Goal: Communication & Community: Answer question/provide support

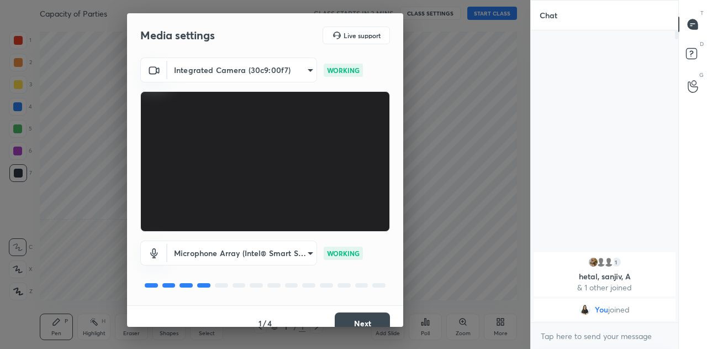
scroll to position [13, 0]
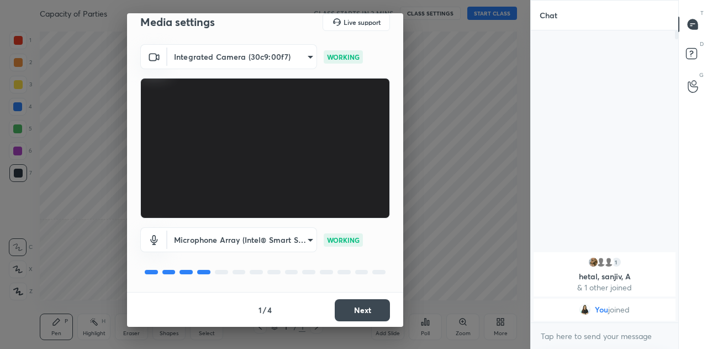
click at [356, 303] on button "Next" at bounding box center [362, 310] width 55 height 22
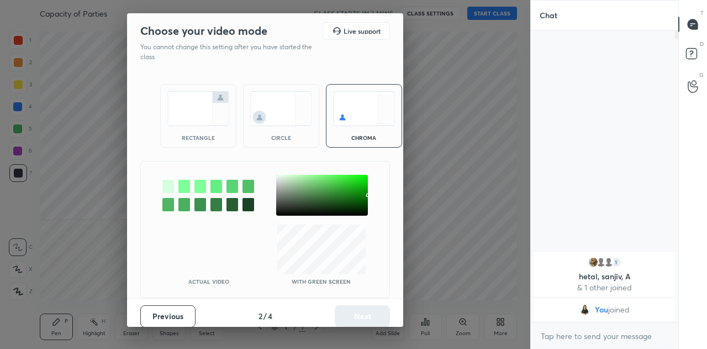
click at [197, 113] on img at bounding box center [198, 108] width 62 height 35
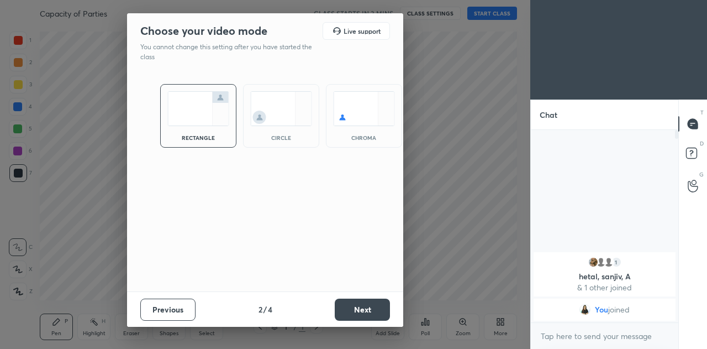
click at [349, 306] on button "Next" at bounding box center [362, 309] width 55 height 22
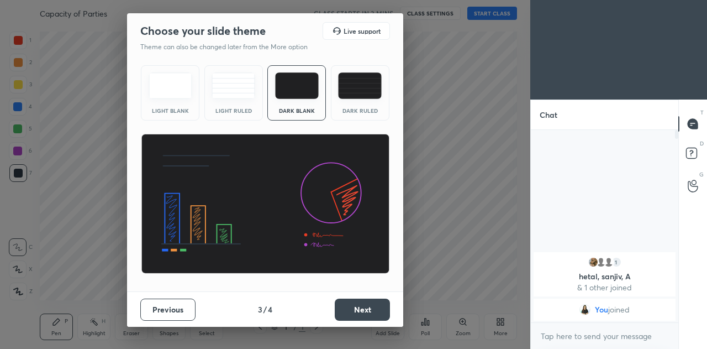
click at [239, 103] on div "Light Ruled" at bounding box center [233, 92] width 59 height 55
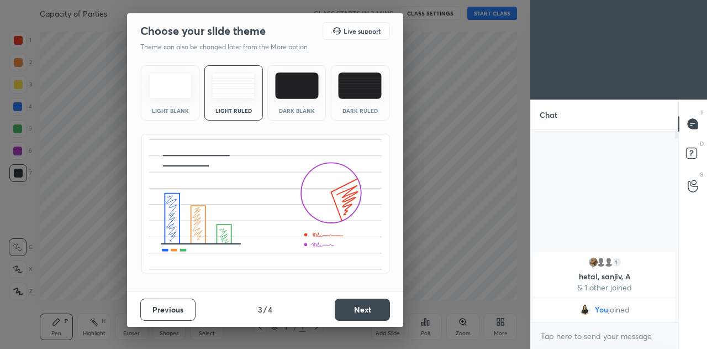
click at [361, 308] on button "Next" at bounding box center [362, 309] width 55 height 22
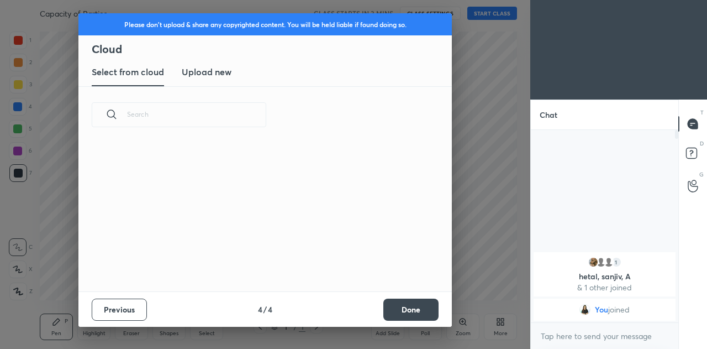
scroll to position [148, 355]
click at [218, 70] on h3 "Upload new" at bounding box center [207, 71] width 50 height 13
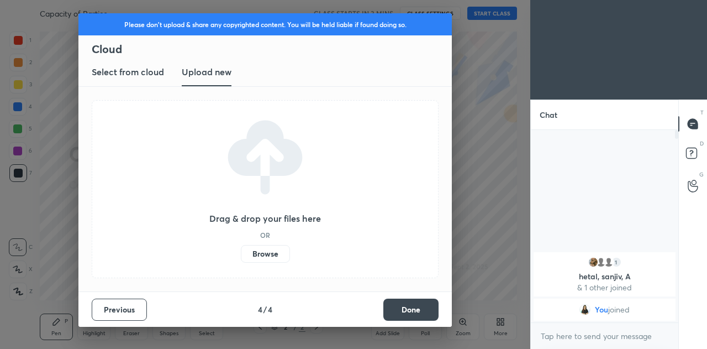
click at [269, 252] on label "Browse" at bounding box center [265, 254] width 49 height 18
click at [241, 252] on input "Browse" at bounding box center [241, 254] width 0 height 18
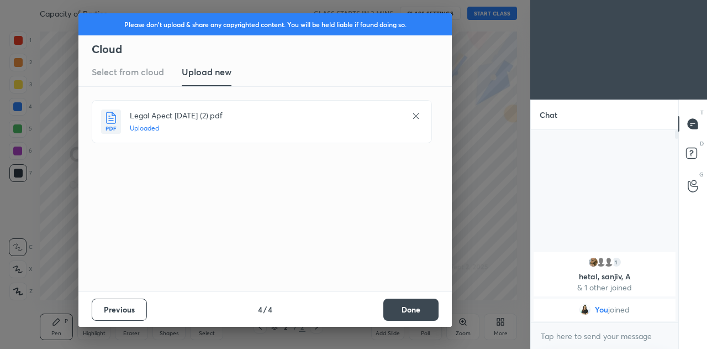
click at [411, 309] on button "Done" at bounding box center [410, 309] width 55 height 22
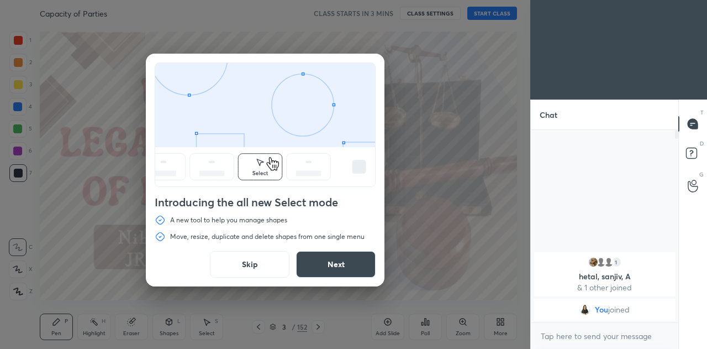
click at [328, 265] on button "Next" at bounding box center [336, 264] width 80 height 27
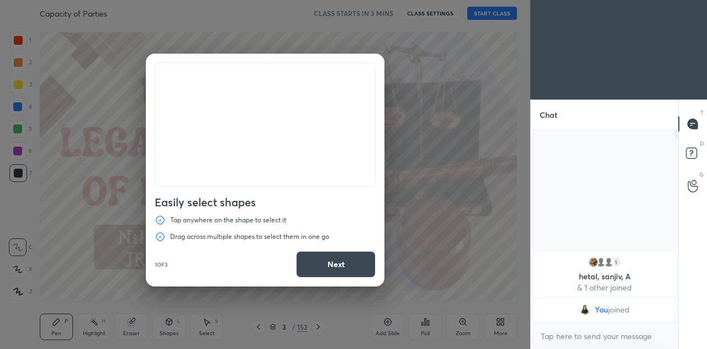
click at [328, 265] on button "Next" at bounding box center [336, 264] width 80 height 27
click at [328, 265] on button "Done" at bounding box center [336, 264] width 80 height 27
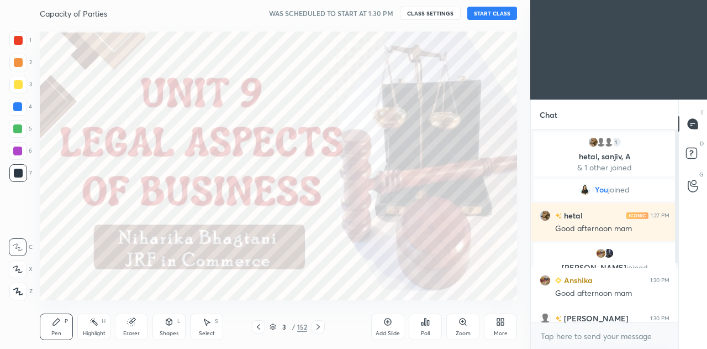
click at [487, 12] on button "START CLASS" at bounding box center [492, 13] width 50 height 13
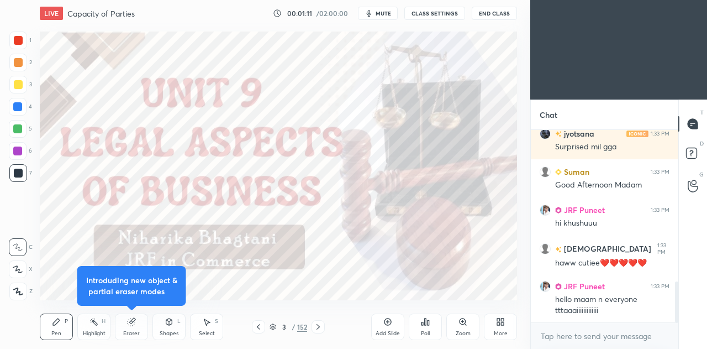
scroll to position [757, 0]
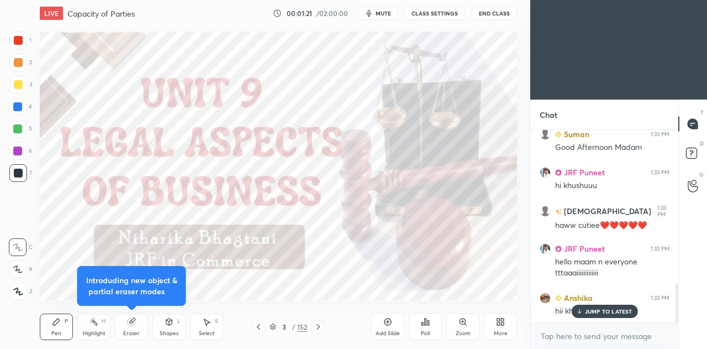
click at [589, 311] on p "JUMP TO LATEST" at bounding box center [609, 311] width 48 height 7
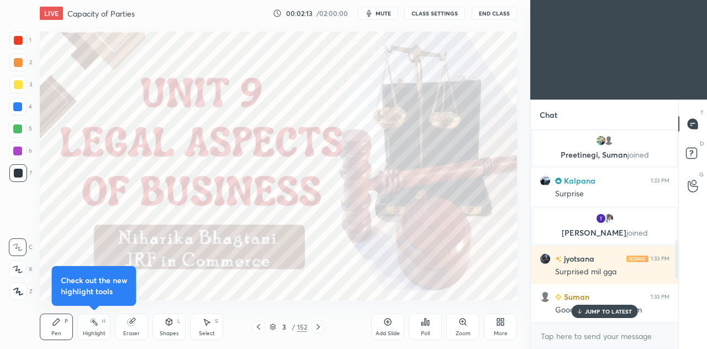
scroll to position [873, 0]
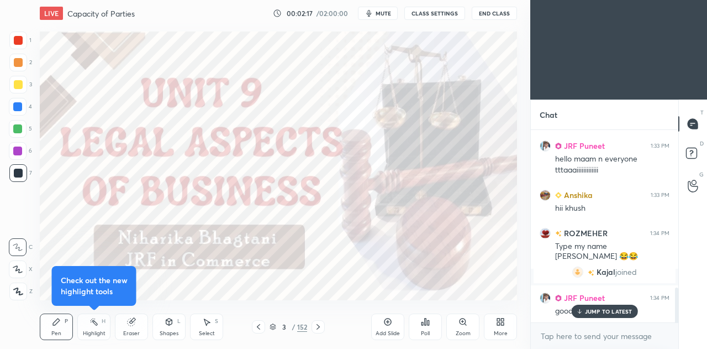
click at [591, 314] on p "JUMP TO LATEST" at bounding box center [609, 311] width 48 height 7
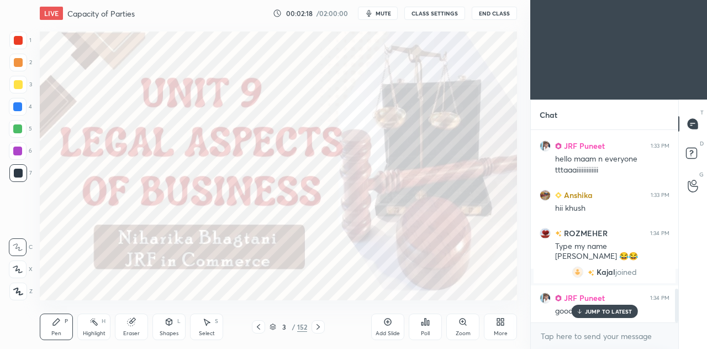
scroll to position [899, 0]
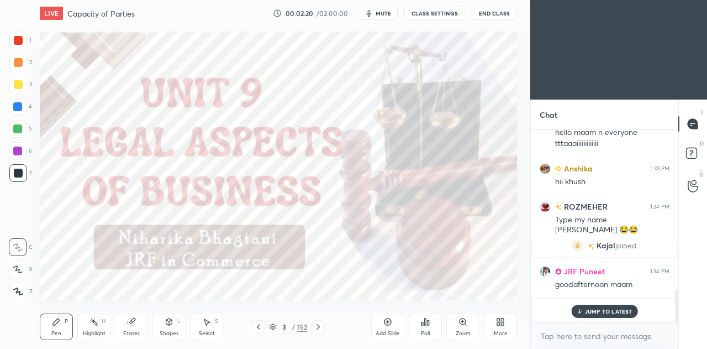
click at [600, 314] on p "JUMP TO LATEST" at bounding box center [609, 311] width 48 height 7
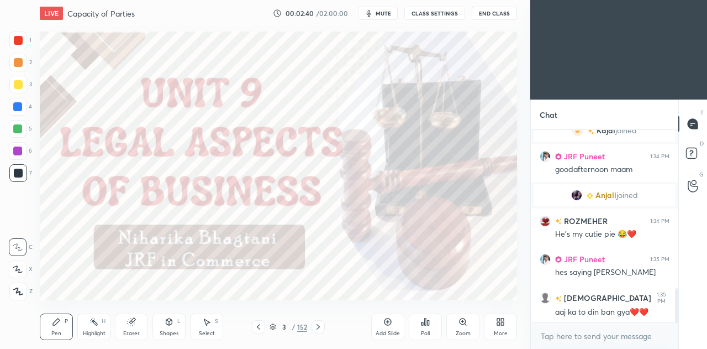
scroll to position [919, 0]
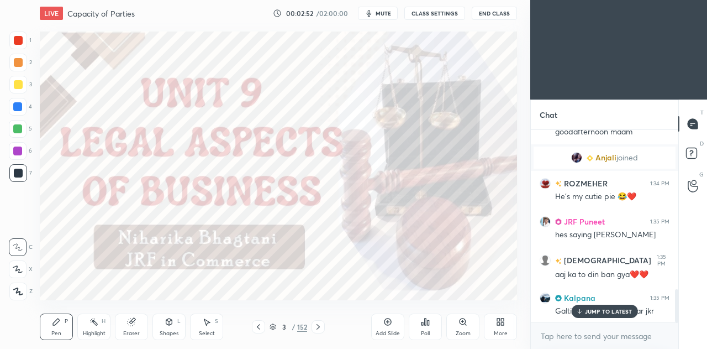
click at [614, 314] on p "JUMP TO LATEST" at bounding box center [609, 311] width 48 height 7
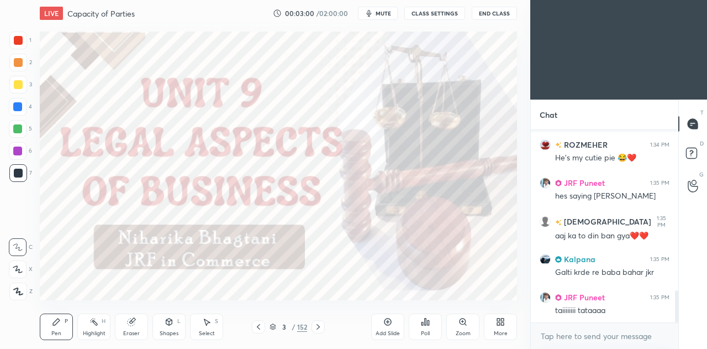
scroll to position [985, 0]
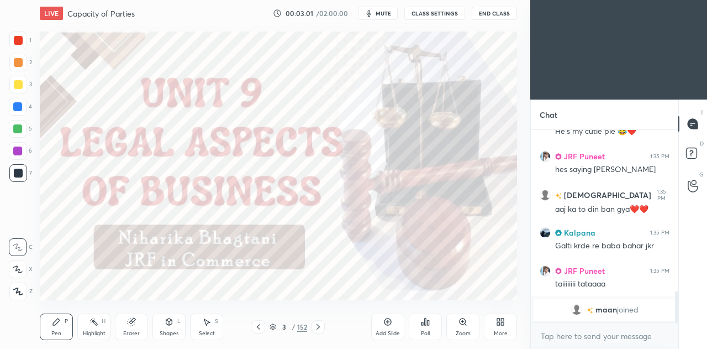
click at [19, 112] on div at bounding box center [18, 107] width 18 height 18
click at [23, 267] on div at bounding box center [18, 269] width 18 height 18
click at [319, 326] on icon at bounding box center [318, 327] width 3 height 6
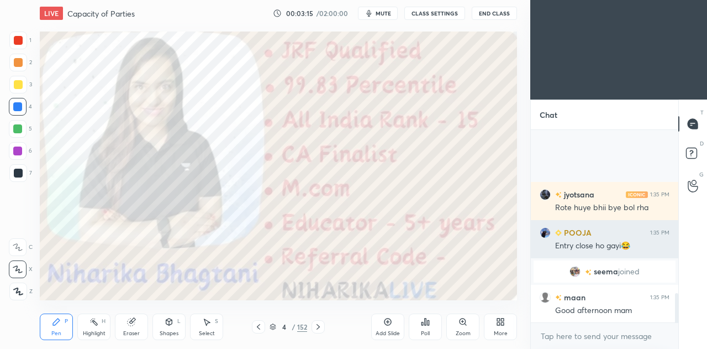
scroll to position [1065, 0]
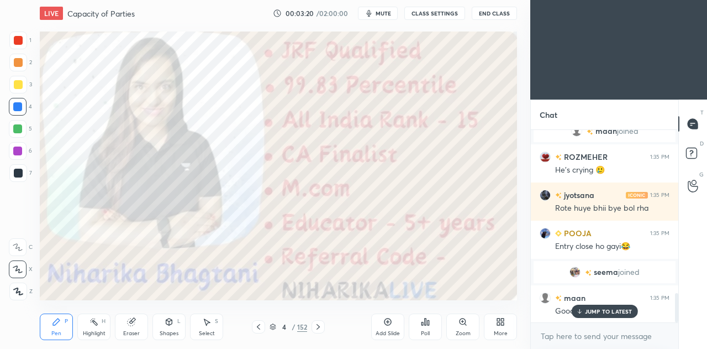
click at [611, 309] on p "JUMP TO LATEST" at bounding box center [609, 311] width 48 height 7
click at [313, 328] on div at bounding box center [318, 326] width 13 height 13
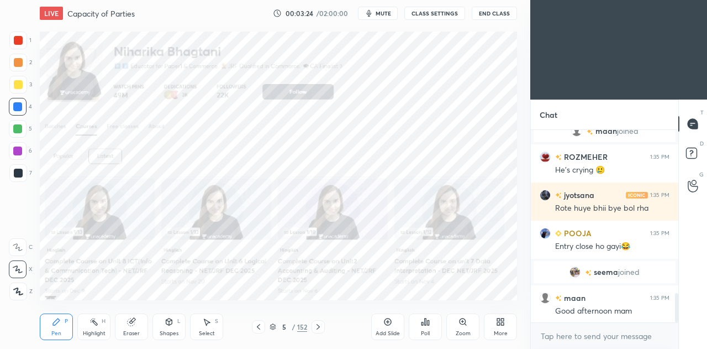
click at [252, 328] on div at bounding box center [258, 326] width 13 height 13
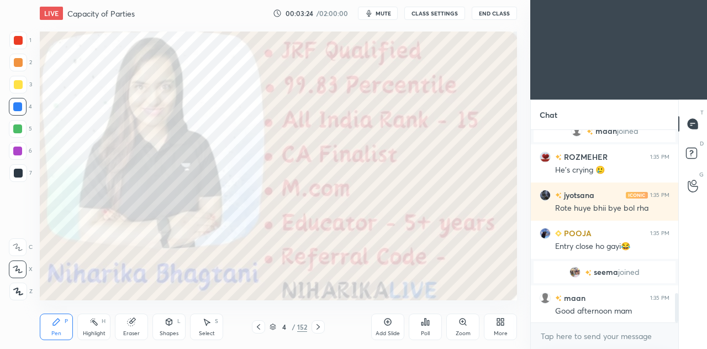
click at [319, 328] on icon at bounding box center [318, 326] width 9 height 9
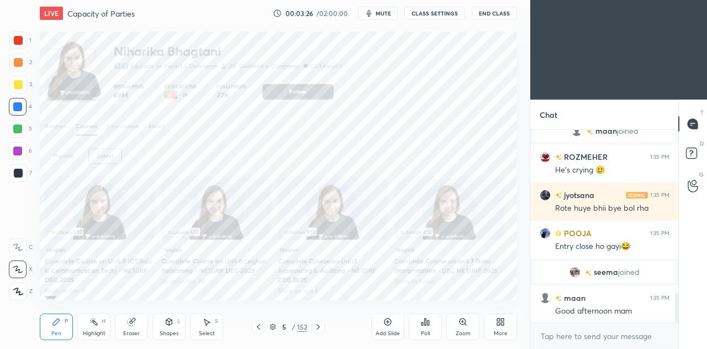
scroll to position [1104, 0]
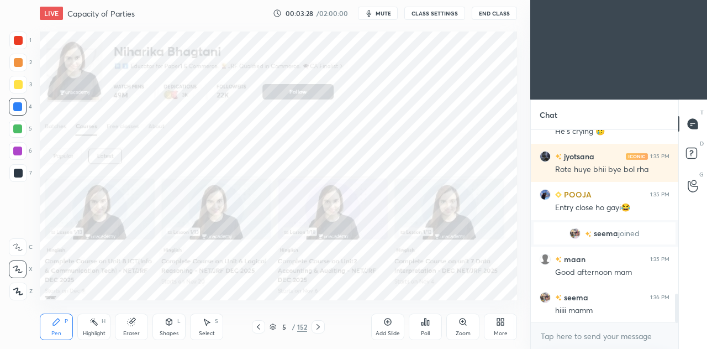
click at [317, 329] on icon at bounding box center [318, 326] width 9 height 9
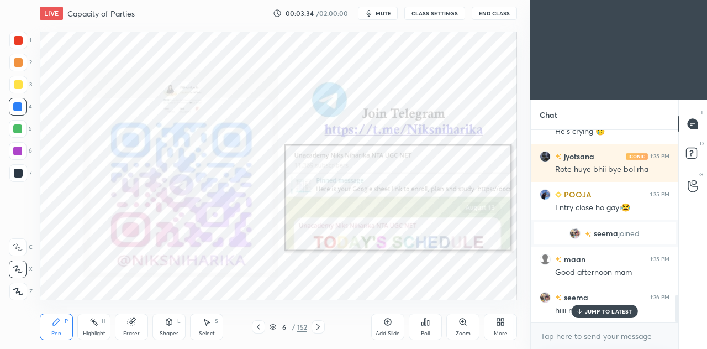
scroll to position [1141, 0]
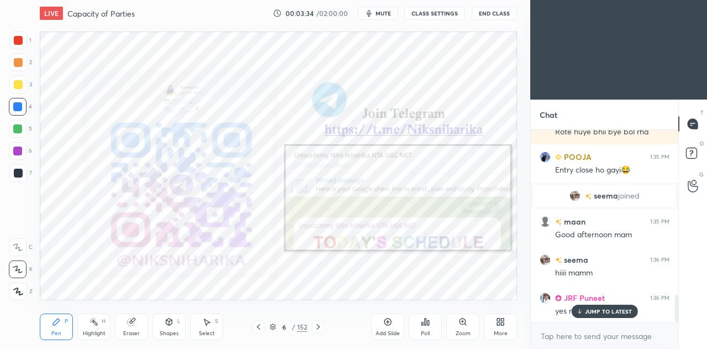
click at [318, 325] on icon at bounding box center [318, 326] width 9 height 9
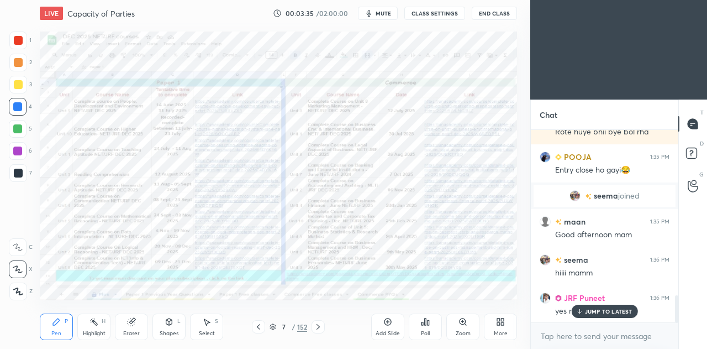
scroll to position [1168, 0]
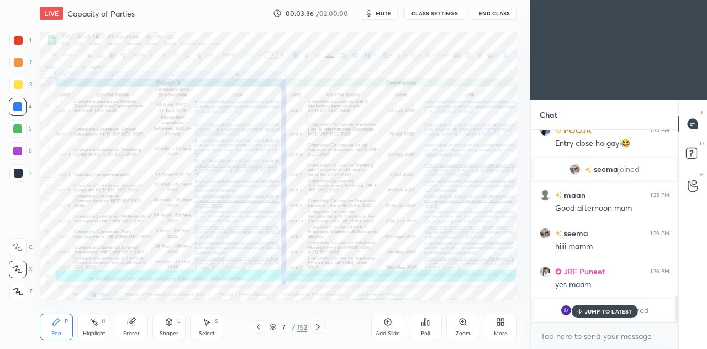
click at [603, 311] on p "JUMP TO LATEST" at bounding box center [609, 311] width 48 height 7
click at [318, 329] on icon at bounding box center [318, 326] width 9 height 9
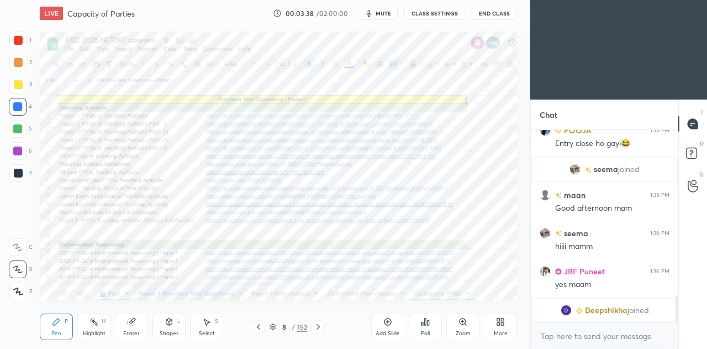
click at [272, 324] on icon at bounding box center [273, 326] width 7 height 7
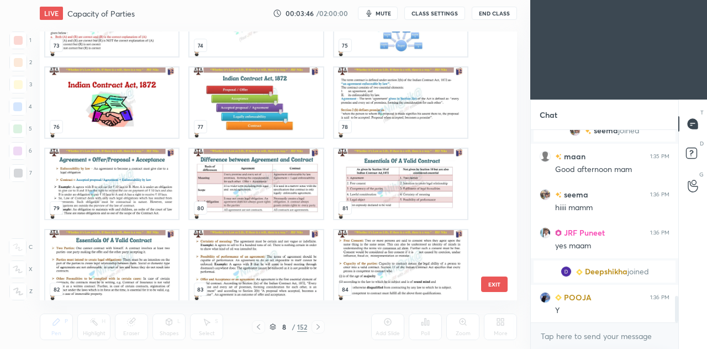
scroll to position [1934, 0]
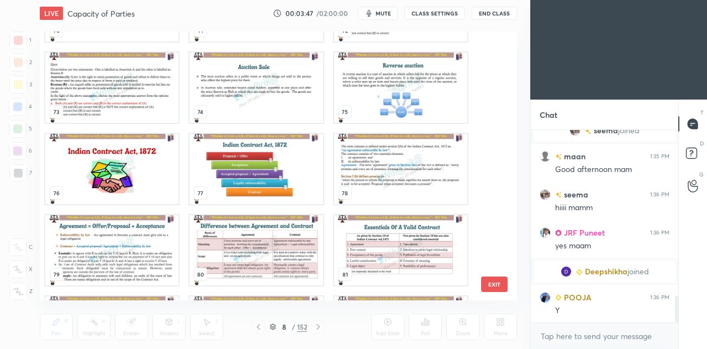
click at [148, 176] on img "grid" at bounding box center [111, 169] width 133 height 70
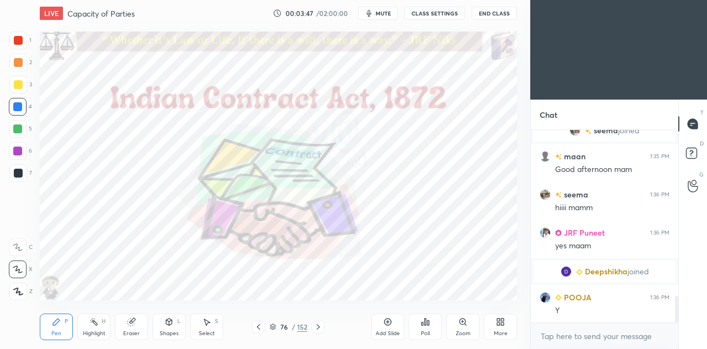
click at [148, 176] on img "grid" at bounding box center [111, 169] width 133 height 70
click at [322, 328] on icon at bounding box center [318, 326] width 9 height 9
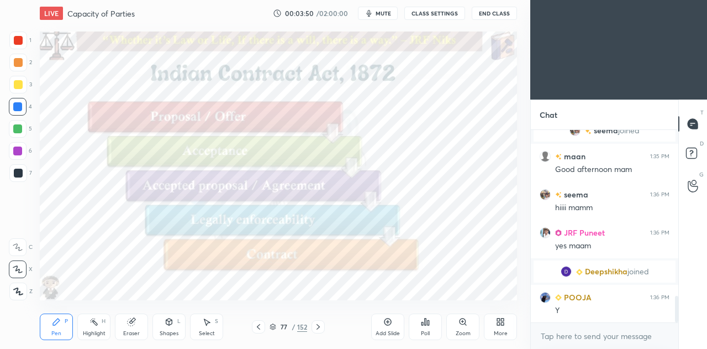
click at [322, 328] on icon at bounding box center [318, 326] width 9 height 9
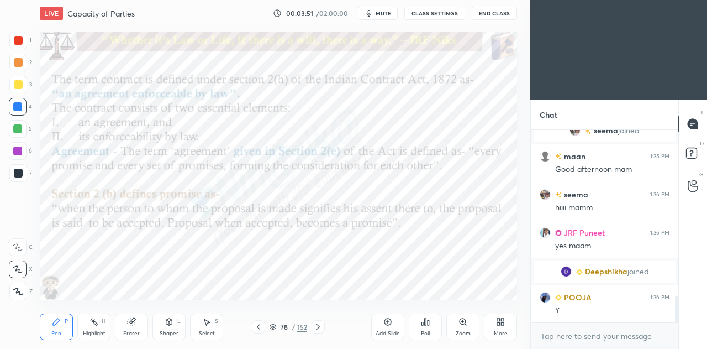
click at [264, 324] on div at bounding box center [258, 326] width 13 height 13
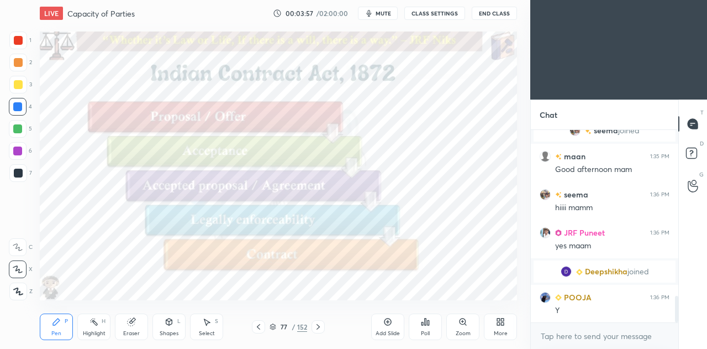
click at [318, 323] on icon at bounding box center [318, 326] width 9 height 9
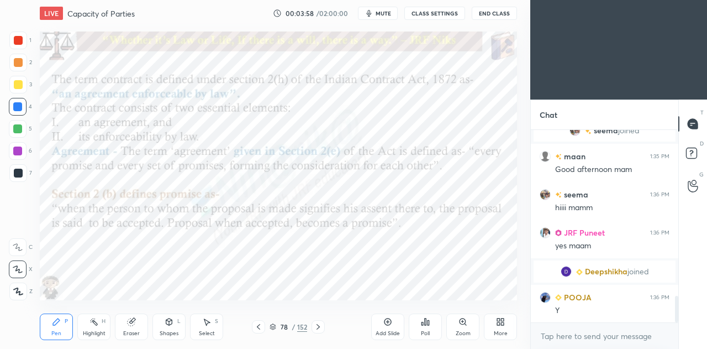
click at [318, 323] on icon at bounding box center [318, 326] width 9 height 9
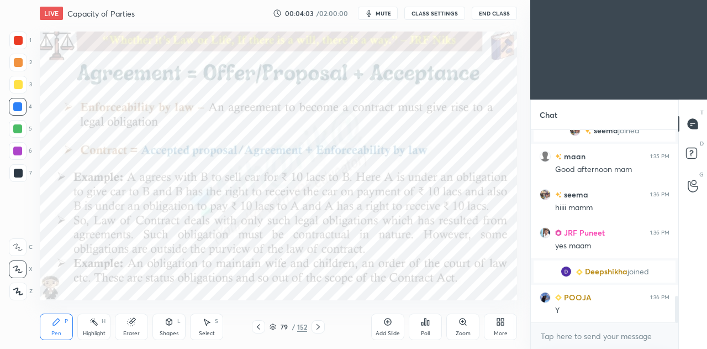
click at [318, 323] on icon at bounding box center [318, 326] width 9 height 9
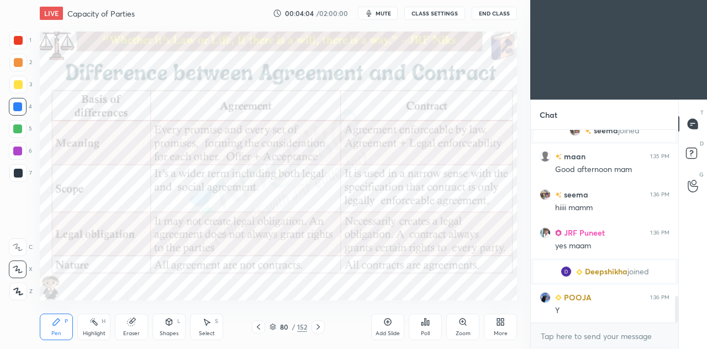
click at [318, 323] on icon at bounding box center [318, 326] width 9 height 9
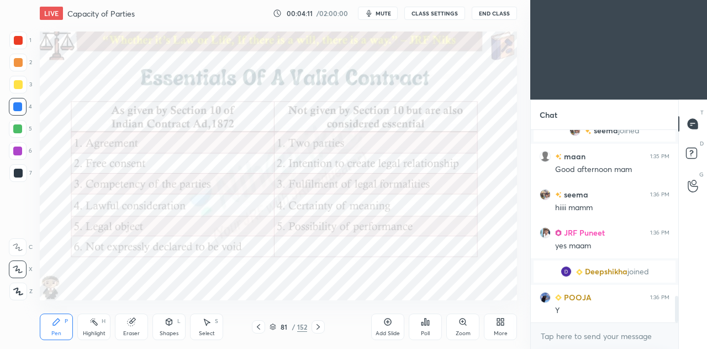
scroll to position [1244, 0]
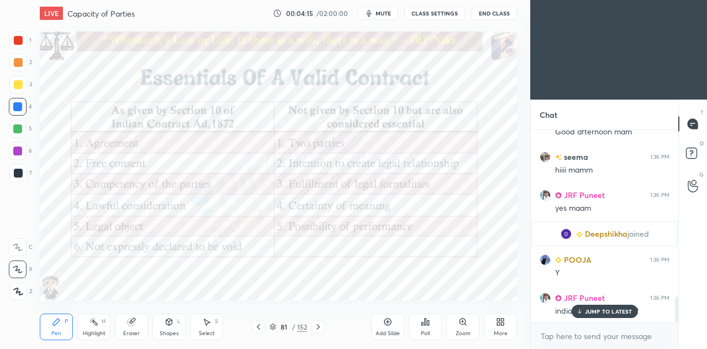
click at [608, 308] on p "JUMP TO LATEST" at bounding box center [609, 311] width 48 height 7
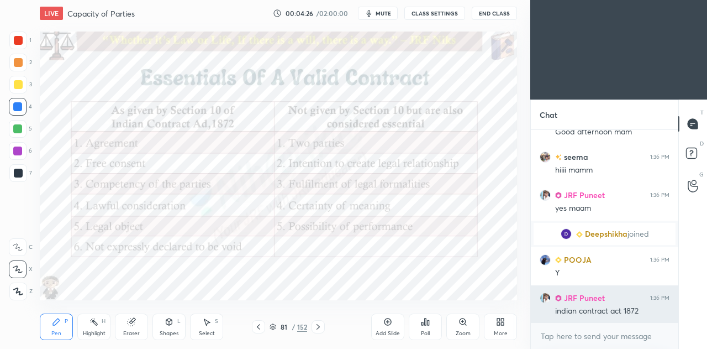
scroll to position [1271, 0]
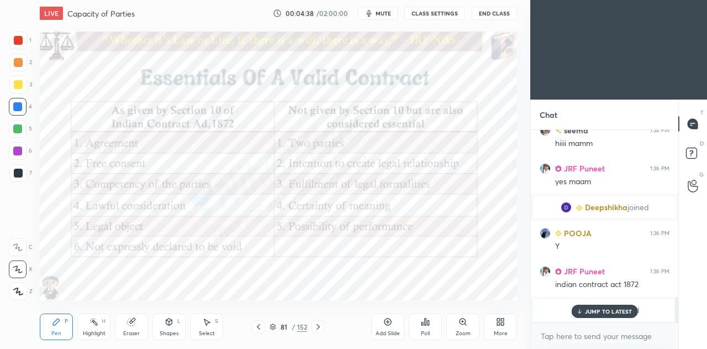
click at [602, 311] on p "JUMP TO LATEST" at bounding box center [609, 311] width 48 height 7
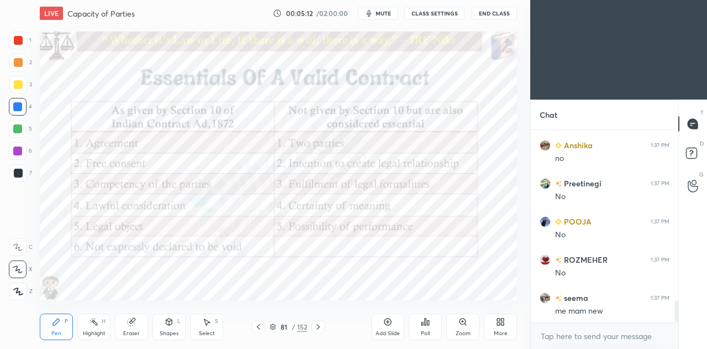
scroll to position [1543, 0]
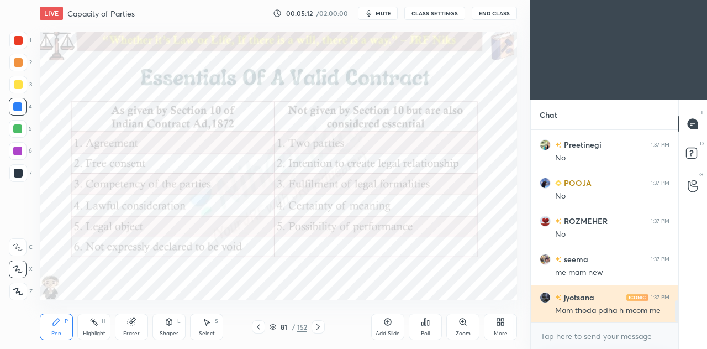
click at [608, 313] on div "Mam thoda pdha h mcom me" at bounding box center [612, 310] width 114 height 11
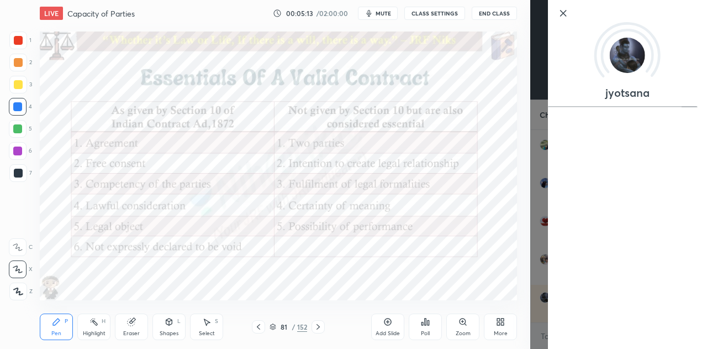
click at [452, 299] on div "Add Slide Poll Zoom More" at bounding box center [444, 327] width 146 height 62
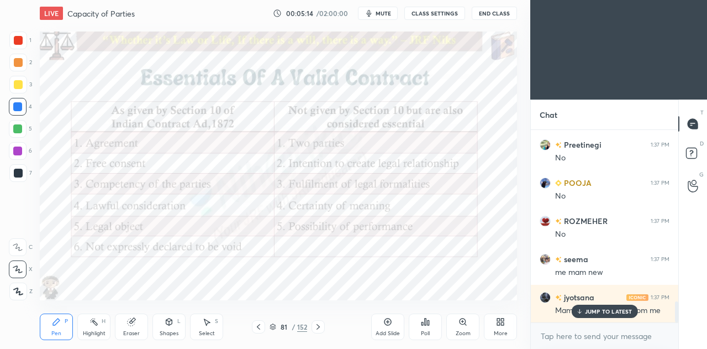
scroll to position [1580, 0]
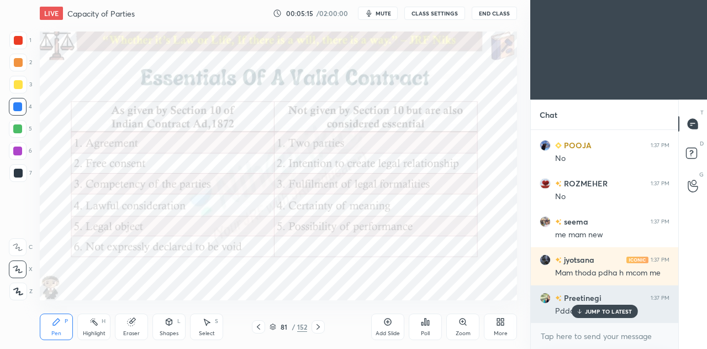
click at [598, 312] on p "JUMP TO LATEST" at bounding box center [609, 311] width 48 height 7
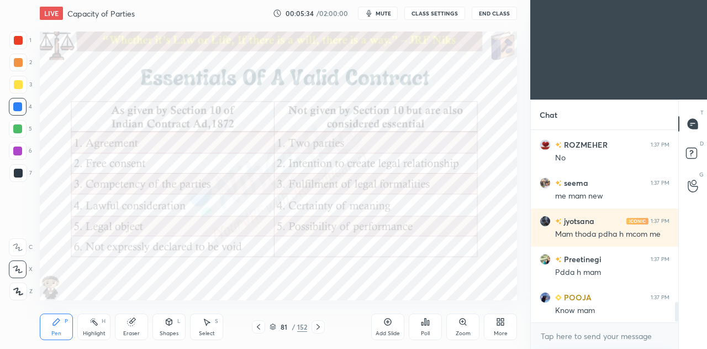
scroll to position [1656, 0]
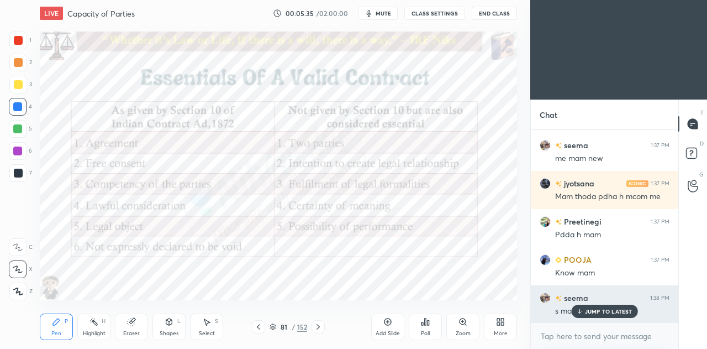
click at [603, 311] on p "JUMP TO LATEST" at bounding box center [609, 311] width 48 height 7
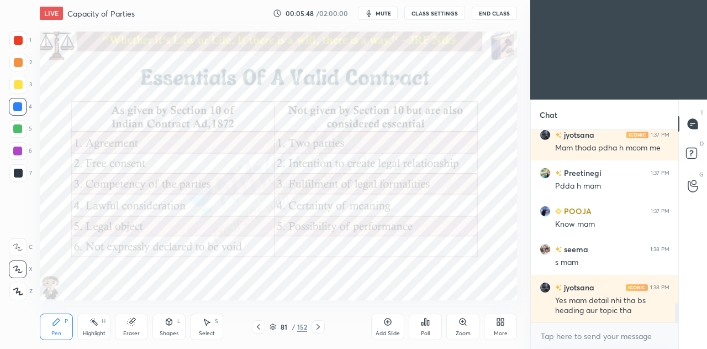
scroll to position [1743, 0]
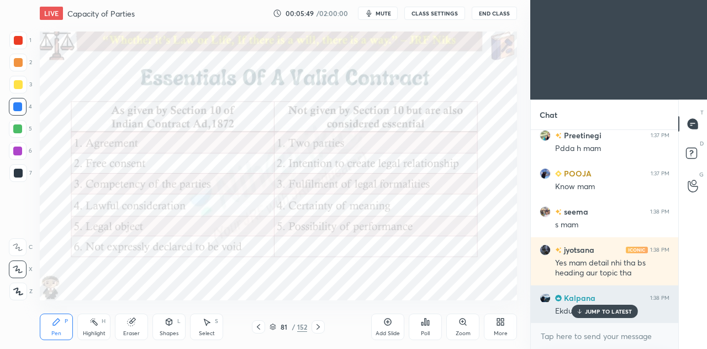
click at [595, 311] on p "JUMP TO LATEST" at bounding box center [609, 311] width 48 height 7
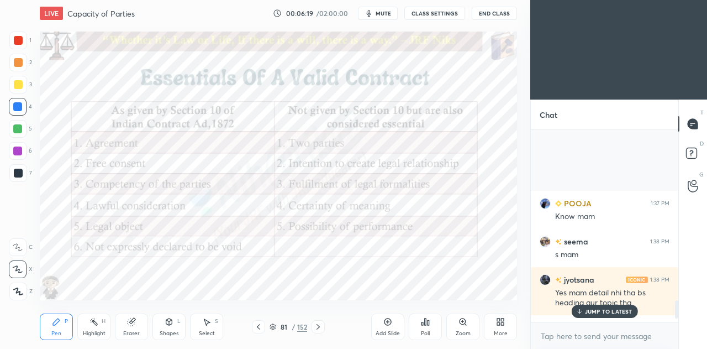
scroll to position [1858, 0]
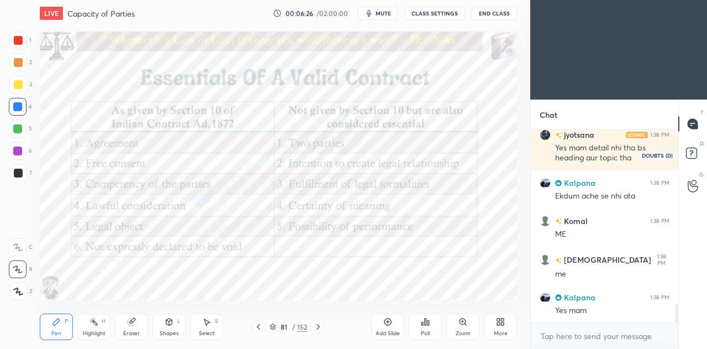
click at [695, 152] on rect at bounding box center [691, 153] width 10 height 10
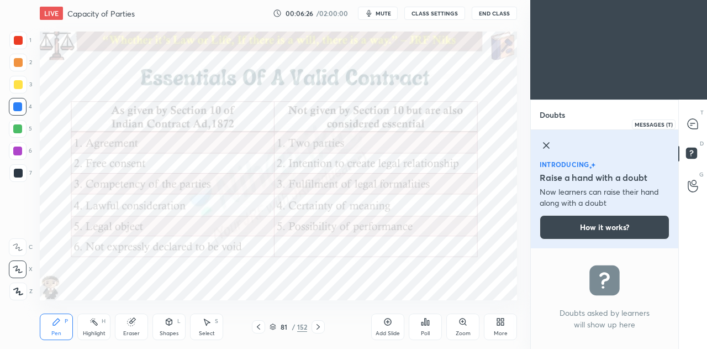
click at [692, 121] on icon at bounding box center [693, 124] width 10 height 10
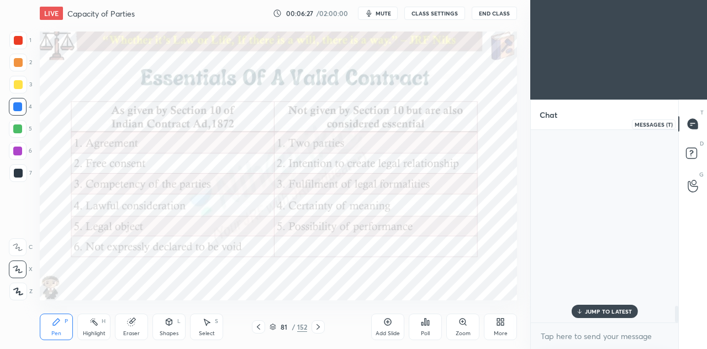
scroll to position [189, 144]
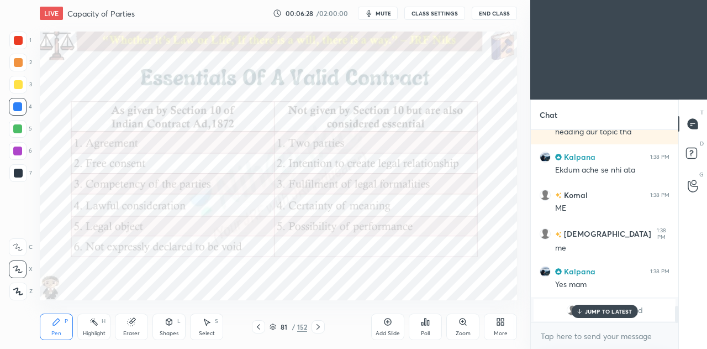
click at [599, 313] on p "JUMP TO LATEST" at bounding box center [609, 311] width 48 height 7
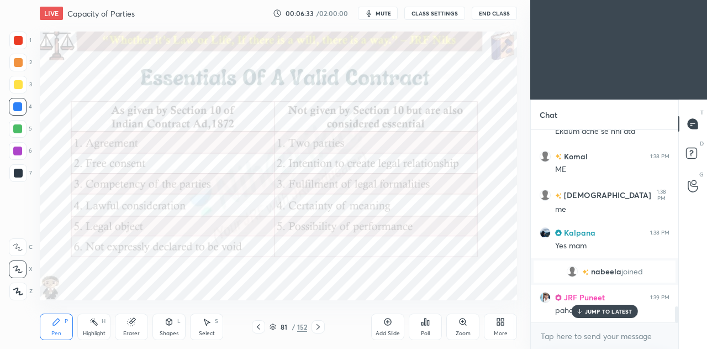
scroll to position [2136, 0]
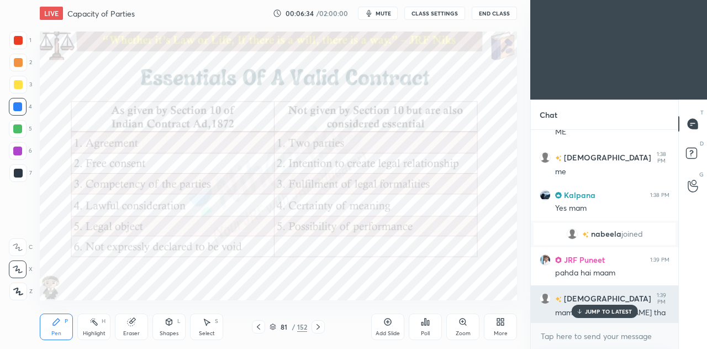
click at [617, 310] on p "JUMP TO LATEST" at bounding box center [609, 311] width 48 height 7
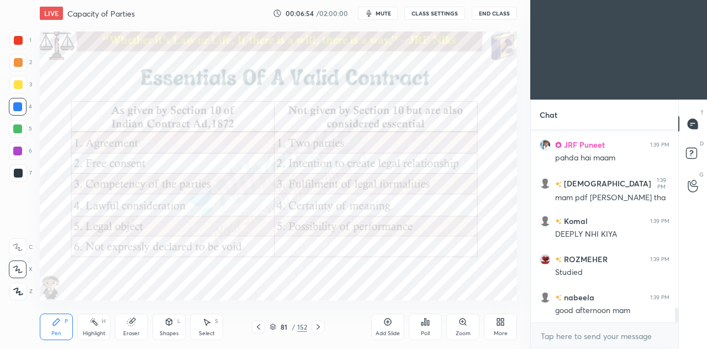
scroll to position [2298, 0]
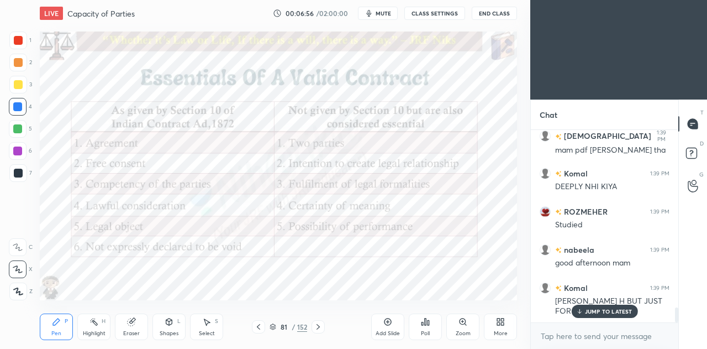
click at [587, 311] on p "JUMP TO LATEST" at bounding box center [609, 311] width 48 height 7
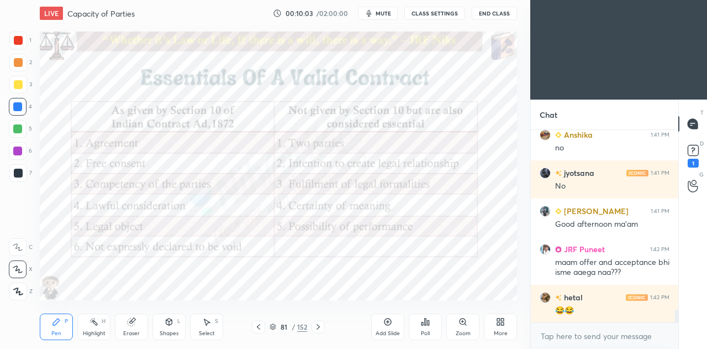
scroll to position [2784, 0]
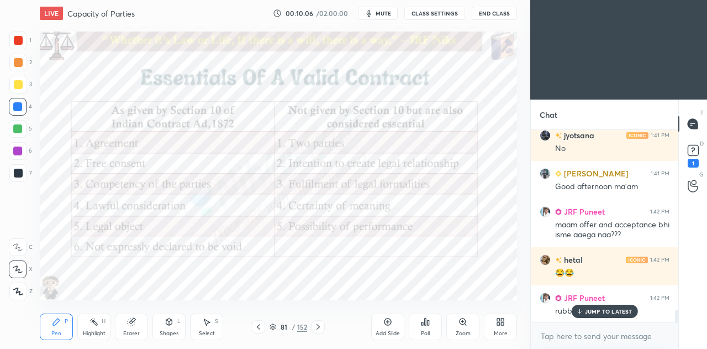
click at [133, 324] on icon at bounding box center [131, 321] width 7 height 7
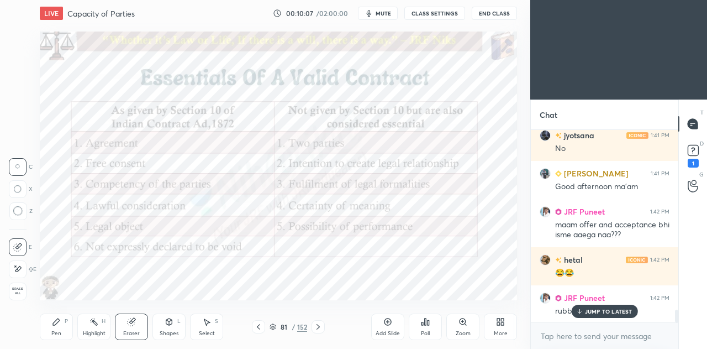
click at [62, 328] on div "Pen P" at bounding box center [56, 326] width 33 height 27
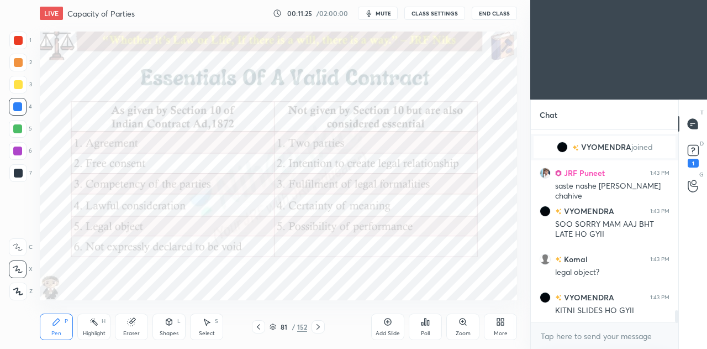
scroll to position [2942, 0]
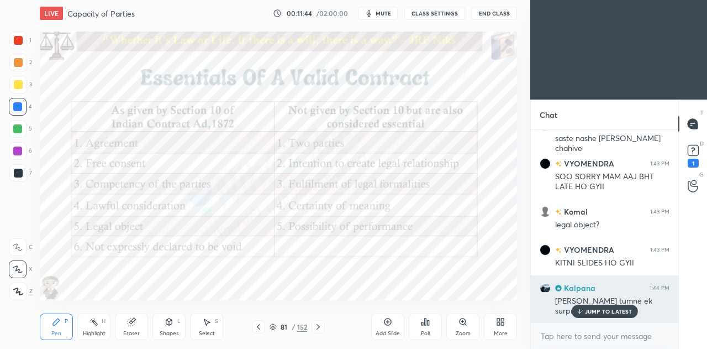
click at [611, 311] on p "JUMP TO LATEST" at bounding box center [609, 311] width 48 height 7
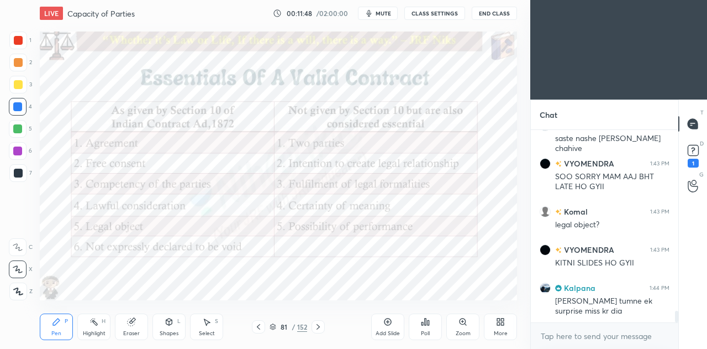
click at [320, 329] on icon at bounding box center [318, 326] width 9 height 9
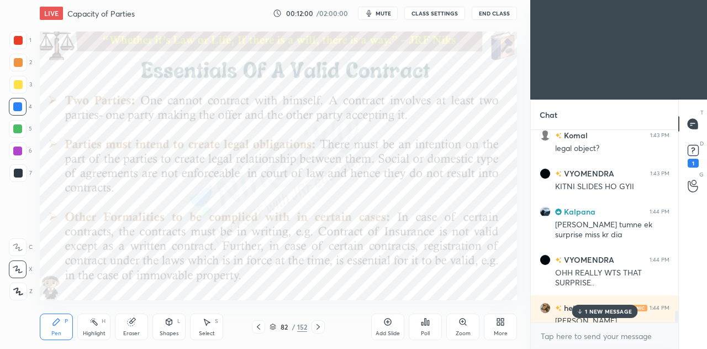
scroll to position [3028, 0]
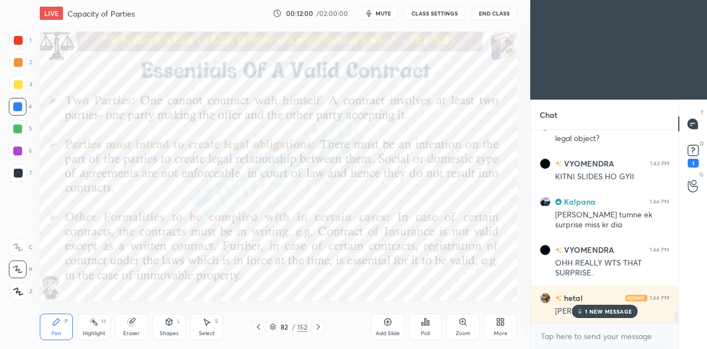
click at [602, 311] on p "1 NEW MESSAGE" at bounding box center [608, 311] width 47 height 7
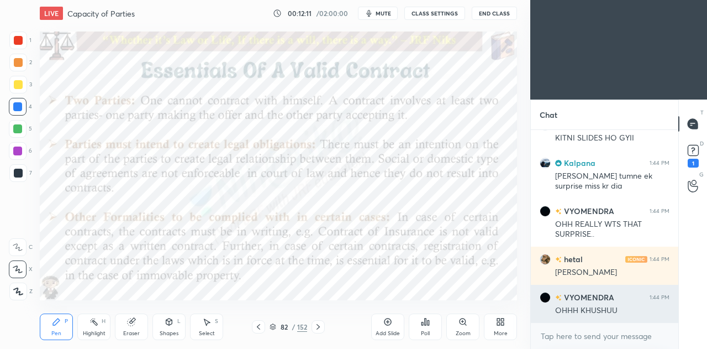
scroll to position [3114, 0]
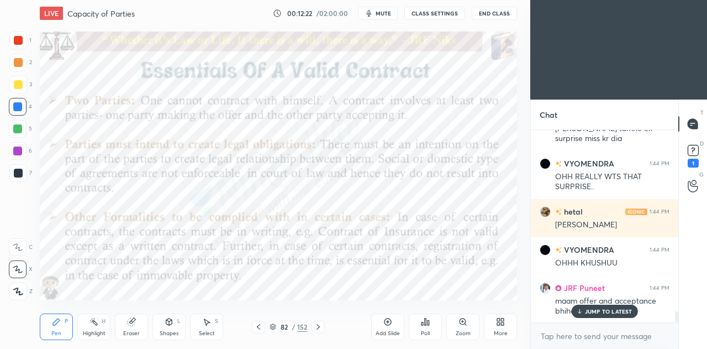
click at [591, 311] on p "JUMP TO LATEST" at bounding box center [609, 311] width 48 height 7
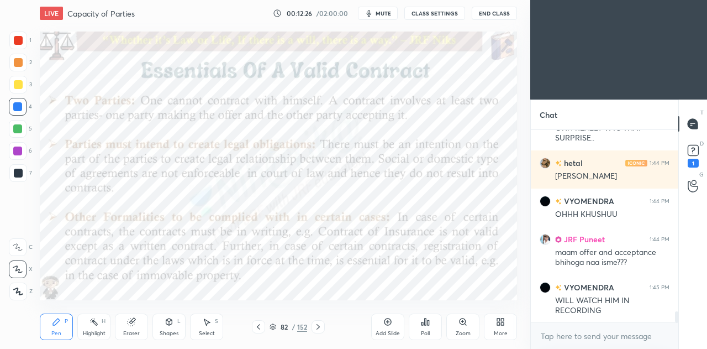
scroll to position [3200, 0]
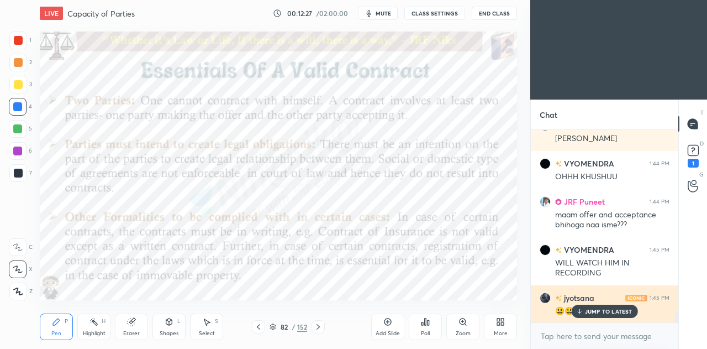
click at [594, 312] on p "JUMP TO LATEST" at bounding box center [609, 311] width 48 height 7
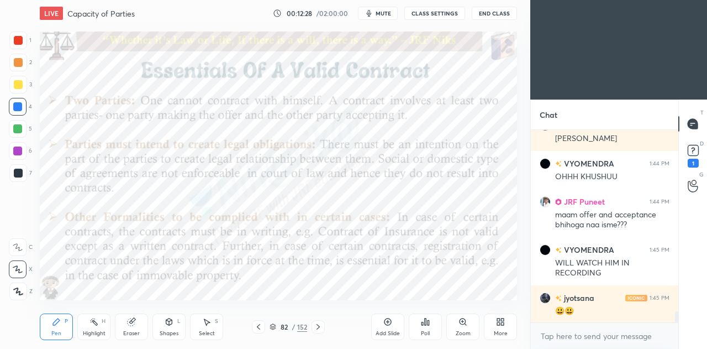
scroll to position [3239, 0]
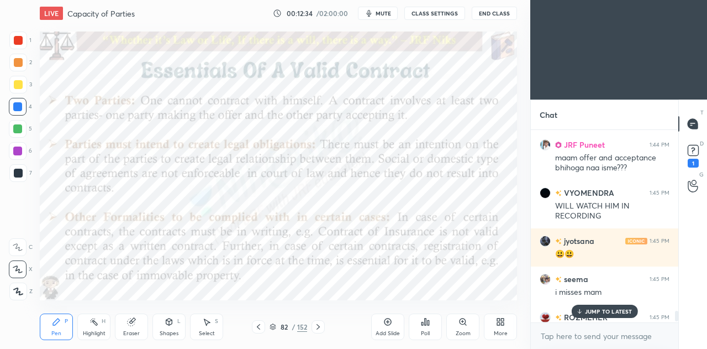
click at [598, 309] on p "JUMP TO LATEST" at bounding box center [609, 311] width 48 height 7
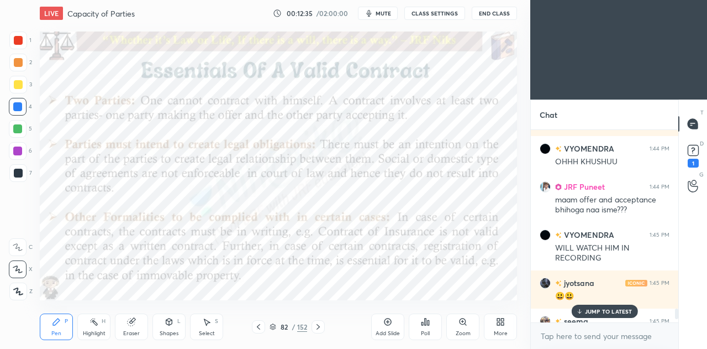
scroll to position [3208, 0]
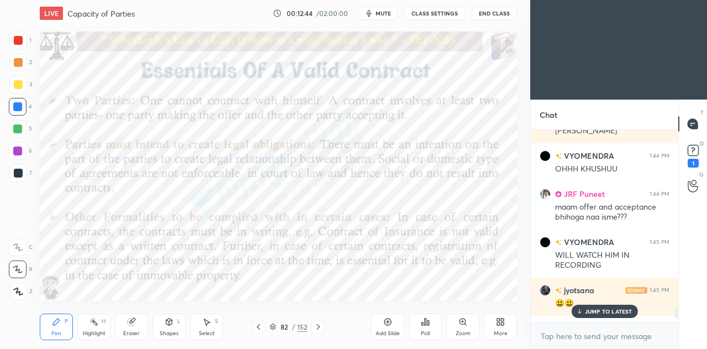
click at [606, 311] on p "JUMP TO LATEST" at bounding box center [609, 311] width 48 height 7
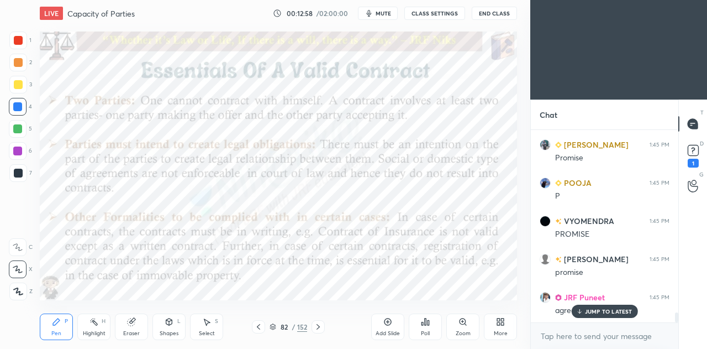
scroll to position [3581, 0]
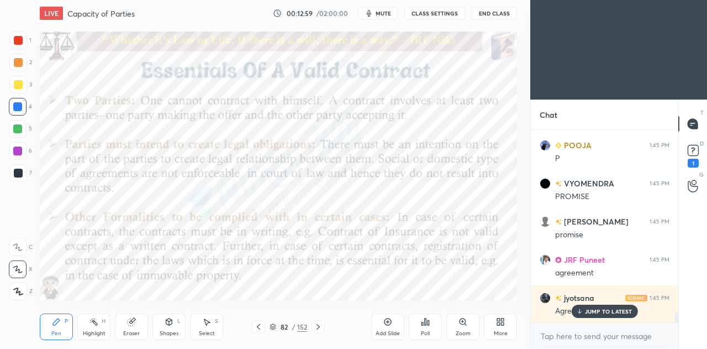
click at [259, 328] on icon at bounding box center [258, 326] width 9 height 9
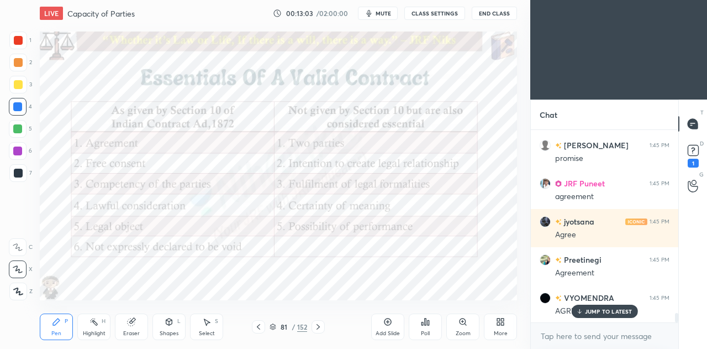
scroll to position [3773, 0]
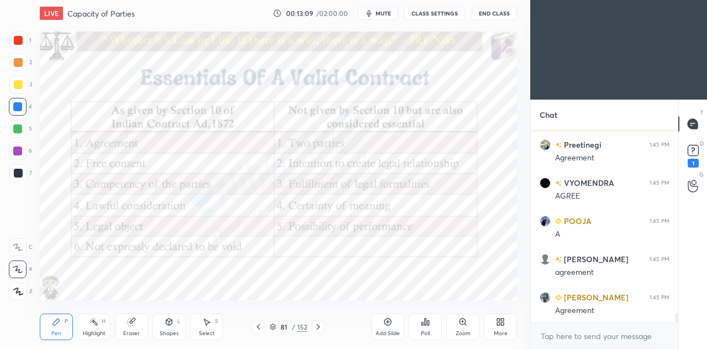
click at [322, 328] on icon at bounding box center [318, 326] width 9 height 9
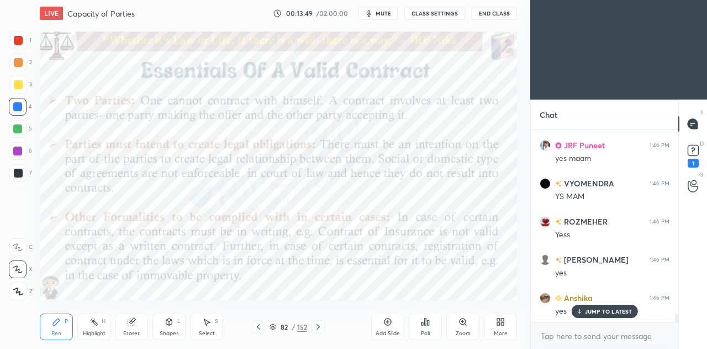
scroll to position [4306, 0]
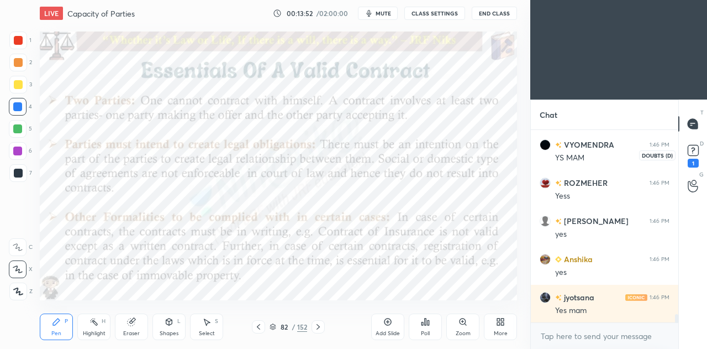
click at [693, 153] on rect at bounding box center [693, 150] width 10 height 10
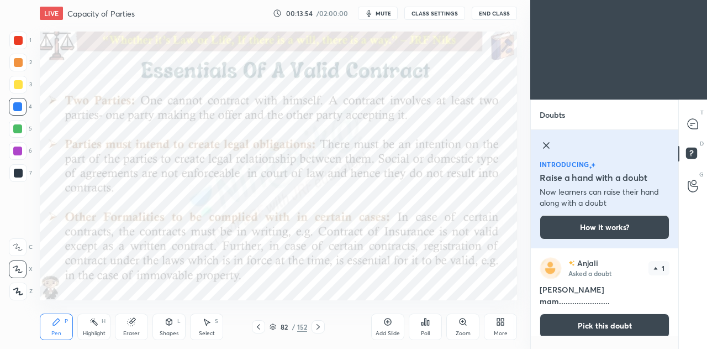
click at [551, 142] on icon at bounding box center [546, 145] width 13 height 13
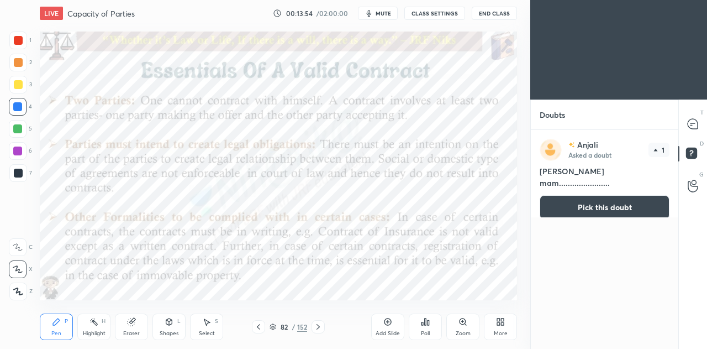
scroll to position [215, 144]
click at [696, 125] on icon at bounding box center [693, 124] width 10 height 10
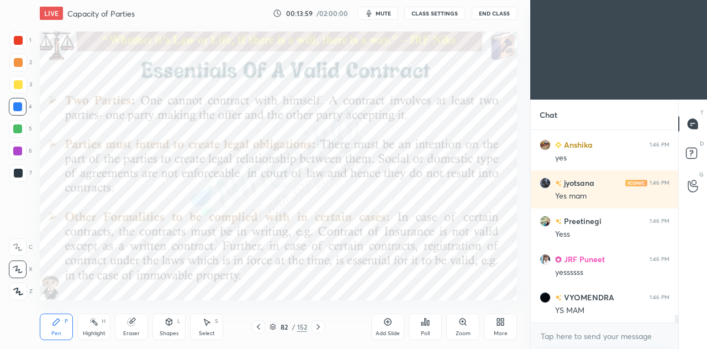
scroll to position [4635, 0]
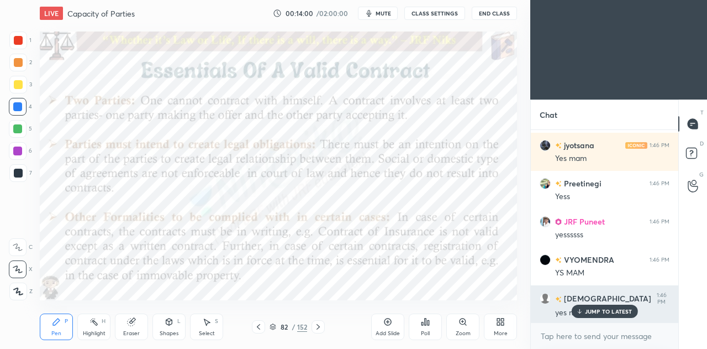
click at [607, 307] on div "JUMP TO LATEST" at bounding box center [604, 310] width 66 height 13
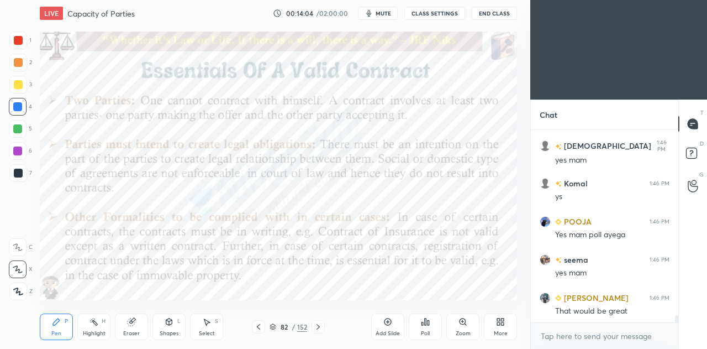
scroll to position [4826, 0]
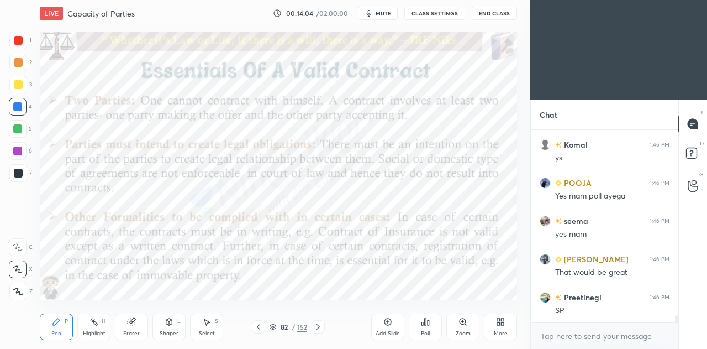
click at [608, 311] on div "SP" at bounding box center [612, 310] width 114 height 11
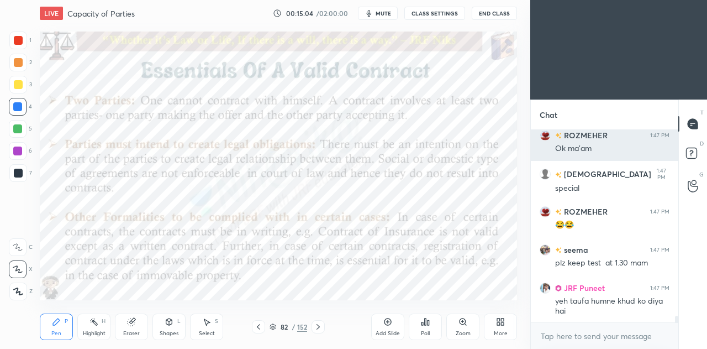
scroll to position [5320, 0]
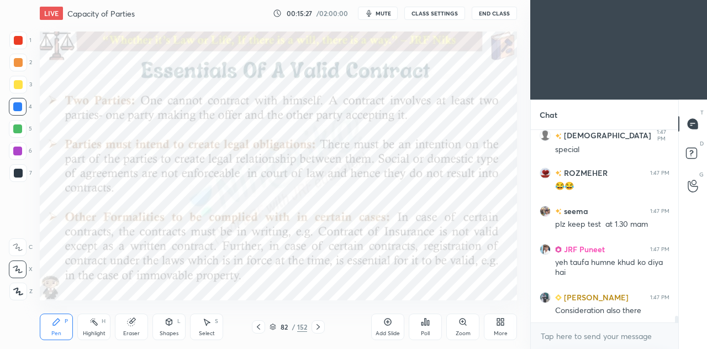
click at [126, 320] on div "Eraser" at bounding box center [131, 326] width 33 height 27
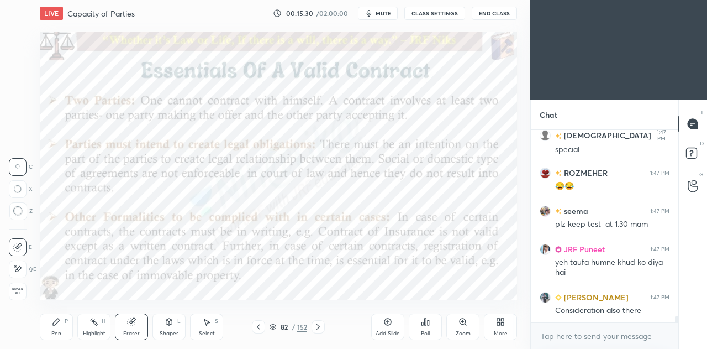
click at [62, 325] on div "Pen P" at bounding box center [56, 326] width 33 height 27
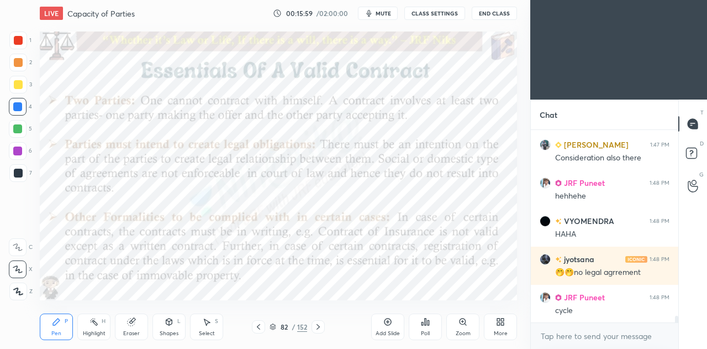
scroll to position [5510, 0]
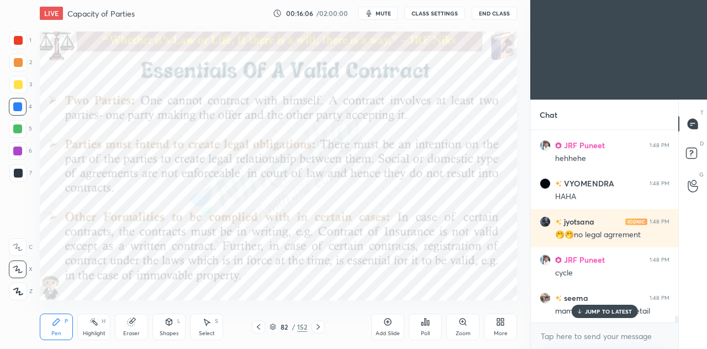
click at [596, 312] on p "JUMP TO LATEST" at bounding box center [609, 311] width 48 height 7
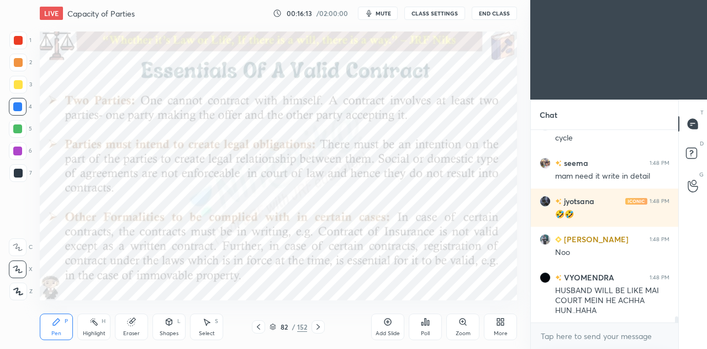
scroll to position [5671, 0]
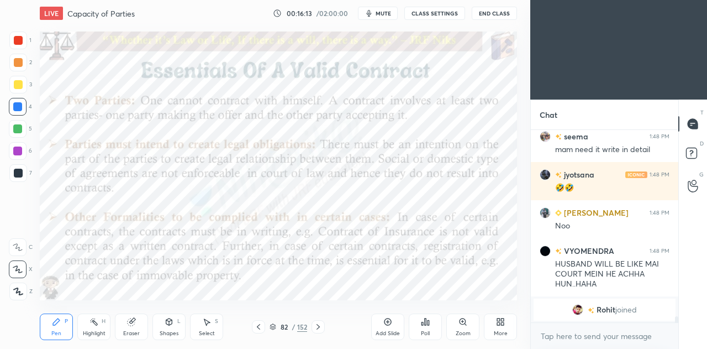
click at [92, 326] on icon at bounding box center [94, 321] width 9 height 9
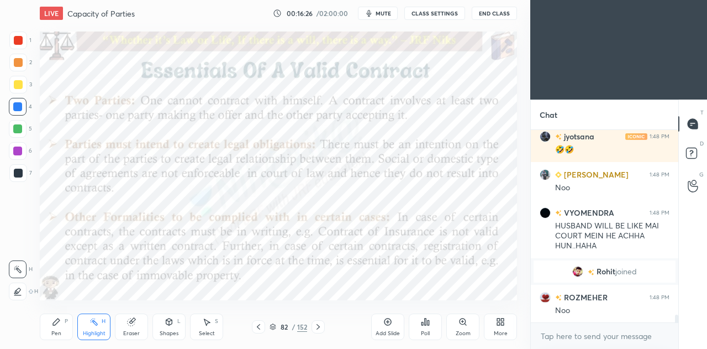
scroll to position [4748, 0]
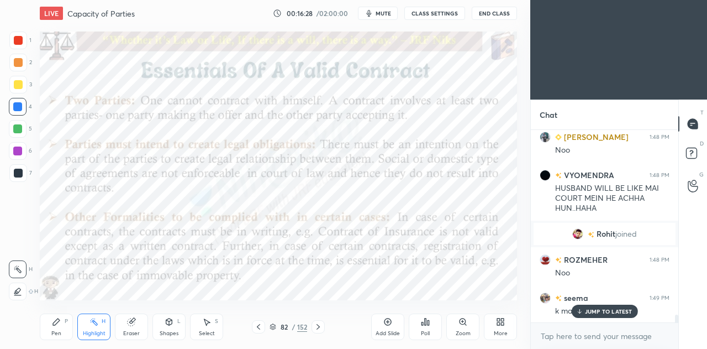
click at [17, 291] on icon at bounding box center [17, 291] width 2 height 2
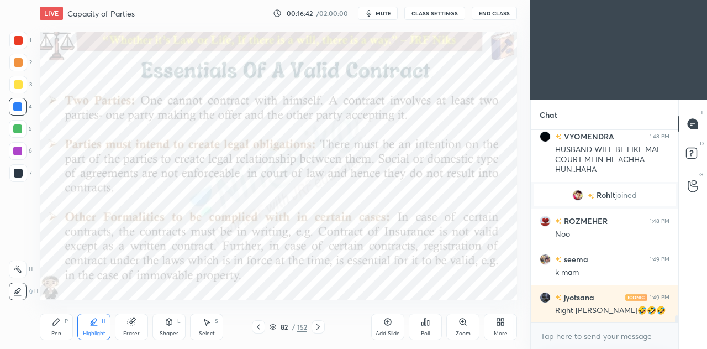
click at [18, 265] on icon at bounding box center [17, 269] width 9 height 9
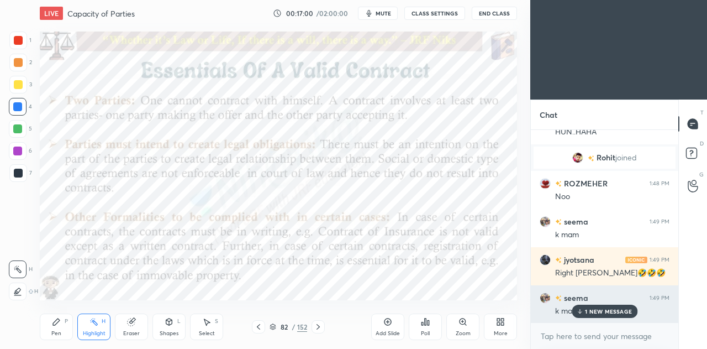
click at [591, 311] on p "1 NEW MESSAGE" at bounding box center [608, 311] width 47 height 7
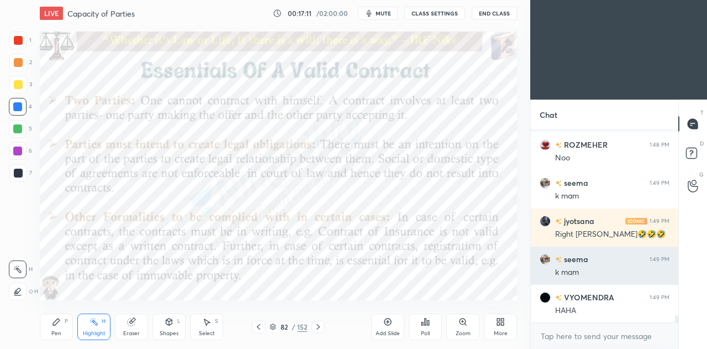
scroll to position [4911, 0]
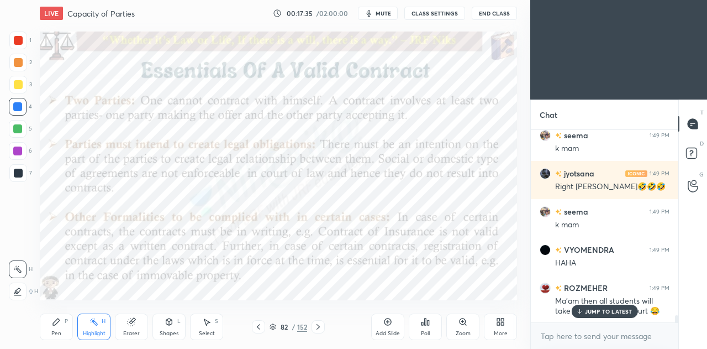
click at [589, 309] on p "JUMP TO LATEST" at bounding box center [609, 311] width 48 height 7
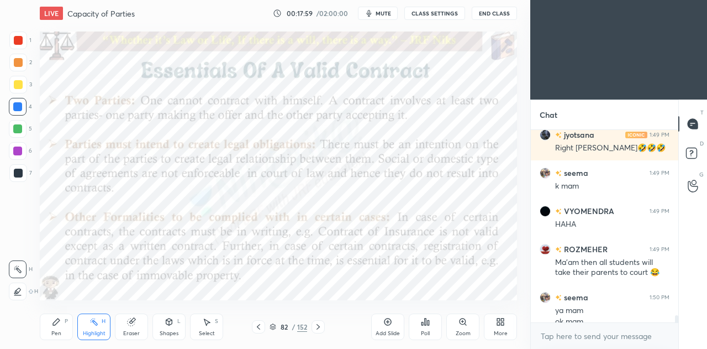
scroll to position [4960, 0]
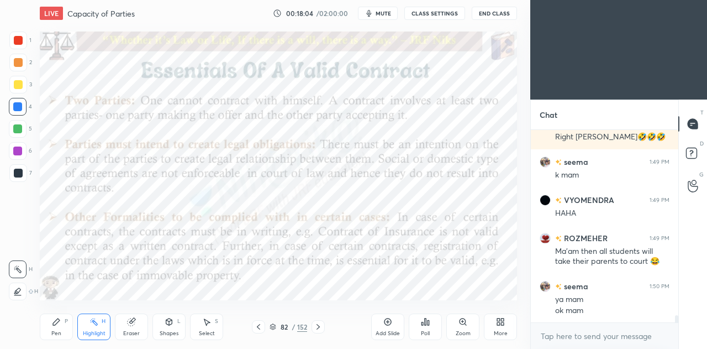
click at [56, 324] on icon at bounding box center [56, 321] width 9 height 9
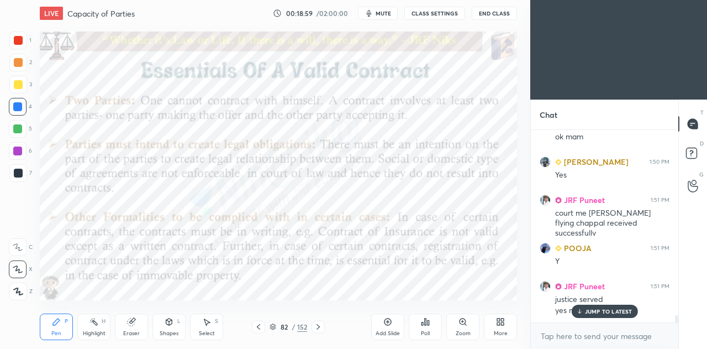
scroll to position [5172, 0]
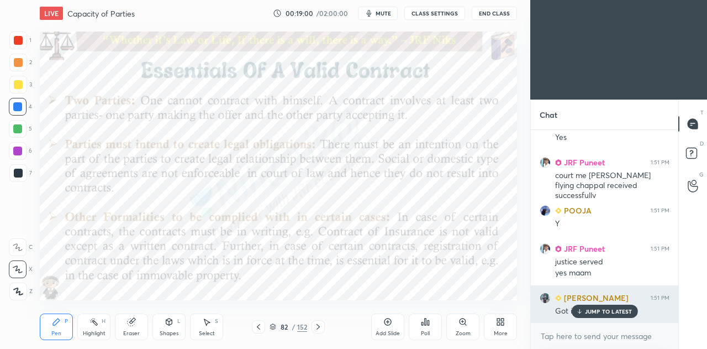
click at [599, 311] on p "JUMP TO LATEST" at bounding box center [609, 311] width 48 height 7
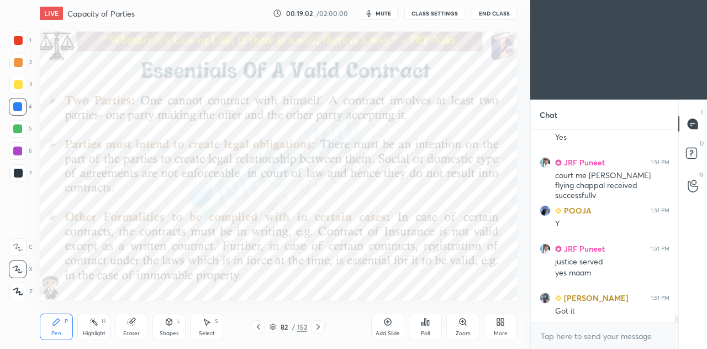
click at [317, 330] on icon at bounding box center [318, 326] width 9 height 9
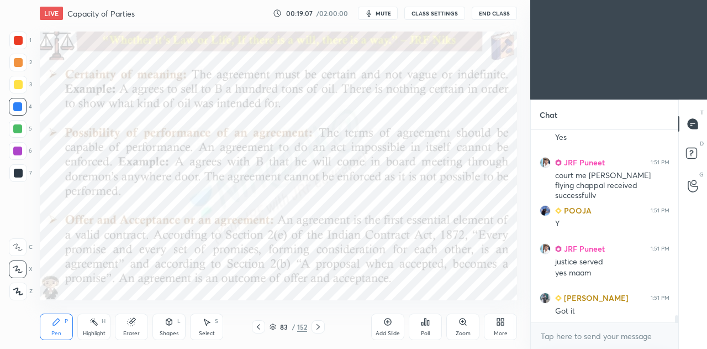
click at [257, 329] on icon at bounding box center [258, 326] width 9 height 9
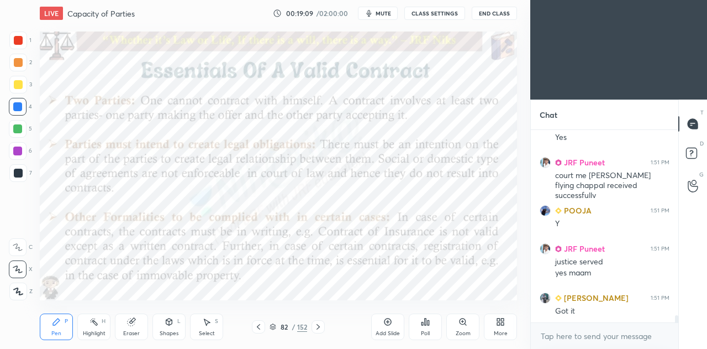
click at [497, 325] on icon at bounding box center [498, 323] width 3 height 3
click at [491, 209] on icon at bounding box center [486, 206] width 9 height 9
click at [441, 270] on rect at bounding box center [438, 268] width 8 height 4
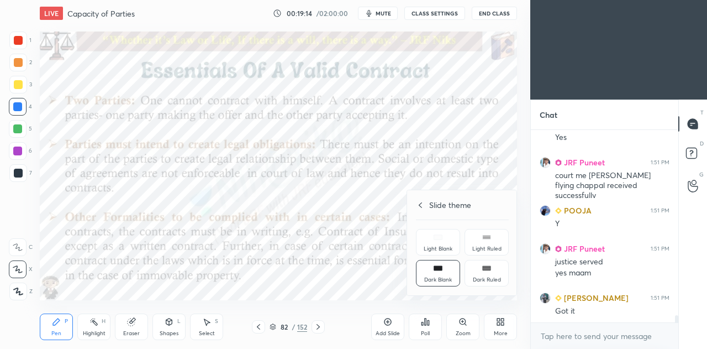
click at [392, 288] on div at bounding box center [353, 174] width 707 height 349
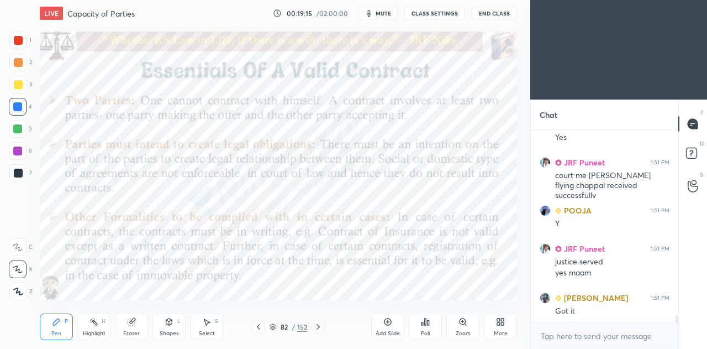
scroll to position [5210, 0]
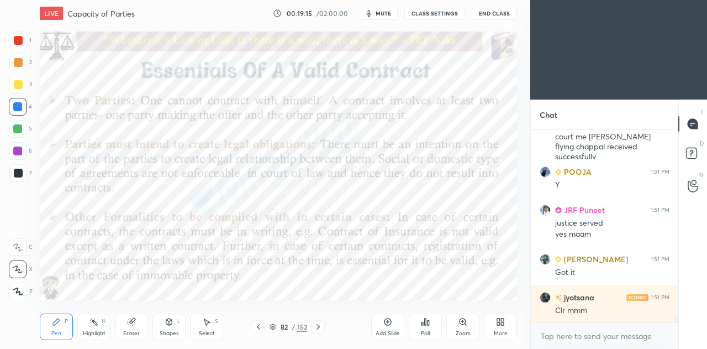
click at [391, 324] on icon at bounding box center [387, 321] width 9 height 9
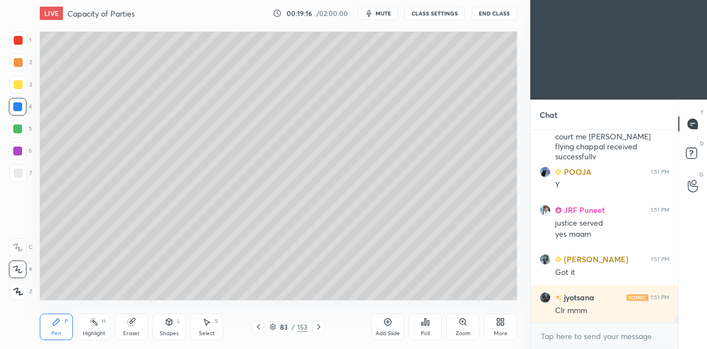
click at [14, 174] on div at bounding box center [18, 173] width 9 height 9
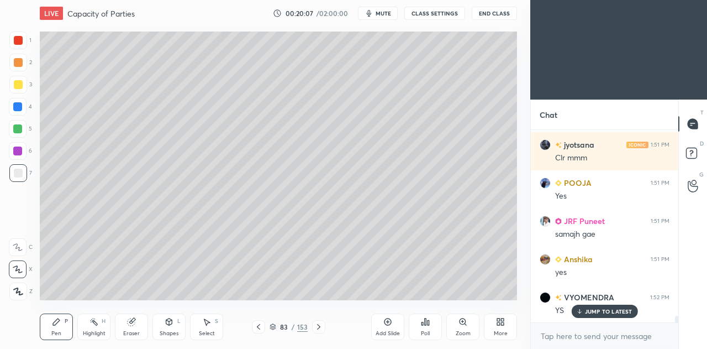
scroll to position [5400, 0]
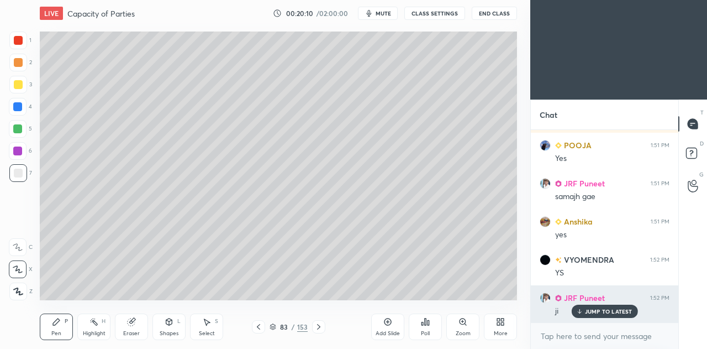
click at [588, 312] on p "JUMP TO LATEST" at bounding box center [609, 311] width 48 height 7
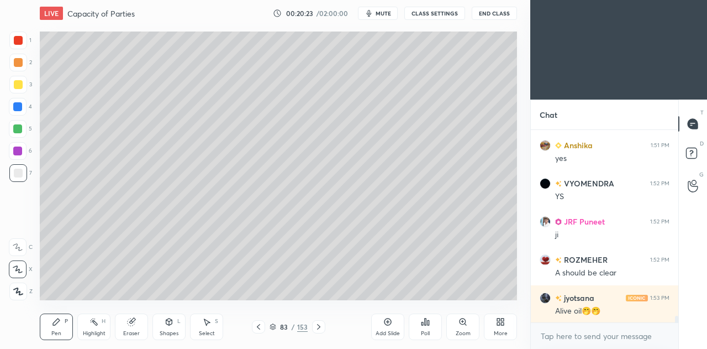
scroll to position [5515, 0]
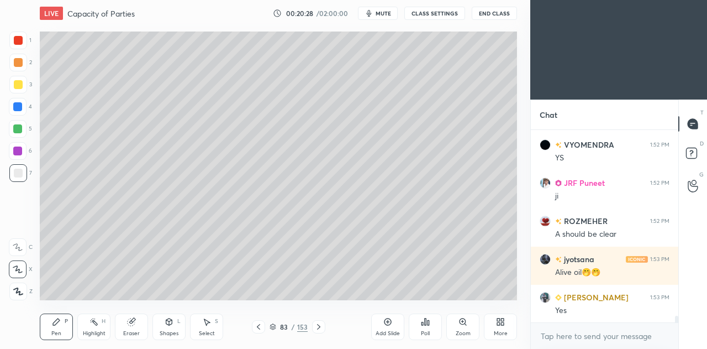
click at [260, 327] on icon at bounding box center [258, 326] width 9 height 9
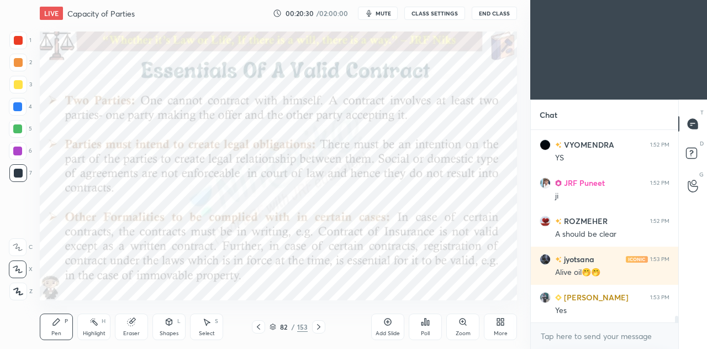
click at [317, 323] on icon at bounding box center [318, 326] width 9 height 9
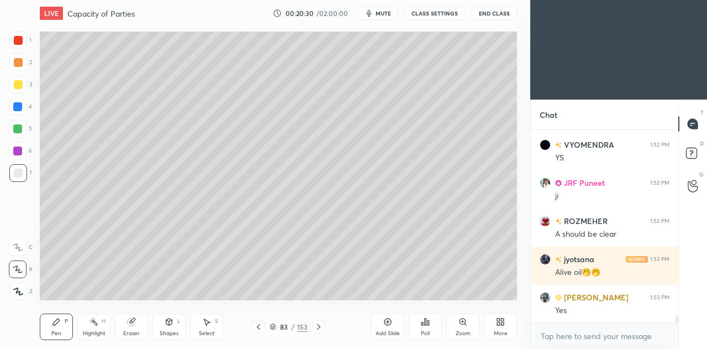
click at [316, 323] on icon at bounding box center [318, 326] width 9 height 9
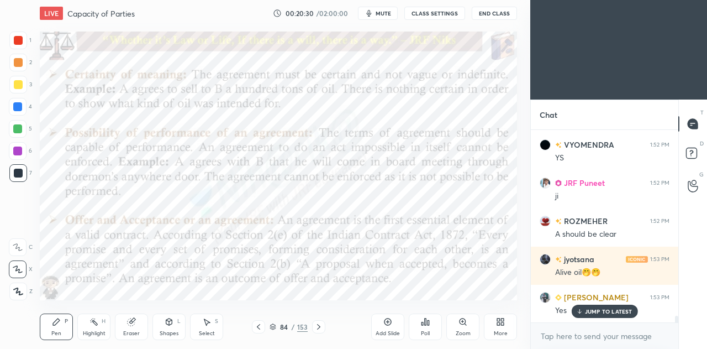
scroll to position [5553, 0]
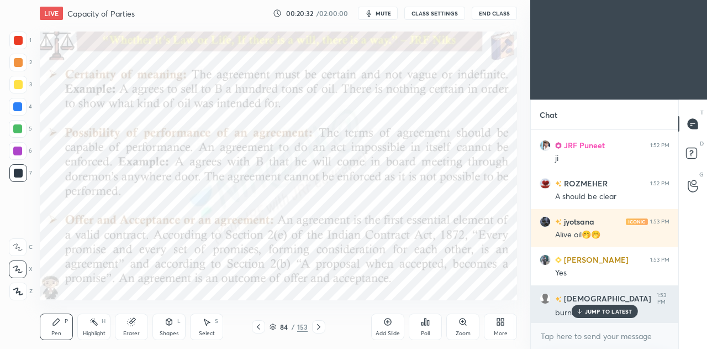
click at [596, 310] on p "JUMP TO LATEST" at bounding box center [609, 311] width 48 height 7
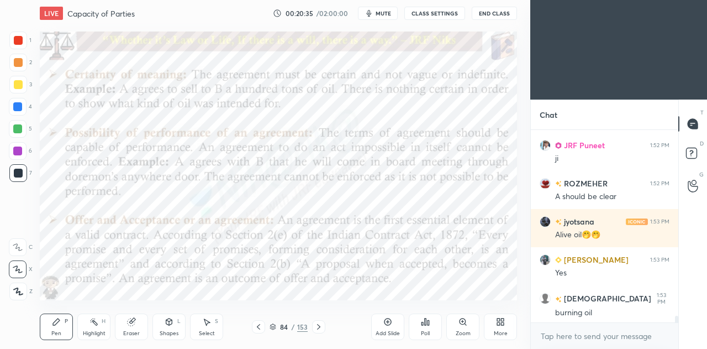
scroll to position [5591, 0]
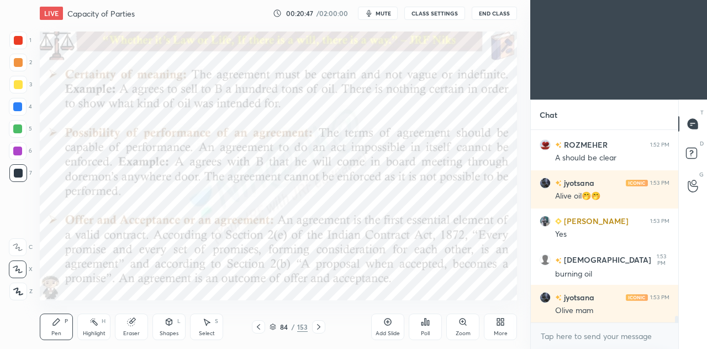
click at [318, 330] on icon at bounding box center [318, 326] width 9 height 9
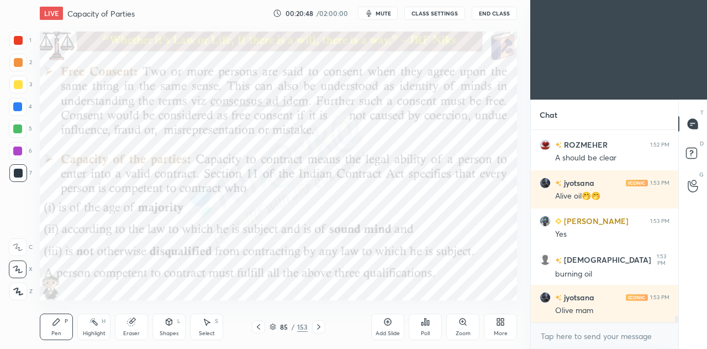
click at [260, 323] on icon at bounding box center [258, 326] width 9 height 9
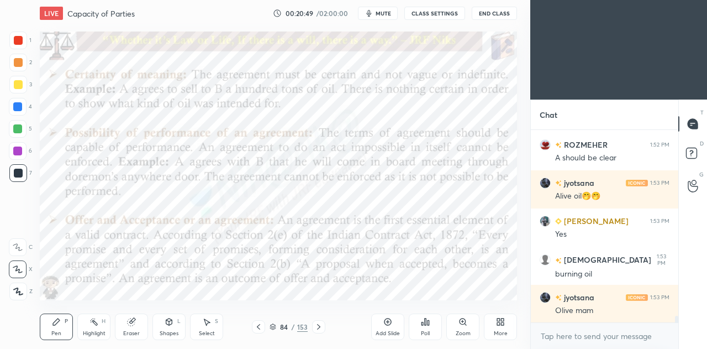
click at [261, 322] on icon at bounding box center [258, 326] width 9 height 9
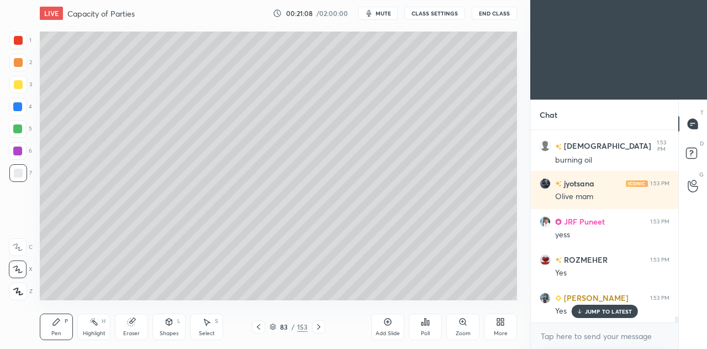
scroll to position [5744, 0]
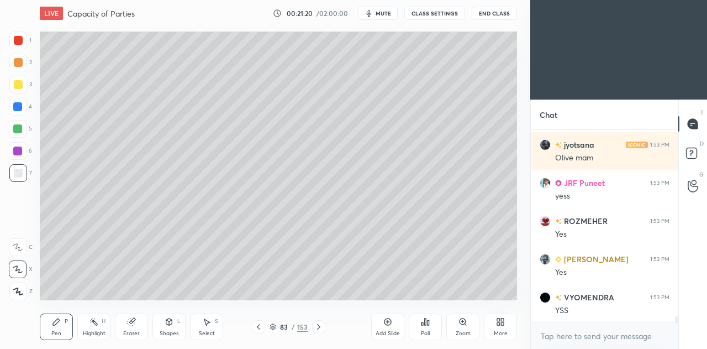
click at [259, 330] on icon at bounding box center [258, 326] width 9 height 9
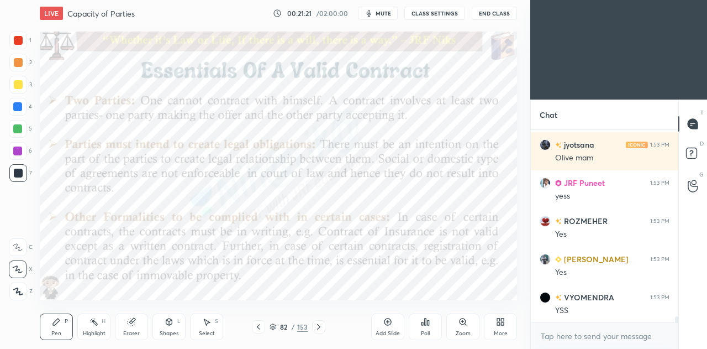
click at [322, 325] on icon at bounding box center [318, 326] width 9 height 9
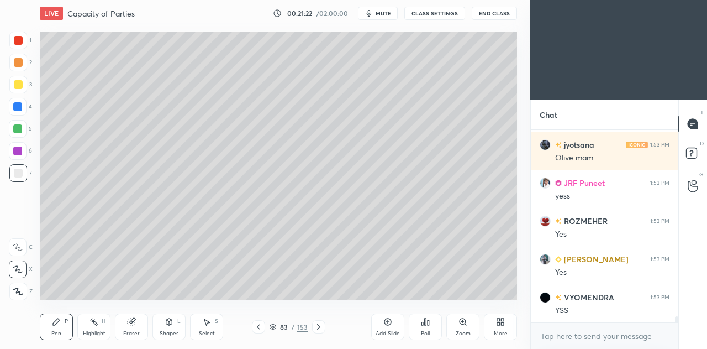
scroll to position [5782, 0]
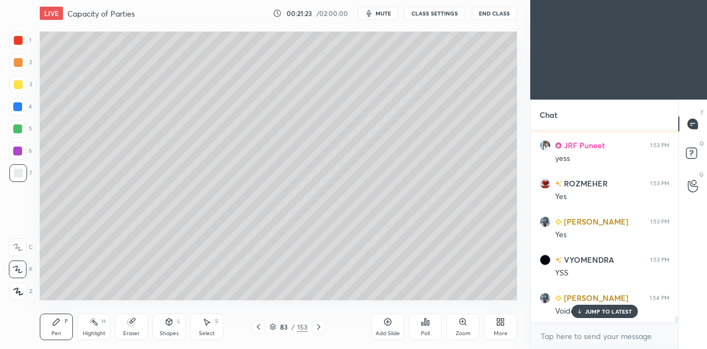
click at [317, 327] on icon at bounding box center [318, 326] width 9 height 9
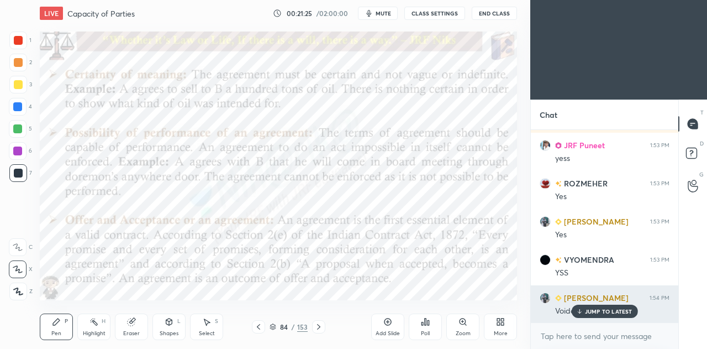
click at [600, 311] on p "JUMP TO LATEST" at bounding box center [609, 311] width 48 height 7
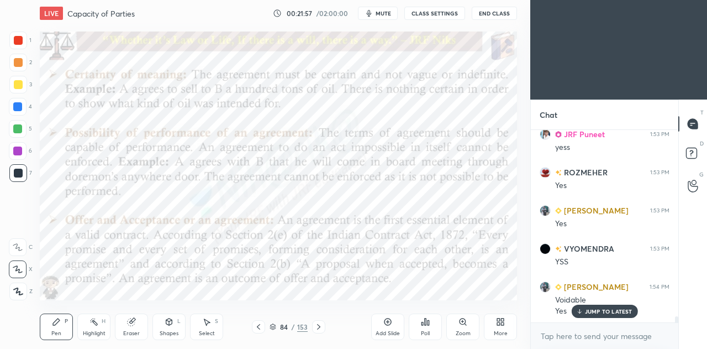
click at [259, 325] on icon at bounding box center [258, 327] width 3 height 6
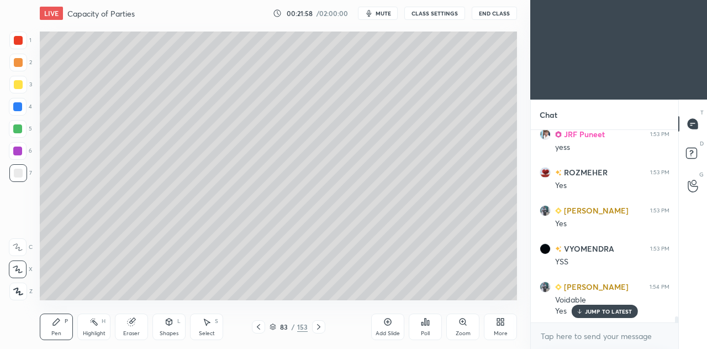
click at [388, 319] on icon at bounding box center [387, 321] width 9 height 9
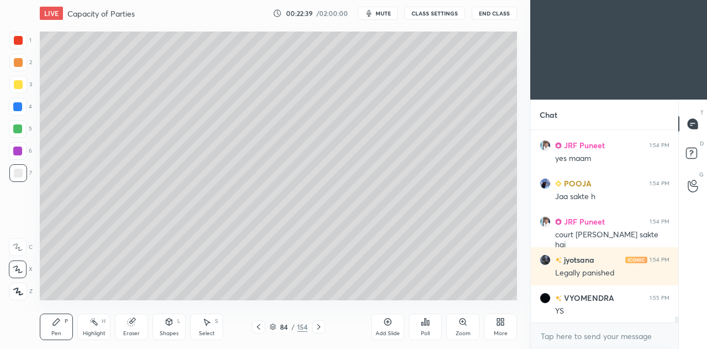
scroll to position [6136, 0]
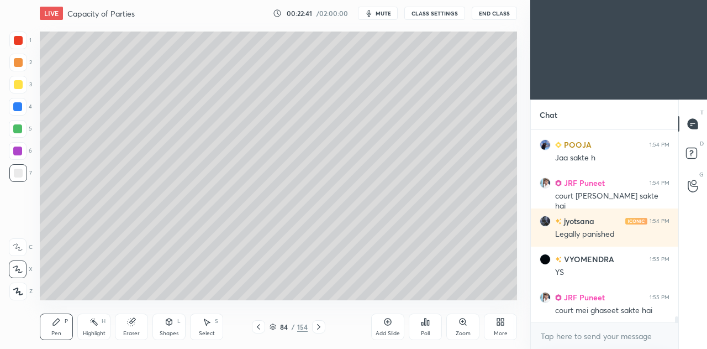
click at [17, 60] on div at bounding box center [18, 62] width 9 height 9
click at [25, 82] on div at bounding box center [18, 85] width 18 height 18
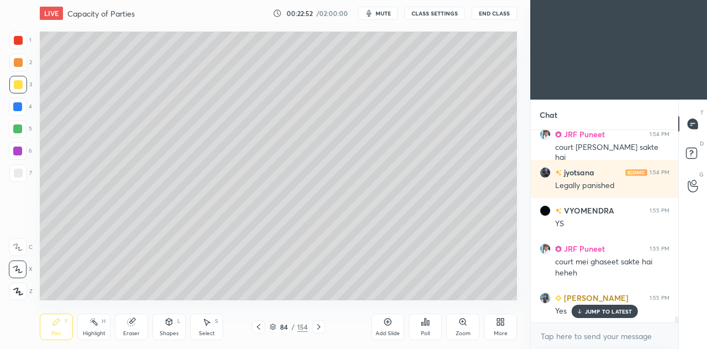
scroll to position [6224, 0]
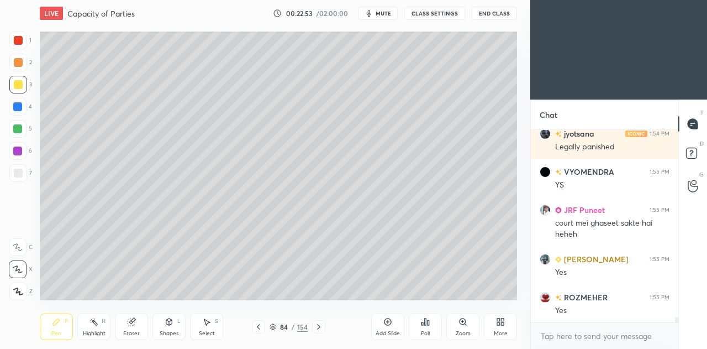
click at [260, 328] on icon at bounding box center [258, 326] width 9 height 9
click at [262, 328] on icon at bounding box center [258, 326] width 9 height 9
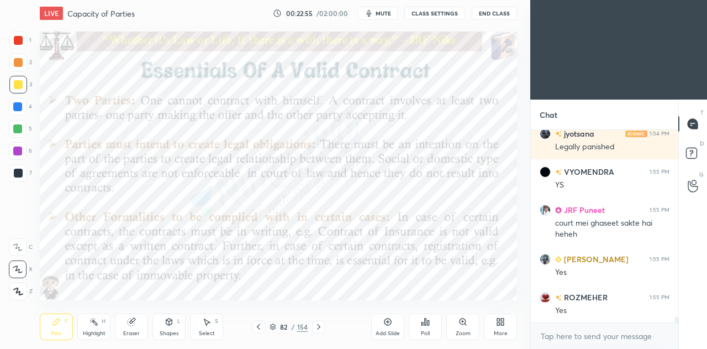
click at [317, 329] on icon at bounding box center [318, 327] width 3 height 6
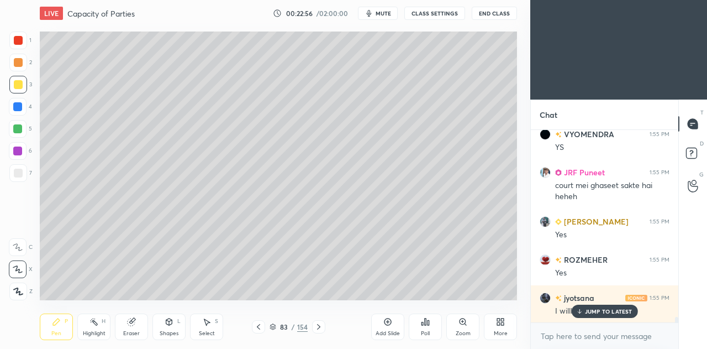
click at [317, 328] on icon at bounding box center [318, 326] width 9 height 9
click at [318, 328] on icon at bounding box center [318, 326] width 9 height 9
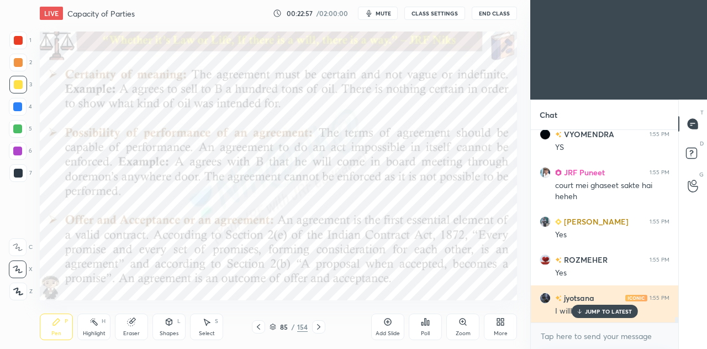
click at [600, 310] on p "JUMP TO LATEST" at bounding box center [609, 311] width 48 height 7
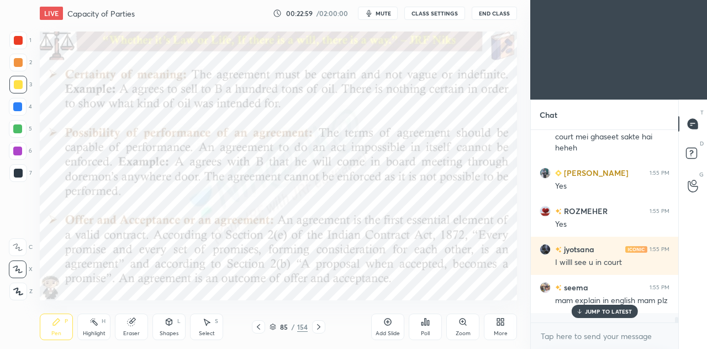
scroll to position [6347, 0]
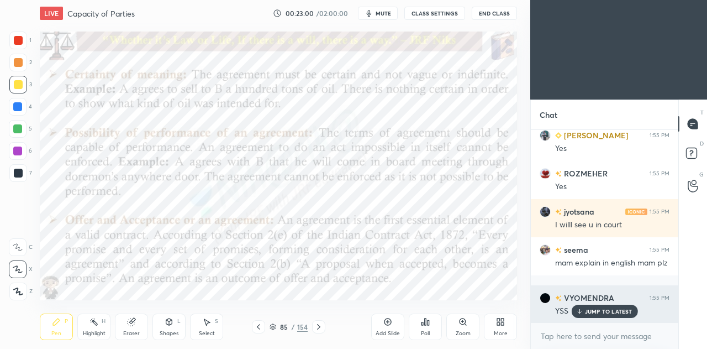
click at [602, 308] on p "JUMP TO LATEST" at bounding box center [609, 311] width 48 height 7
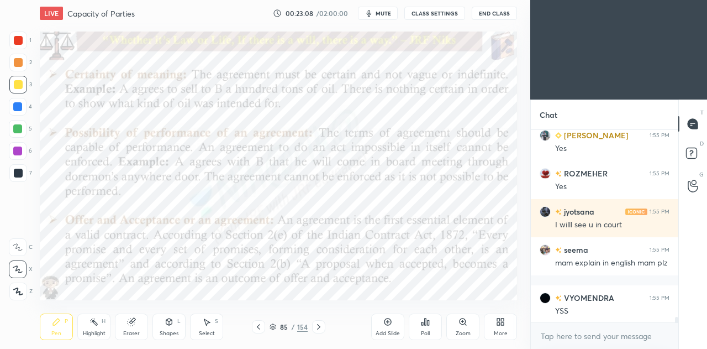
scroll to position [6386, 0]
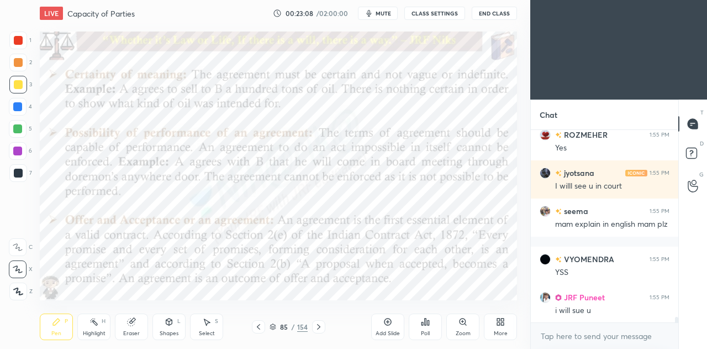
click at [387, 320] on icon at bounding box center [387, 321] width 9 height 9
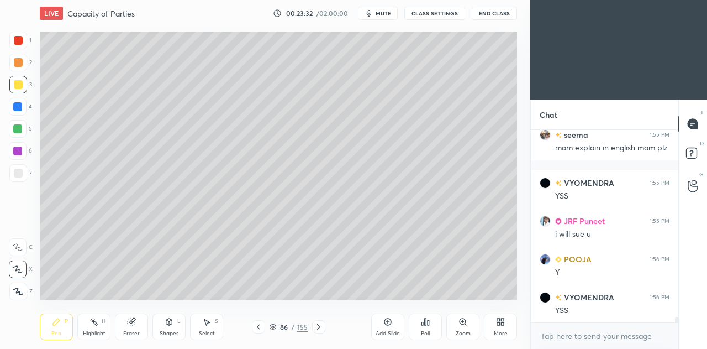
scroll to position [6500, 0]
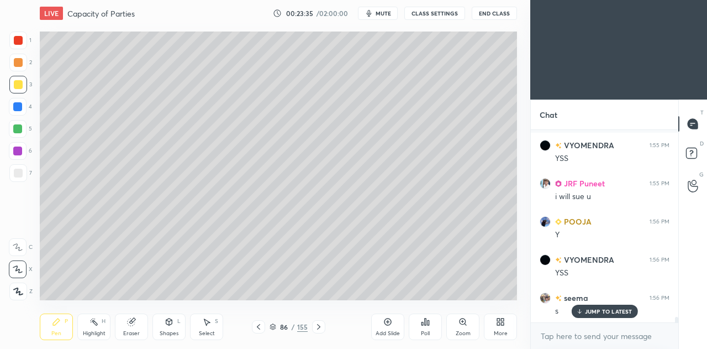
click at [20, 62] on div at bounding box center [18, 62] width 9 height 9
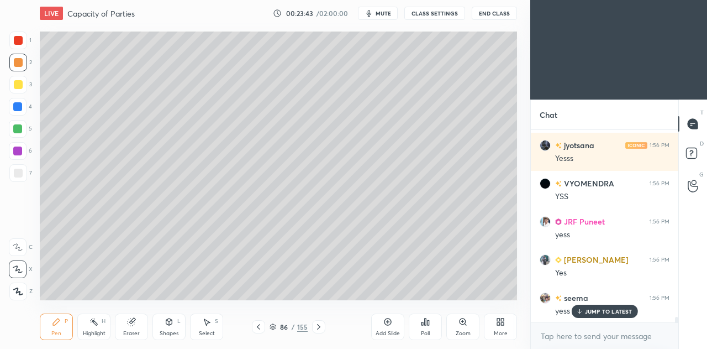
scroll to position [6767, 0]
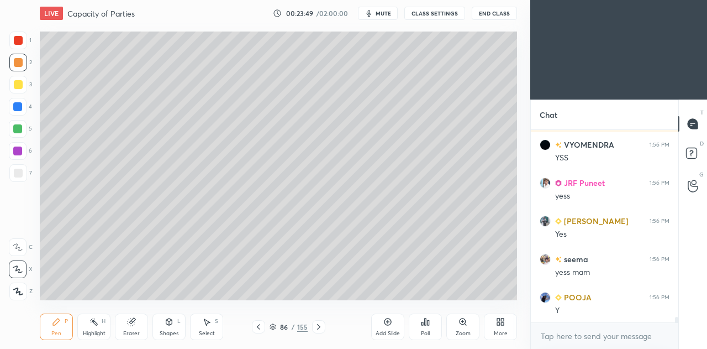
click at [210, 324] on icon at bounding box center [206, 321] width 9 height 9
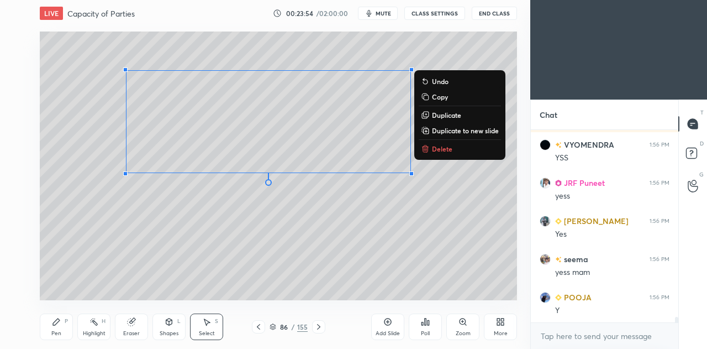
click at [448, 118] on p "Duplicate" at bounding box center [446, 115] width 29 height 9
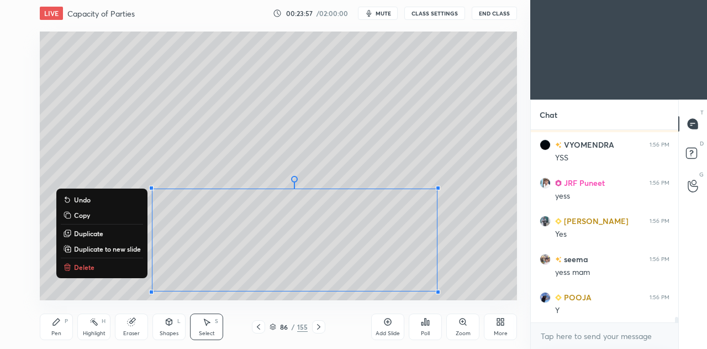
click at [73, 292] on div "0 ° Undo Copy Duplicate Duplicate to new slide Delete" at bounding box center [278, 165] width 477 height 269
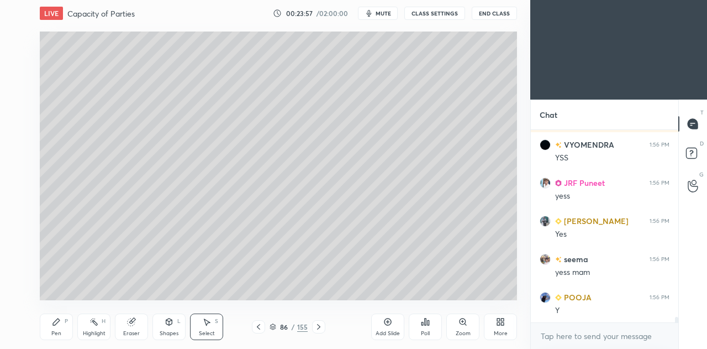
click at [133, 332] on div "Eraser" at bounding box center [131, 333] width 17 height 6
click at [59, 325] on icon at bounding box center [56, 321] width 9 height 9
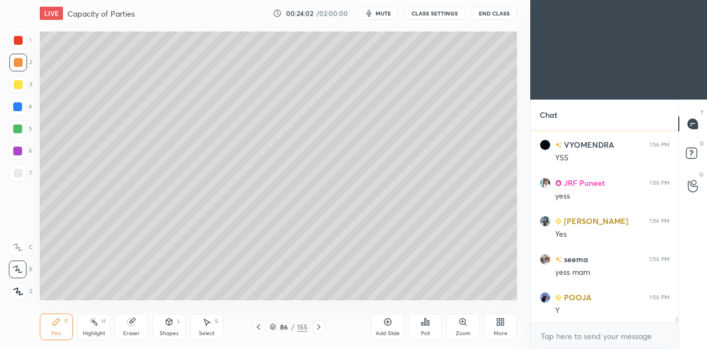
click at [18, 86] on div at bounding box center [18, 84] width 9 height 9
click at [21, 58] on div at bounding box center [18, 62] width 9 height 9
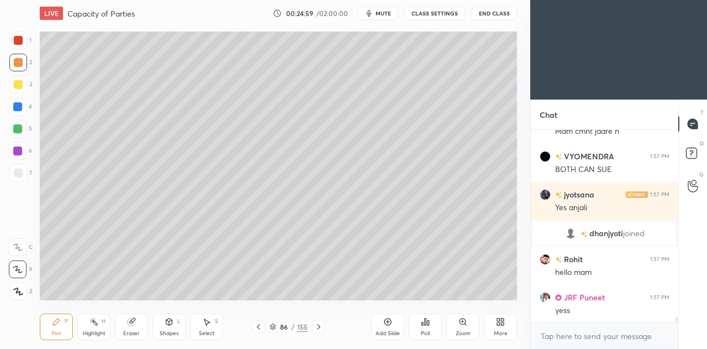
scroll to position [6721, 0]
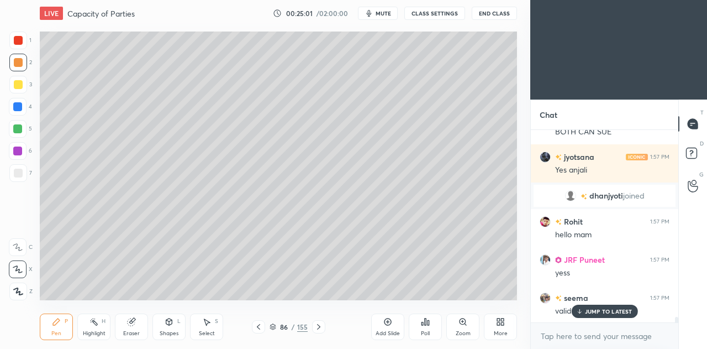
click at [588, 313] on p "JUMP TO LATEST" at bounding box center [609, 311] width 48 height 7
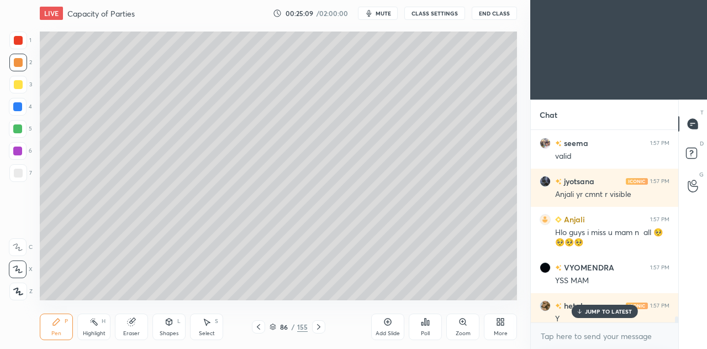
scroll to position [6870, 0]
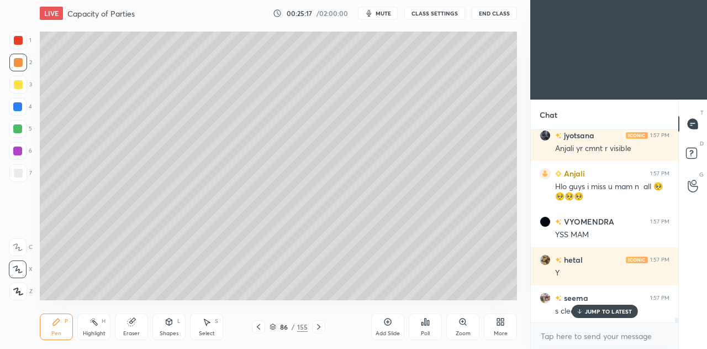
click at [597, 310] on p "JUMP TO LATEST" at bounding box center [609, 311] width 48 height 7
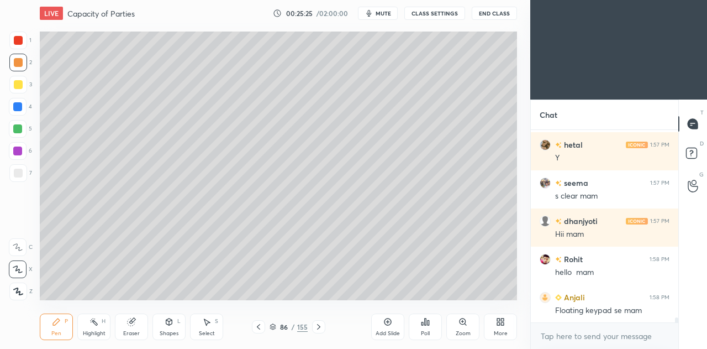
scroll to position [7084, 0]
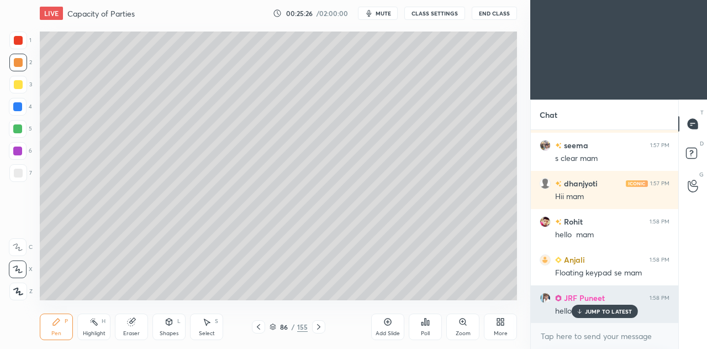
click at [600, 311] on p "JUMP TO LATEST" at bounding box center [609, 311] width 48 height 7
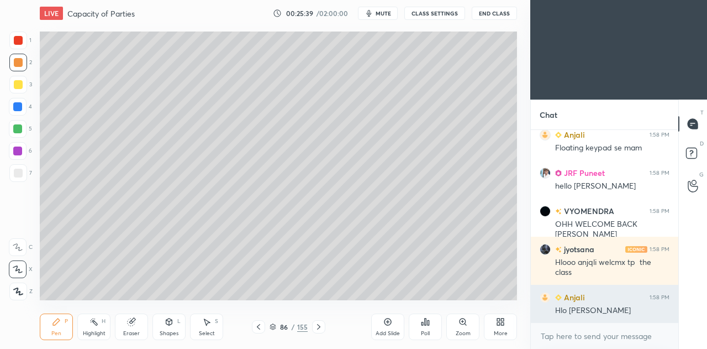
scroll to position [7247, 0]
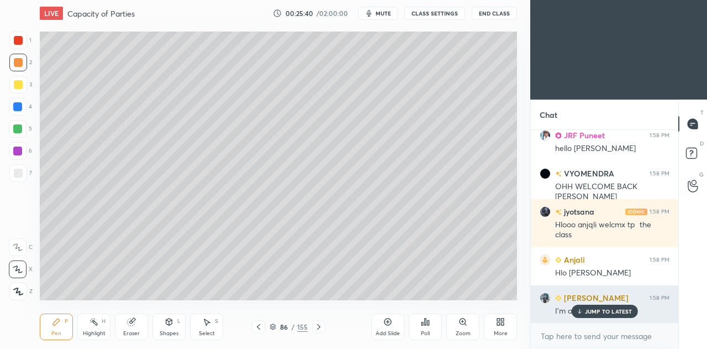
click at [608, 312] on p "JUMP TO LATEST" at bounding box center [609, 311] width 48 height 7
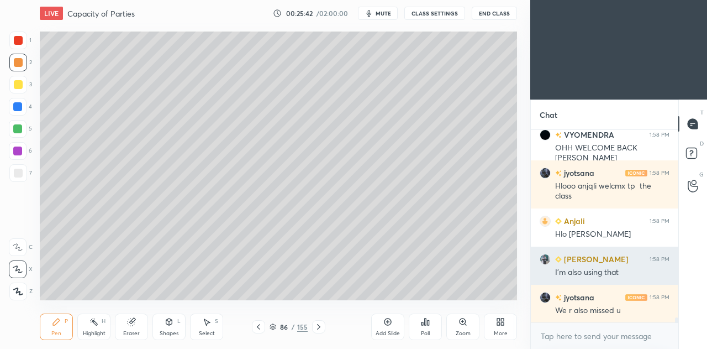
scroll to position [7362, 0]
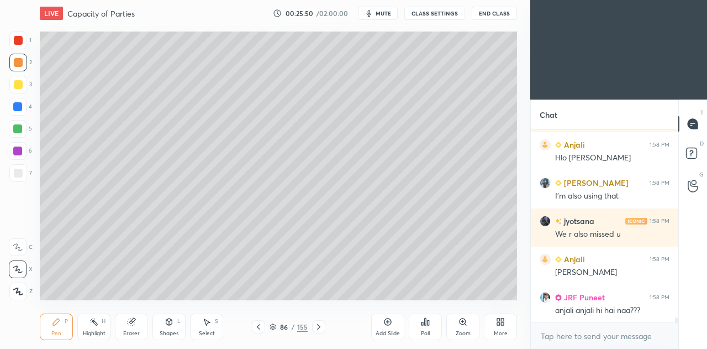
click at [258, 330] on icon at bounding box center [258, 326] width 9 height 9
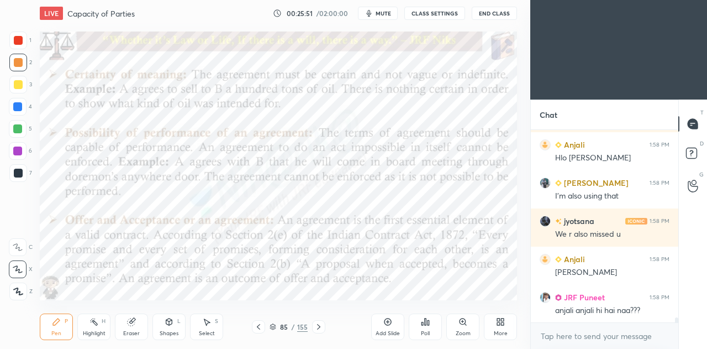
scroll to position [7409, 0]
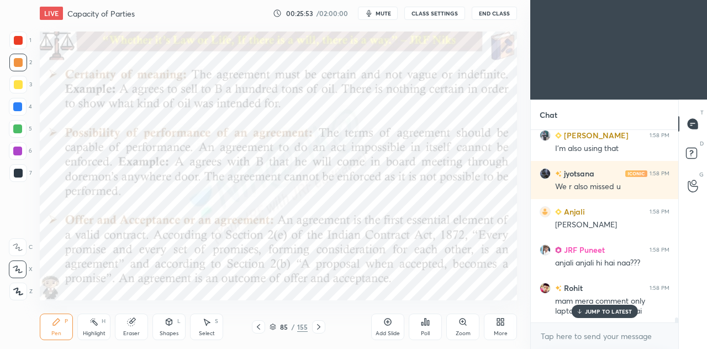
click at [628, 310] on p "JUMP TO LATEST" at bounding box center [609, 311] width 48 height 7
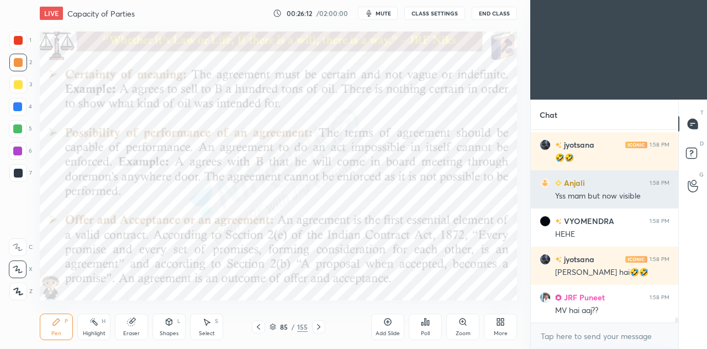
scroll to position [7638, 0]
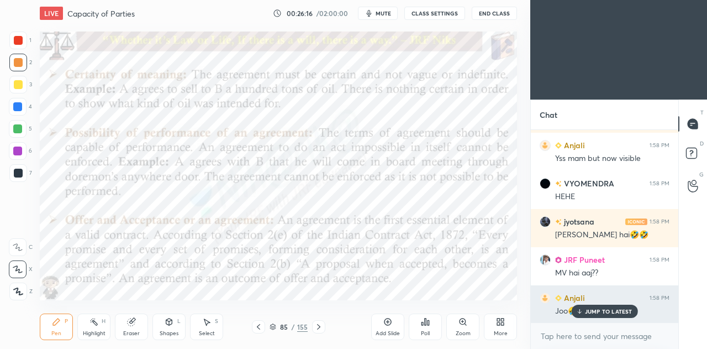
click at [591, 311] on p "JUMP TO LATEST" at bounding box center [609, 311] width 48 height 7
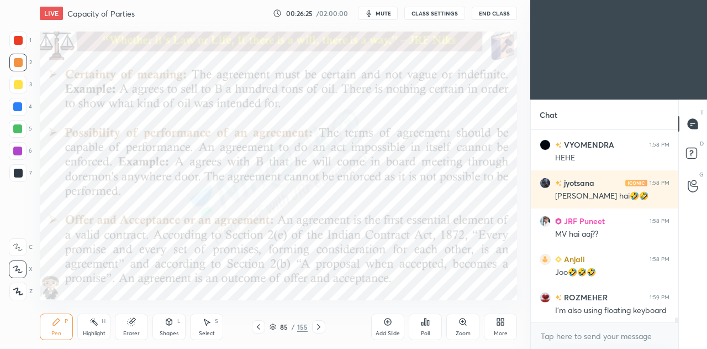
scroll to position [7714, 0]
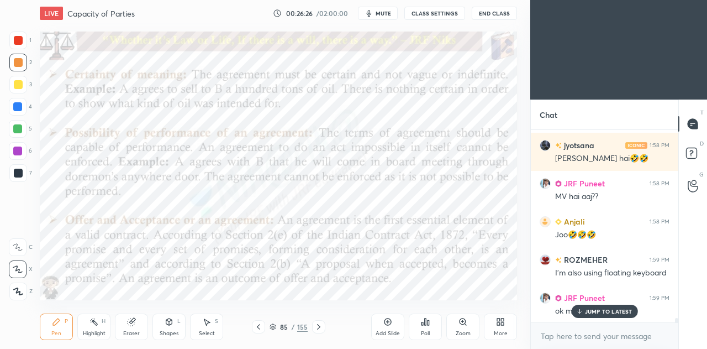
click at [600, 322] on div at bounding box center [605, 322] width 148 height 1
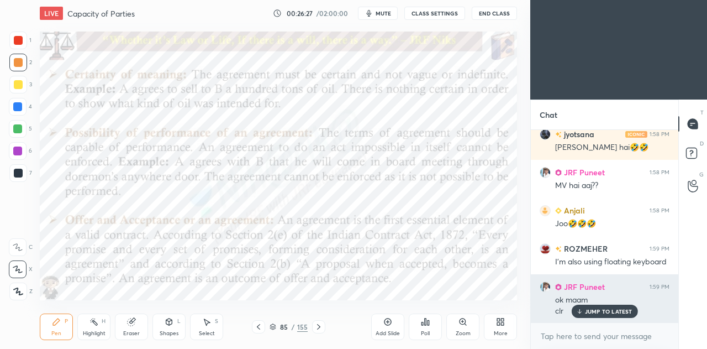
click at [598, 311] on p "JUMP TO LATEST" at bounding box center [609, 311] width 48 height 7
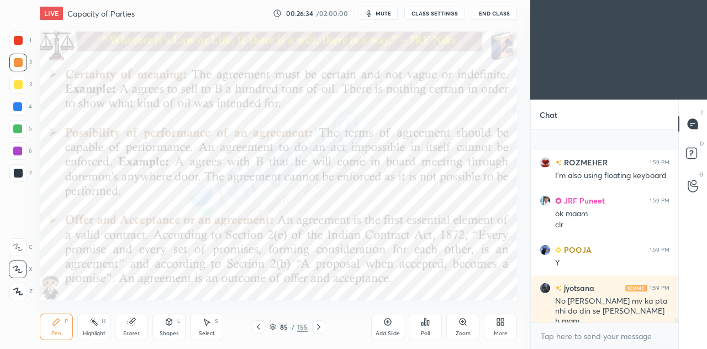
scroll to position [7880, 0]
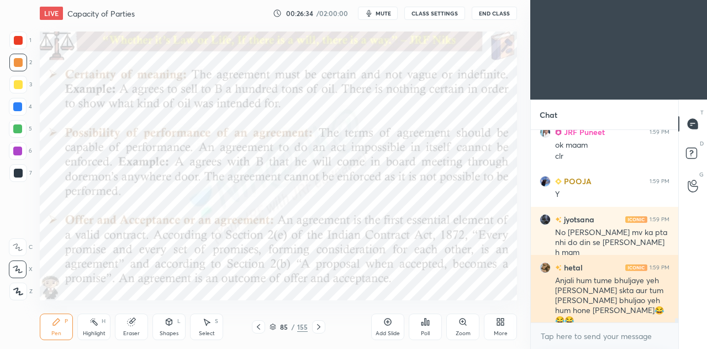
click at [599, 308] on div "Anjali hum tume bhuljaye yeh [PERSON_NAME] skta aur tum [PERSON_NAME] bhuljao y…" at bounding box center [612, 300] width 114 height 51
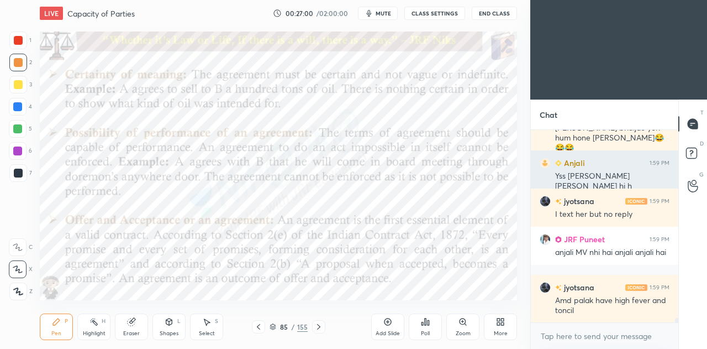
scroll to position [8090, 0]
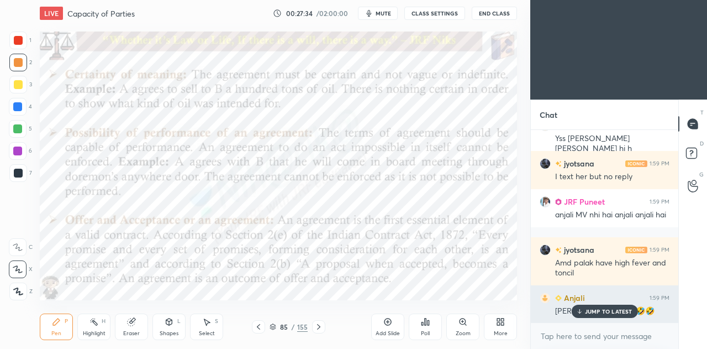
click at [603, 308] on p "JUMP TO LATEST" at bounding box center [609, 311] width 48 height 7
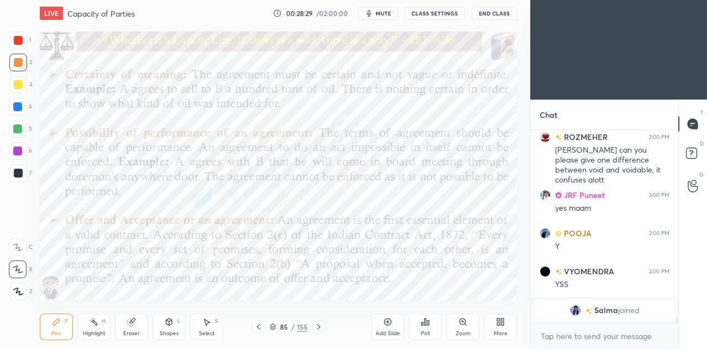
scroll to position [8424, 0]
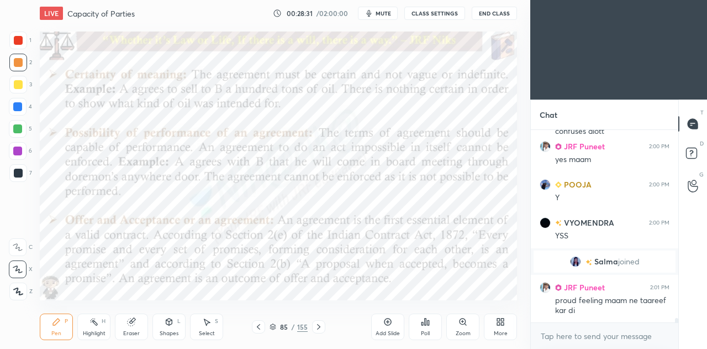
click at [320, 328] on icon at bounding box center [318, 326] width 9 height 9
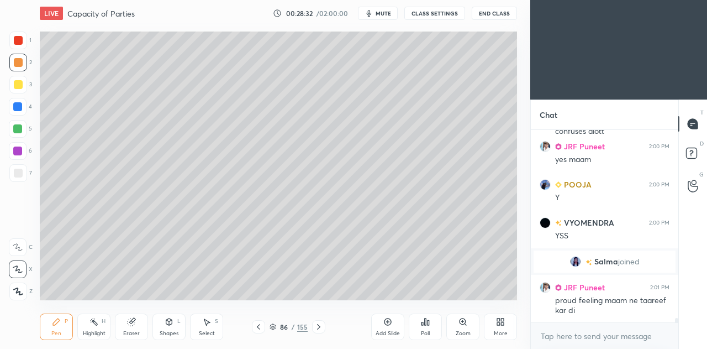
click at [318, 326] on icon at bounding box center [318, 327] width 3 height 6
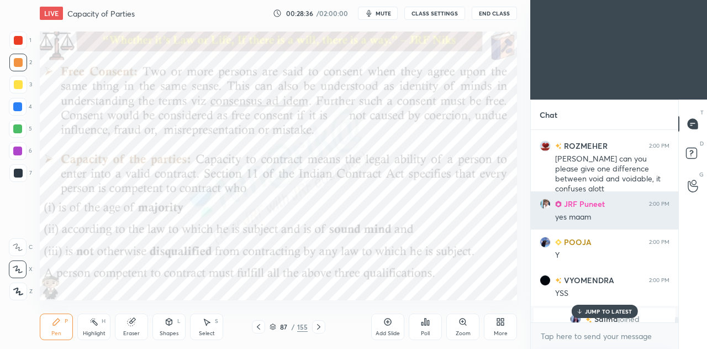
scroll to position [8330, 0]
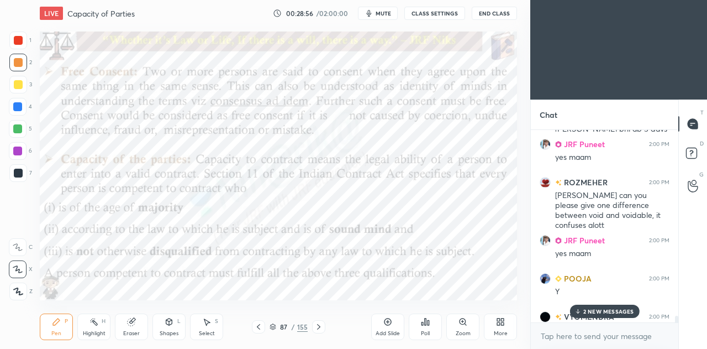
click at [595, 313] on p "2 NEW MESSAGES" at bounding box center [608, 311] width 51 height 7
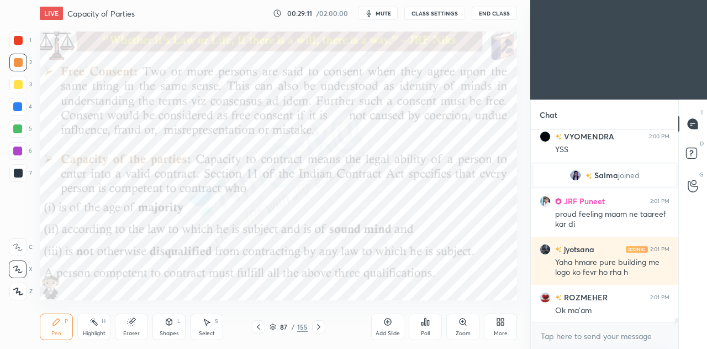
scroll to position [8547, 0]
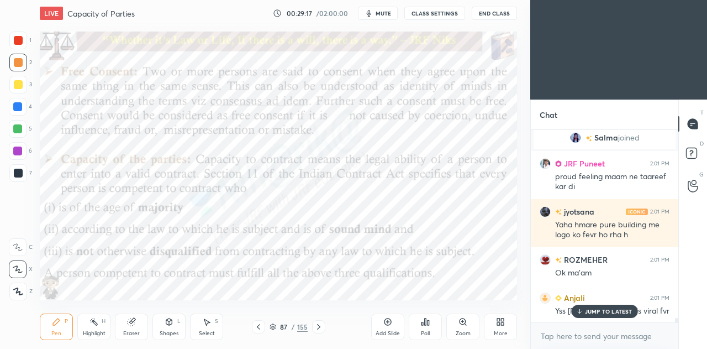
click at [97, 327] on div "Highlight H" at bounding box center [93, 326] width 33 height 27
click at [21, 290] on icon at bounding box center [17, 291] width 9 height 9
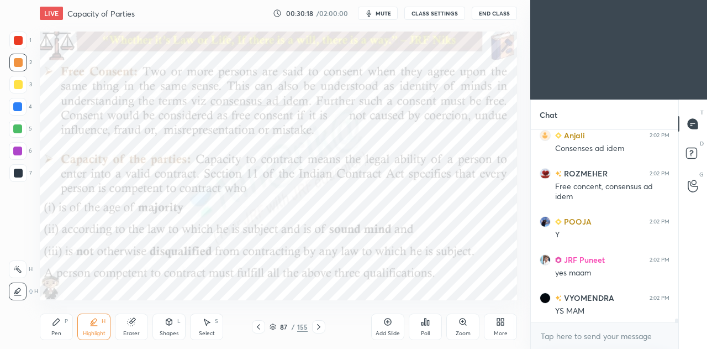
scroll to position [8987, 0]
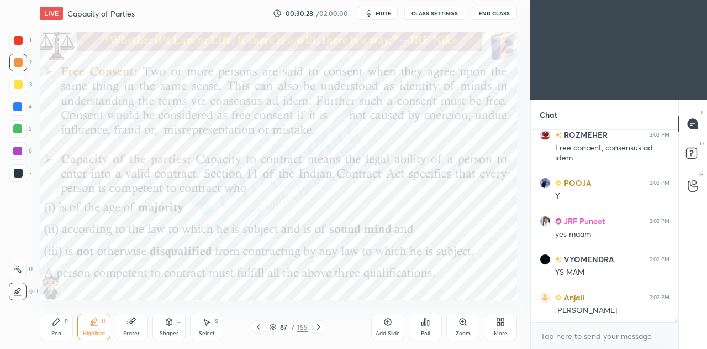
click at [55, 322] on icon at bounding box center [56, 321] width 7 height 7
click at [18, 151] on div at bounding box center [17, 150] width 9 height 9
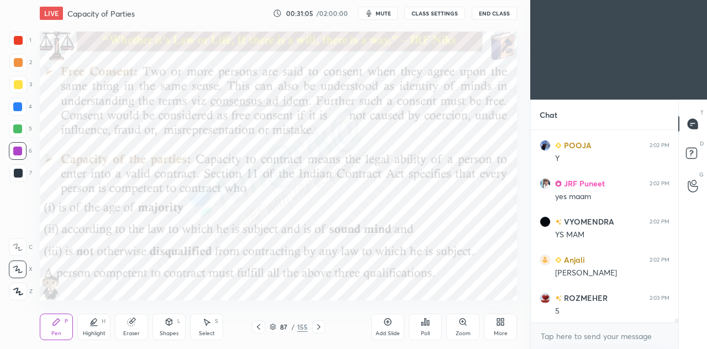
scroll to position [9063, 0]
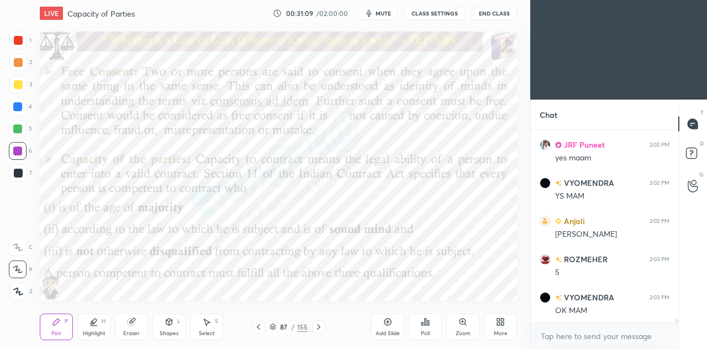
click at [275, 327] on icon at bounding box center [273, 326] width 7 height 7
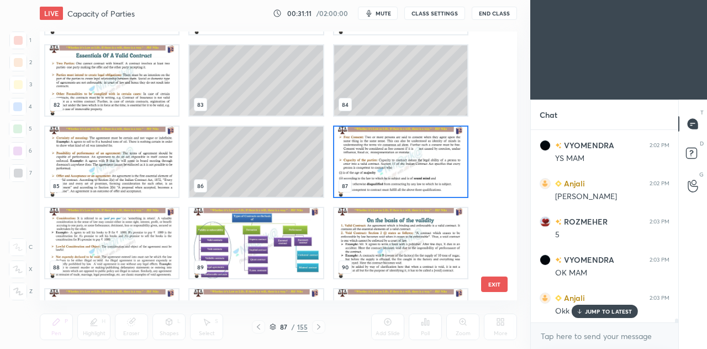
scroll to position [2214, 0]
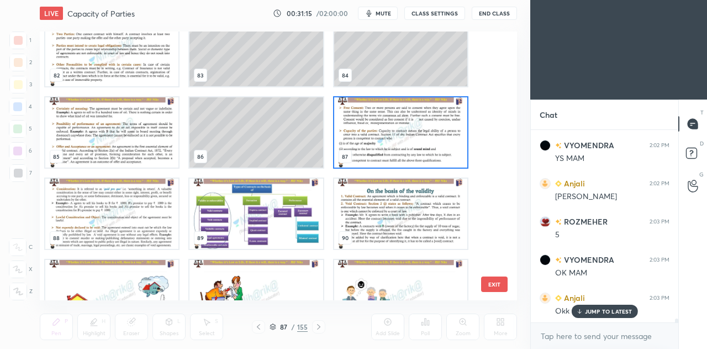
click at [382, 139] on img "grid" at bounding box center [400, 132] width 133 height 70
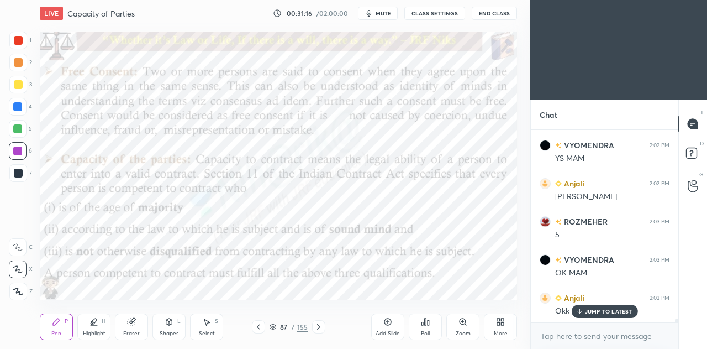
click at [381, 140] on img "grid" at bounding box center [400, 132] width 133 height 70
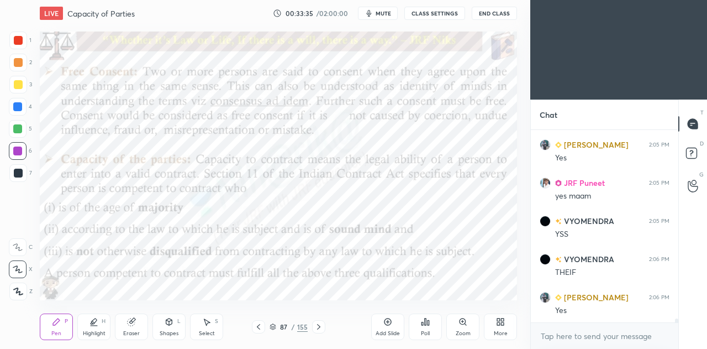
scroll to position [9883, 0]
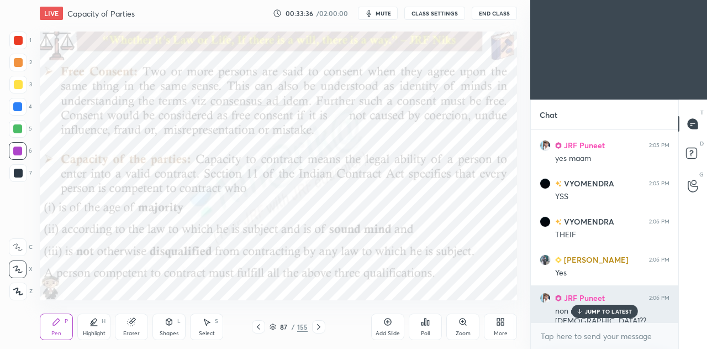
click at [595, 310] on p "JUMP TO LATEST" at bounding box center [609, 311] width 48 height 7
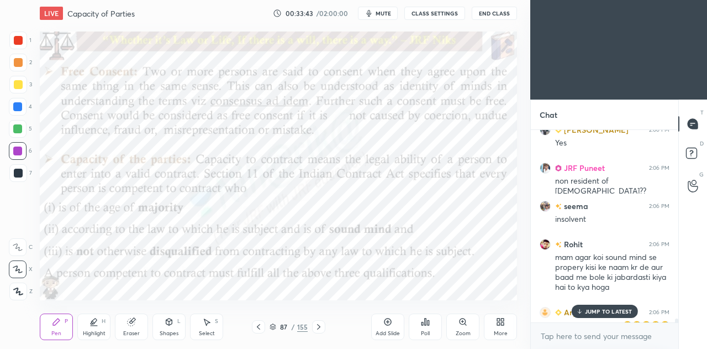
scroll to position [10009, 0]
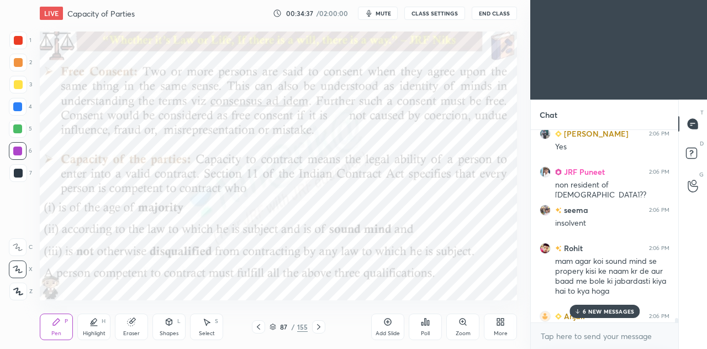
click at [624, 311] on p "6 NEW MESSAGES" at bounding box center [608, 311] width 51 height 7
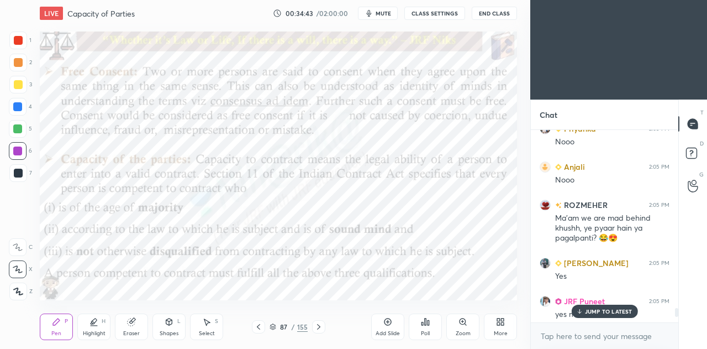
scroll to position [9726, 0]
click at [609, 312] on p "JUMP TO LATEST" at bounding box center [609, 311] width 48 height 7
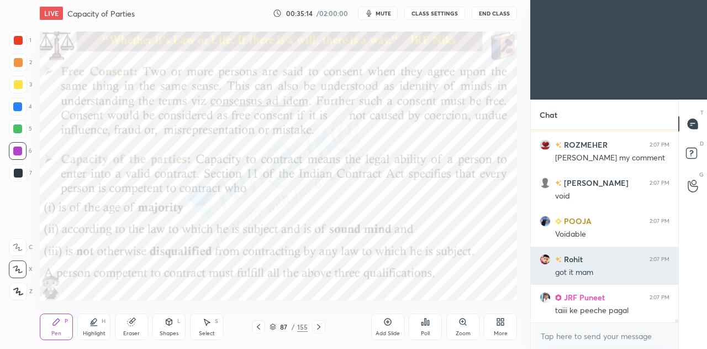
scroll to position [10391, 0]
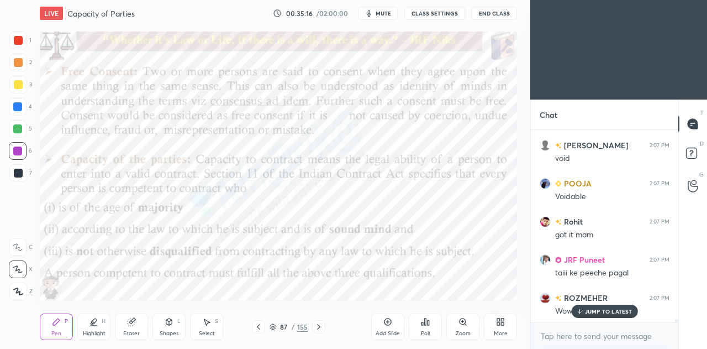
click at [619, 313] on p "JUMP TO LATEST" at bounding box center [609, 311] width 48 height 7
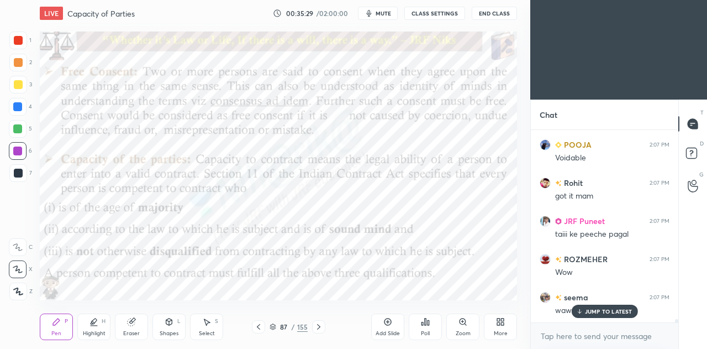
scroll to position [10467, 0]
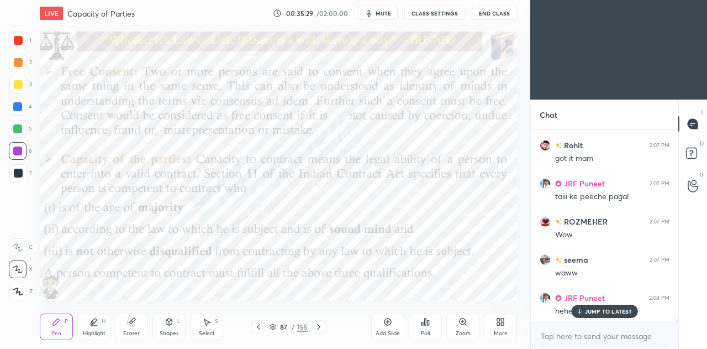
click at [319, 327] on icon at bounding box center [318, 327] width 3 height 6
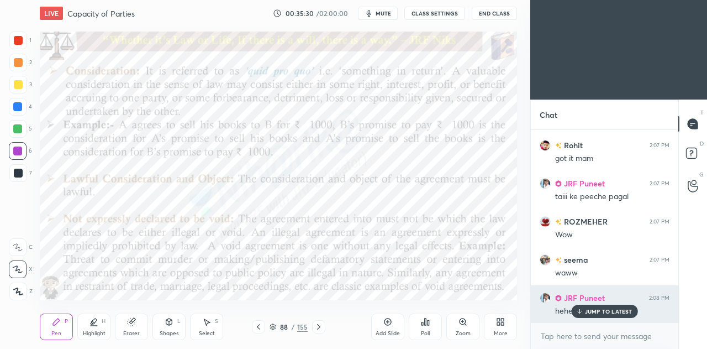
click at [586, 311] on p "JUMP TO LATEST" at bounding box center [609, 311] width 48 height 7
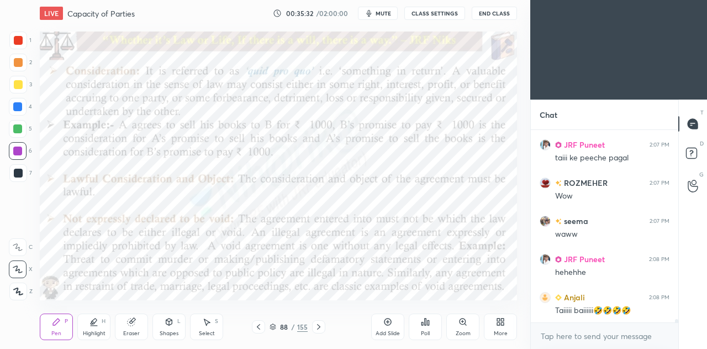
scroll to position [10543, 0]
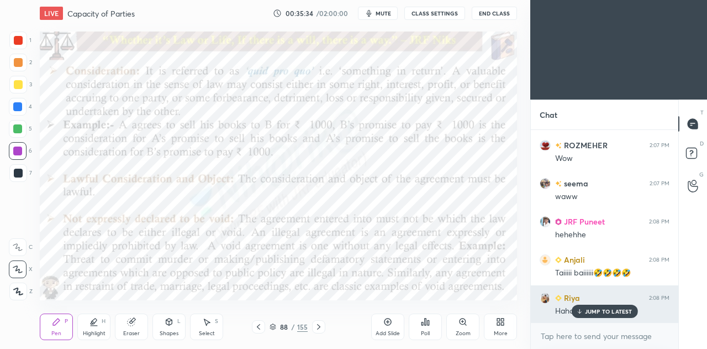
click at [611, 313] on p "JUMP TO LATEST" at bounding box center [609, 311] width 48 height 7
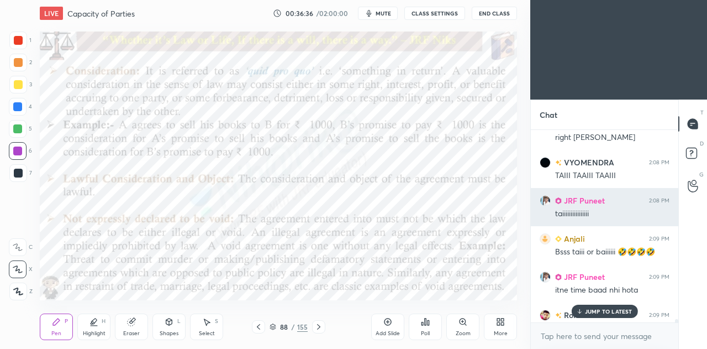
scroll to position [10888, 0]
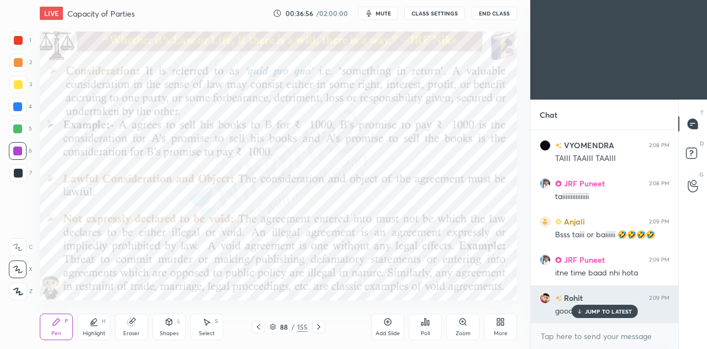
click at [606, 303] on div "good questions" at bounding box center [612, 309] width 114 height 13
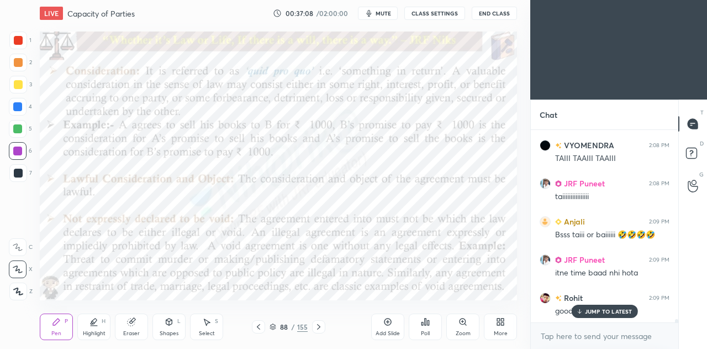
click at [583, 312] on icon at bounding box center [579, 311] width 7 height 7
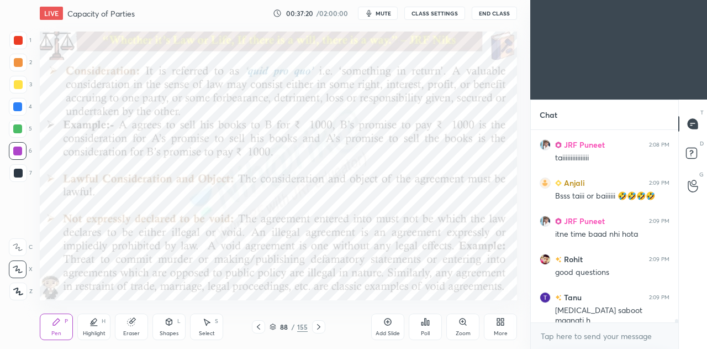
scroll to position [10964, 0]
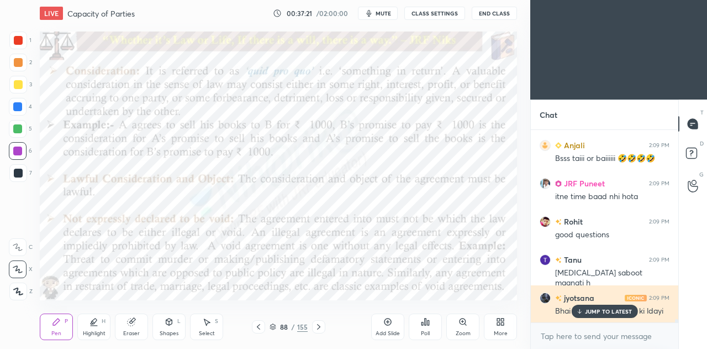
click at [621, 313] on p "JUMP TO LATEST" at bounding box center [609, 311] width 48 height 7
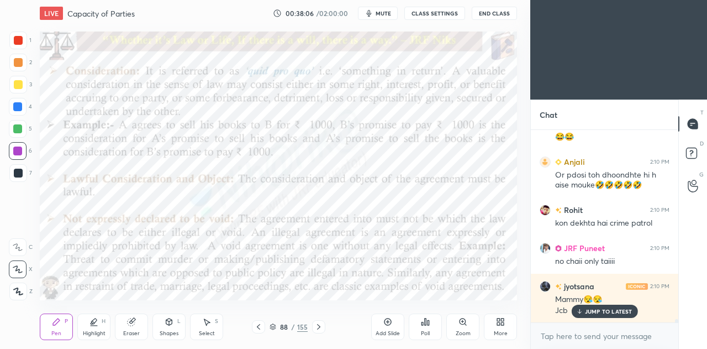
scroll to position [11310, 0]
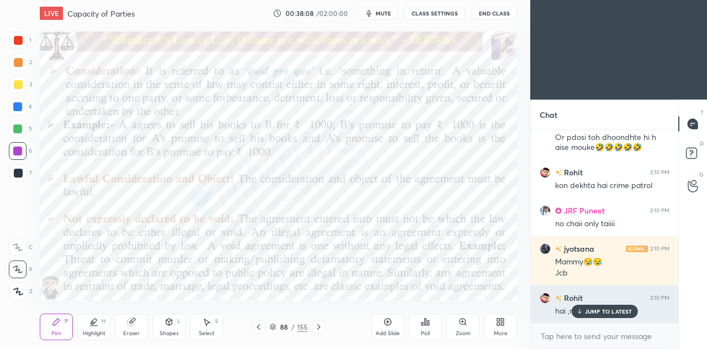
click at [592, 314] on p "JUMP TO LATEST" at bounding box center [609, 311] width 48 height 7
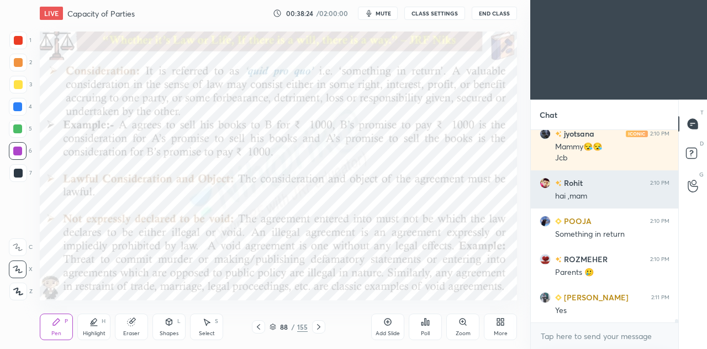
scroll to position [11472, 0]
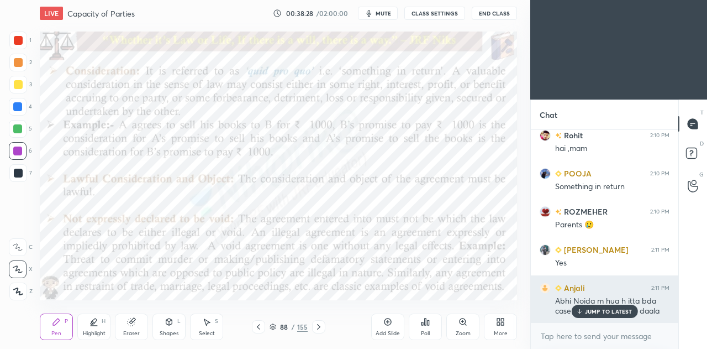
click at [590, 311] on p "JUMP TO LATEST" at bounding box center [609, 311] width 48 height 7
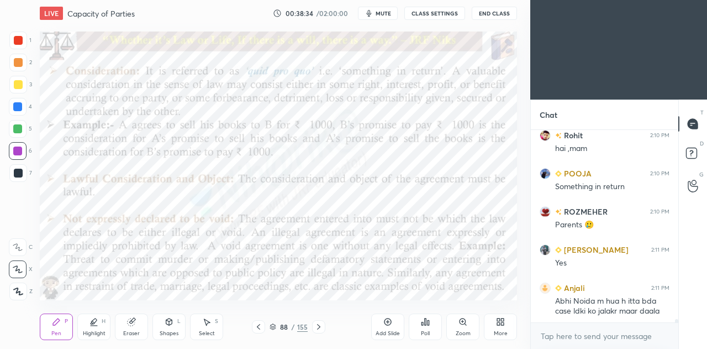
scroll to position [11521, 0]
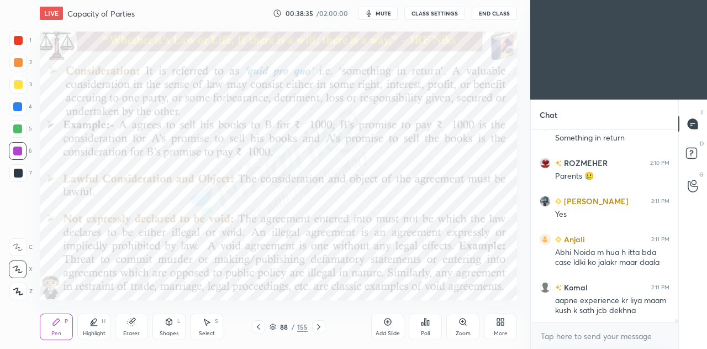
click at [388, 322] on icon at bounding box center [387, 321] width 3 height 3
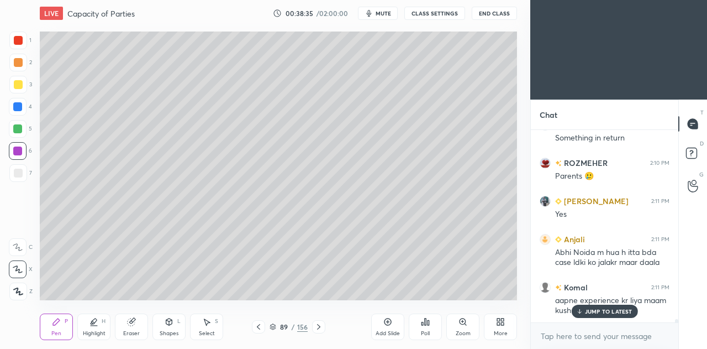
scroll to position [11569, 0]
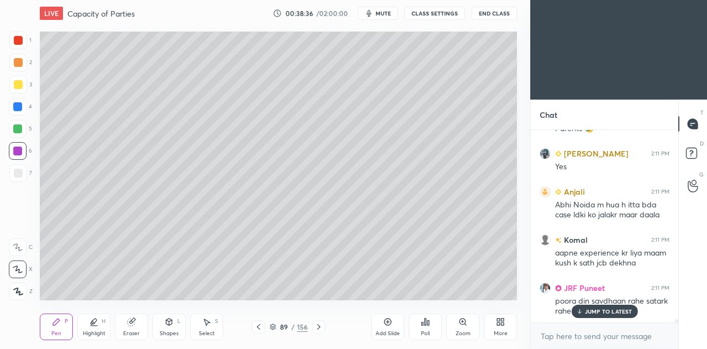
click at [19, 171] on div at bounding box center [18, 173] width 9 height 9
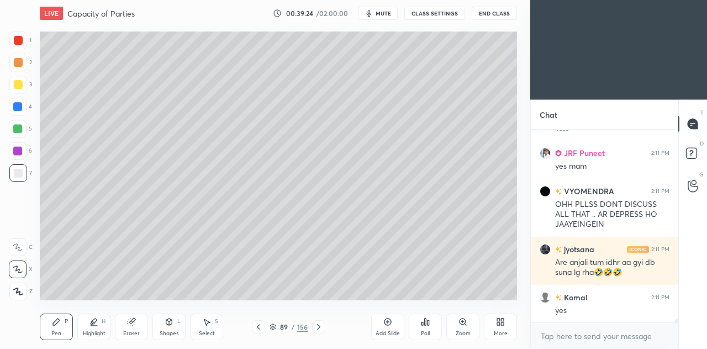
scroll to position [11838, 0]
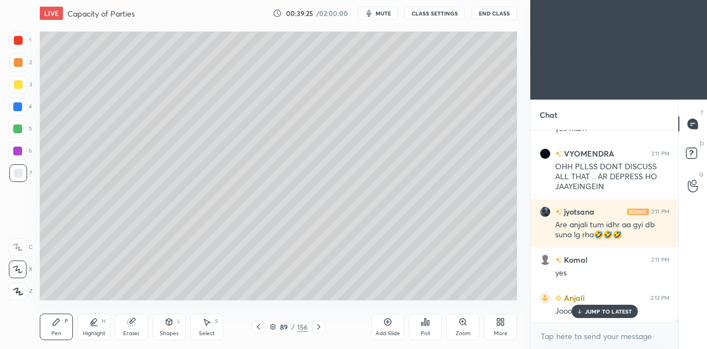
click at [262, 326] on icon at bounding box center [258, 326] width 9 height 9
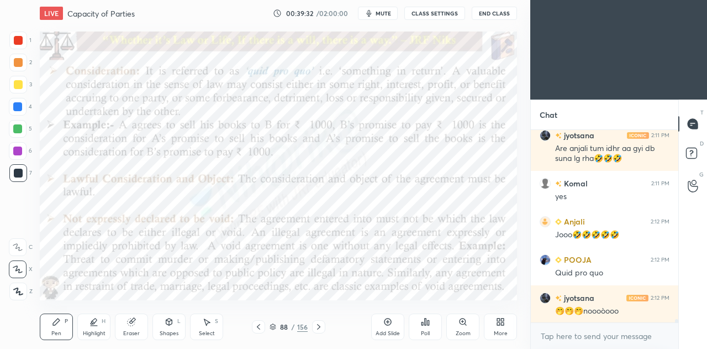
scroll to position [11953, 0]
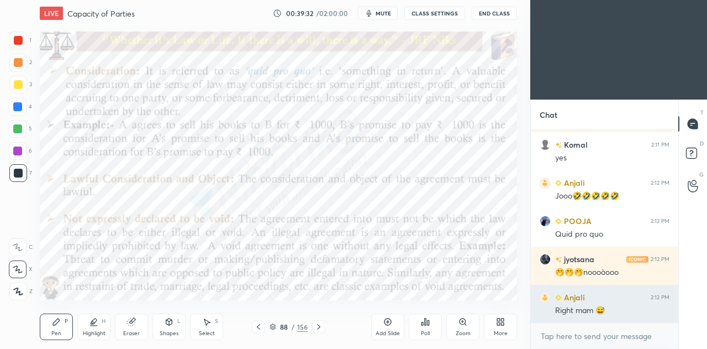
click at [597, 312] on div "Right mam 😅" at bounding box center [612, 310] width 114 height 11
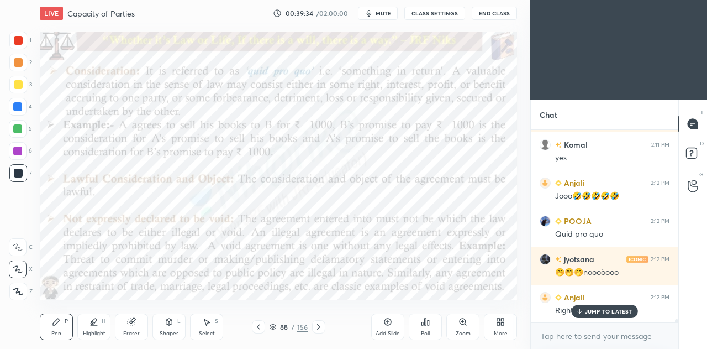
scroll to position [11991, 0]
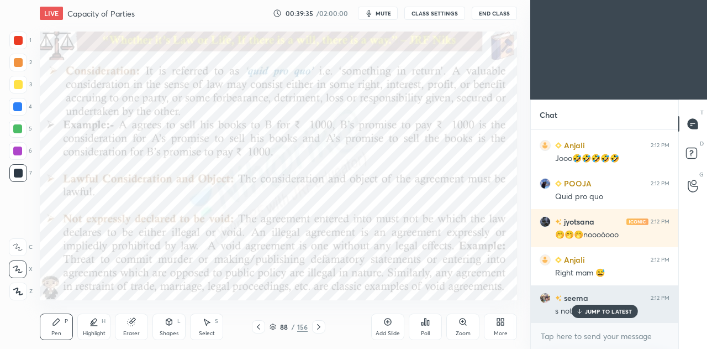
click at [612, 313] on p "JUMP TO LATEST" at bounding box center [609, 311] width 48 height 7
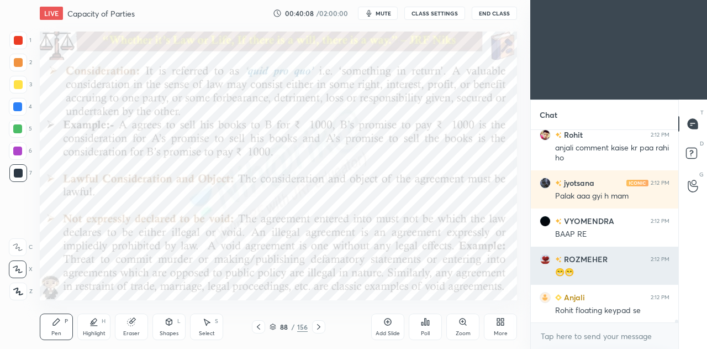
scroll to position [12306, 0]
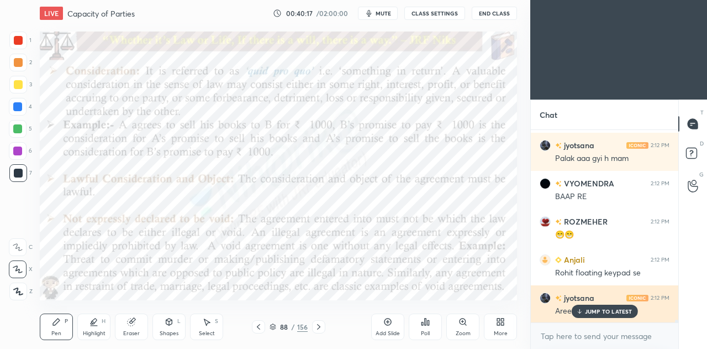
click at [613, 315] on div "JUMP TO LATEST" at bounding box center [604, 310] width 66 height 13
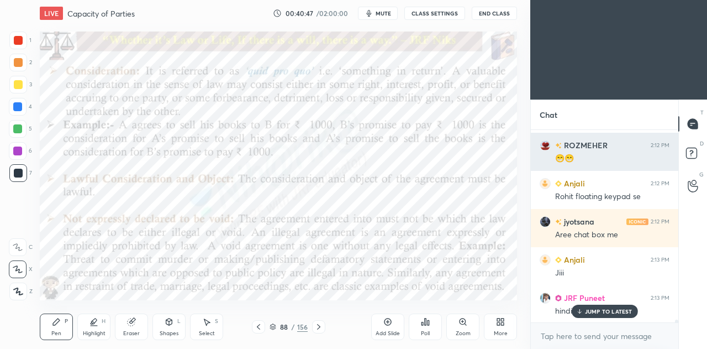
scroll to position [12421, 0]
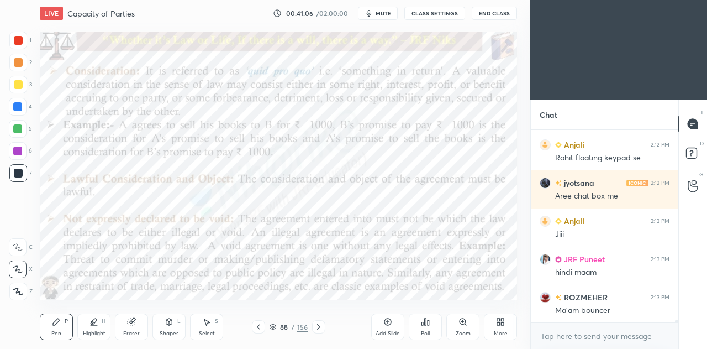
click at [318, 328] on icon at bounding box center [318, 327] width 3 height 6
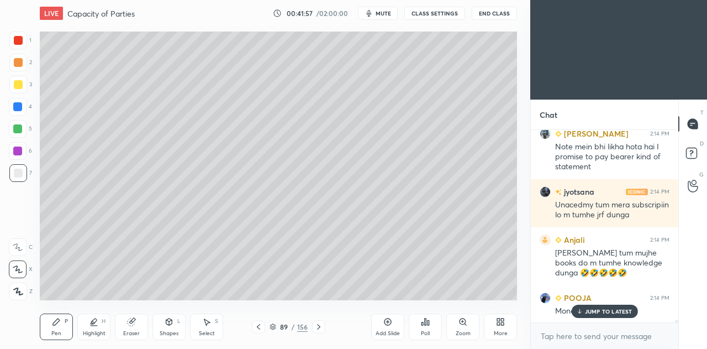
scroll to position [12785, 0]
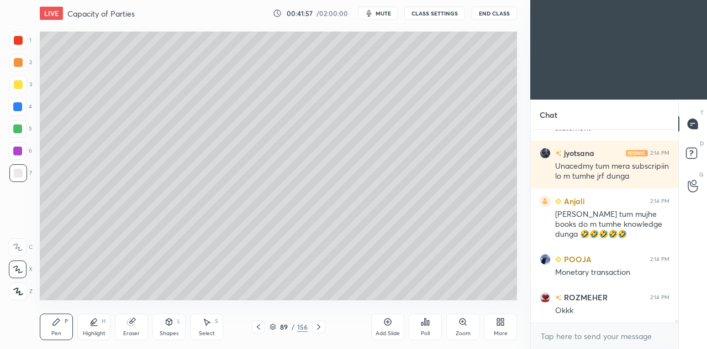
click at [262, 328] on icon at bounding box center [258, 326] width 9 height 9
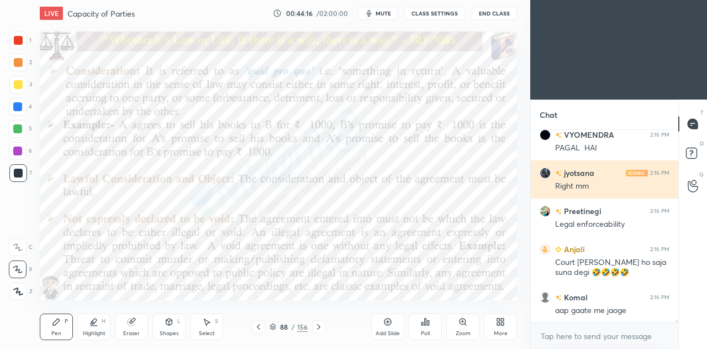
scroll to position [13656, 0]
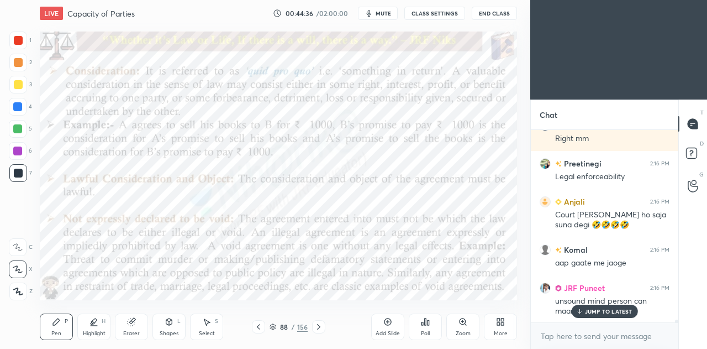
click at [137, 321] on div "Eraser" at bounding box center [131, 326] width 33 height 27
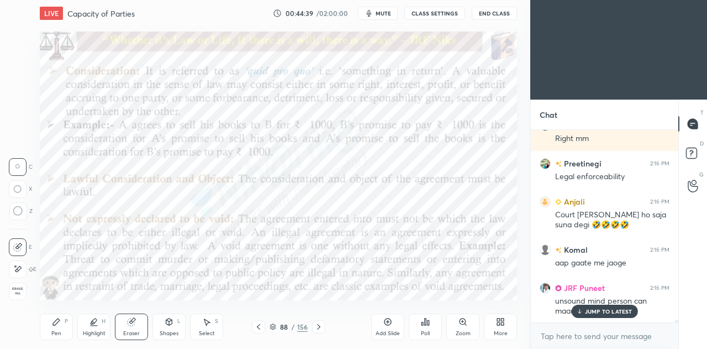
click at [65, 320] on div "P" at bounding box center [66, 321] width 3 height 6
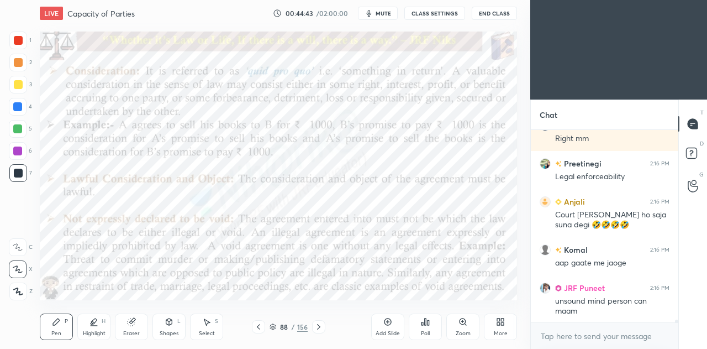
scroll to position [13705, 0]
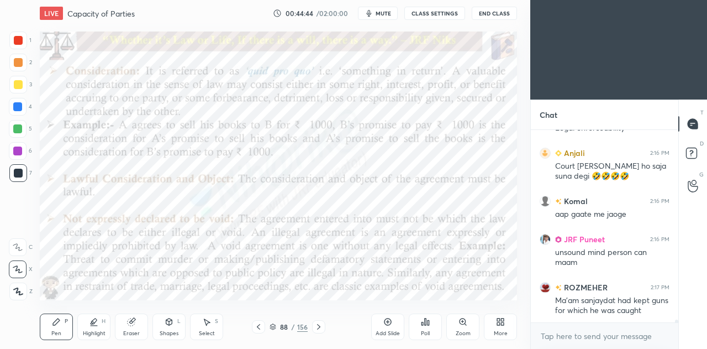
click at [132, 323] on icon at bounding box center [131, 321] width 7 height 7
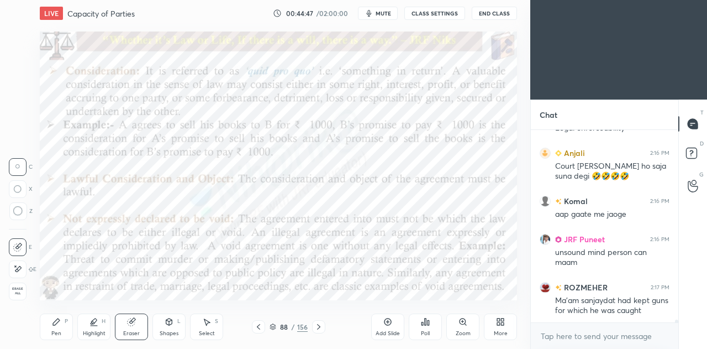
click at [54, 329] on div "Pen P" at bounding box center [56, 326] width 33 height 27
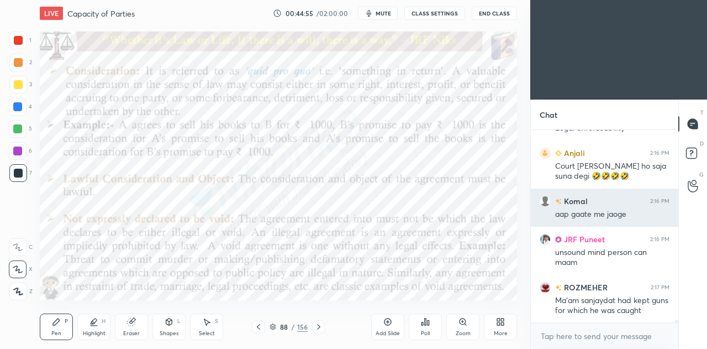
scroll to position [13742, 0]
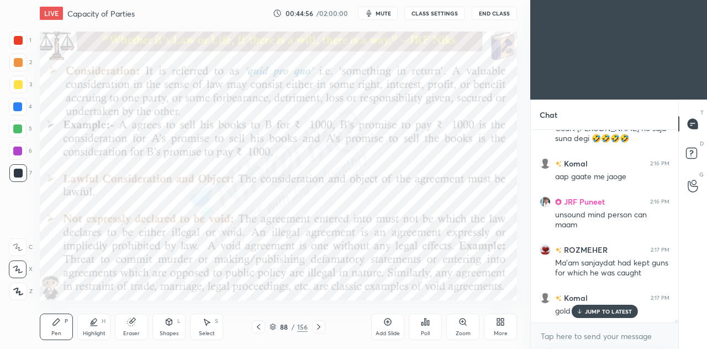
click at [605, 314] on p "JUMP TO LATEST" at bounding box center [609, 311] width 48 height 7
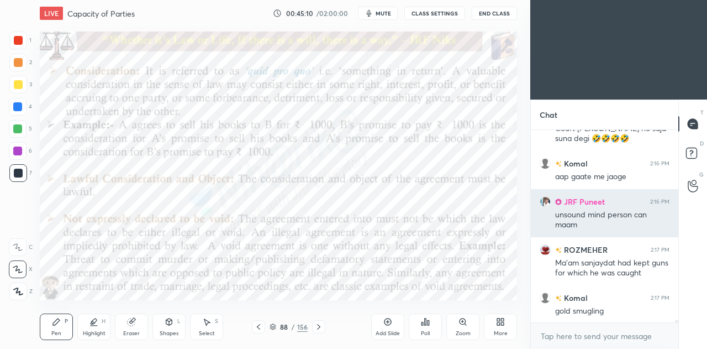
scroll to position [13781, 0]
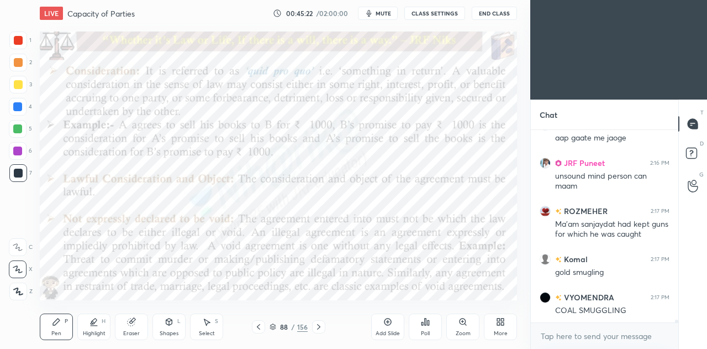
click at [93, 329] on div "Highlight H" at bounding box center [93, 326] width 33 height 27
click at [22, 148] on div at bounding box center [18, 151] width 18 height 18
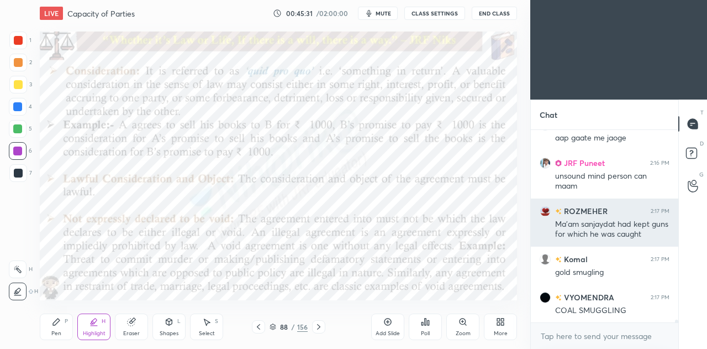
scroll to position [13828, 0]
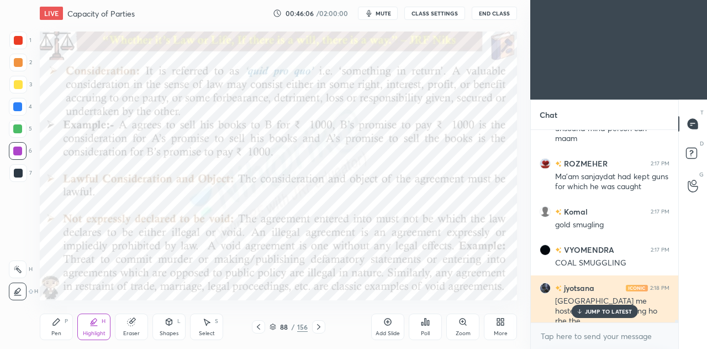
click at [602, 313] on p "JUMP TO LATEST" at bounding box center [609, 311] width 48 height 7
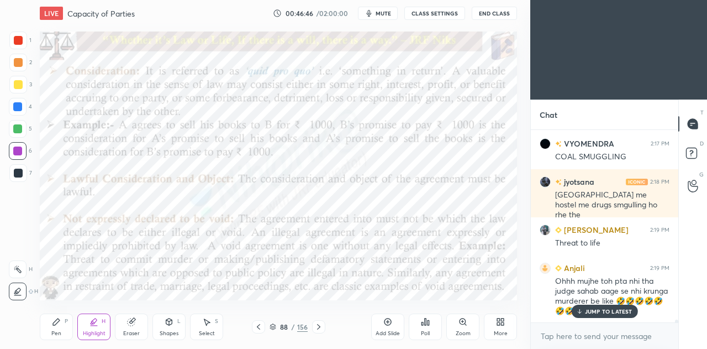
scroll to position [13973, 0]
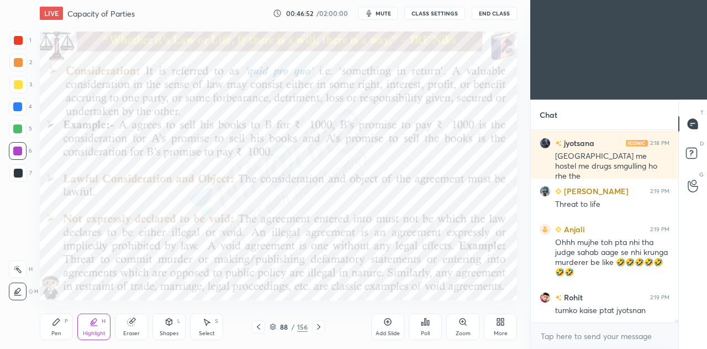
click at [17, 124] on div at bounding box center [17, 128] width 9 height 9
click at [56, 328] on div "Pen P" at bounding box center [56, 326] width 33 height 27
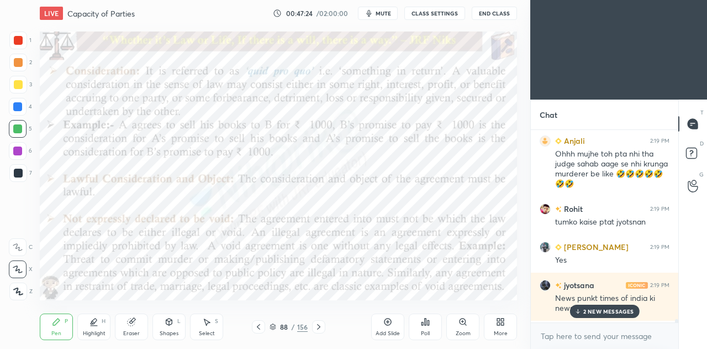
scroll to position [14136, 0]
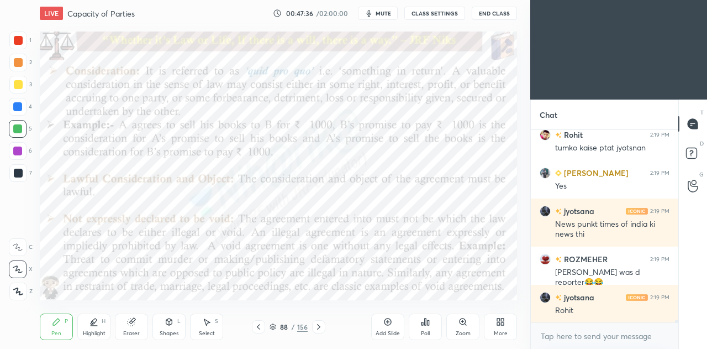
click at [322, 328] on icon at bounding box center [318, 326] width 9 height 9
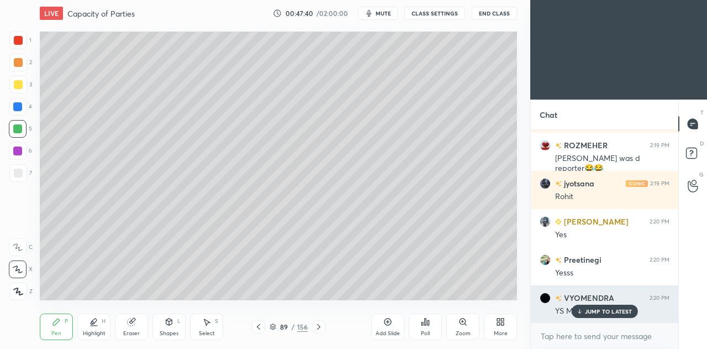
scroll to position [14288, 0]
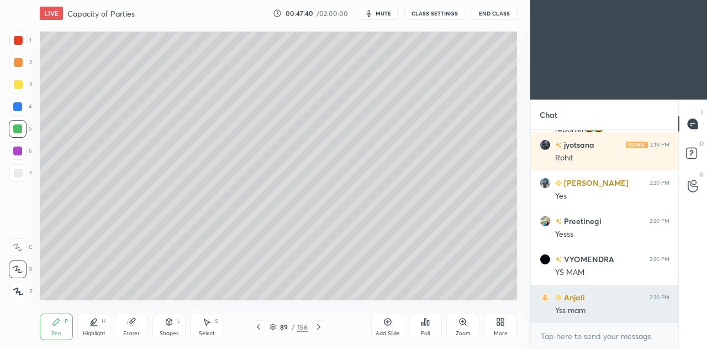
click at [612, 311] on div "Yss mam" at bounding box center [612, 310] width 114 height 11
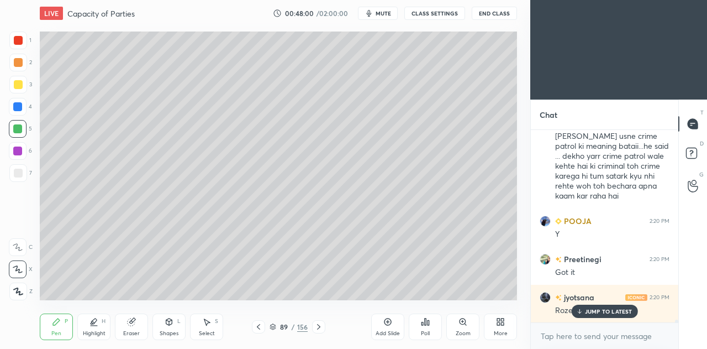
scroll to position [14558, 0]
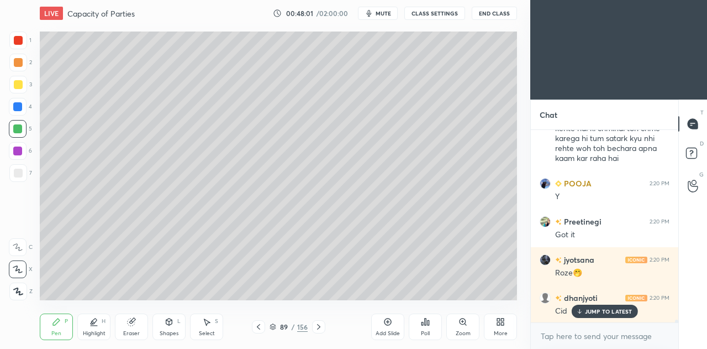
click at [324, 326] on div at bounding box center [318, 326] width 13 height 13
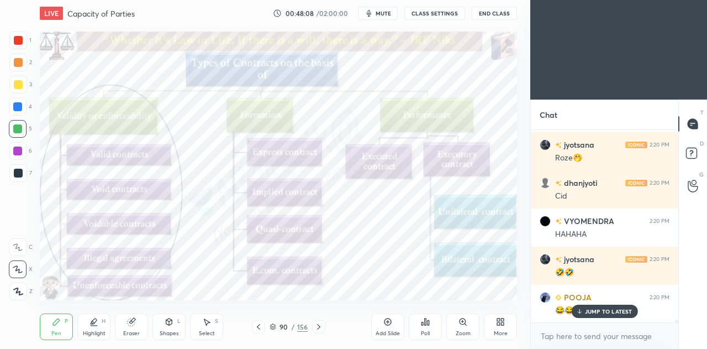
scroll to position [14730, 0]
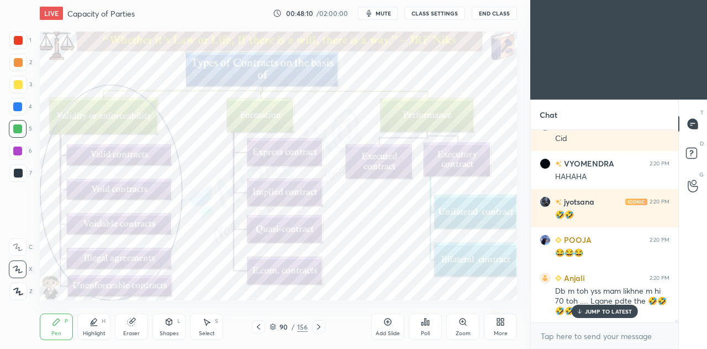
click at [598, 308] on p "JUMP TO LATEST" at bounding box center [609, 311] width 48 height 7
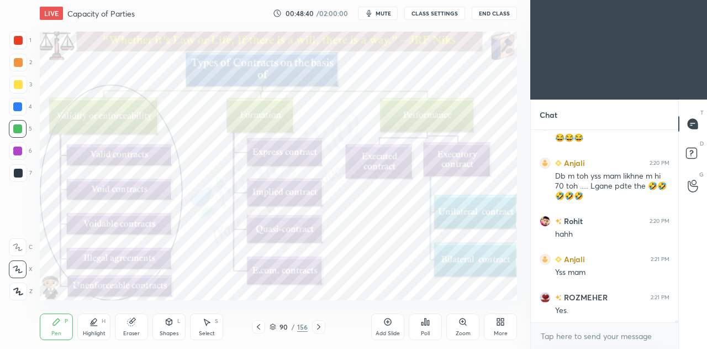
scroll to position [14883, 0]
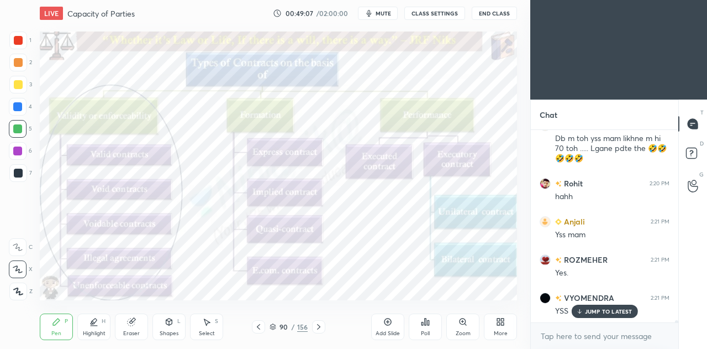
click at [320, 327] on icon at bounding box center [318, 326] width 9 height 9
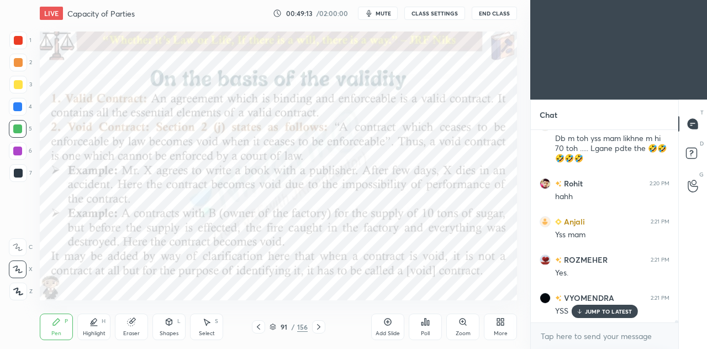
click at [317, 324] on icon at bounding box center [318, 327] width 3 height 6
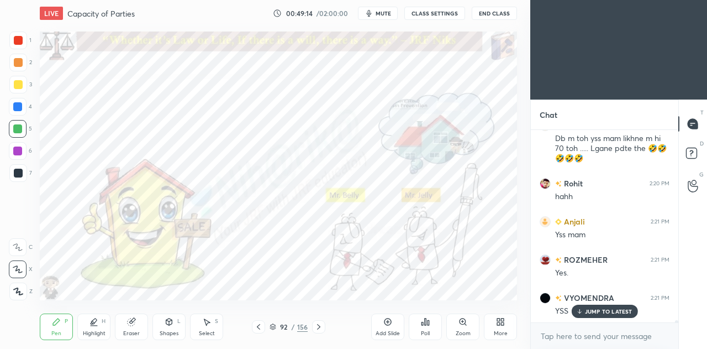
click at [261, 328] on icon at bounding box center [258, 326] width 9 height 9
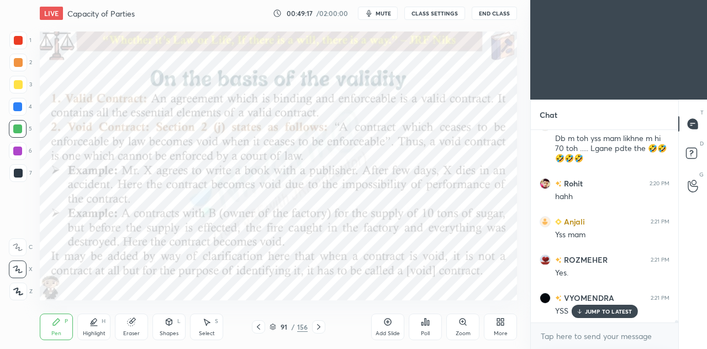
click at [391, 321] on icon at bounding box center [388, 321] width 7 height 7
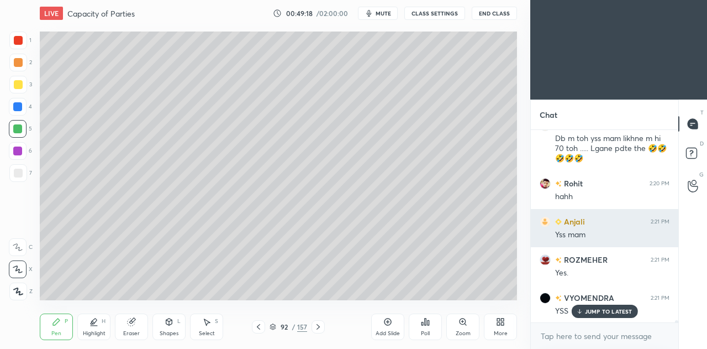
click at [19, 176] on div at bounding box center [18, 173] width 9 height 9
click at [616, 313] on p "JUMP TO LATEST" at bounding box center [609, 311] width 48 height 7
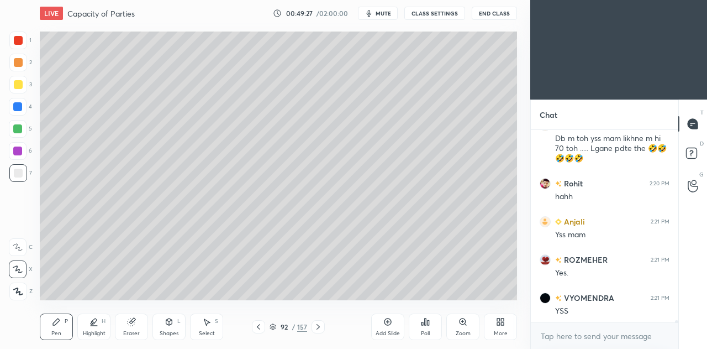
click at [18, 86] on div at bounding box center [18, 84] width 9 height 9
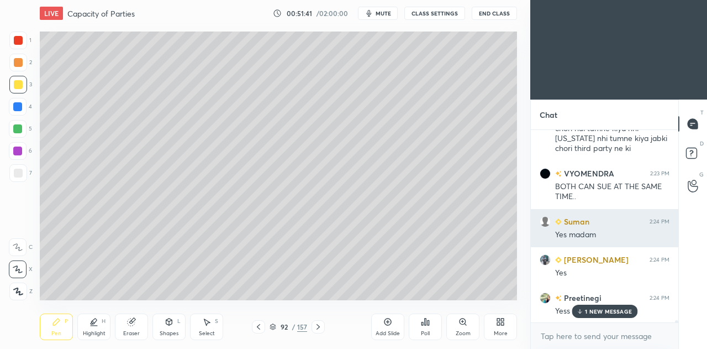
scroll to position [15917, 0]
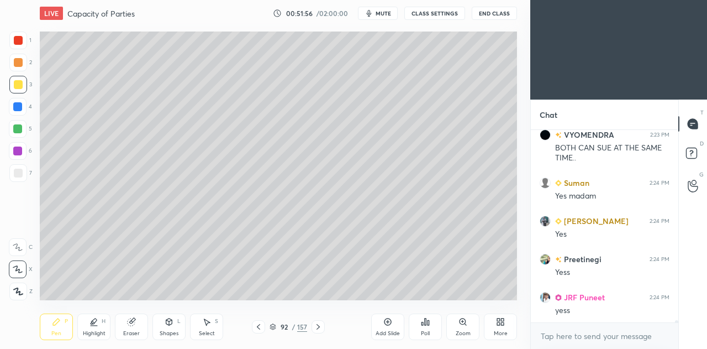
click at [18, 61] on div at bounding box center [18, 62] width 9 height 9
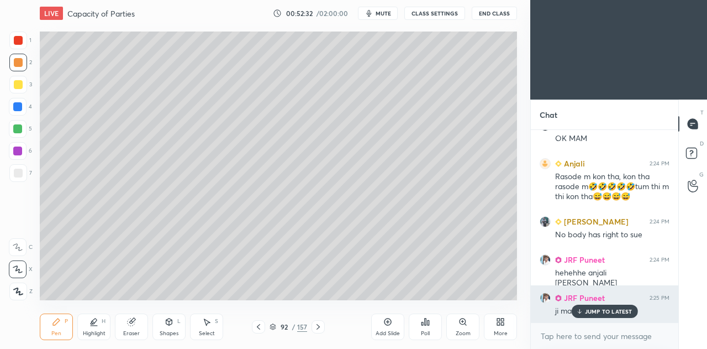
scroll to position [16166, 0]
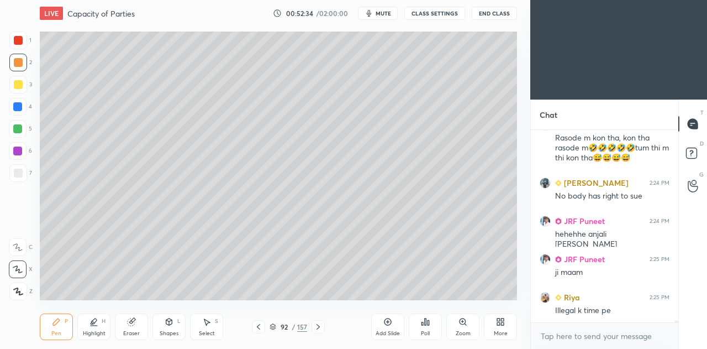
click at [385, 322] on icon at bounding box center [387, 321] width 9 height 9
click at [18, 171] on div at bounding box center [18, 173] width 9 height 9
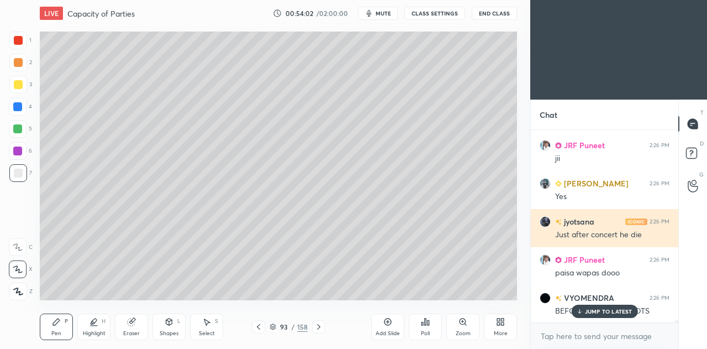
scroll to position [17130, 0]
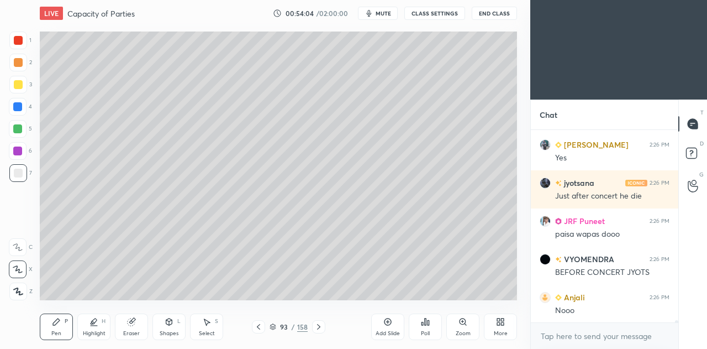
click at [125, 320] on div "Eraser" at bounding box center [131, 326] width 33 height 27
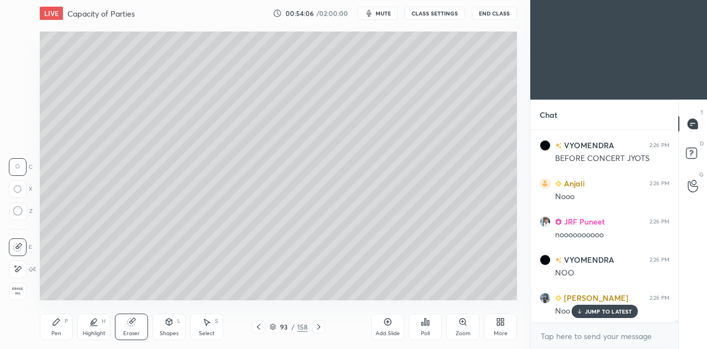
scroll to position [17320, 0]
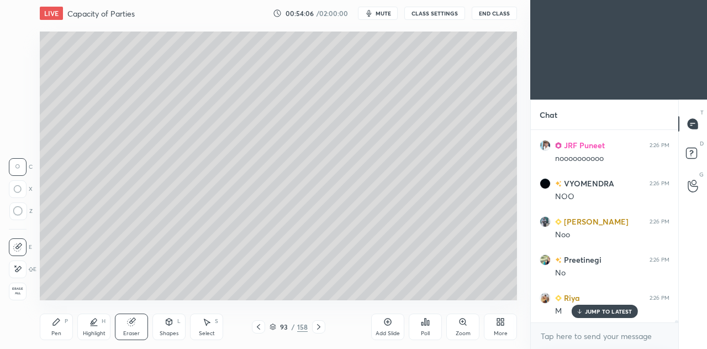
click at [60, 327] on div "Pen P" at bounding box center [56, 326] width 33 height 27
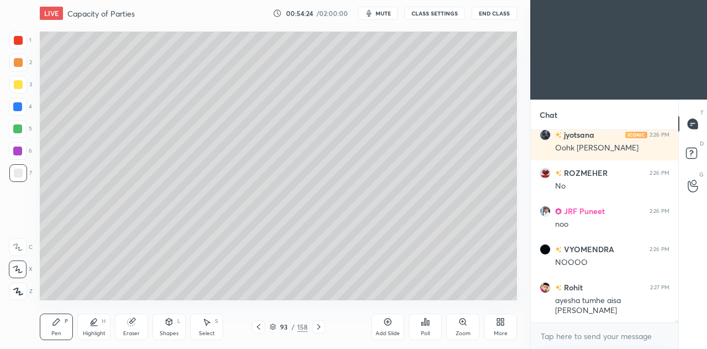
scroll to position [17864, 0]
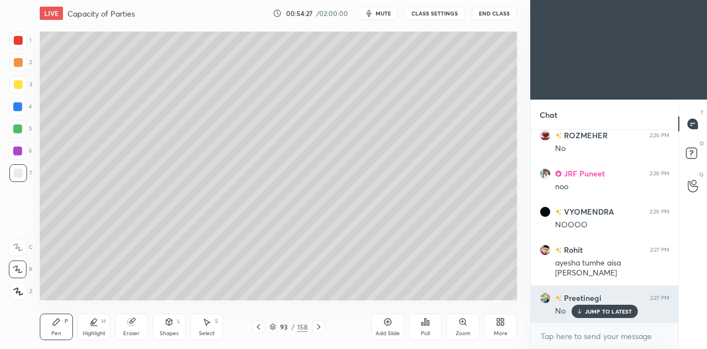
click at [611, 308] on p "JUMP TO LATEST" at bounding box center [609, 311] width 48 height 7
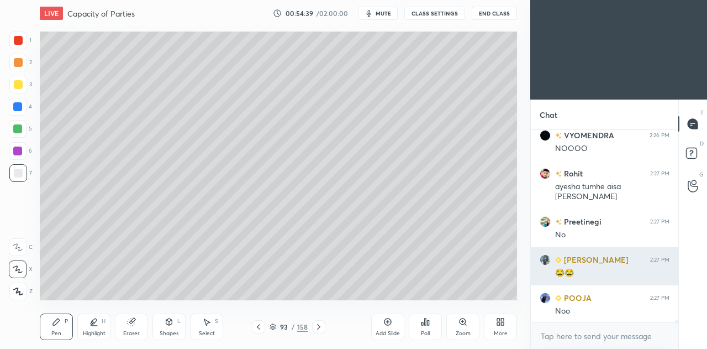
scroll to position [17979, 0]
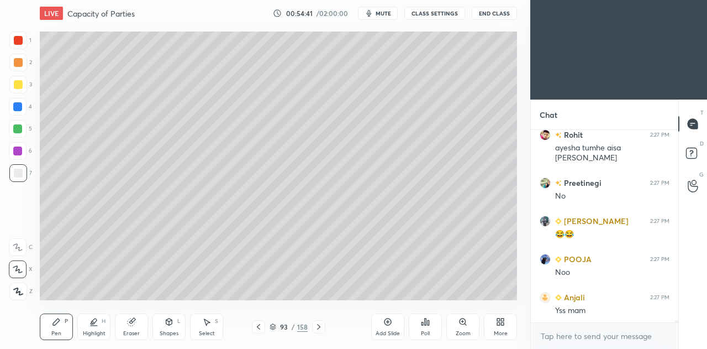
click at [261, 325] on icon at bounding box center [258, 326] width 9 height 9
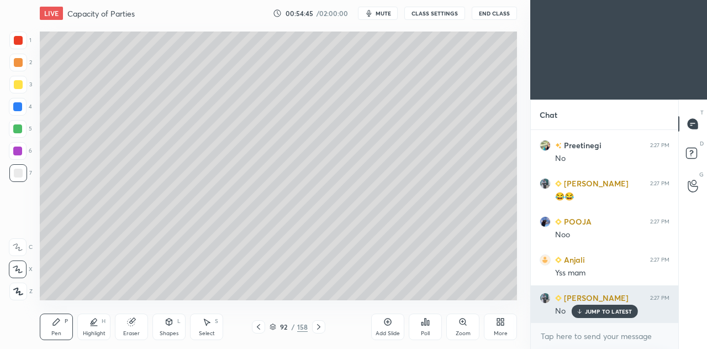
click at [604, 311] on p "JUMP TO LATEST" at bounding box center [609, 311] width 48 height 7
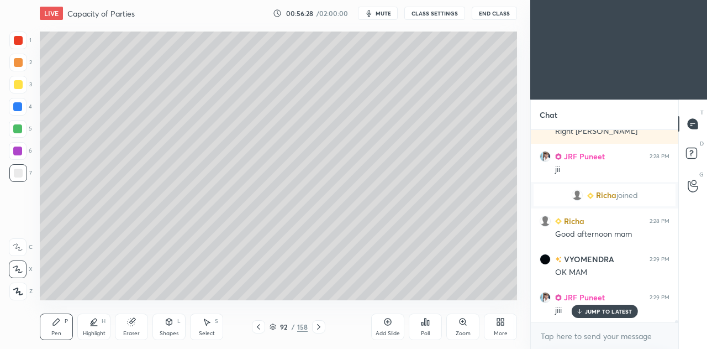
scroll to position [18607, 0]
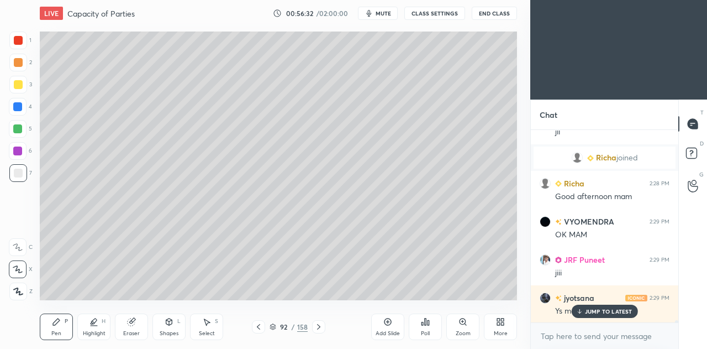
click at [18, 127] on div at bounding box center [17, 128] width 9 height 9
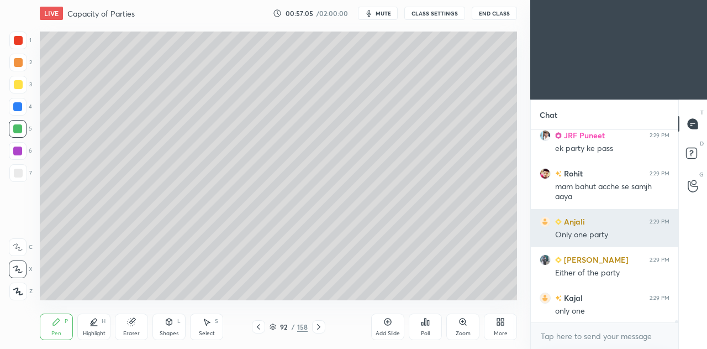
scroll to position [18970, 0]
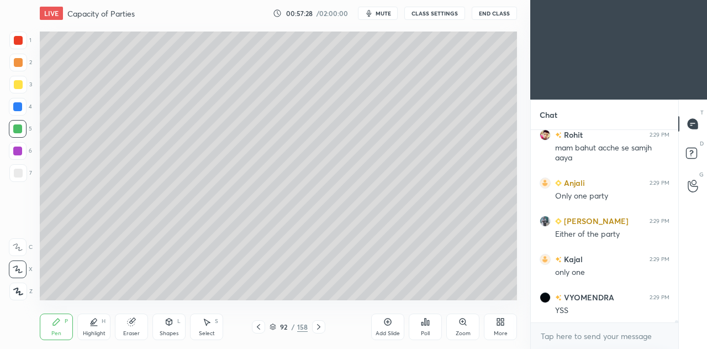
click at [318, 331] on icon at bounding box center [318, 326] width 9 height 9
click at [318, 333] on div at bounding box center [318, 326] width 13 height 13
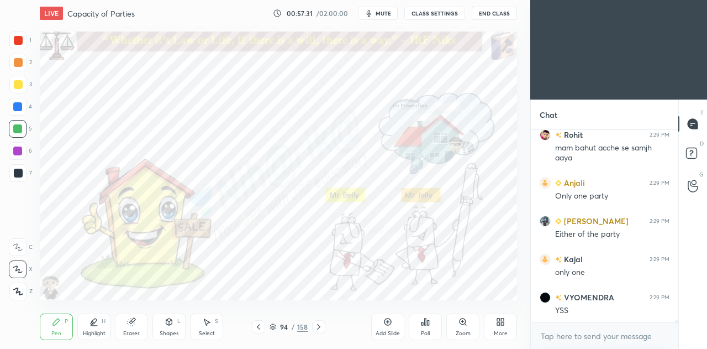
click at [94, 336] on div "Highlight" at bounding box center [94, 333] width 23 height 6
click at [12, 272] on div at bounding box center [18, 269] width 18 height 18
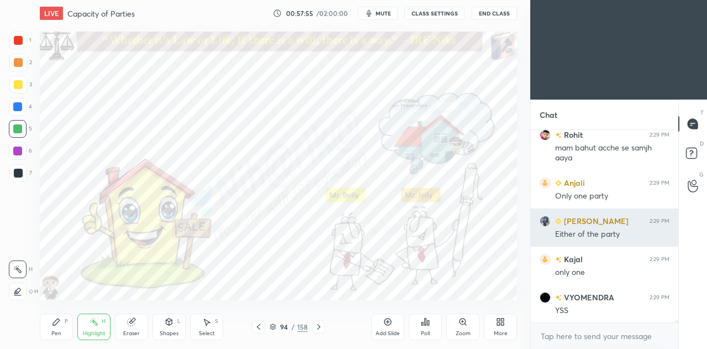
scroll to position [19008, 0]
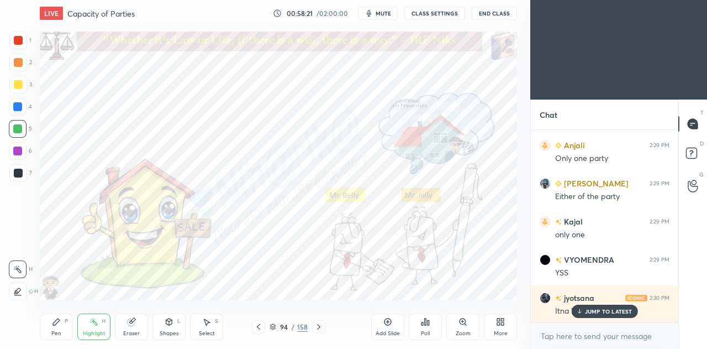
click at [48, 324] on div "Pen P" at bounding box center [56, 326] width 33 height 27
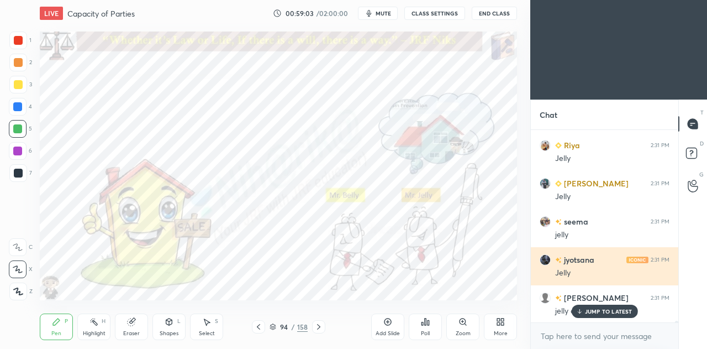
scroll to position [19752, 0]
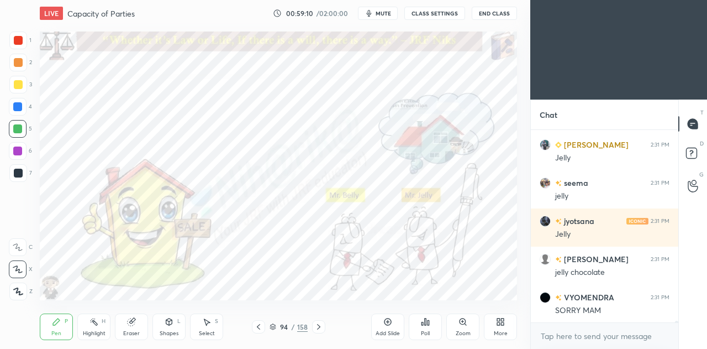
click at [259, 326] on icon at bounding box center [258, 326] width 9 height 9
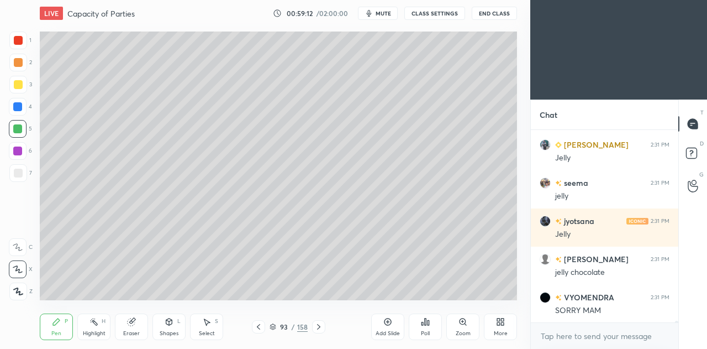
click at [260, 325] on icon at bounding box center [258, 326] width 9 height 9
click at [260, 324] on icon at bounding box center [258, 326] width 9 height 9
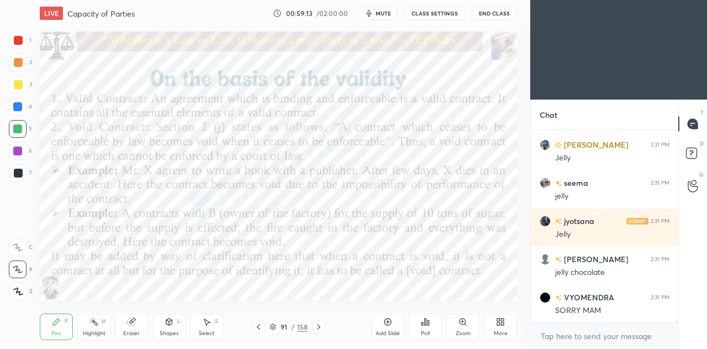
click at [316, 327] on icon at bounding box center [318, 326] width 9 height 9
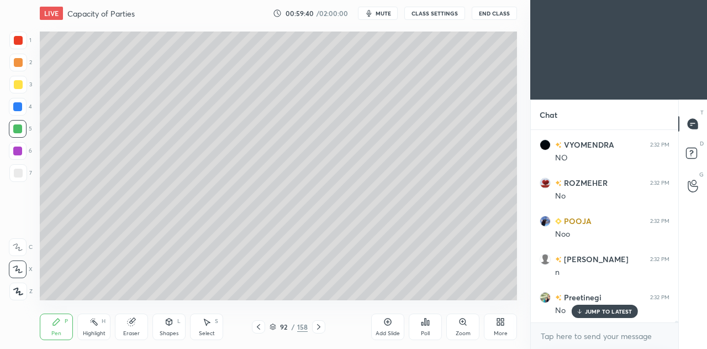
scroll to position [20095, 0]
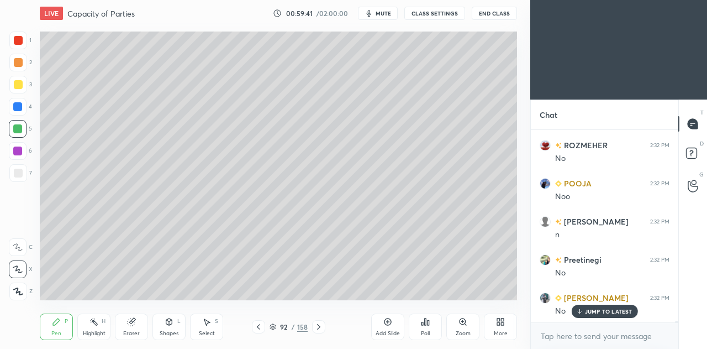
click at [321, 328] on icon at bounding box center [318, 326] width 9 height 9
click at [322, 325] on icon at bounding box center [318, 326] width 9 height 9
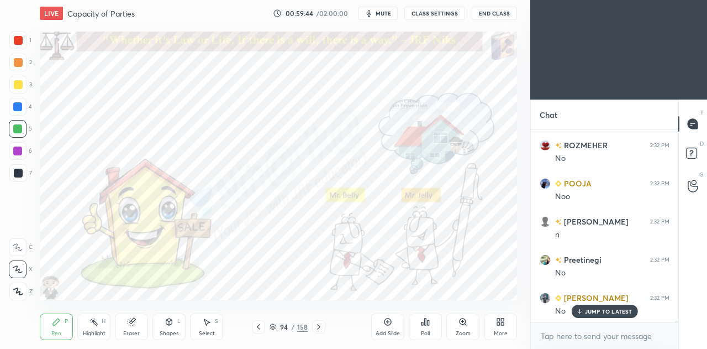
click at [386, 320] on icon at bounding box center [387, 321] width 9 height 9
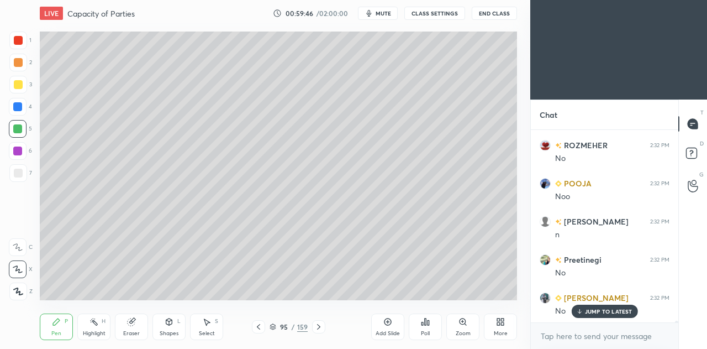
click at [23, 172] on div at bounding box center [18, 173] width 18 height 18
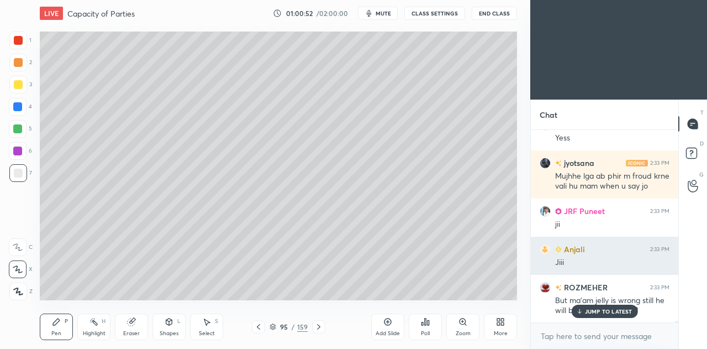
scroll to position [20735, 0]
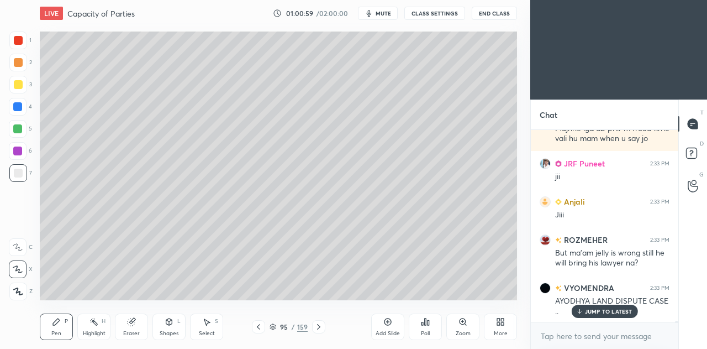
click at [134, 327] on div "Eraser" at bounding box center [131, 326] width 33 height 27
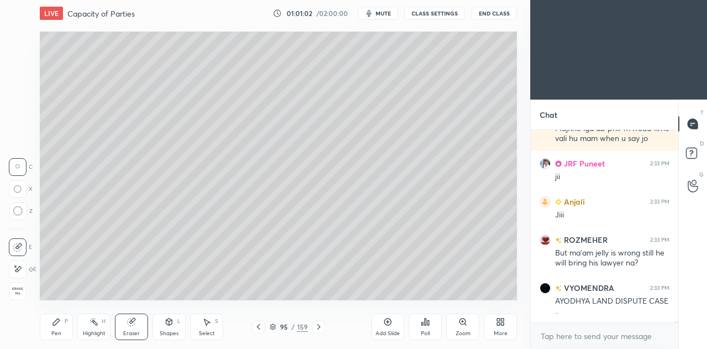
click at [59, 327] on div "Pen P" at bounding box center [56, 326] width 33 height 27
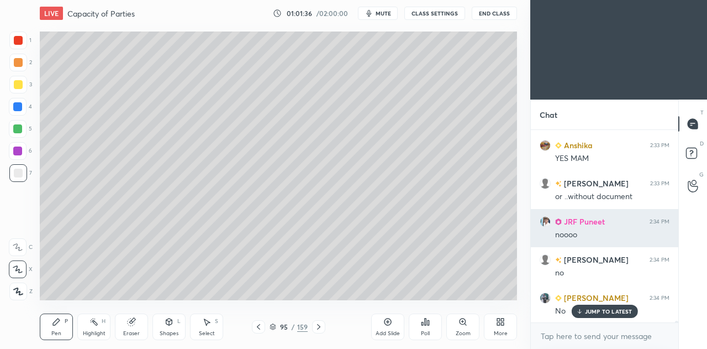
scroll to position [21002, 0]
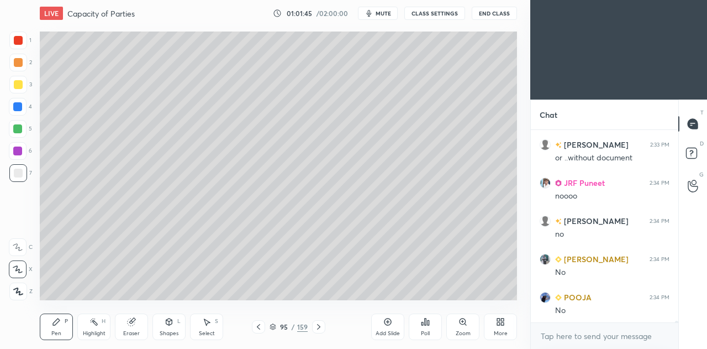
click at [259, 329] on icon at bounding box center [258, 326] width 9 height 9
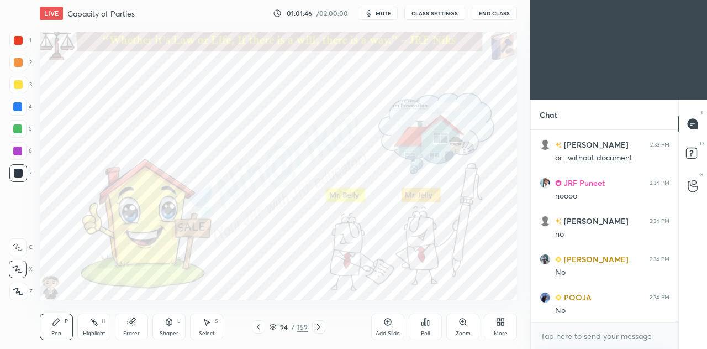
click at [260, 328] on icon at bounding box center [258, 326] width 9 height 9
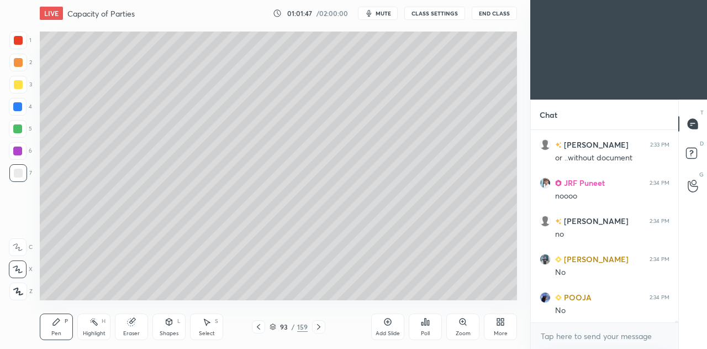
click at [260, 329] on icon at bounding box center [258, 326] width 9 height 9
click at [259, 327] on icon at bounding box center [258, 326] width 9 height 9
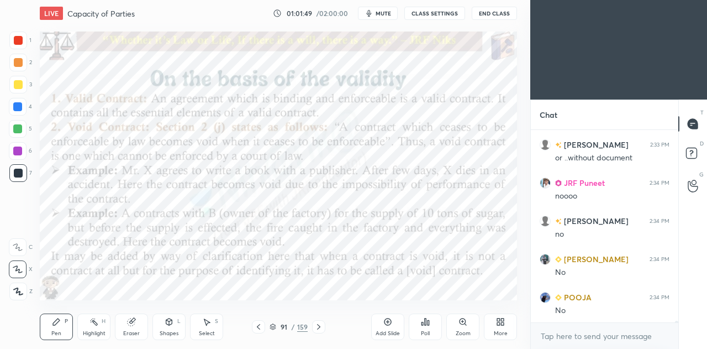
click at [322, 325] on icon at bounding box center [318, 326] width 9 height 9
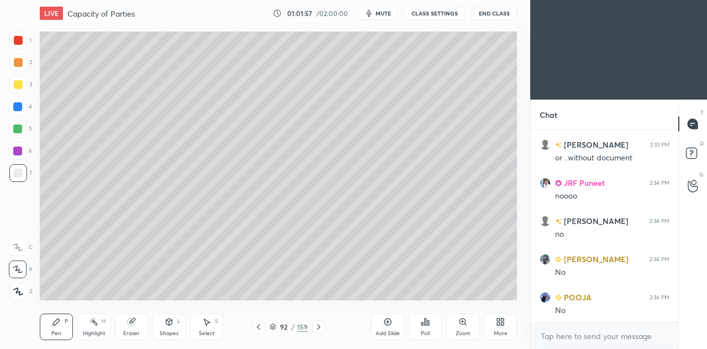
scroll to position [21040, 0]
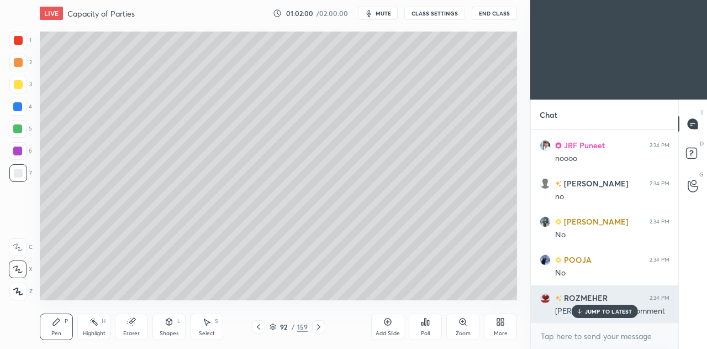
click at [599, 310] on p "JUMP TO LATEST" at bounding box center [609, 311] width 48 height 7
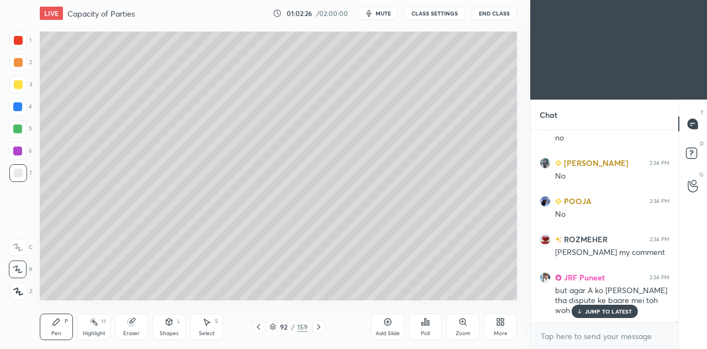
scroll to position [21136, 0]
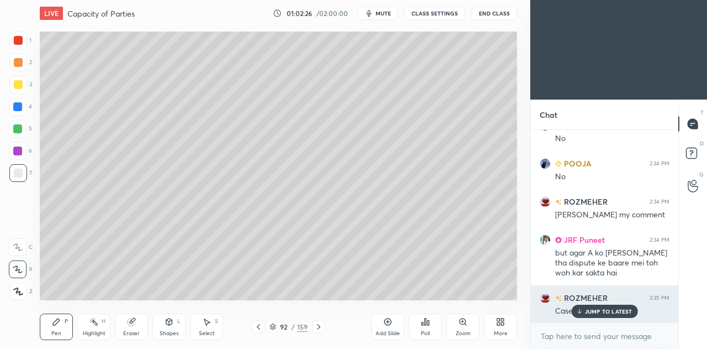
click at [606, 311] on p "JUMP TO LATEST" at bounding box center [609, 311] width 48 height 7
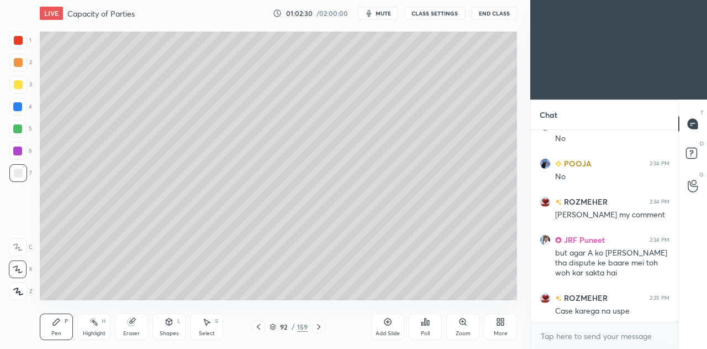
click at [318, 330] on icon at bounding box center [318, 326] width 9 height 9
click at [320, 327] on icon at bounding box center [318, 326] width 9 height 9
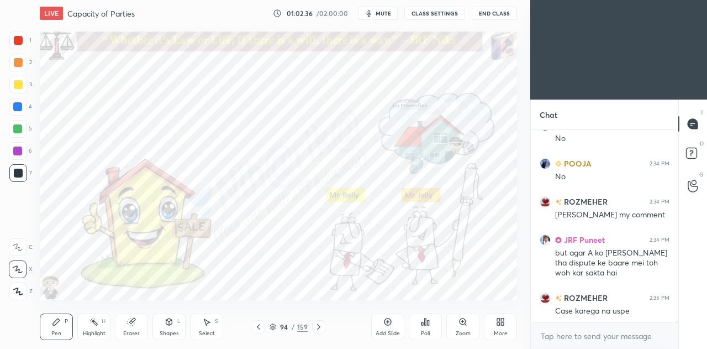
scroll to position [21147, 0]
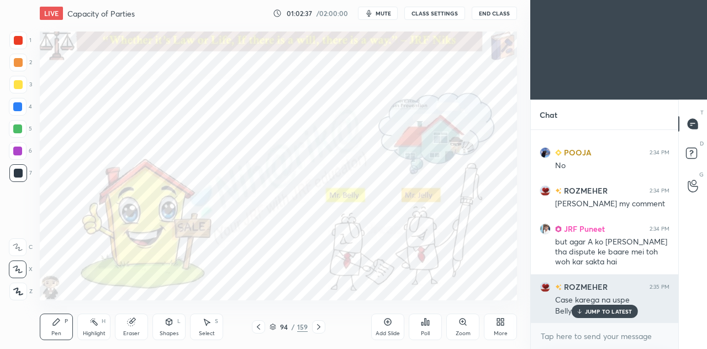
click at [607, 310] on p "JUMP TO LATEST" at bounding box center [609, 311] width 48 height 7
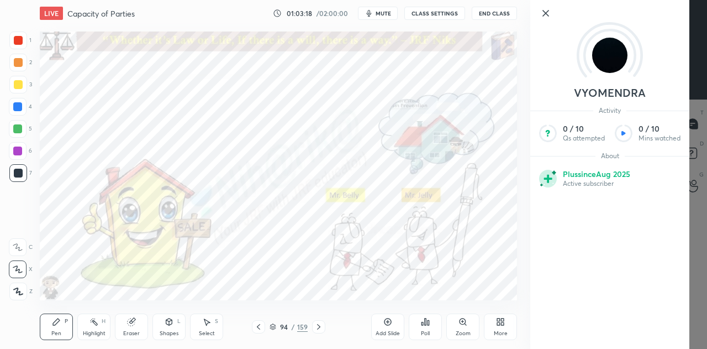
scroll to position [21434, 0]
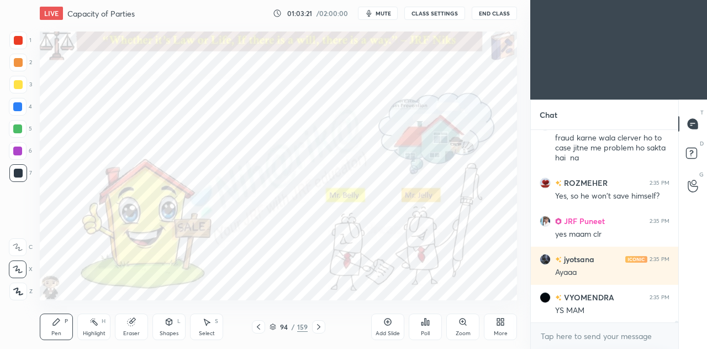
click at [98, 322] on div "Highlight H" at bounding box center [93, 326] width 33 height 27
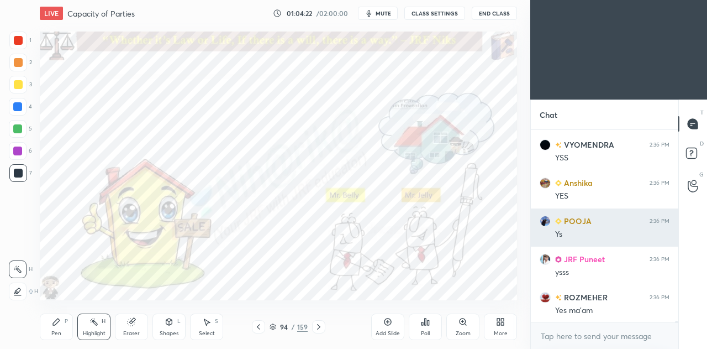
scroll to position [21873, 0]
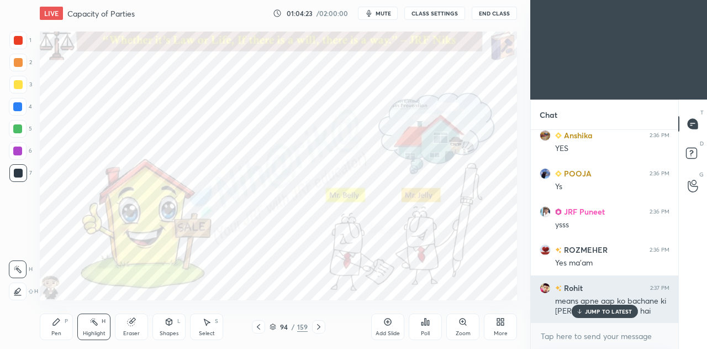
click at [600, 308] on p "JUMP TO LATEST" at bounding box center [609, 311] width 48 height 7
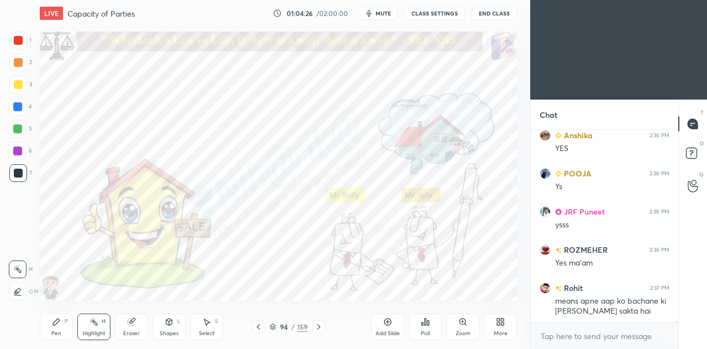
click at [319, 327] on icon at bounding box center [318, 327] width 3 height 6
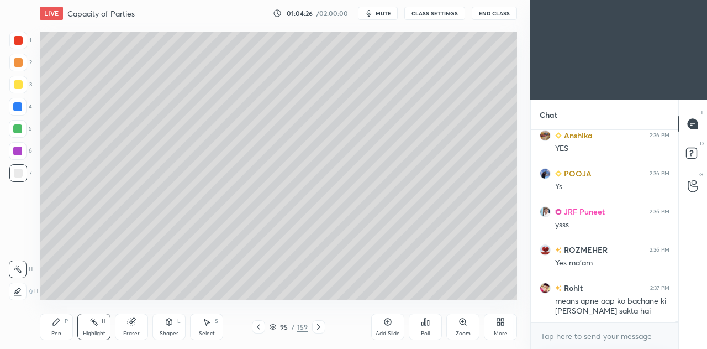
click at [321, 326] on icon at bounding box center [318, 326] width 9 height 9
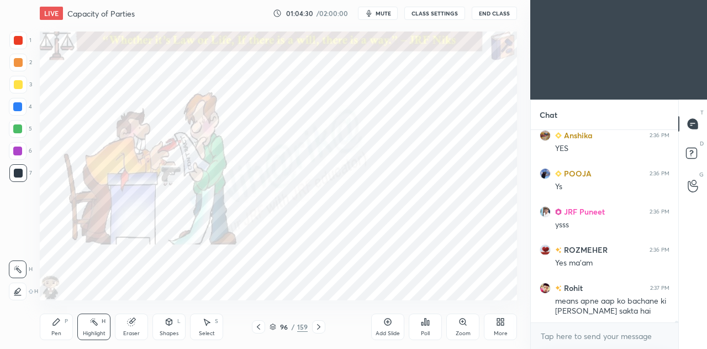
click at [52, 327] on div "Pen P" at bounding box center [56, 326] width 33 height 27
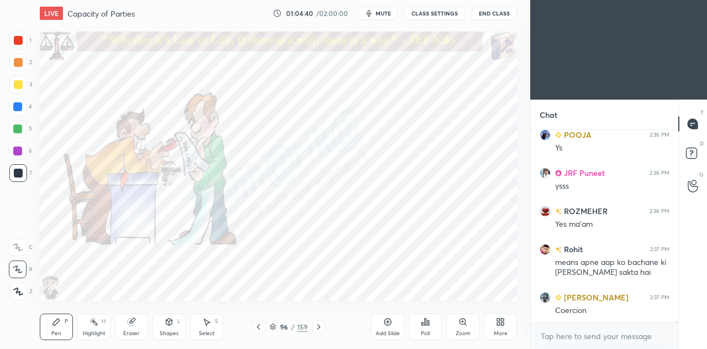
click at [94, 324] on icon at bounding box center [94, 321] width 9 height 9
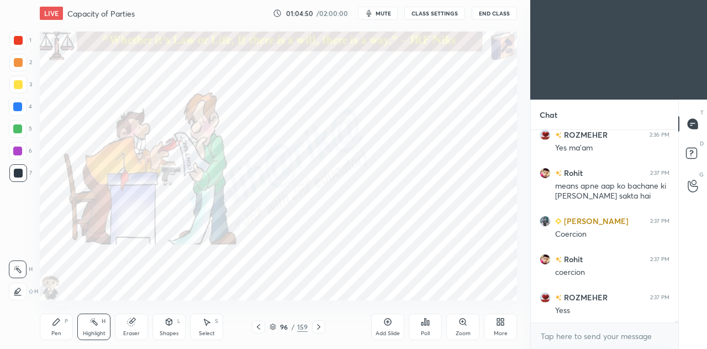
scroll to position [22025, 0]
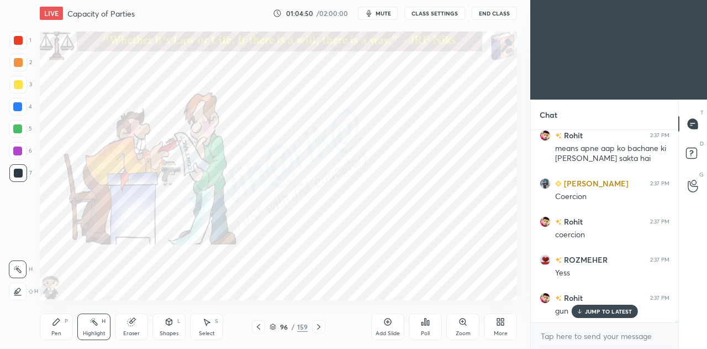
click at [62, 325] on div "Pen P" at bounding box center [56, 326] width 33 height 27
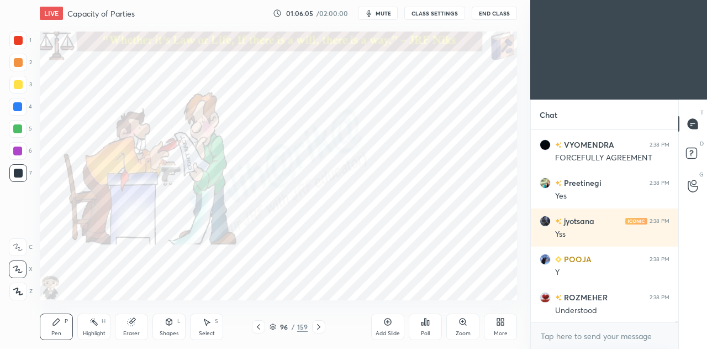
scroll to position [23348, 0]
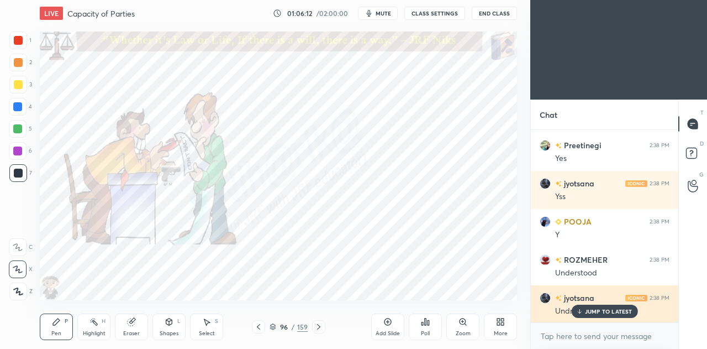
click at [609, 309] on p "JUMP TO LATEST" at bounding box center [609, 311] width 48 height 7
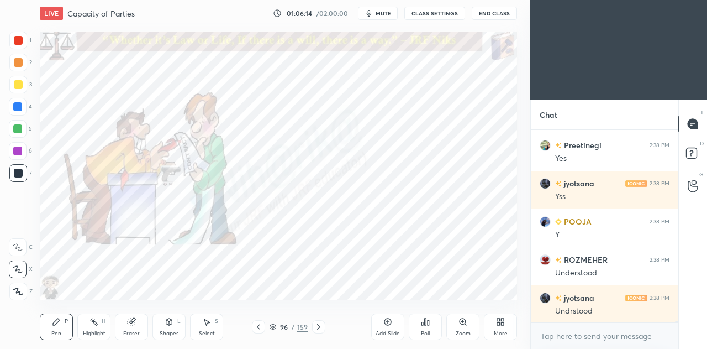
click at [322, 323] on icon at bounding box center [318, 326] width 9 height 9
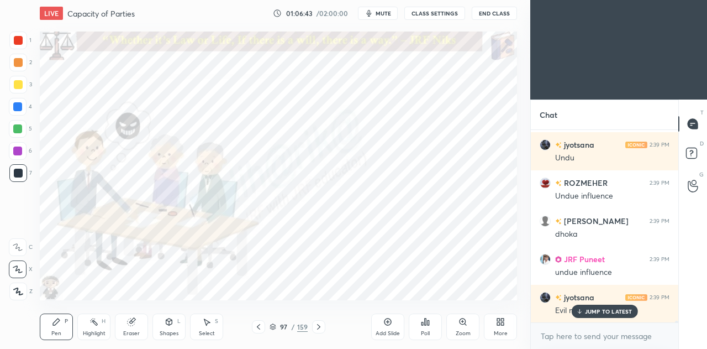
scroll to position [23729, 0]
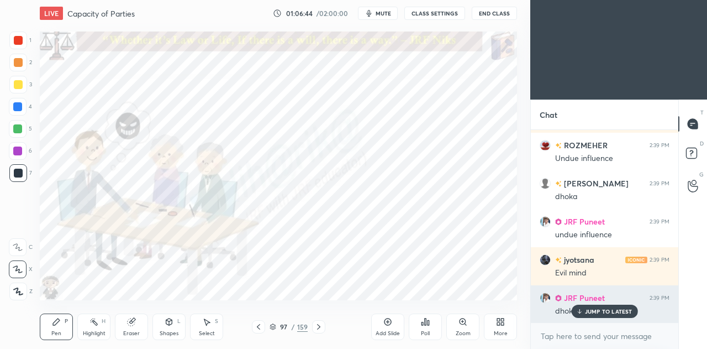
click at [597, 310] on p "JUMP TO LATEST" at bounding box center [609, 311] width 48 height 7
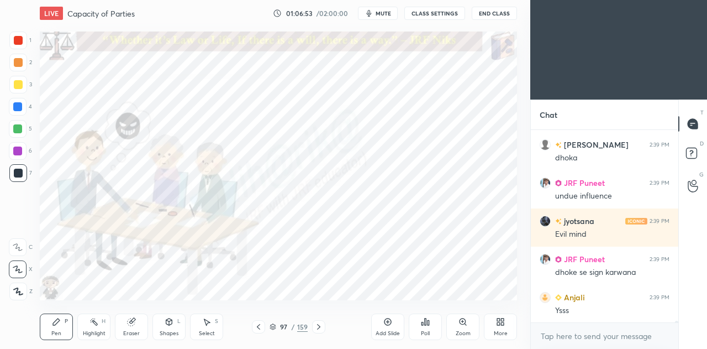
scroll to position [23806, 0]
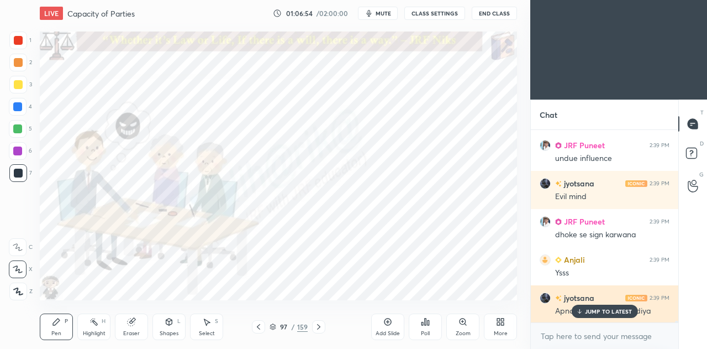
click at [598, 312] on p "JUMP TO LATEST" at bounding box center [609, 311] width 48 height 7
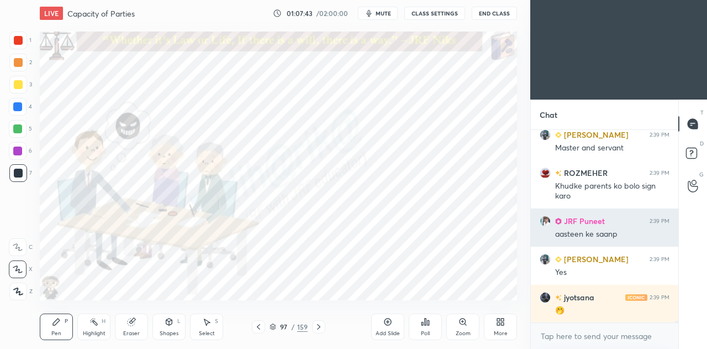
scroll to position [24044, 0]
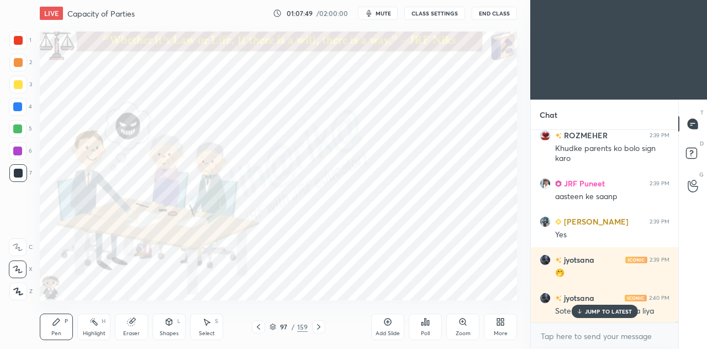
click at [583, 315] on div "JUMP TO LATEST" at bounding box center [604, 310] width 66 height 13
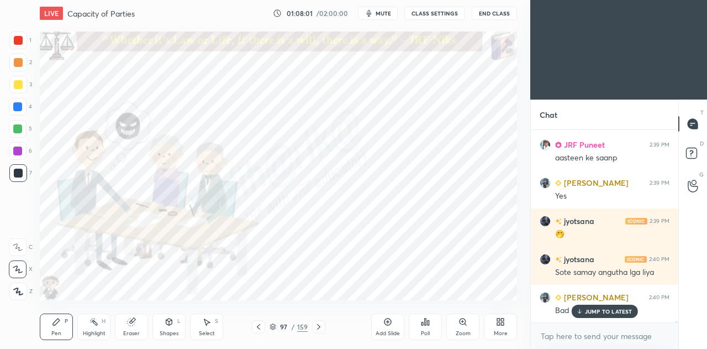
scroll to position [24121, 0]
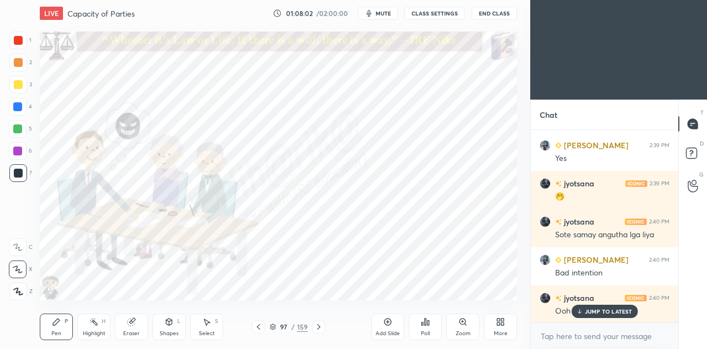
click at [388, 322] on icon at bounding box center [387, 321] width 3 height 3
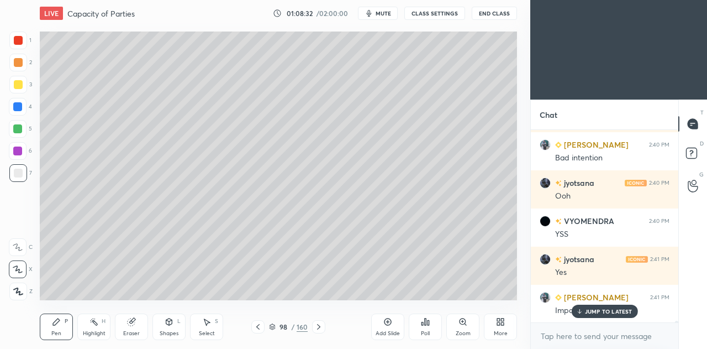
scroll to position [24273, 0]
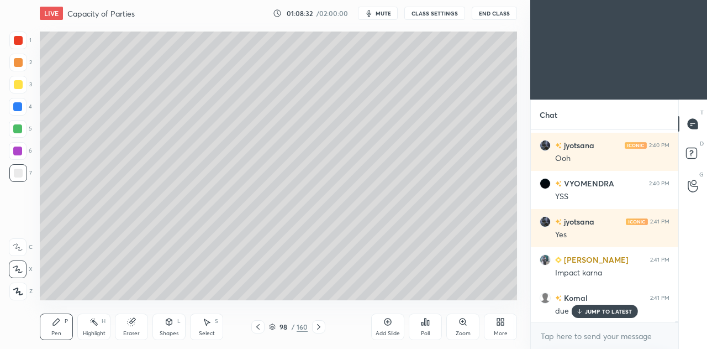
click at [14, 82] on div at bounding box center [18, 84] width 9 height 9
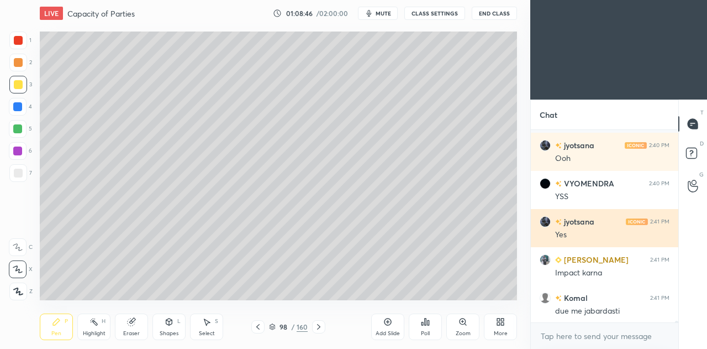
scroll to position [24322, 0]
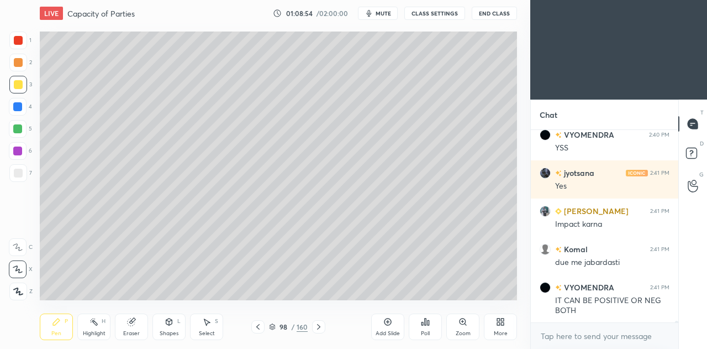
click at [125, 327] on div "Eraser" at bounding box center [131, 326] width 33 height 27
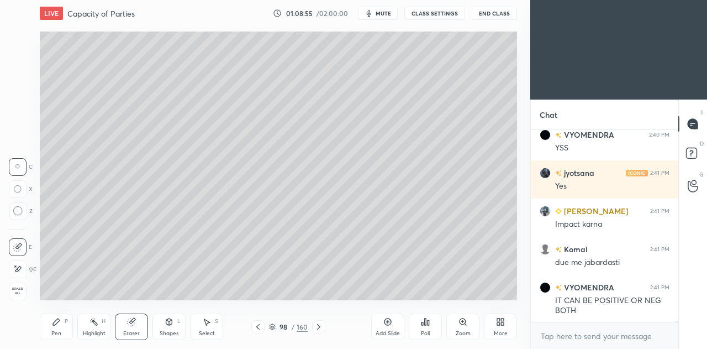
click at [23, 265] on div at bounding box center [18, 269] width 18 height 18
click at [58, 324] on icon at bounding box center [56, 321] width 9 height 9
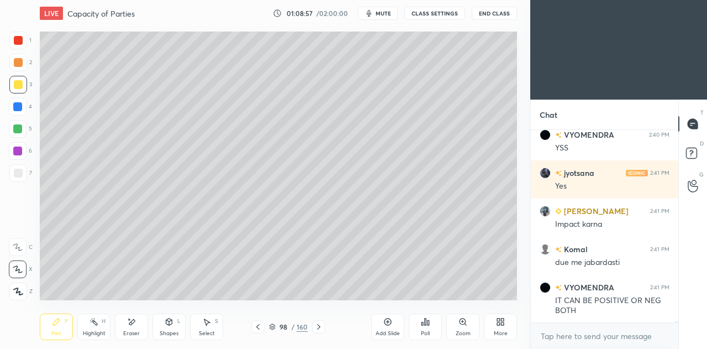
click at [167, 322] on icon at bounding box center [169, 321] width 6 height 7
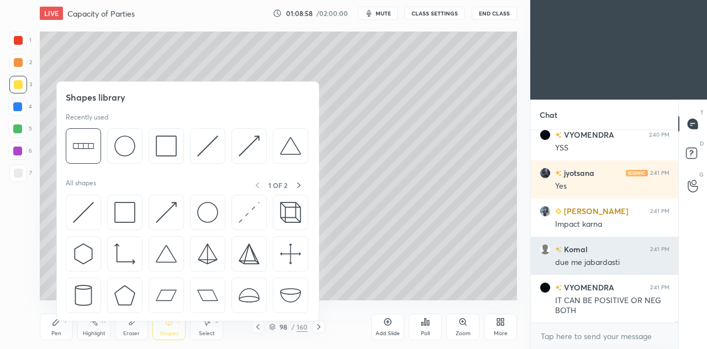
click at [88, 204] on img at bounding box center [83, 212] width 21 height 21
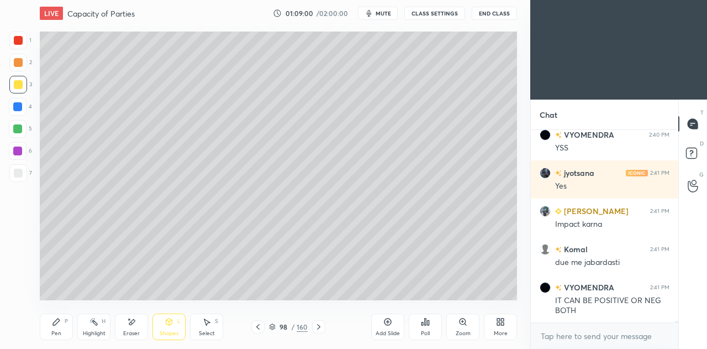
click at [51, 323] on div "Pen P" at bounding box center [56, 326] width 33 height 27
click at [19, 172] on div at bounding box center [18, 173] width 9 height 9
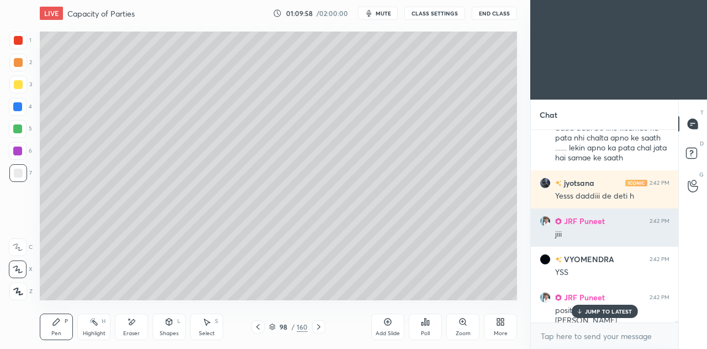
scroll to position [24628, 0]
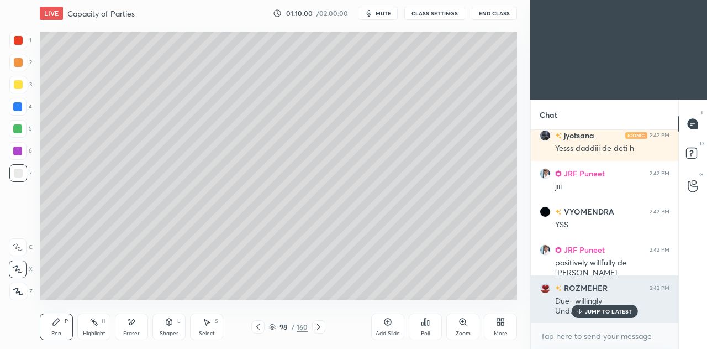
click at [593, 308] on p "JUMP TO LATEST" at bounding box center [609, 311] width 48 height 7
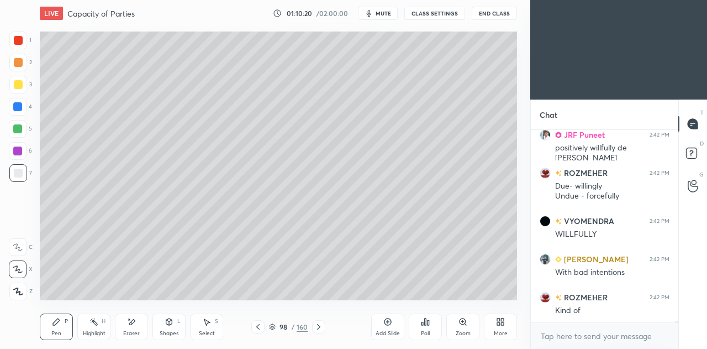
scroll to position [24780, 0]
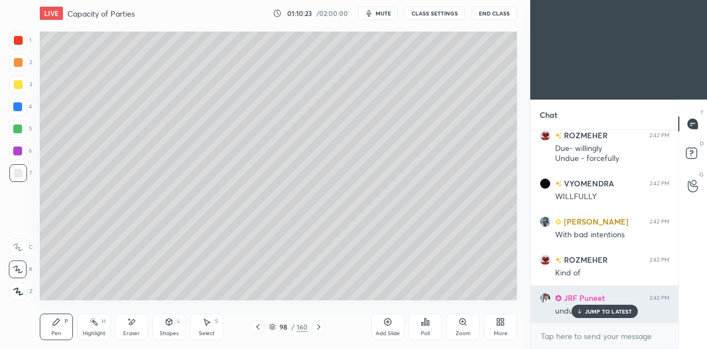
click at [603, 310] on p "JUMP TO LATEST" at bounding box center [609, 311] width 48 height 7
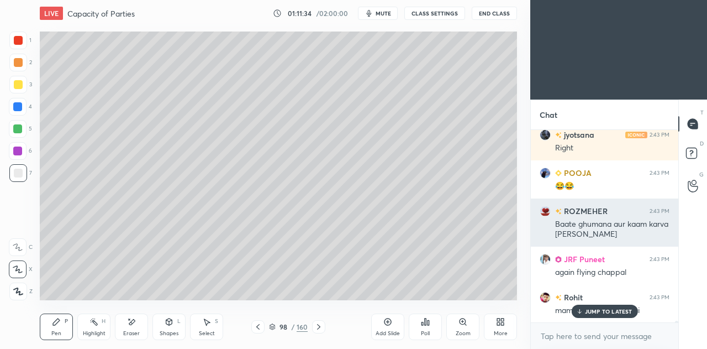
scroll to position [25268, 0]
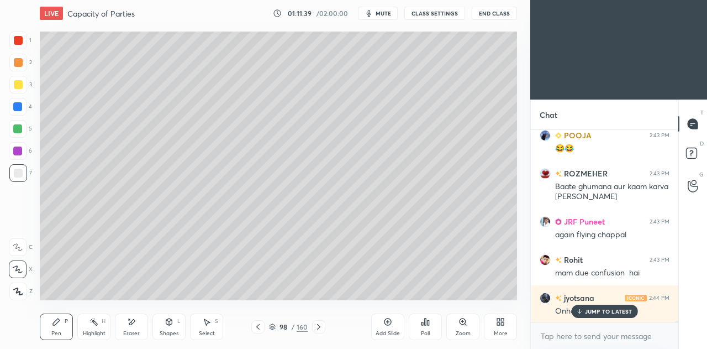
click at [15, 66] on div at bounding box center [18, 62] width 9 height 9
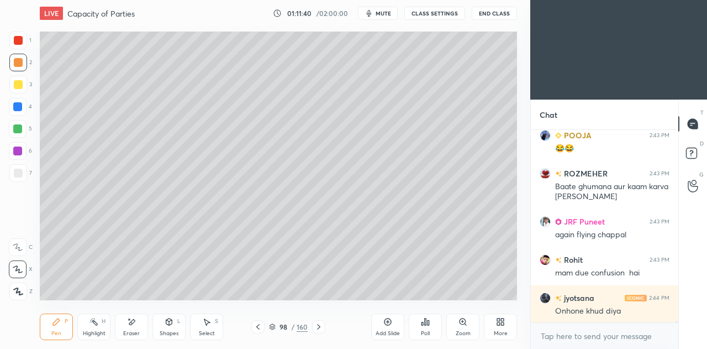
scroll to position [25306, 0]
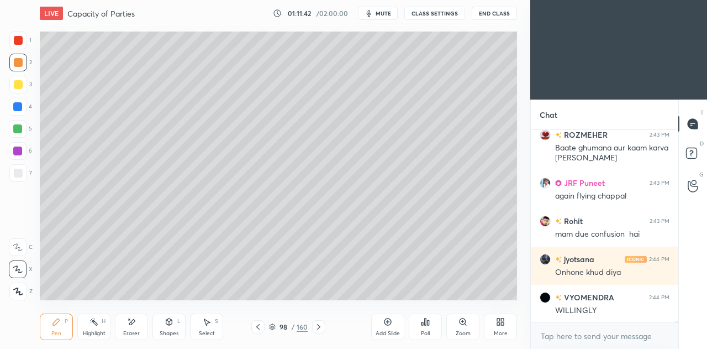
click at [19, 172] on div at bounding box center [18, 173] width 9 height 9
click at [20, 62] on div at bounding box center [18, 62] width 9 height 9
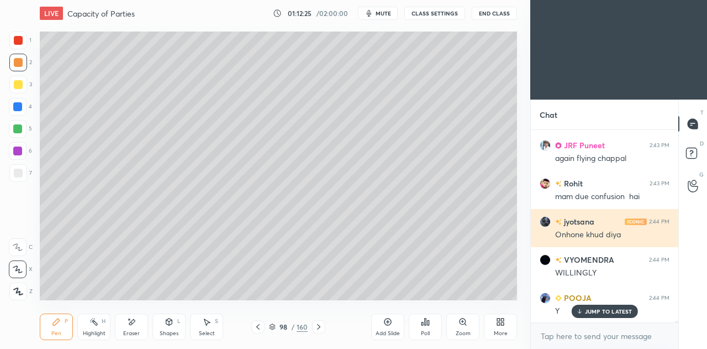
scroll to position [25383, 0]
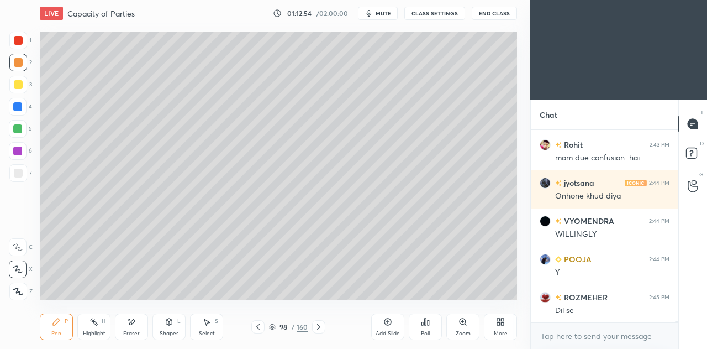
click at [17, 127] on div at bounding box center [17, 128] width 9 height 9
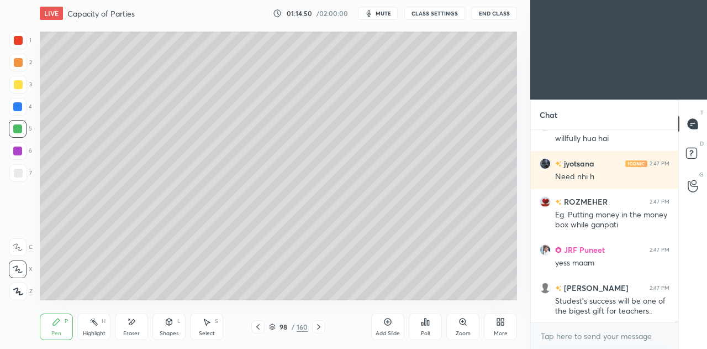
scroll to position [26357, 0]
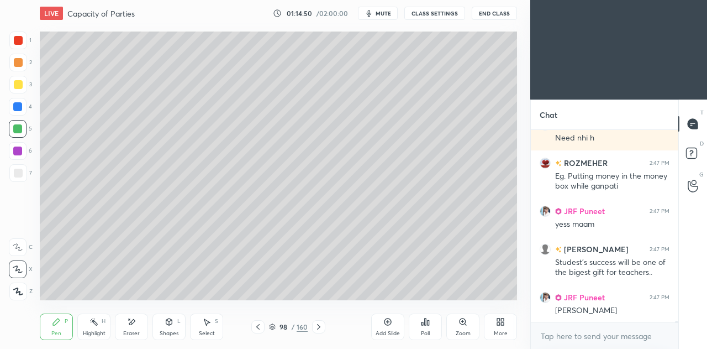
click at [20, 58] on div at bounding box center [18, 62] width 9 height 9
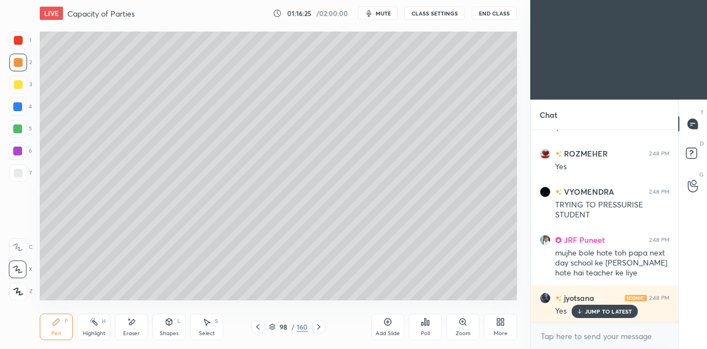
scroll to position [26913, 0]
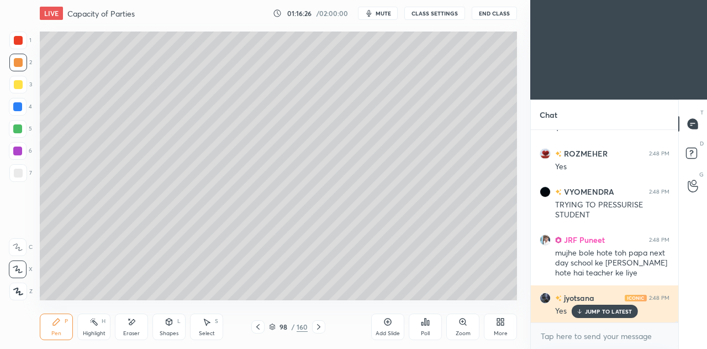
click at [585, 311] on div "JUMP TO LATEST" at bounding box center [604, 310] width 66 height 13
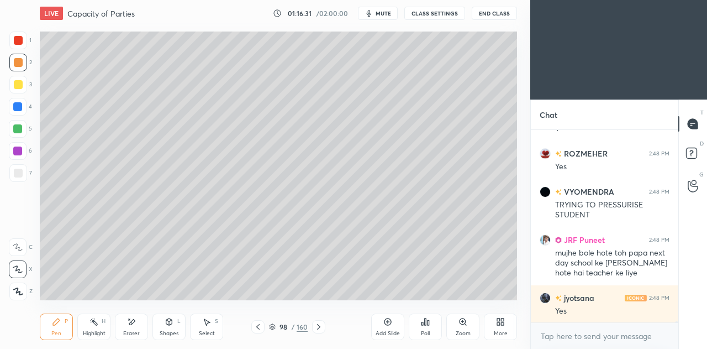
click at [260, 328] on icon at bounding box center [258, 326] width 9 height 9
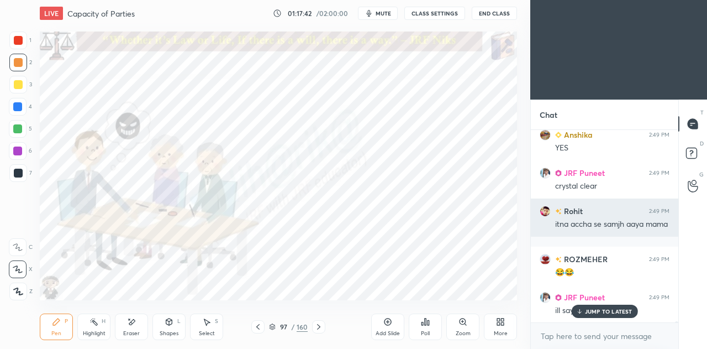
scroll to position [27407, 0]
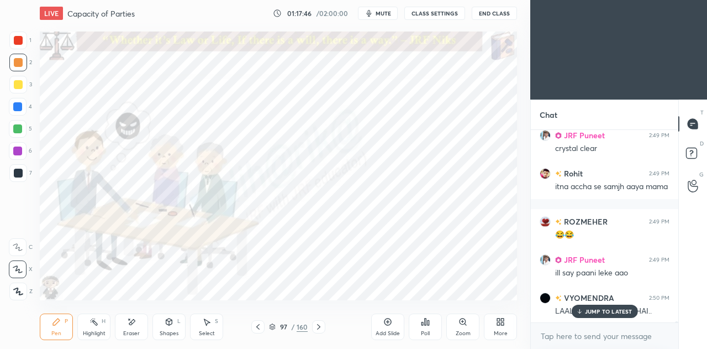
click at [584, 309] on div "JUMP TO LATEST" at bounding box center [604, 310] width 66 height 13
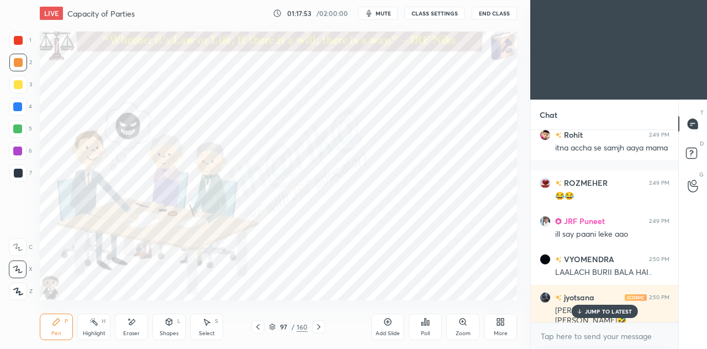
scroll to position [27483, 0]
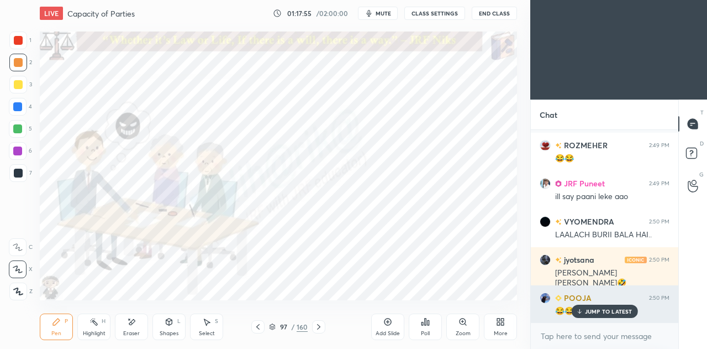
click at [599, 310] on p "JUMP TO LATEST" at bounding box center [609, 311] width 48 height 7
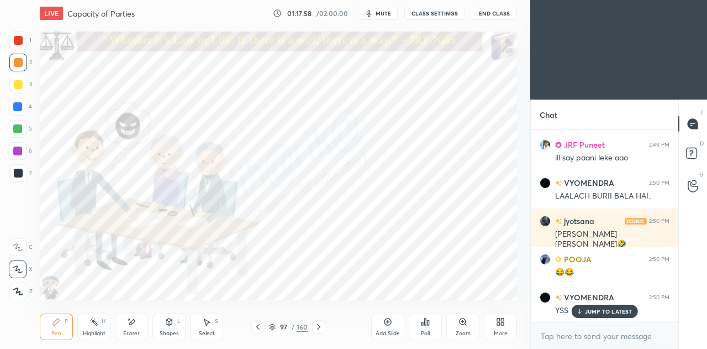
scroll to position [27559, 0]
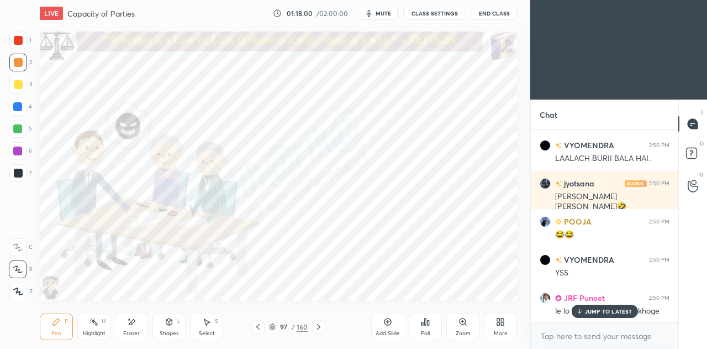
click at [259, 329] on icon at bounding box center [257, 327] width 3 height 6
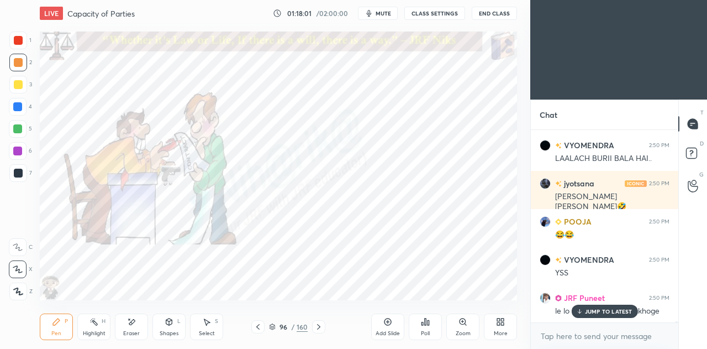
click at [318, 328] on icon at bounding box center [318, 327] width 3 height 6
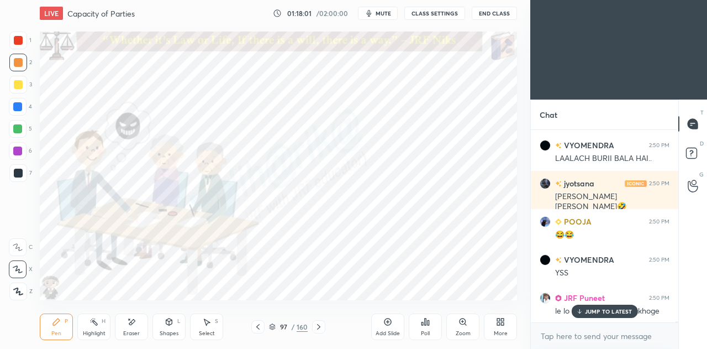
click at [319, 330] on icon at bounding box center [318, 326] width 9 height 9
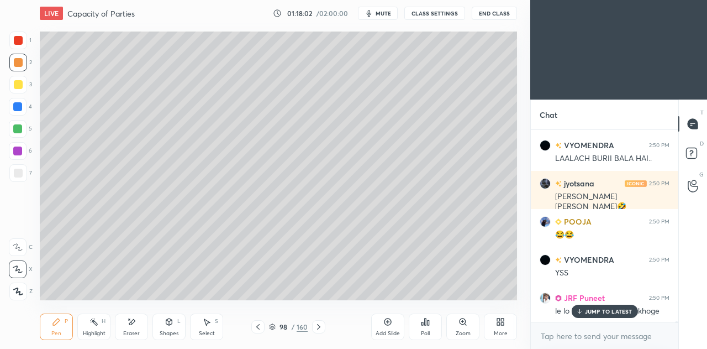
click at [320, 327] on icon at bounding box center [318, 326] width 9 height 9
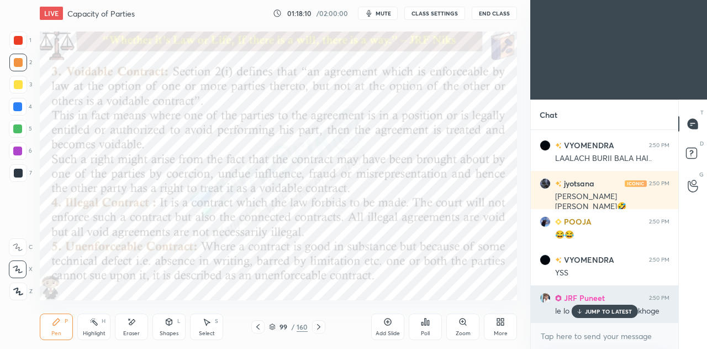
click at [590, 311] on p "JUMP TO LATEST" at bounding box center [609, 311] width 48 height 7
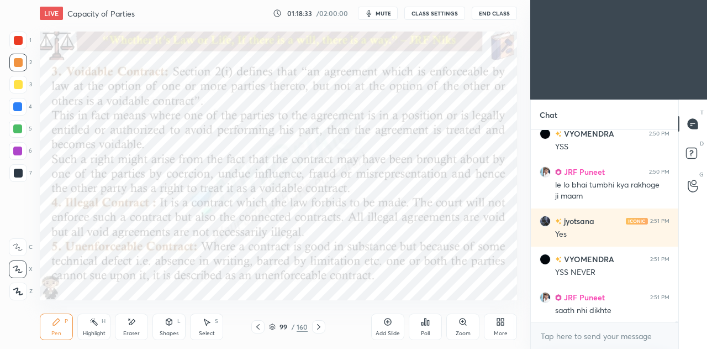
scroll to position [27723, 0]
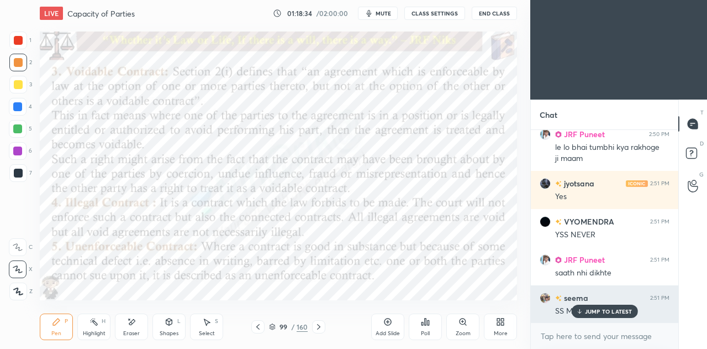
click at [605, 311] on p "JUMP TO LATEST" at bounding box center [609, 311] width 48 height 7
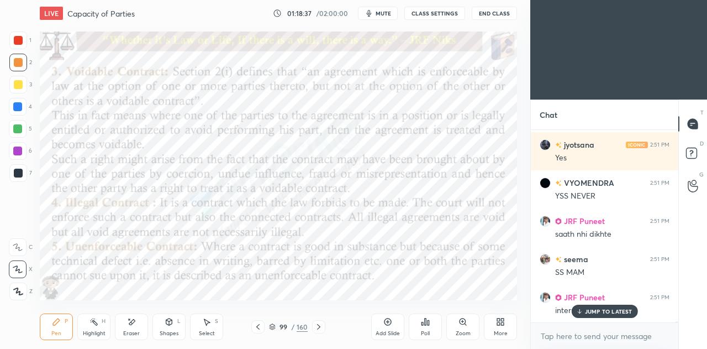
scroll to position [27799, 0]
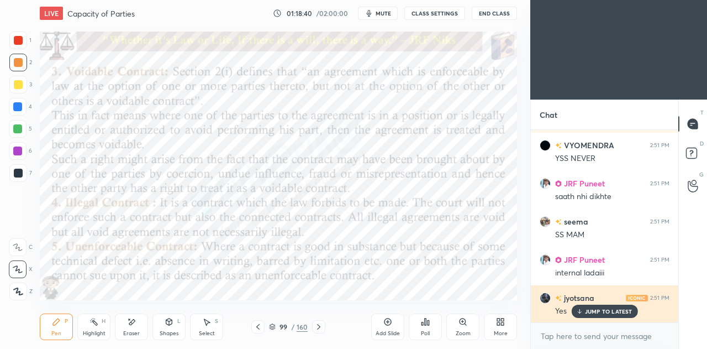
click at [623, 314] on p "JUMP TO LATEST" at bounding box center [609, 311] width 48 height 7
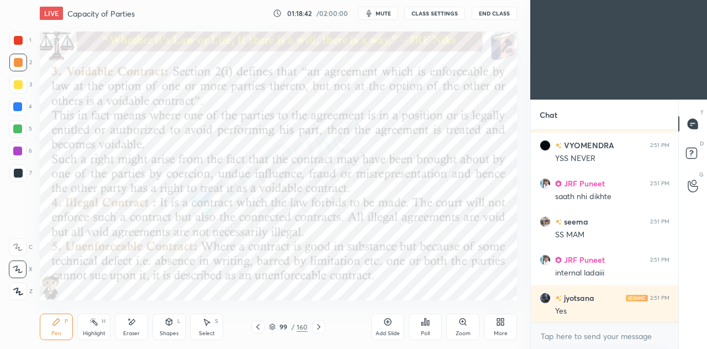
scroll to position [27848, 0]
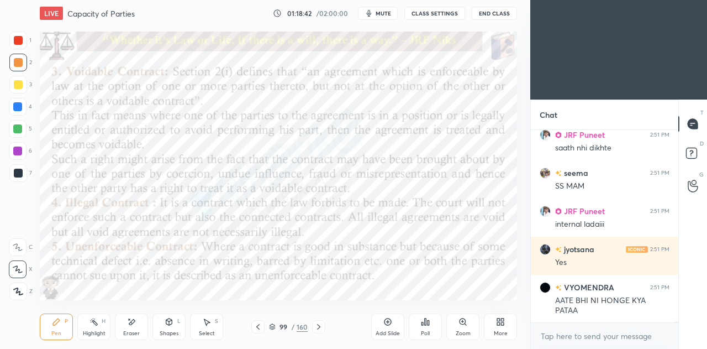
click at [97, 323] on icon at bounding box center [94, 321] width 9 height 9
click at [23, 293] on div at bounding box center [18, 291] width 18 height 18
click at [23, 146] on div at bounding box center [18, 151] width 18 height 18
click at [20, 265] on icon at bounding box center [17, 269] width 9 height 9
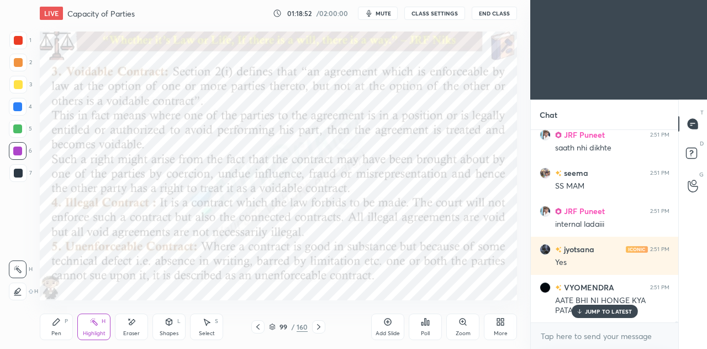
scroll to position [27885, 0]
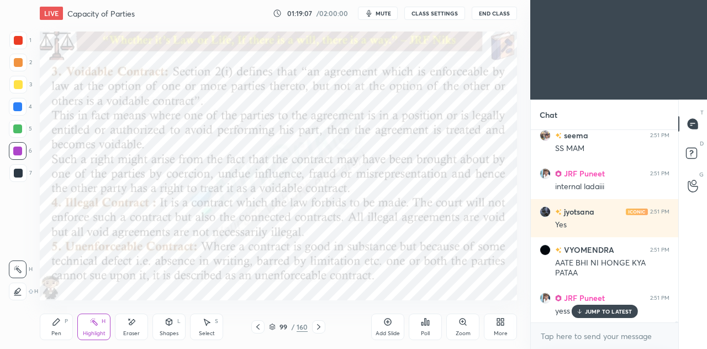
click at [15, 290] on icon at bounding box center [17, 291] width 9 height 9
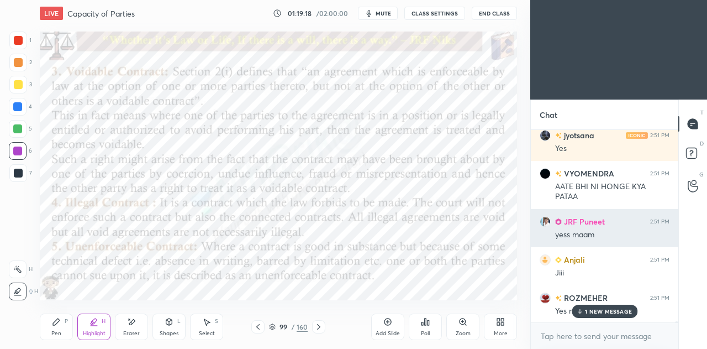
scroll to position [28020, 0]
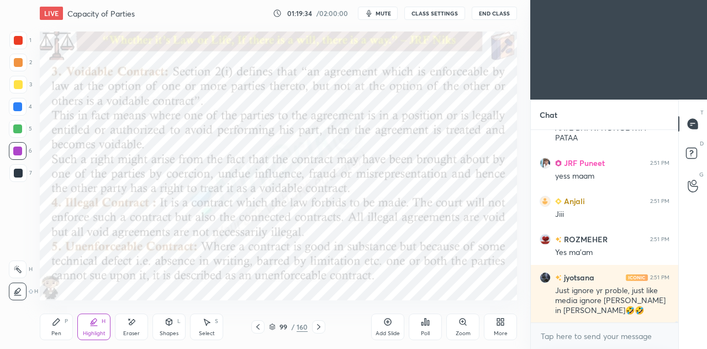
click at [61, 324] on div "Pen P" at bounding box center [56, 326] width 33 height 27
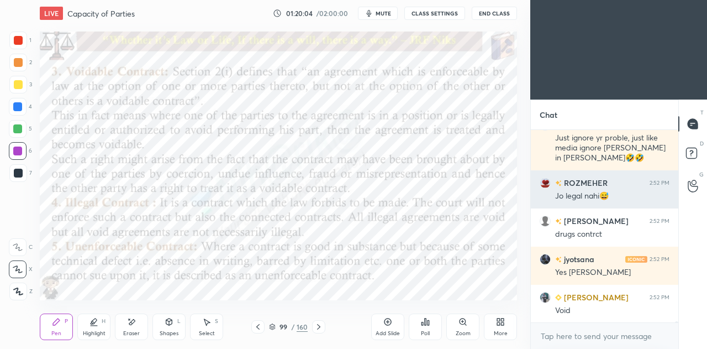
scroll to position [28210, 0]
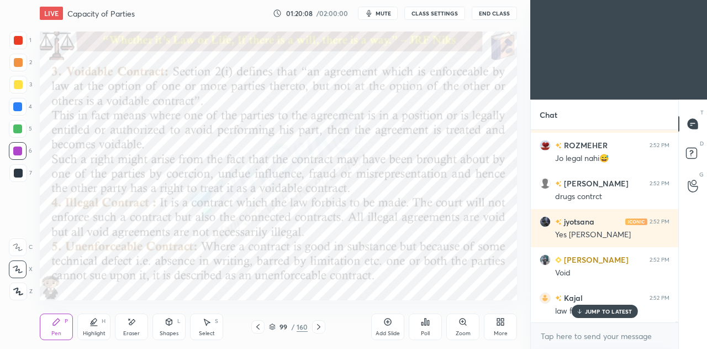
click at [386, 317] on div "Add Slide" at bounding box center [387, 326] width 33 height 27
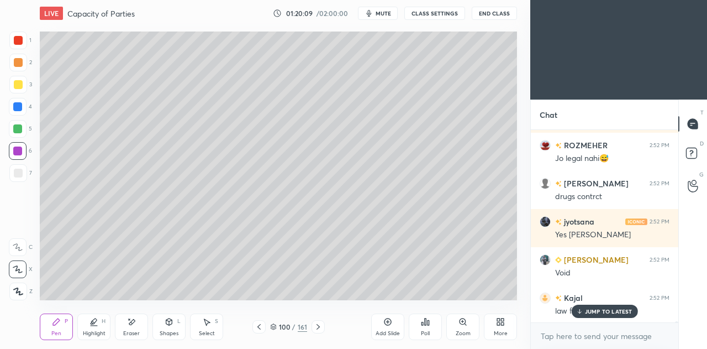
click at [17, 174] on div at bounding box center [18, 173] width 9 height 9
click at [159, 326] on div "Shapes L" at bounding box center [168, 326] width 33 height 27
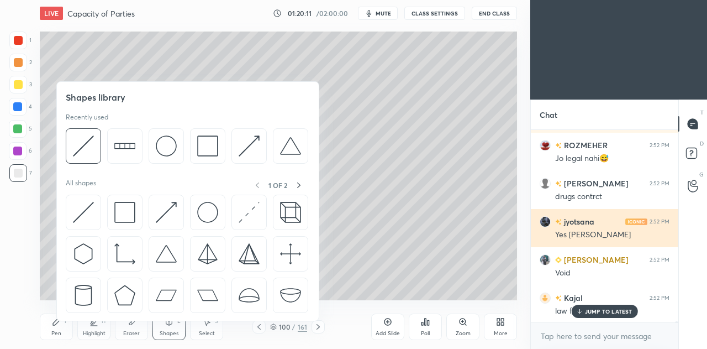
click at [123, 209] on img at bounding box center [124, 212] width 21 height 21
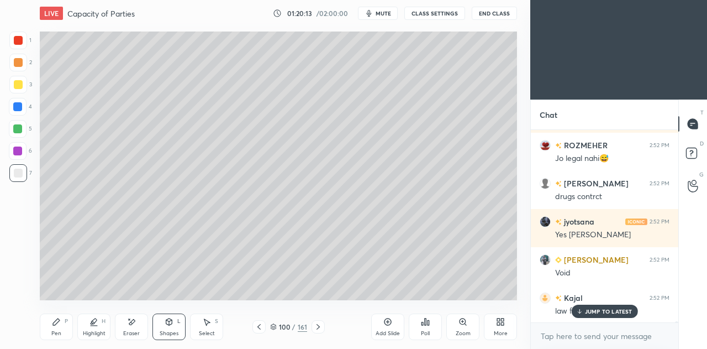
click at [57, 321] on icon at bounding box center [56, 321] width 7 height 7
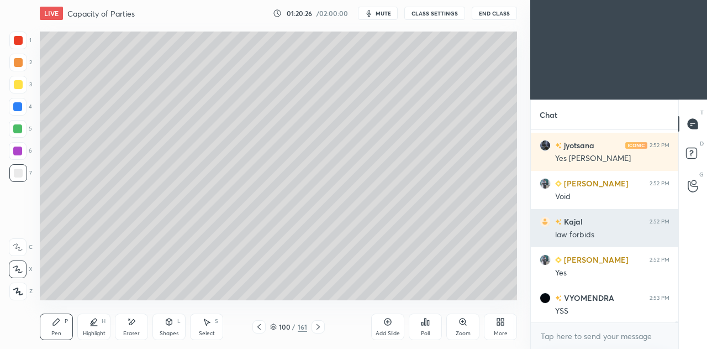
scroll to position [28325, 0]
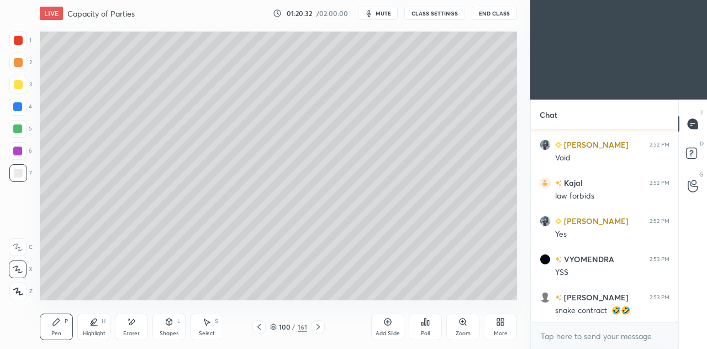
click at [261, 320] on div at bounding box center [258, 326] width 13 height 13
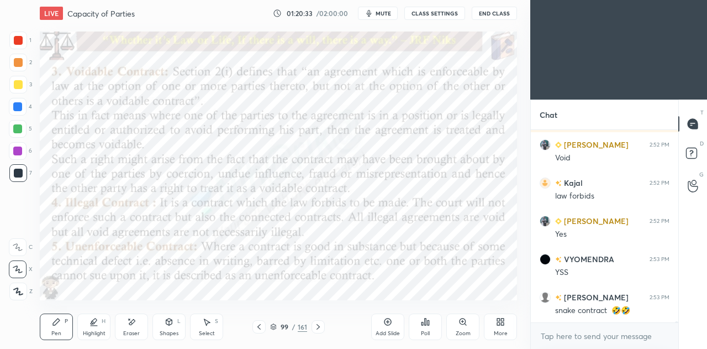
click at [318, 332] on div at bounding box center [318, 326] width 13 height 13
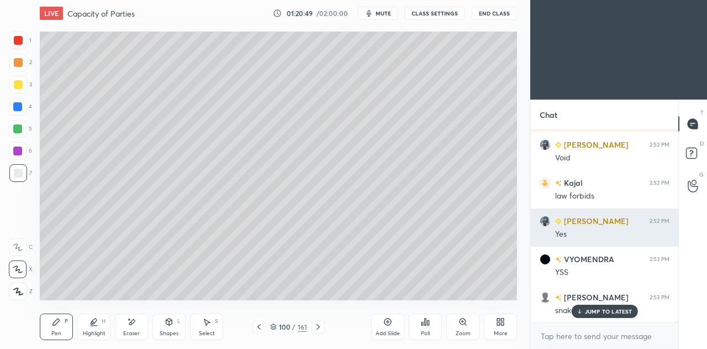
scroll to position [28363, 0]
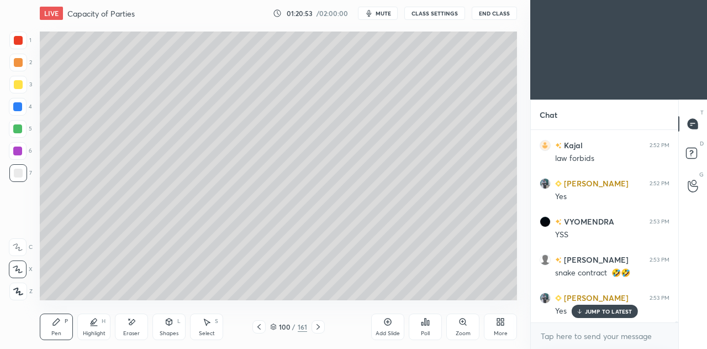
click at [262, 326] on icon at bounding box center [259, 326] width 9 height 9
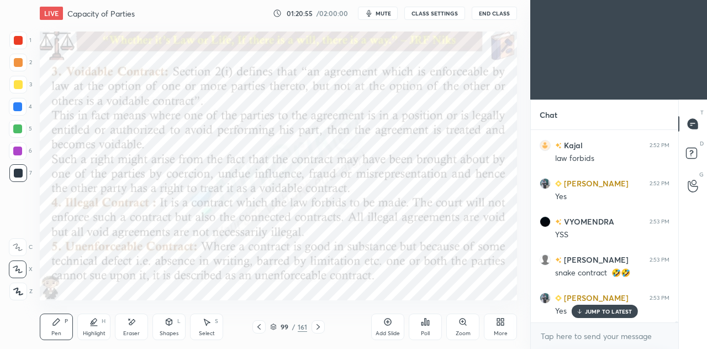
click at [316, 328] on icon at bounding box center [318, 326] width 9 height 9
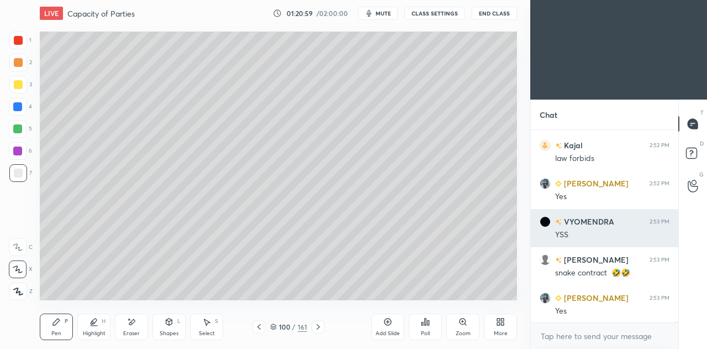
scroll to position [28402, 0]
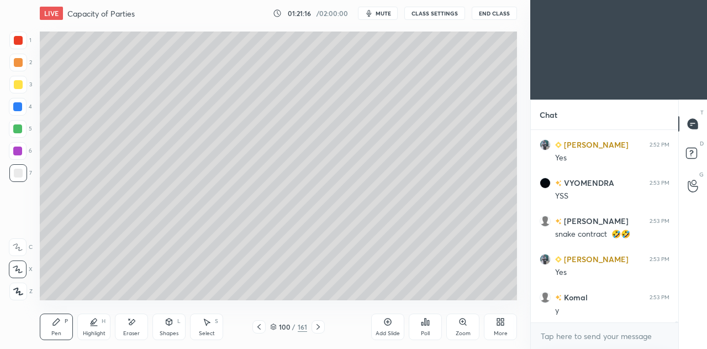
click at [138, 325] on div "Eraser" at bounding box center [131, 326] width 33 height 27
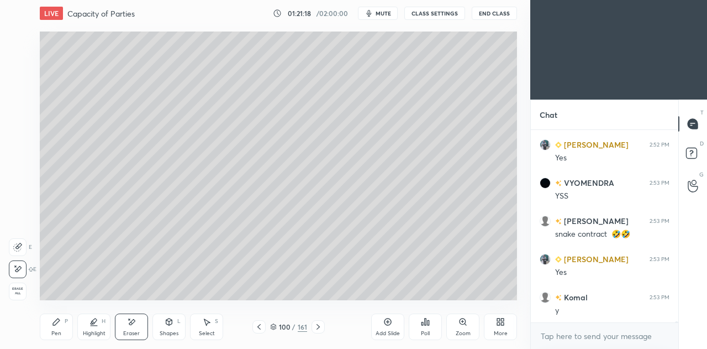
click at [57, 334] on div "Pen" at bounding box center [56, 333] width 10 height 6
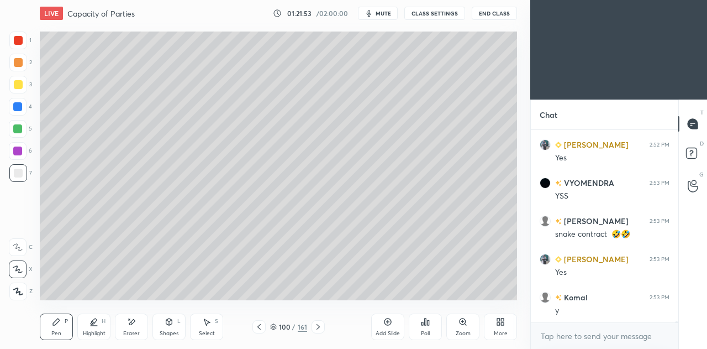
click at [263, 324] on icon at bounding box center [259, 326] width 9 height 9
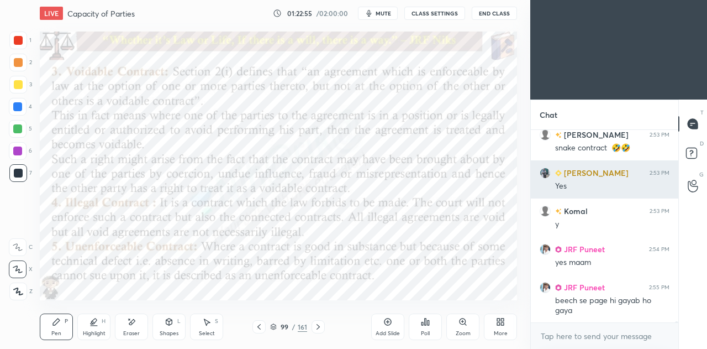
scroll to position [28525, 0]
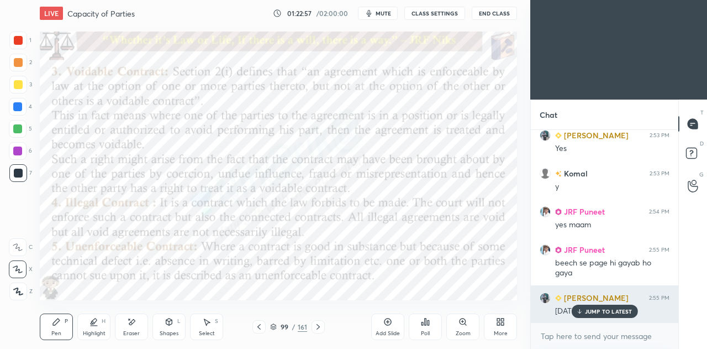
click at [601, 312] on p "JUMP TO LATEST" at bounding box center [609, 311] width 48 height 7
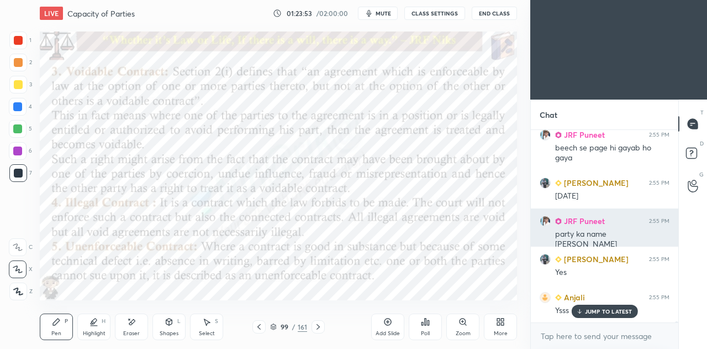
scroll to position [28678, 0]
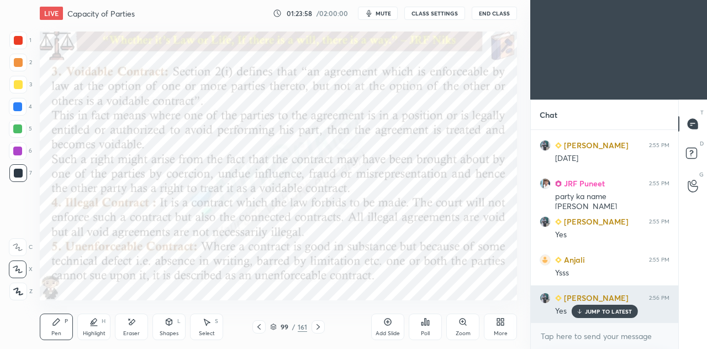
click at [587, 310] on p "JUMP TO LATEST" at bounding box center [609, 311] width 48 height 7
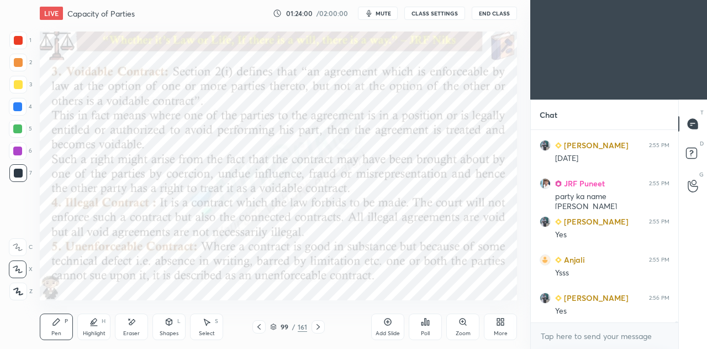
click at [259, 329] on icon at bounding box center [259, 326] width 9 height 9
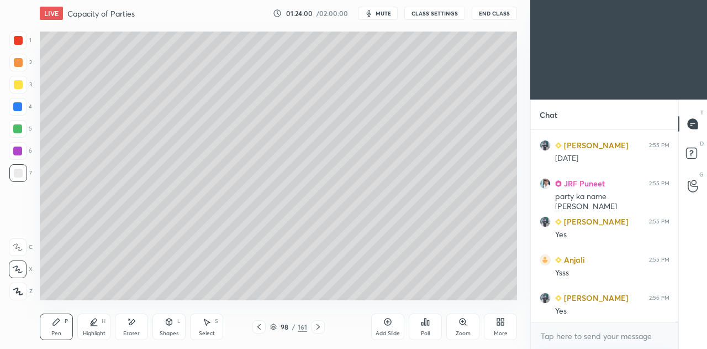
click at [260, 328] on icon at bounding box center [259, 326] width 9 height 9
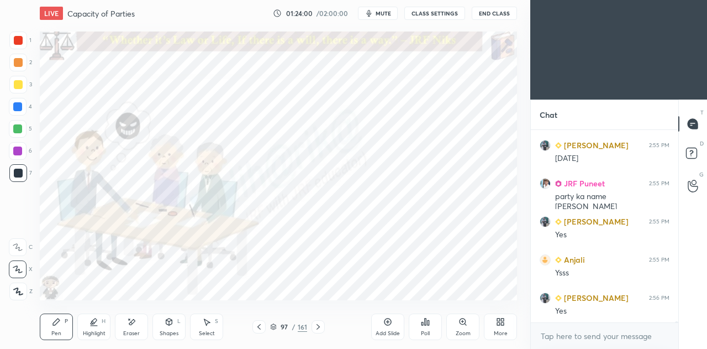
click at [259, 328] on icon at bounding box center [258, 327] width 3 height 6
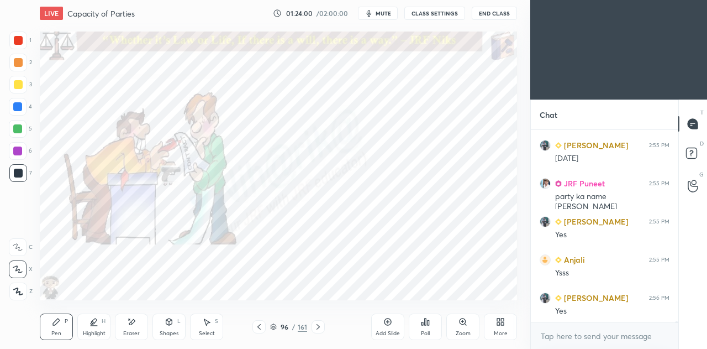
click at [259, 329] on icon at bounding box center [259, 326] width 9 height 9
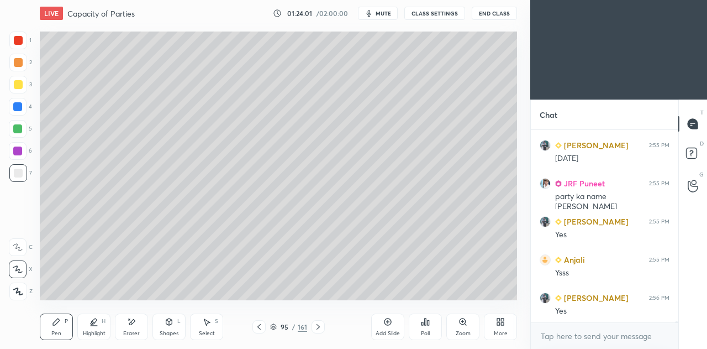
click at [259, 329] on icon at bounding box center [259, 326] width 9 height 9
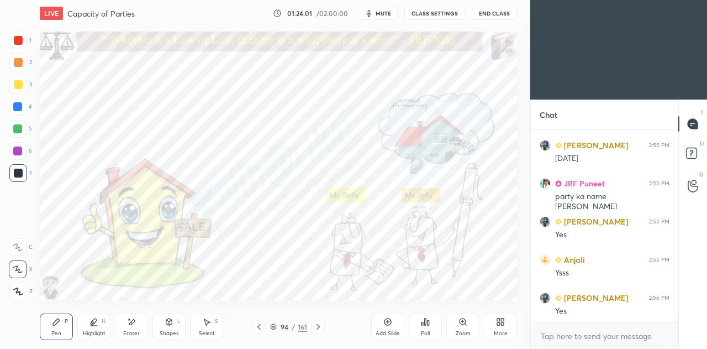
click at [260, 327] on icon at bounding box center [259, 326] width 9 height 9
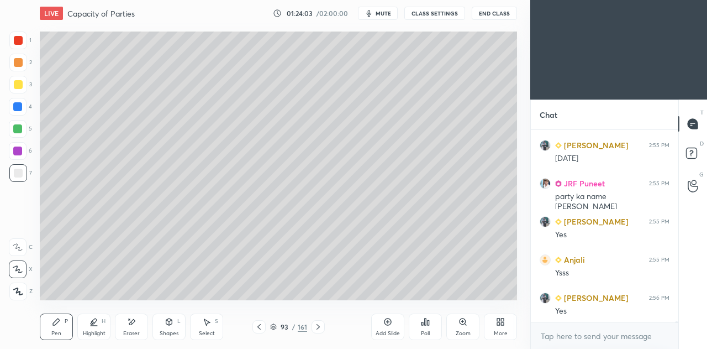
click at [261, 323] on icon at bounding box center [259, 326] width 9 height 9
click at [261, 325] on icon at bounding box center [259, 326] width 9 height 9
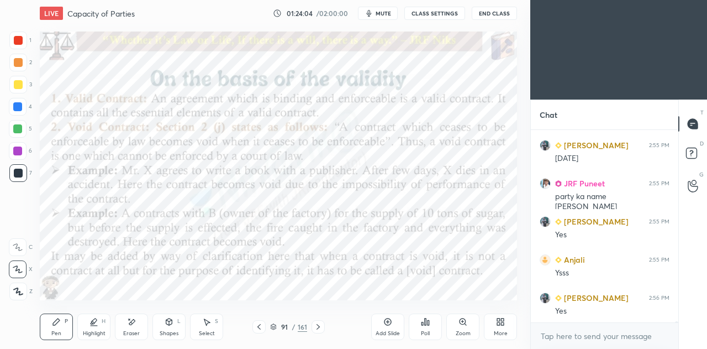
click at [261, 327] on icon at bounding box center [259, 326] width 9 height 9
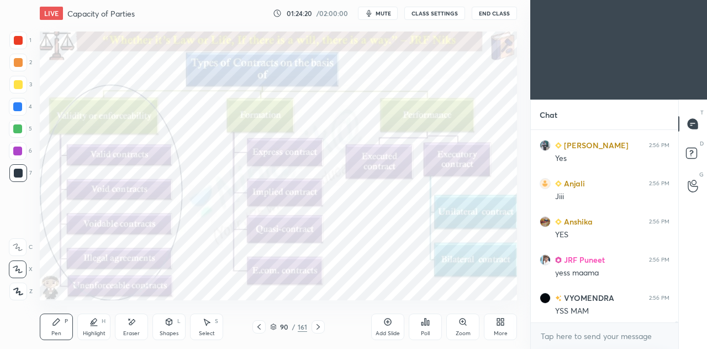
scroll to position [28869, 0]
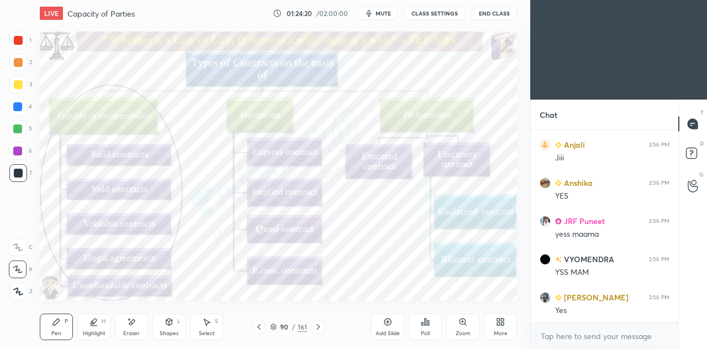
click at [430, 326] on div "Poll" at bounding box center [425, 326] width 33 height 27
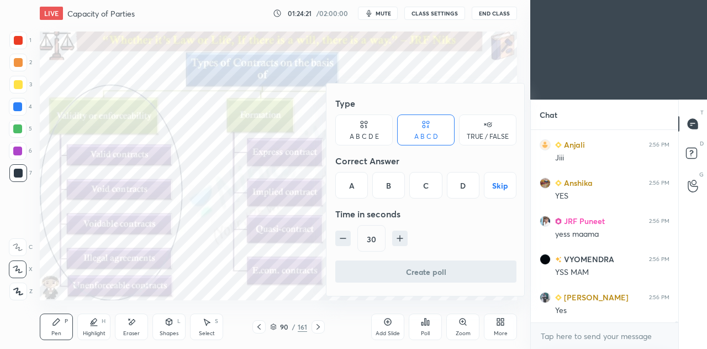
click at [301, 284] on div at bounding box center [353, 174] width 707 height 349
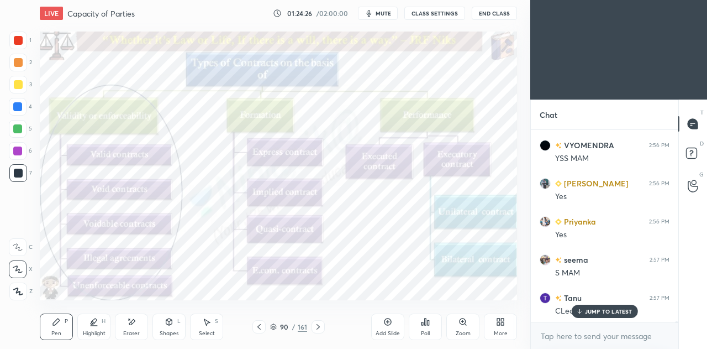
scroll to position [29021, 0]
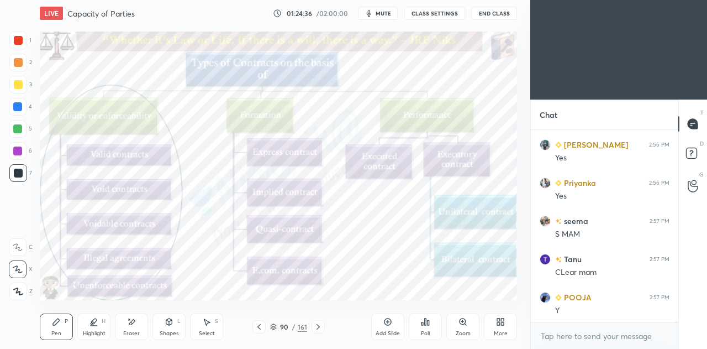
click at [319, 323] on icon at bounding box center [318, 326] width 9 height 9
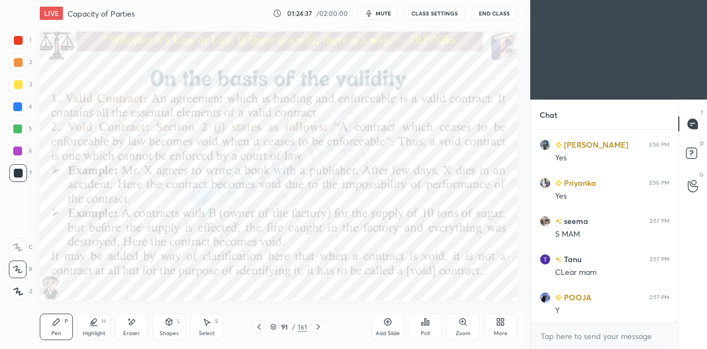
click at [319, 326] on icon at bounding box center [318, 326] width 9 height 9
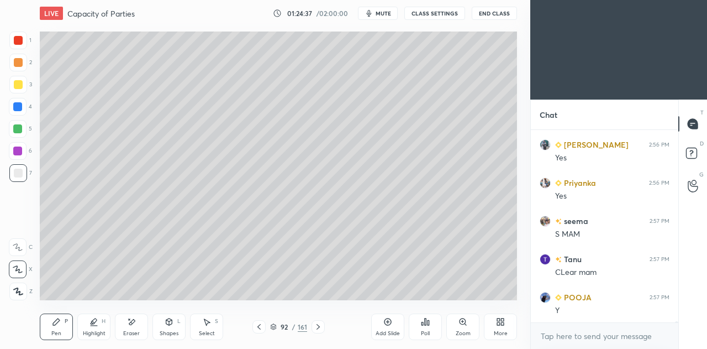
click at [319, 325] on icon at bounding box center [318, 326] width 9 height 9
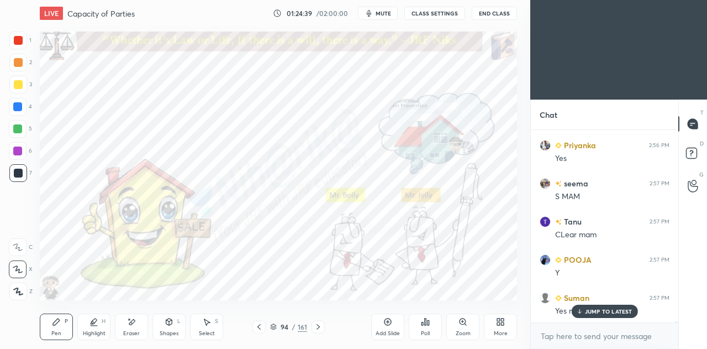
click at [319, 325] on icon at bounding box center [318, 326] width 9 height 9
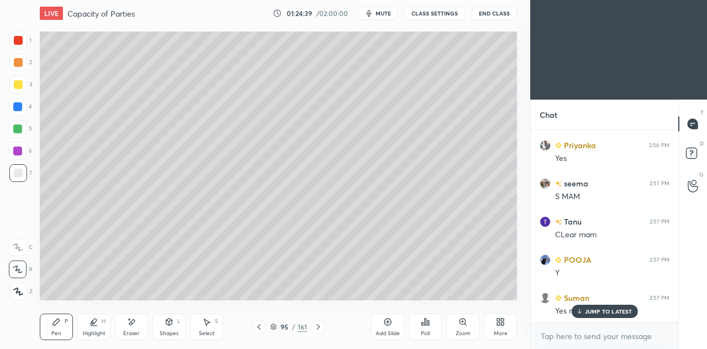
click at [319, 325] on icon at bounding box center [318, 326] width 9 height 9
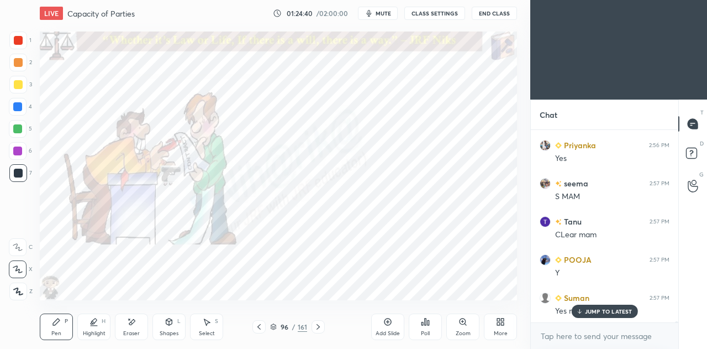
click at [320, 325] on icon at bounding box center [318, 326] width 9 height 9
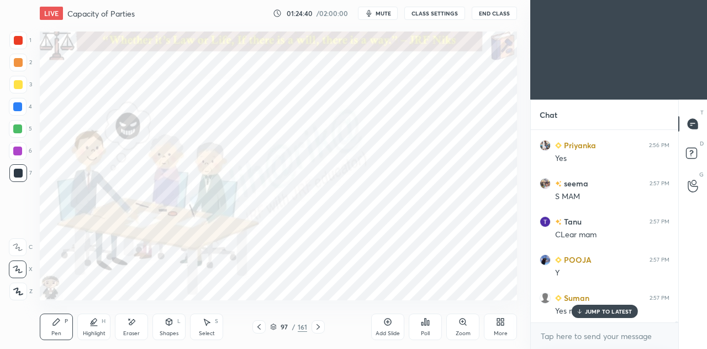
click at [320, 325] on icon at bounding box center [318, 326] width 9 height 9
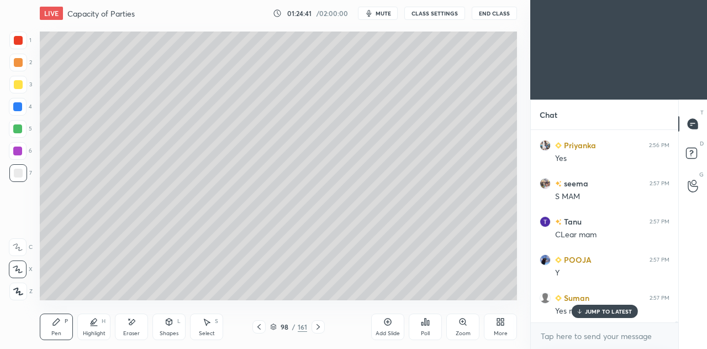
click at [267, 324] on div "98 / 161" at bounding box center [288, 326] width 72 height 13
click at [261, 324] on icon at bounding box center [259, 326] width 9 height 9
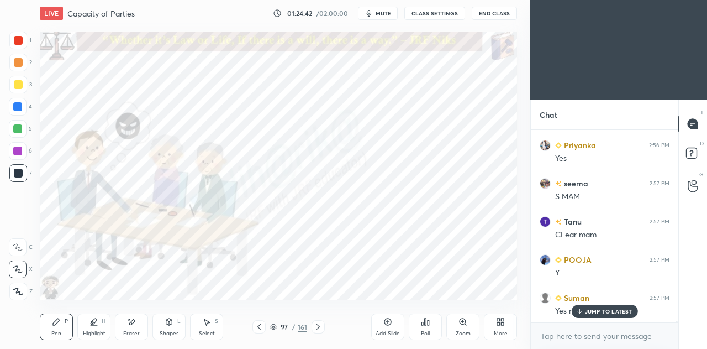
click at [260, 323] on icon at bounding box center [259, 326] width 9 height 9
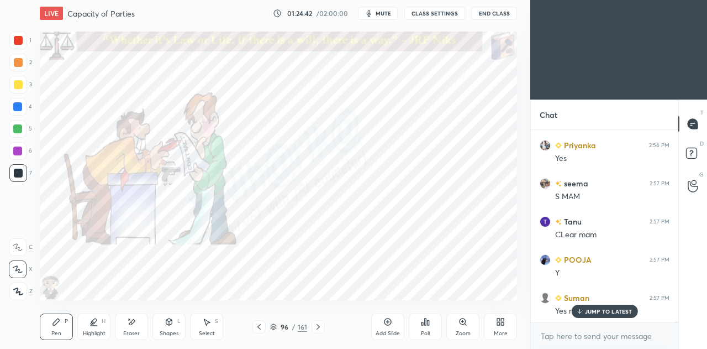
click at [261, 323] on icon at bounding box center [259, 326] width 9 height 9
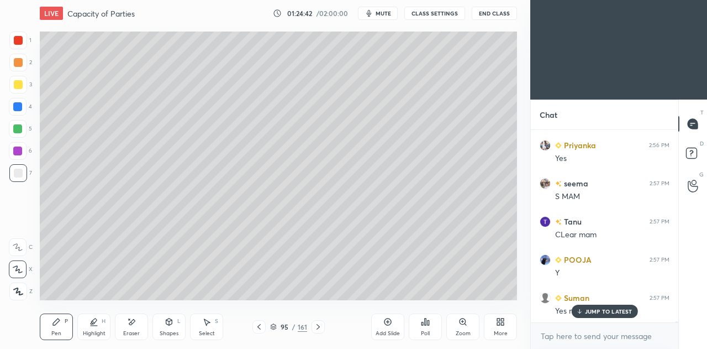
click at [260, 323] on icon at bounding box center [259, 326] width 9 height 9
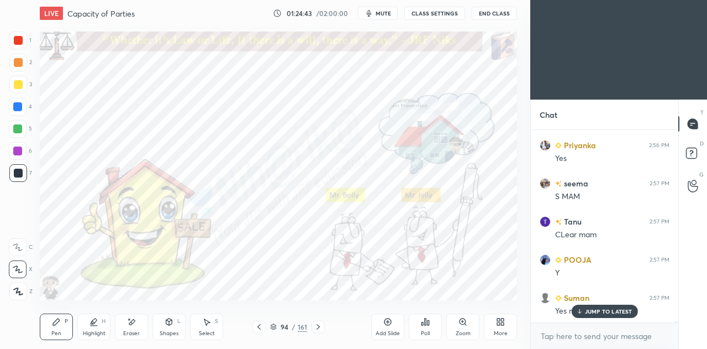
click at [260, 323] on icon at bounding box center [259, 326] width 9 height 9
click at [261, 323] on icon at bounding box center [259, 326] width 9 height 9
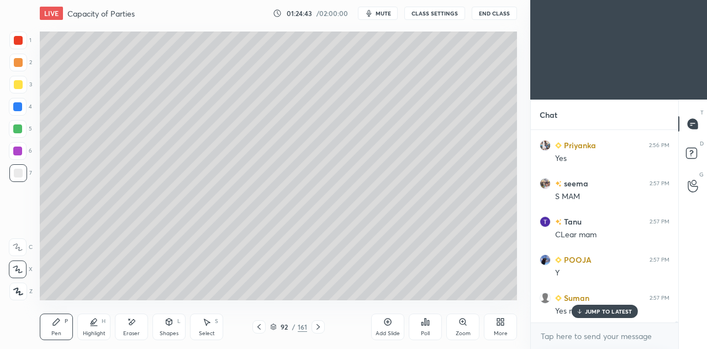
click at [261, 324] on icon at bounding box center [259, 326] width 9 height 9
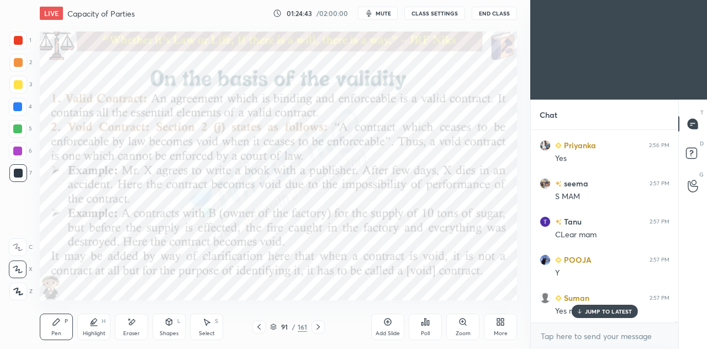
click at [261, 323] on icon at bounding box center [259, 326] width 9 height 9
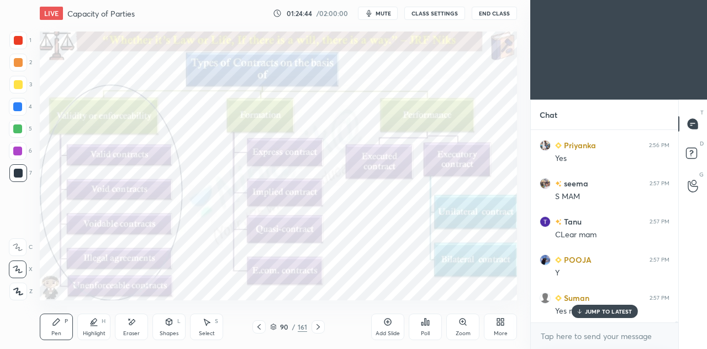
click at [261, 324] on icon at bounding box center [259, 326] width 9 height 9
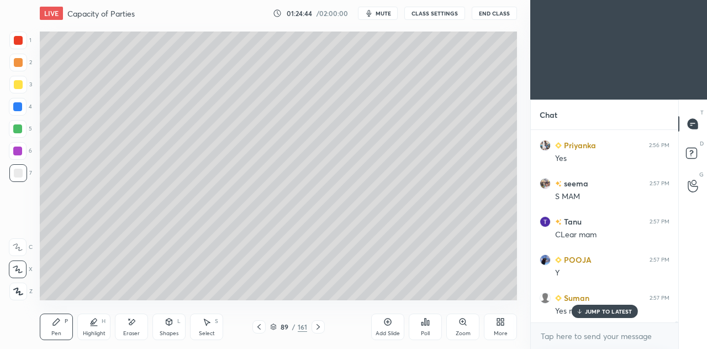
click at [261, 324] on icon at bounding box center [259, 326] width 9 height 9
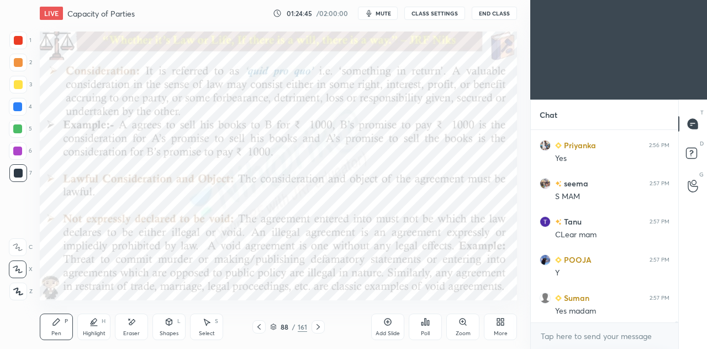
scroll to position [29086, 0]
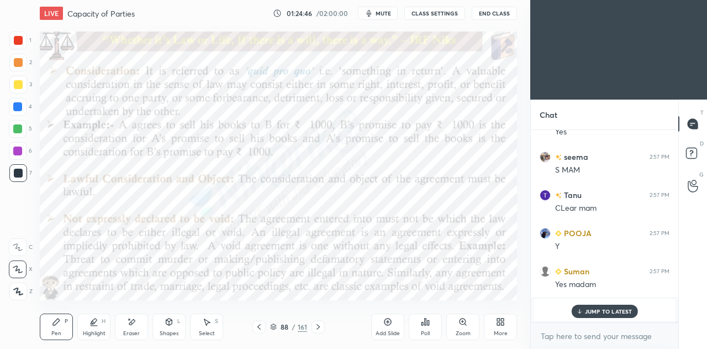
click at [261, 327] on icon at bounding box center [259, 326] width 9 height 9
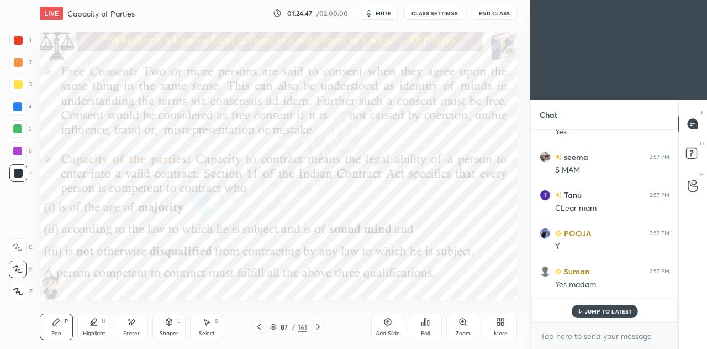
click at [92, 327] on div "Highlight H" at bounding box center [93, 326] width 33 height 27
click at [24, 268] on div at bounding box center [18, 269] width 18 height 18
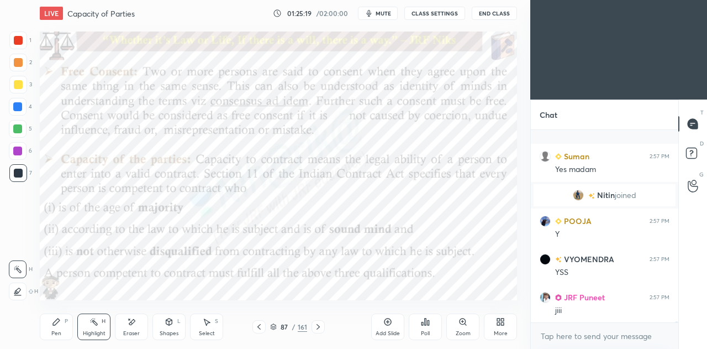
scroll to position [29277, 0]
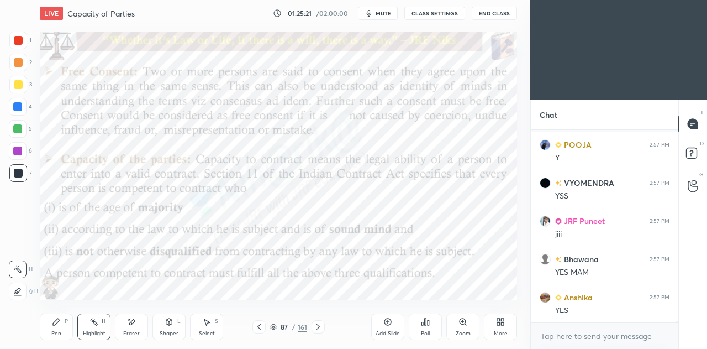
click at [318, 324] on icon at bounding box center [318, 326] width 9 height 9
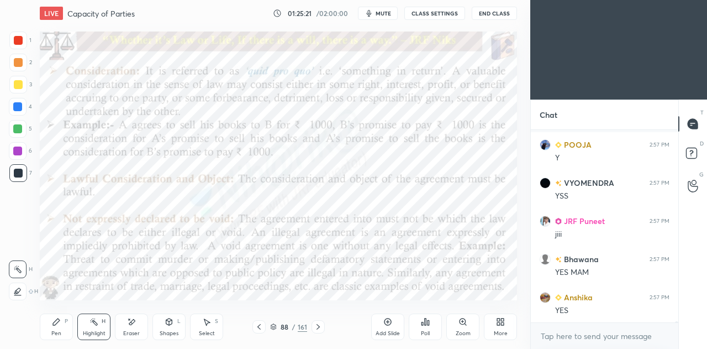
click at [319, 325] on icon at bounding box center [318, 326] width 9 height 9
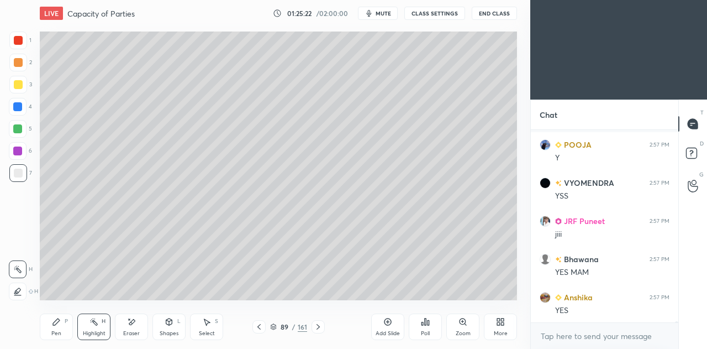
click at [320, 328] on icon at bounding box center [318, 326] width 9 height 9
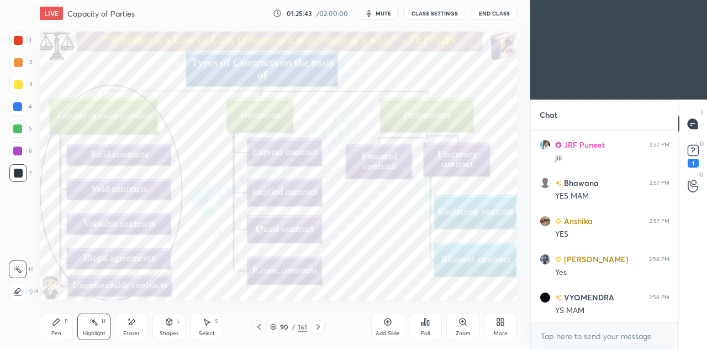
scroll to position [29409, 0]
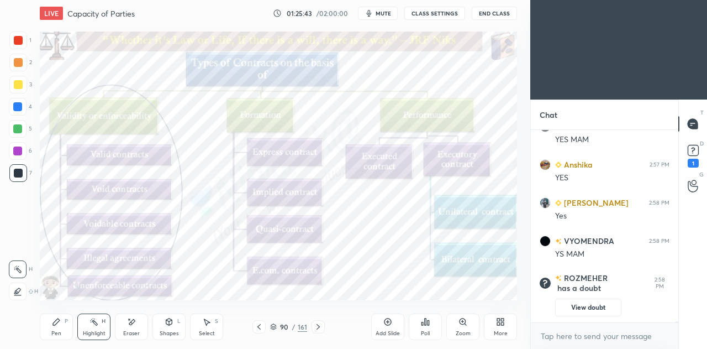
click at [272, 325] on icon at bounding box center [273, 326] width 7 height 7
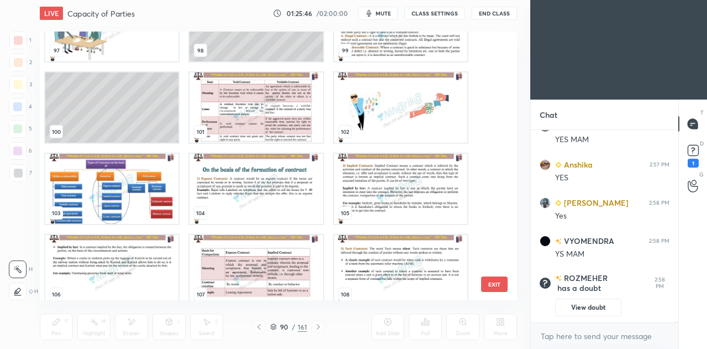
scroll to position [2650, 0]
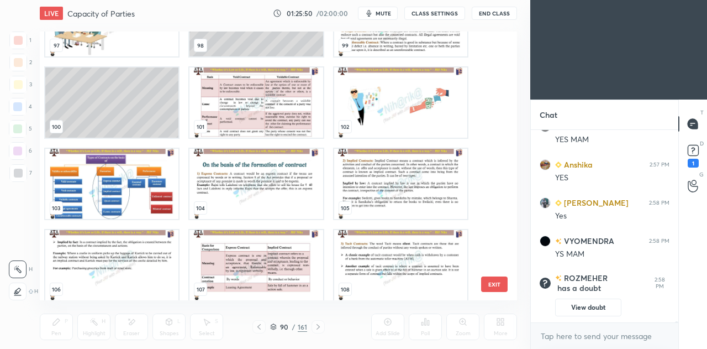
click at [135, 190] on img "grid" at bounding box center [111, 184] width 133 height 70
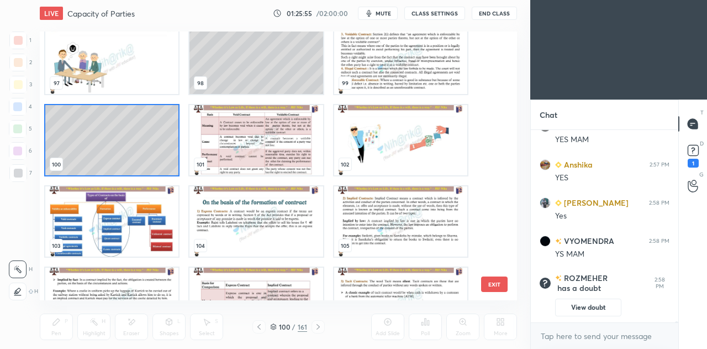
scroll to position [22251, 0]
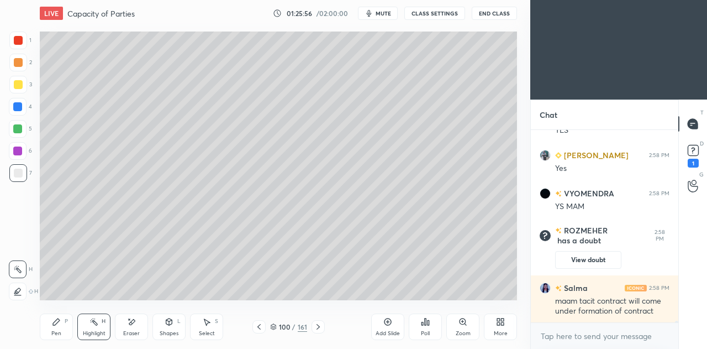
click at [319, 330] on icon at bounding box center [318, 326] width 9 height 9
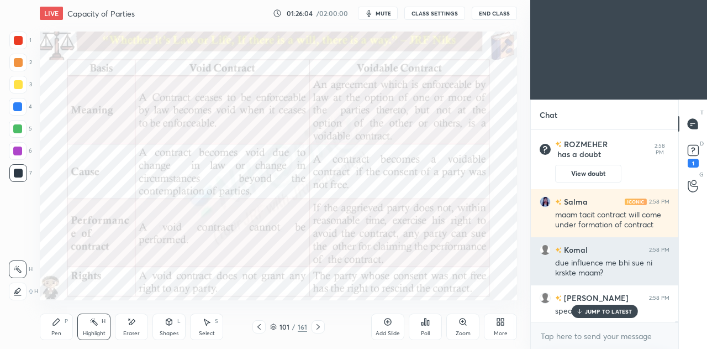
scroll to position [22376, 0]
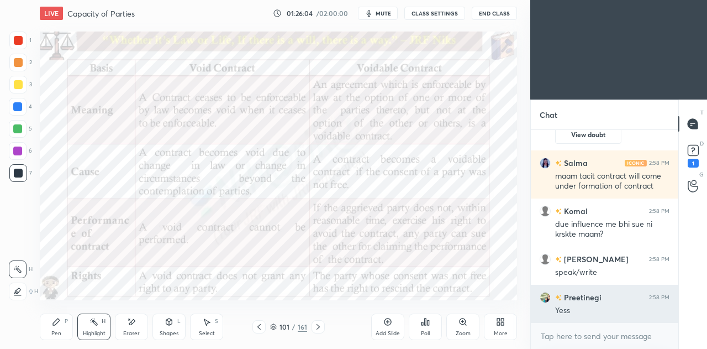
click at [634, 288] on div "Preetinegi 2:58 PM Yess" at bounding box center [605, 304] width 148 height 38
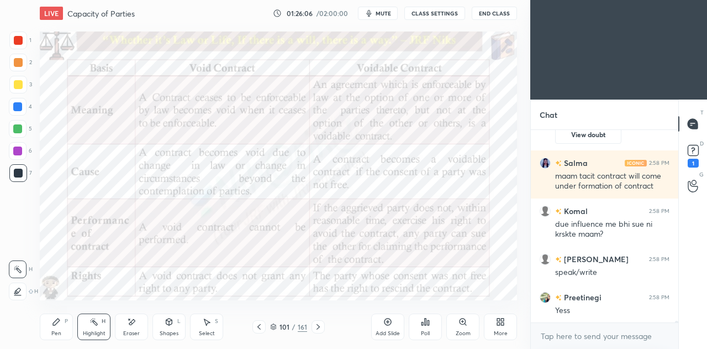
scroll to position [22413, 0]
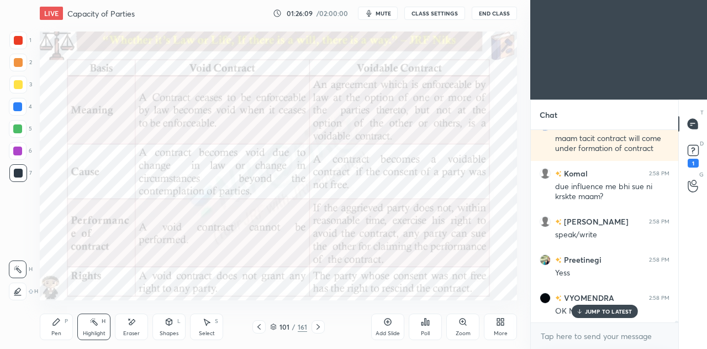
click at [595, 309] on p "JUMP TO LATEST" at bounding box center [609, 311] width 48 height 7
click at [319, 327] on icon at bounding box center [318, 326] width 9 height 9
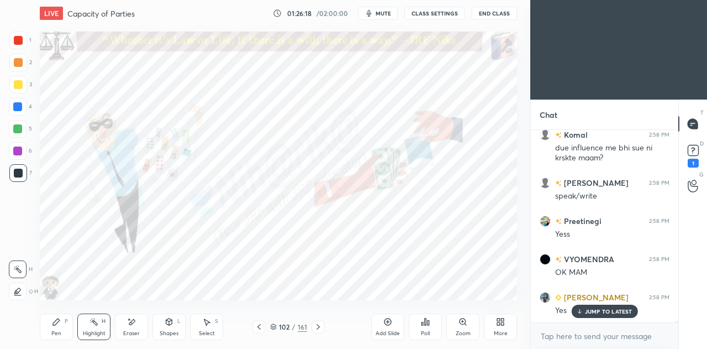
scroll to position [22490, 0]
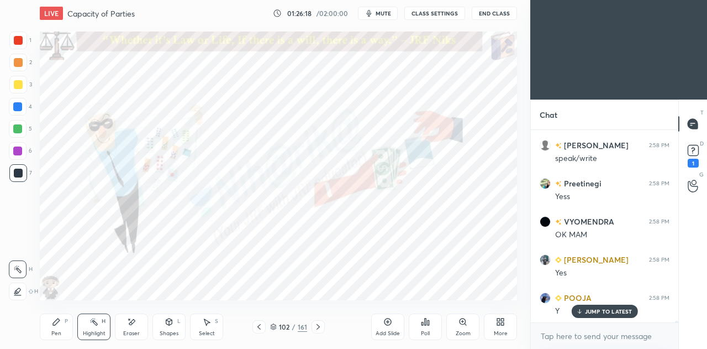
click at [60, 334] on div "Pen" at bounding box center [56, 333] width 10 height 6
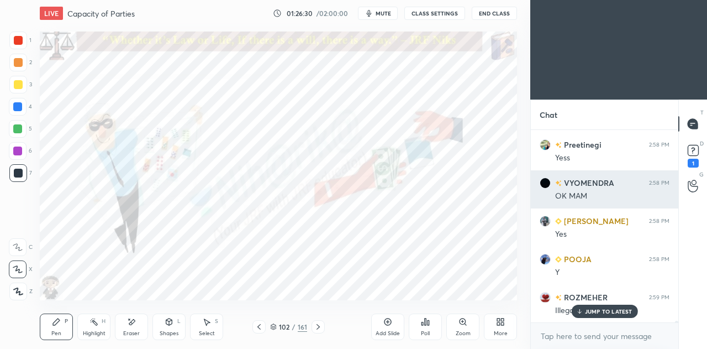
scroll to position [22566, 0]
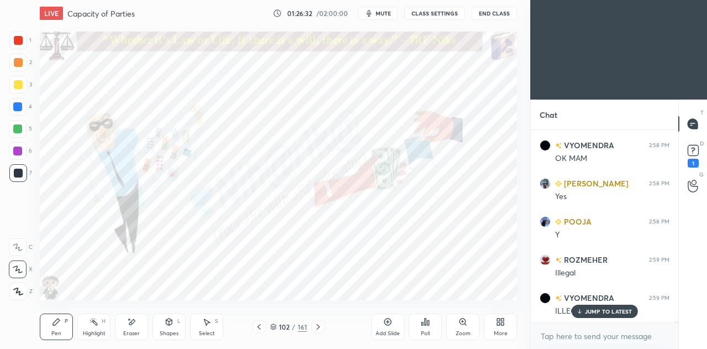
click at [321, 328] on icon at bounding box center [318, 326] width 9 height 9
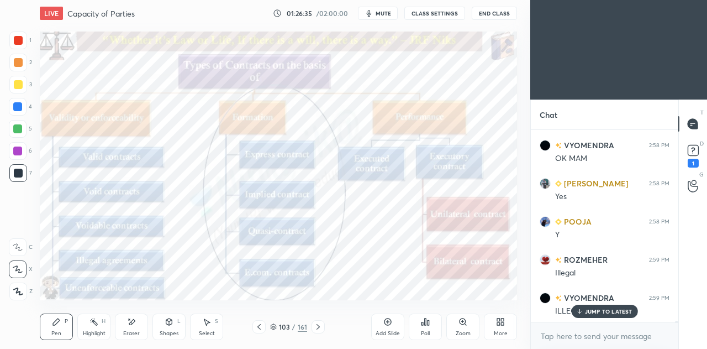
click at [321, 326] on icon at bounding box center [318, 326] width 9 height 9
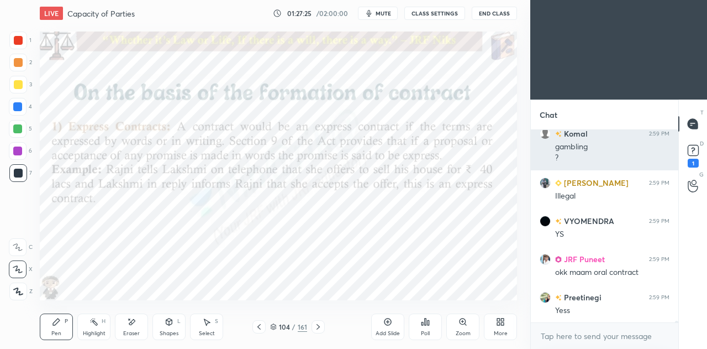
scroll to position [22806, 0]
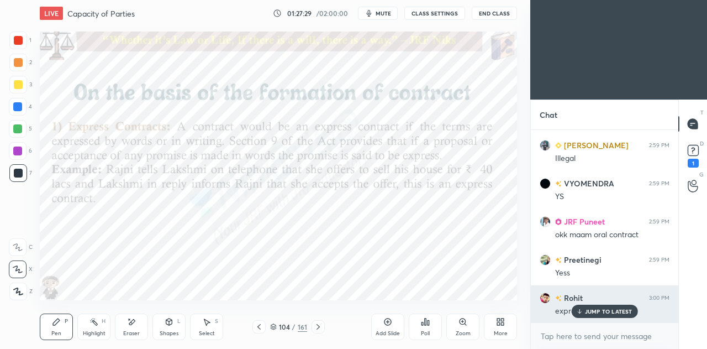
click at [595, 312] on p "JUMP TO LATEST" at bounding box center [609, 311] width 48 height 7
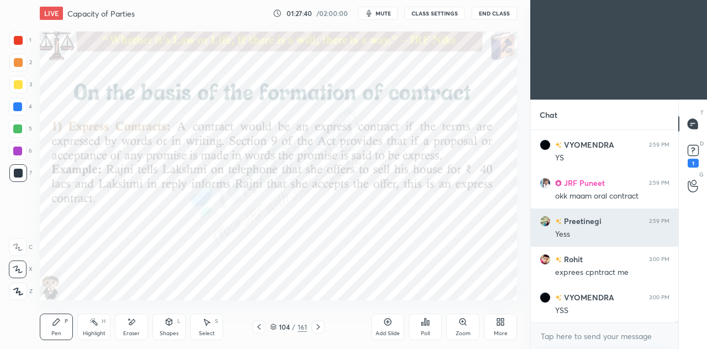
scroll to position [22882, 0]
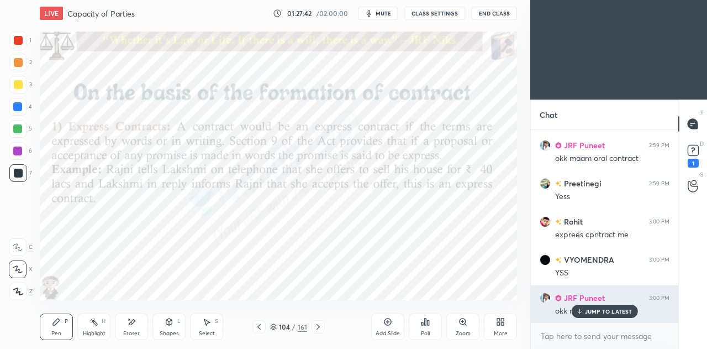
click at [586, 311] on p "JUMP TO LATEST" at bounding box center [609, 311] width 48 height 7
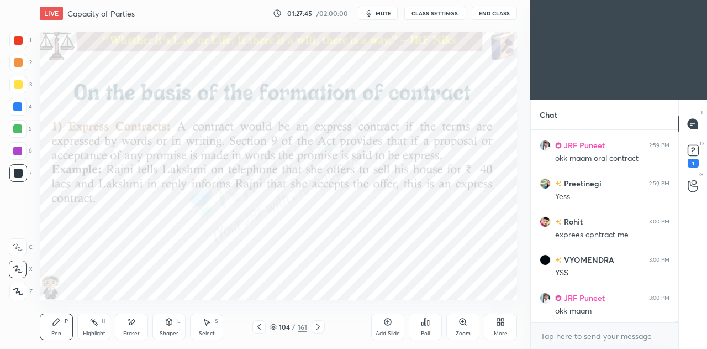
click at [97, 329] on div "Highlight H" at bounding box center [93, 326] width 33 height 27
click at [22, 152] on div at bounding box center [18, 151] width 18 height 18
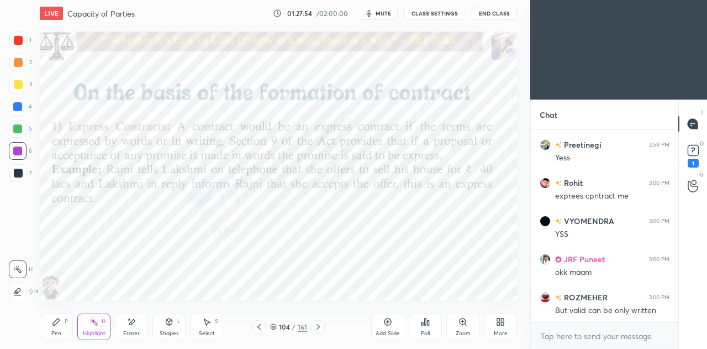
click at [21, 288] on icon at bounding box center [17, 291] width 9 height 9
click at [62, 331] on div "Pen P" at bounding box center [56, 326] width 33 height 27
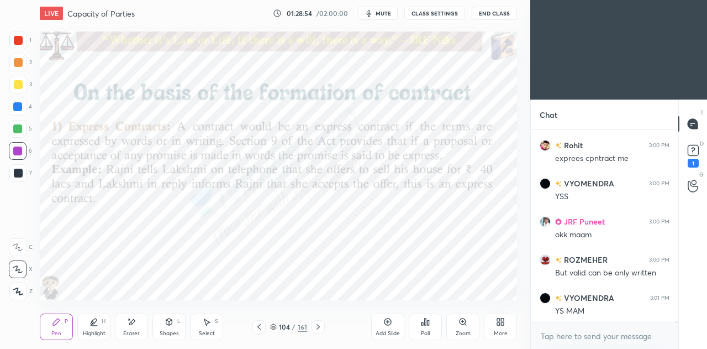
scroll to position [22997, 0]
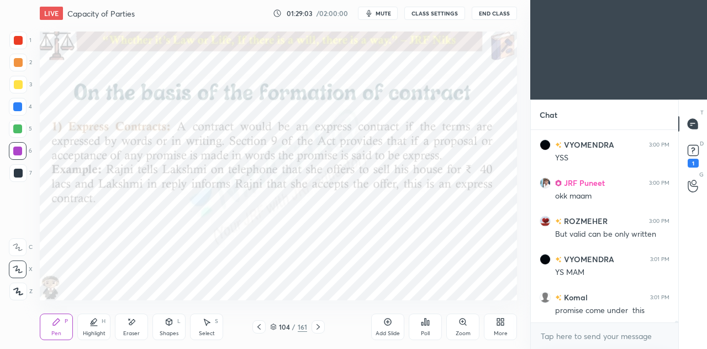
click at [318, 330] on icon at bounding box center [318, 326] width 9 height 9
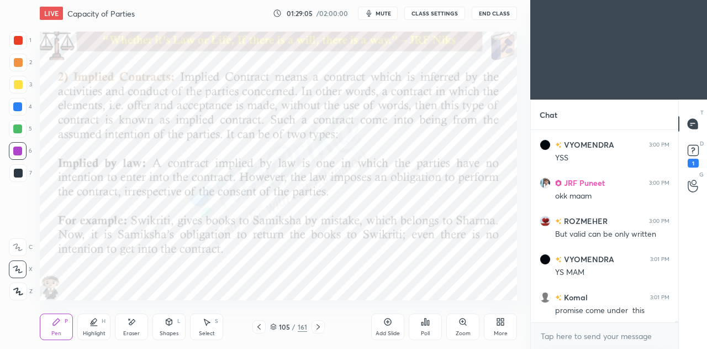
click at [257, 325] on icon at bounding box center [259, 326] width 9 height 9
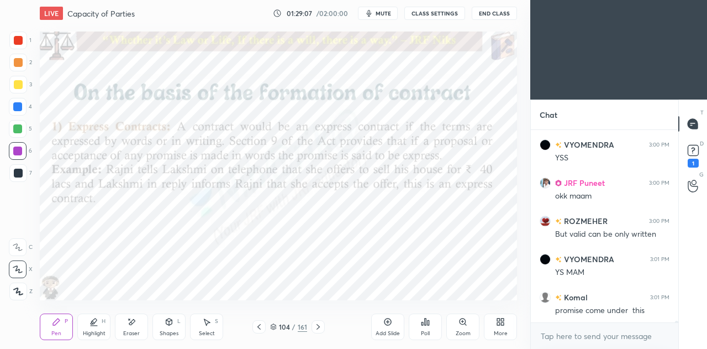
click at [320, 327] on icon at bounding box center [318, 326] width 9 height 9
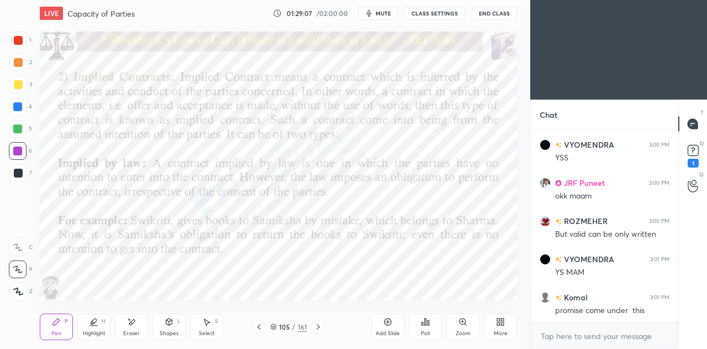
scroll to position [23044, 0]
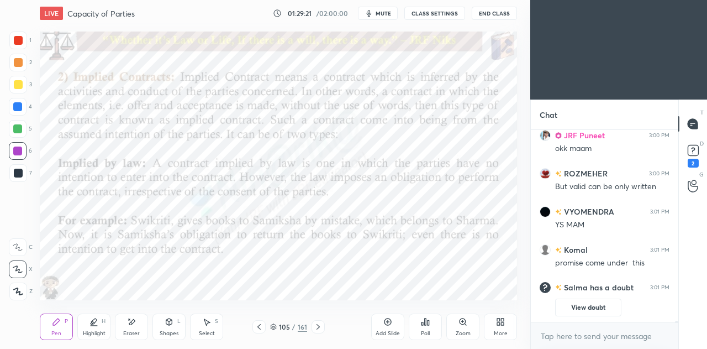
click at [388, 319] on icon at bounding box center [387, 321] width 9 height 9
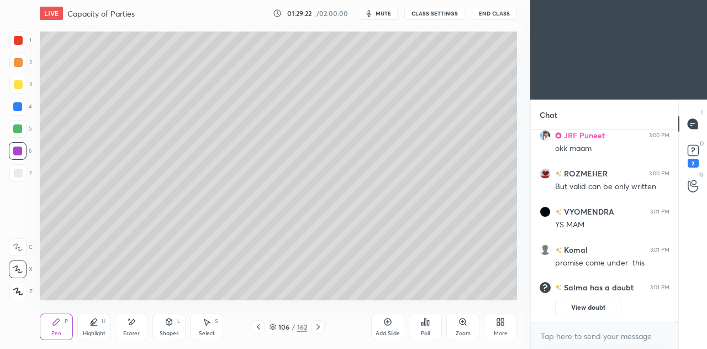
click at [16, 169] on div at bounding box center [18, 173] width 9 height 9
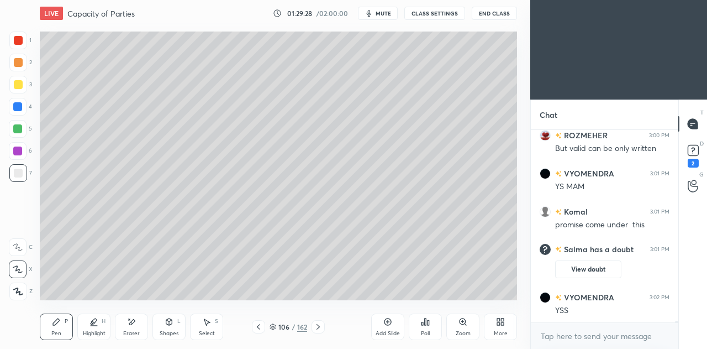
scroll to position [22835, 0]
click at [693, 148] on icon at bounding box center [693, 150] width 4 height 4
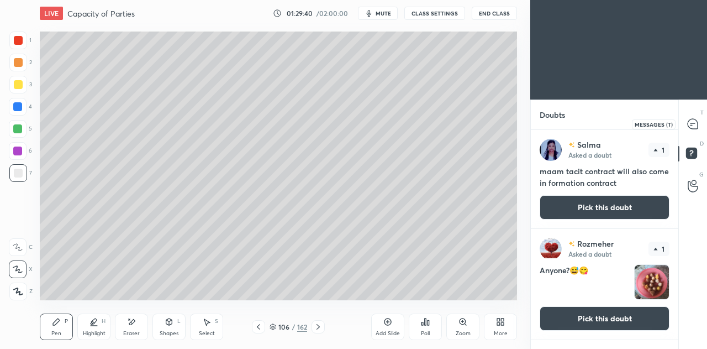
click at [694, 125] on icon at bounding box center [693, 124] width 10 height 10
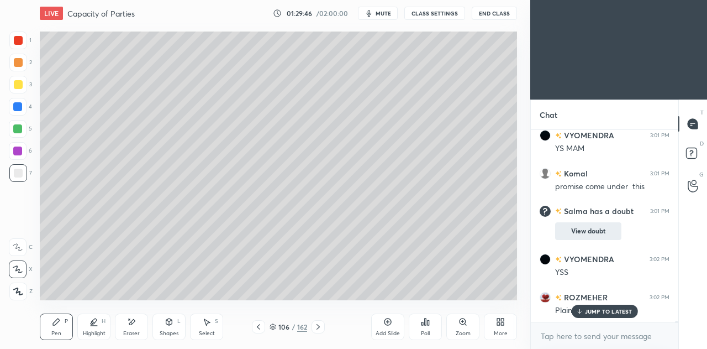
scroll to position [23087, 0]
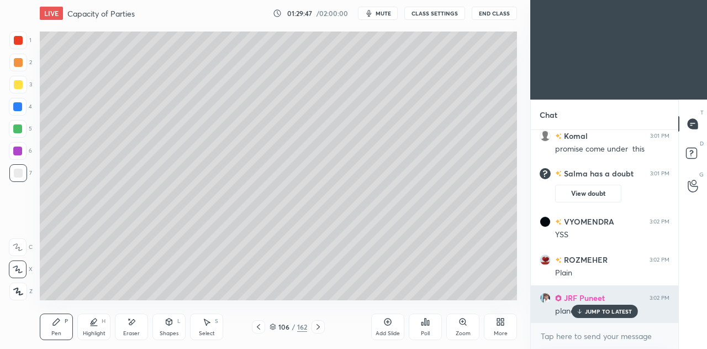
click at [595, 309] on p "JUMP TO LATEST" at bounding box center [609, 311] width 48 height 7
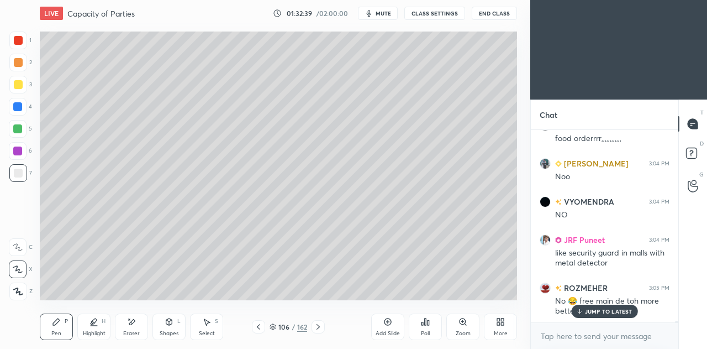
scroll to position [23947, 0]
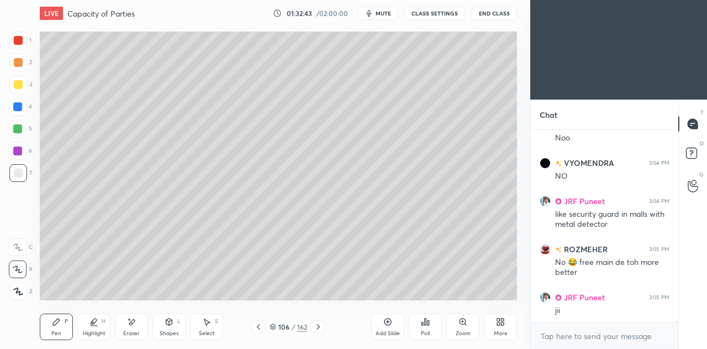
click at [262, 325] on icon at bounding box center [258, 326] width 9 height 9
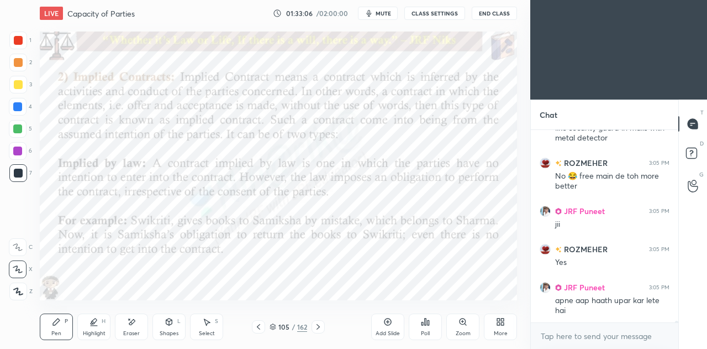
scroll to position [24071, 0]
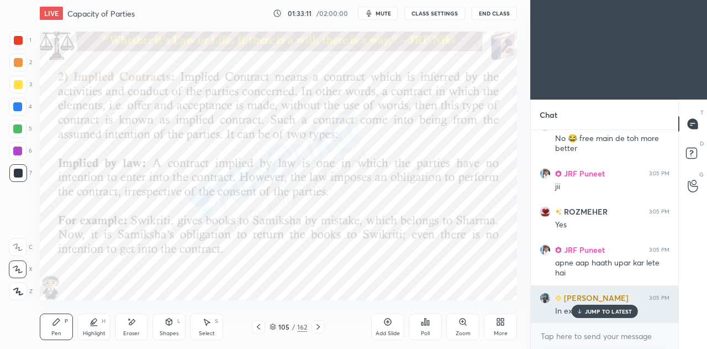
click at [599, 307] on div "JUMP TO LATEST" at bounding box center [604, 310] width 66 height 13
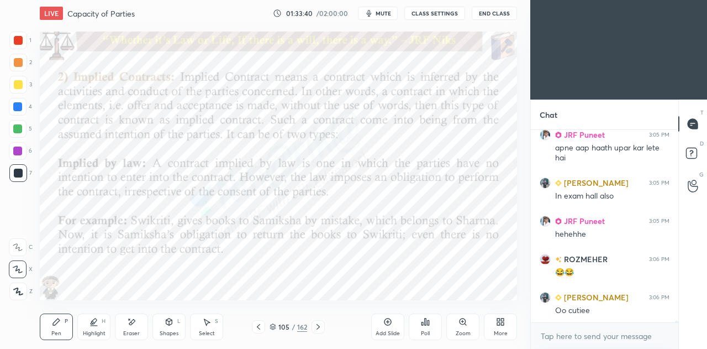
scroll to position [24223, 0]
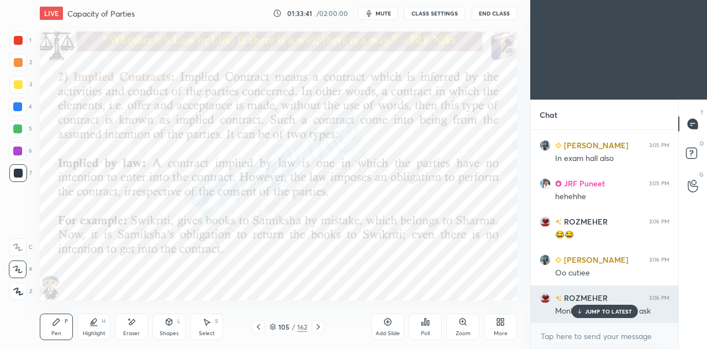
click at [601, 311] on p "JUMP TO LATEST" at bounding box center [609, 311] width 48 height 7
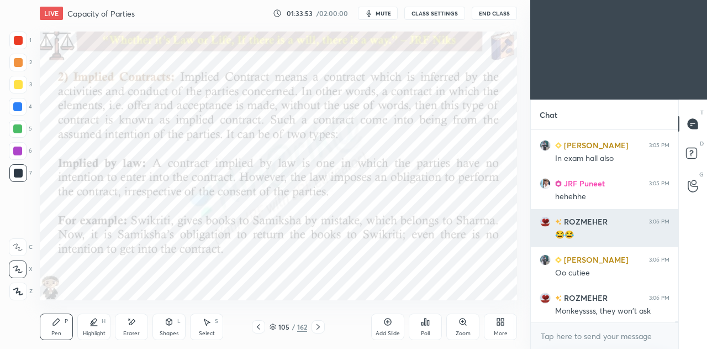
scroll to position [24262, 0]
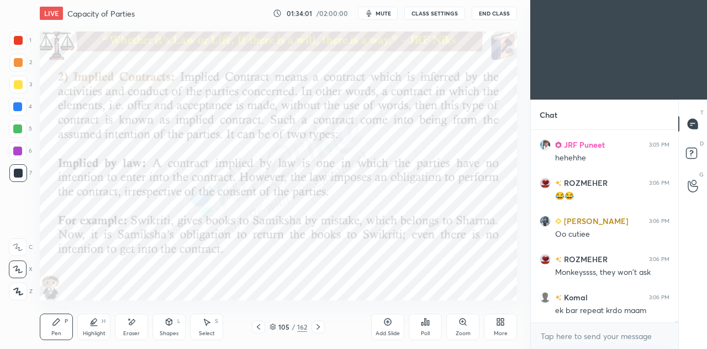
click at [322, 327] on icon at bounding box center [318, 326] width 9 height 9
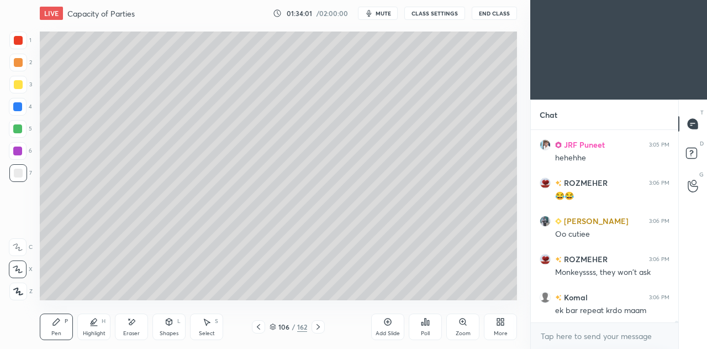
scroll to position [24300, 0]
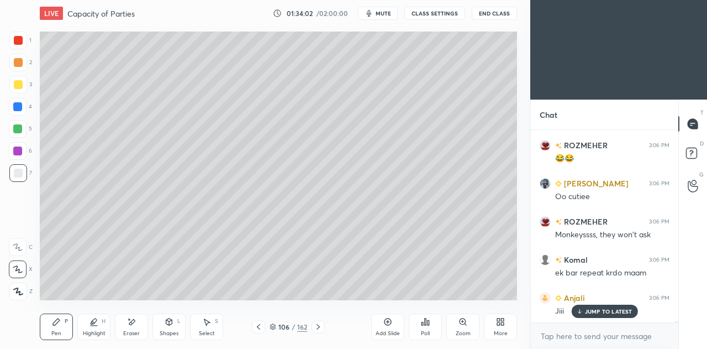
click at [262, 327] on icon at bounding box center [258, 326] width 9 height 9
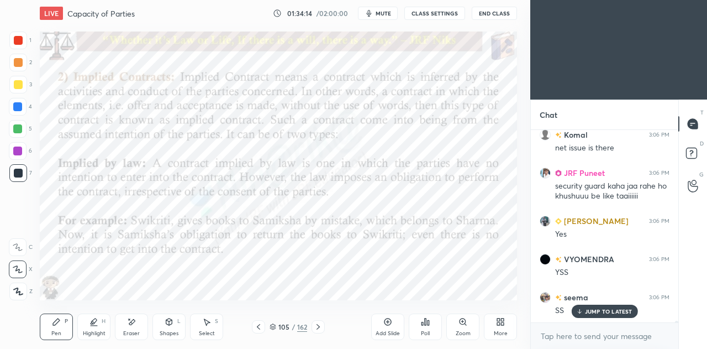
scroll to position [24538, 0]
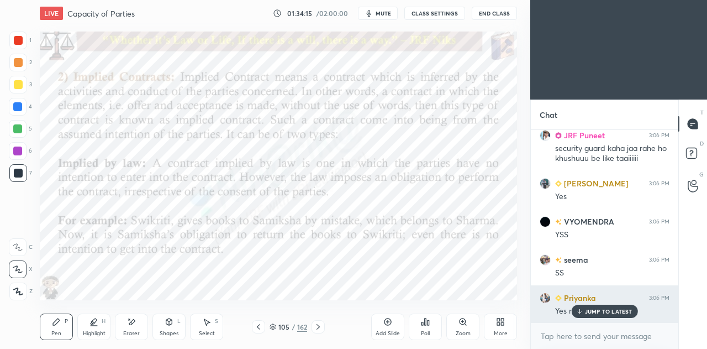
click at [604, 308] on p "JUMP TO LATEST" at bounding box center [609, 311] width 48 height 7
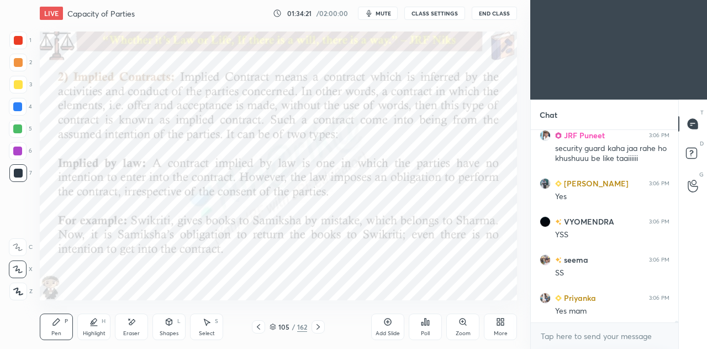
click at [315, 329] on icon at bounding box center [318, 326] width 9 height 9
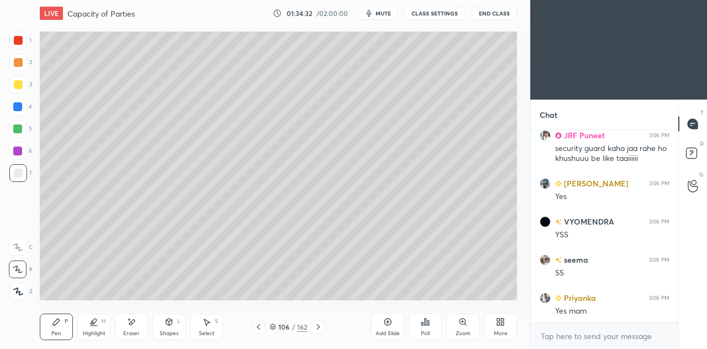
click at [259, 324] on icon at bounding box center [258, 326] width 9 height 9
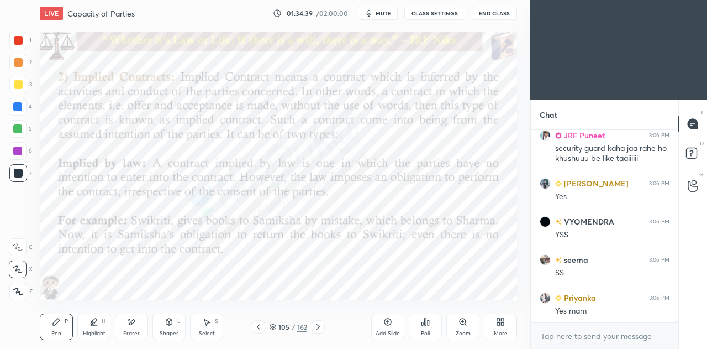
click at [322, 329] on icon at bounding box center [318, 326] width 9 height 9
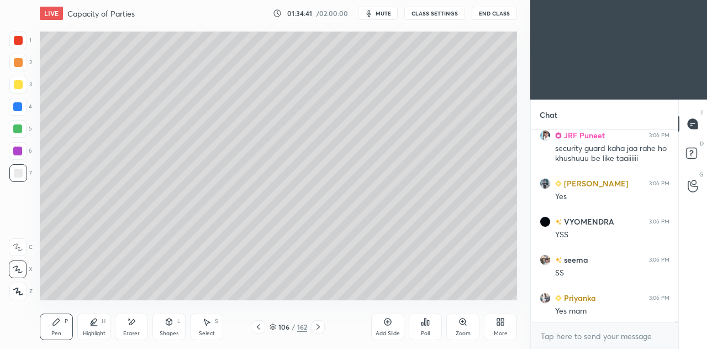
click at [261, 327] on icon at bounding box center [258, 326] width 9 height 9
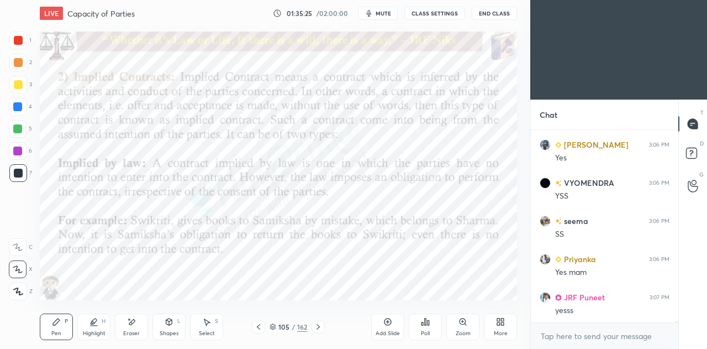
scroll to position [24625, 0]
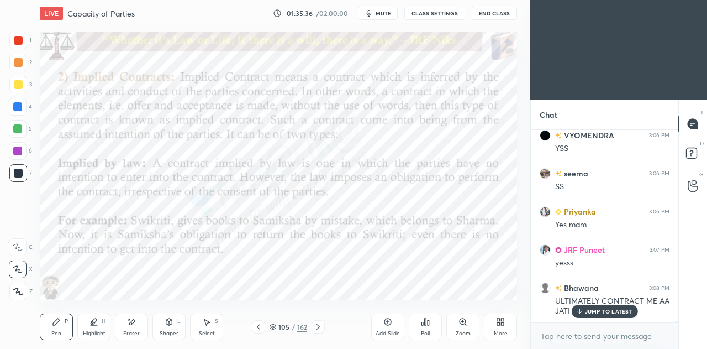
click at [585, 309] on div "JUMP TO LATEST" at bounding box center [604, 310] width 66 height 13
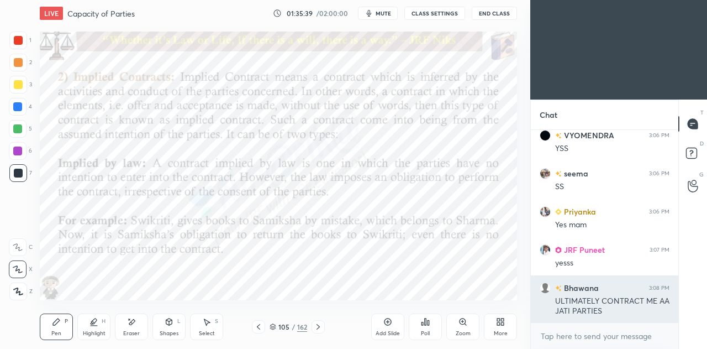
scroll to position [24663, 0]
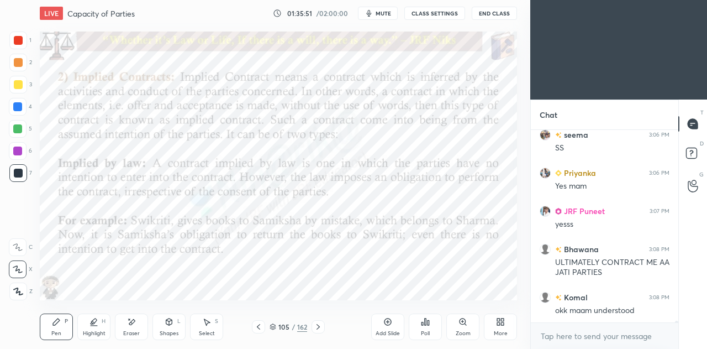
click at [321, 328] on icon at bounding box center [318, 326] width 9 height 9
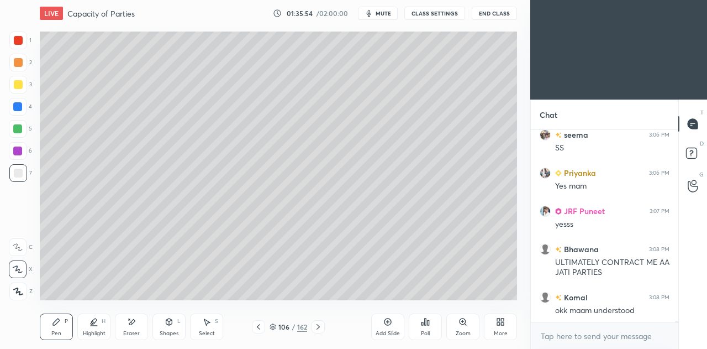
click at [25, 79] on div at bounding box center [18, 85] width 18 height 18
click at [259, 322] on div at bounding box center [258, 326] width 13 height 13
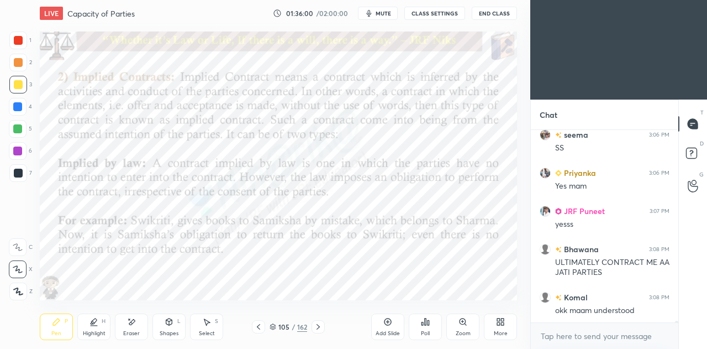
click at [319, 328] on icon at bounding box center [318, 327] width 3 height 6
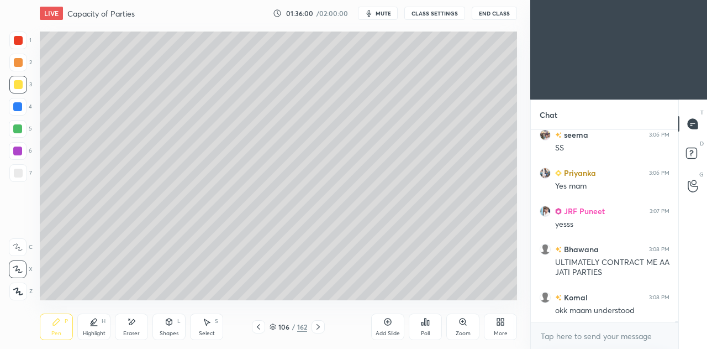
click at [319, 328] on icon at bounding box center [318, 327] width 3 height 6
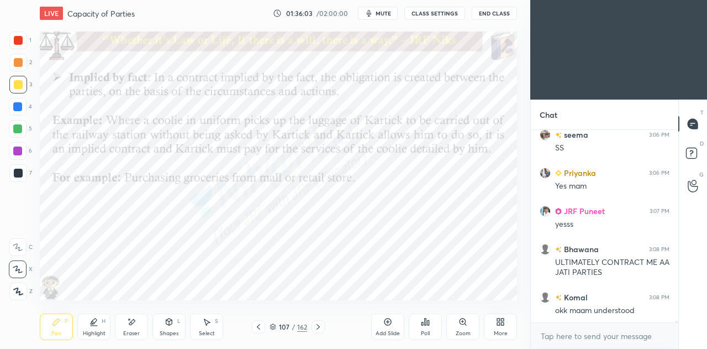
click at [25, 66] on div at bounding box center [18, 63] width 18 height 18
click at [260, 324] on icon at bounding box center [258, 327] width 3 height 6
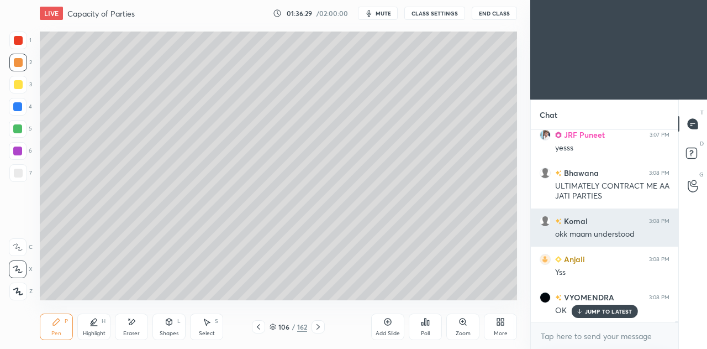
scroll to position [24777, 0]
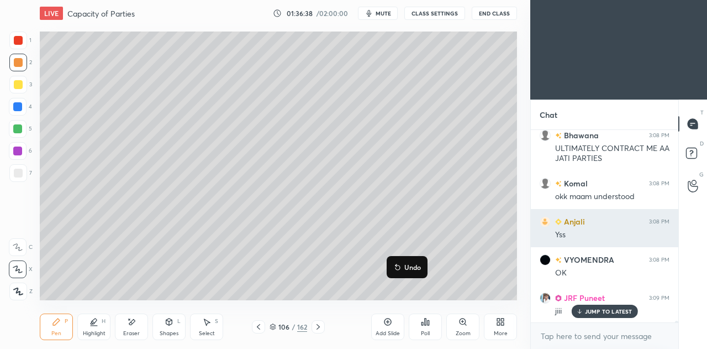
click at [392, 260] on button "Undo" at bounding box center [407, 266] width 32 height 13
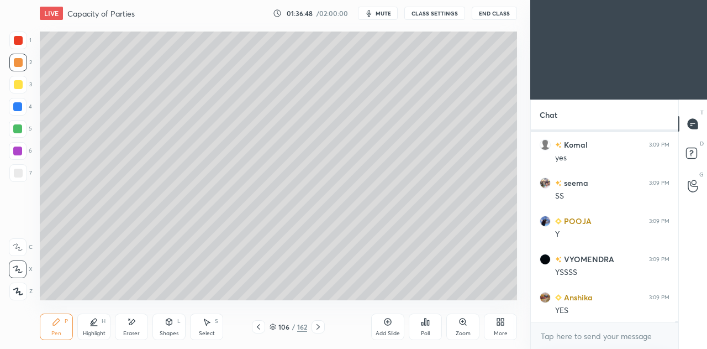
scroll to position [25017, 0]
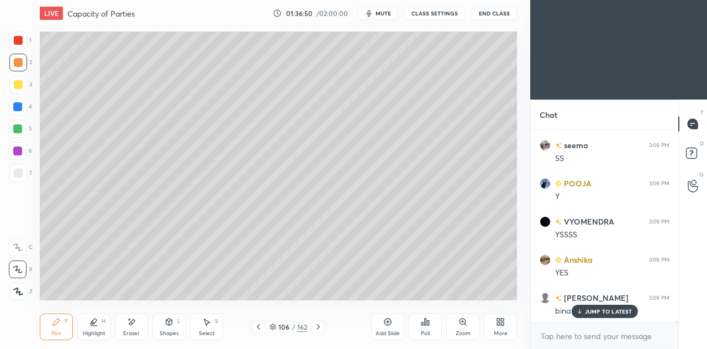
click at [259, 325] on icon at bounding box center [258, 326] width 9 height 9
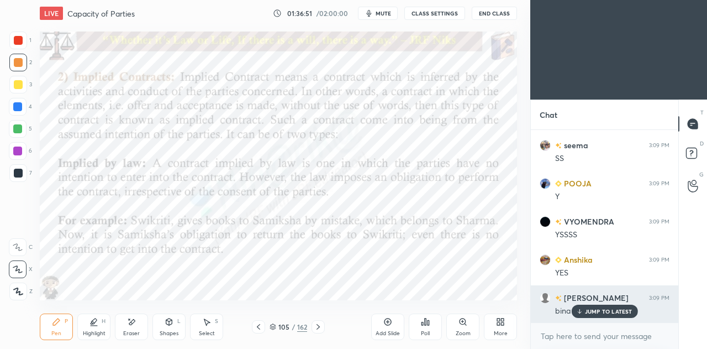
click at [582, 311] on icon at bounding box center [579, 311] width 7 height 7
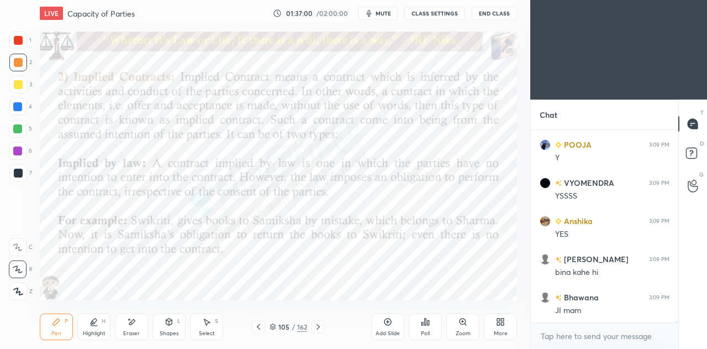
scroll to position [25093, 0]
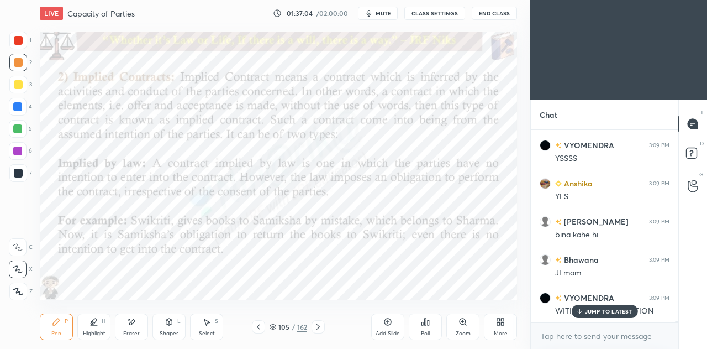
click at [319, 328] on icon at bounding box center [318, 326] width 9 height 9
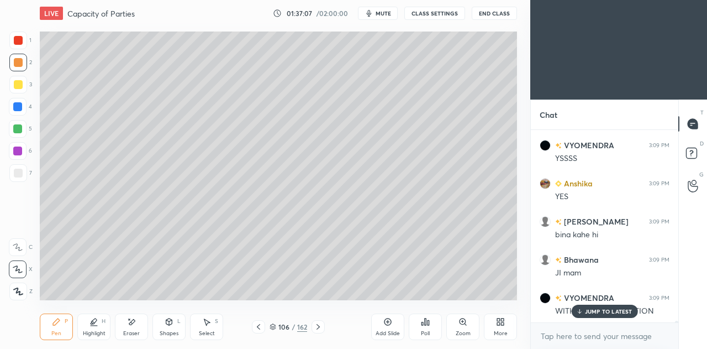
click at [320, 325] on icon at bounding box center [318, 326] width 9 height 9
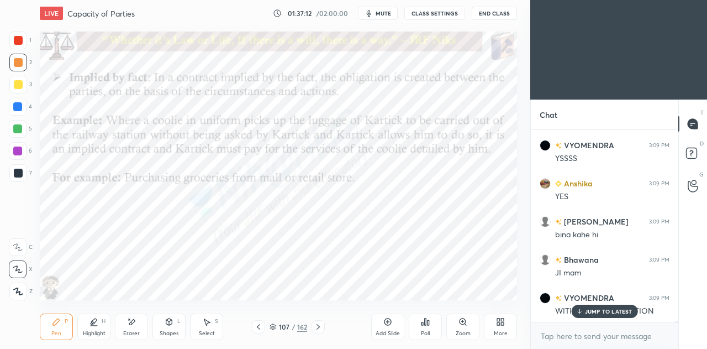
click at [593, 312] on p "JUMP TO LATEST" at bounding box center [609, 311] width 48 height 7
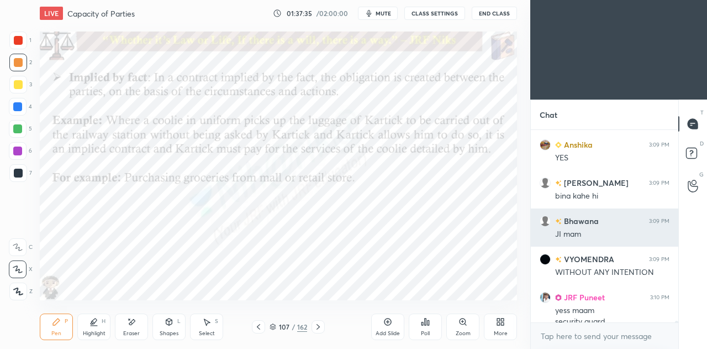
scroll to position [25143, 0]
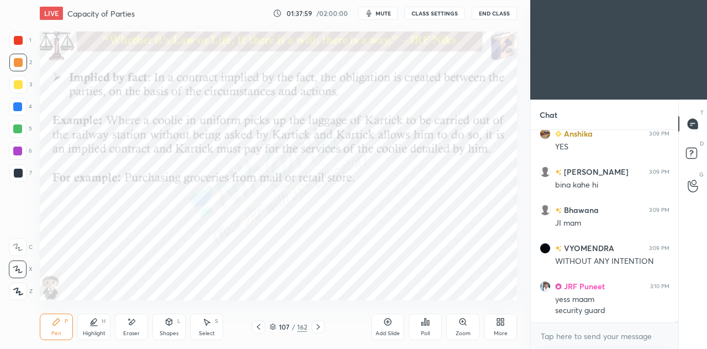
click at [322, 324] on icon at bounding box center [318, 326] width 9 height 9
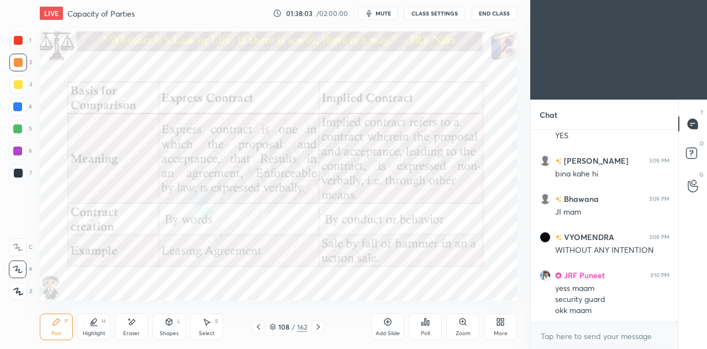
scroll to position [25191, 0]
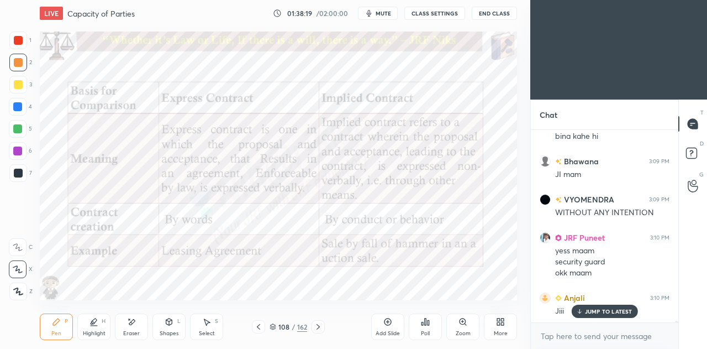
click at [319, 324] on icon at bounding box center [318, 326] width 9 height 9
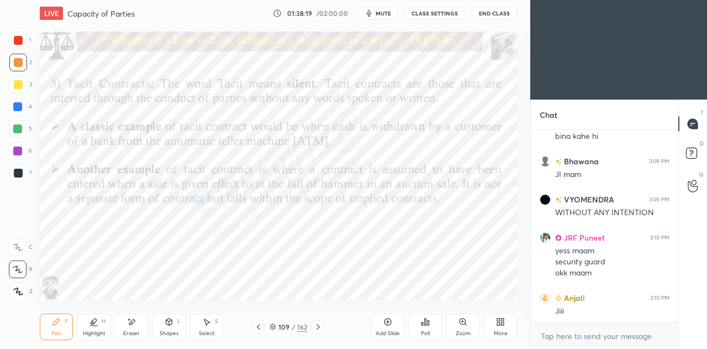
scroll to position [25240, 0]
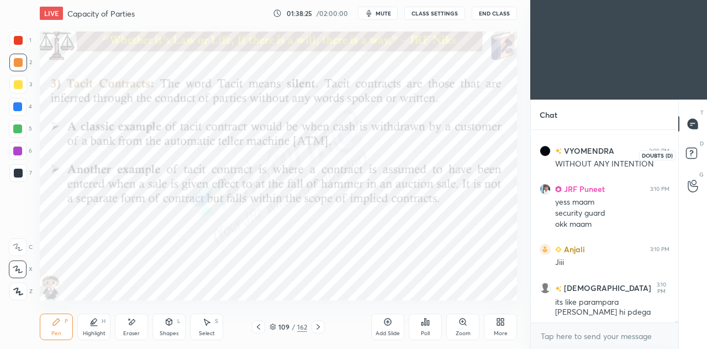
click at [688, 148] on icon at bounding box center [693, 155] width 20 height 20
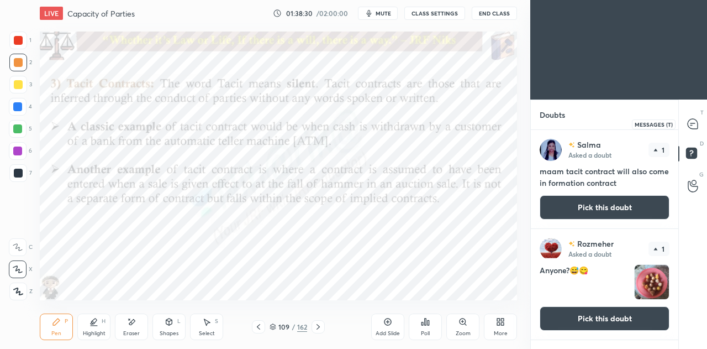
click at [695, 123] on icon at bounding box center [693, 123] width 4 height 0
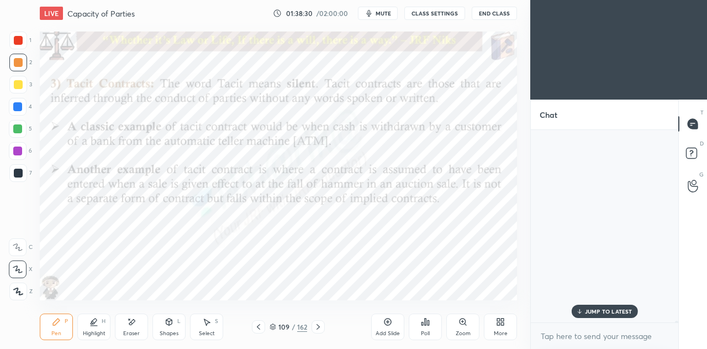
scroll to position [189, 144]
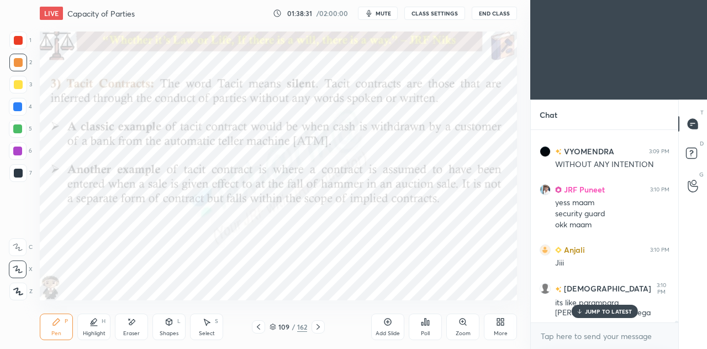
click at [275, 322] on div "109 / 162" at bounding box center [289, 327] width 38 height 10
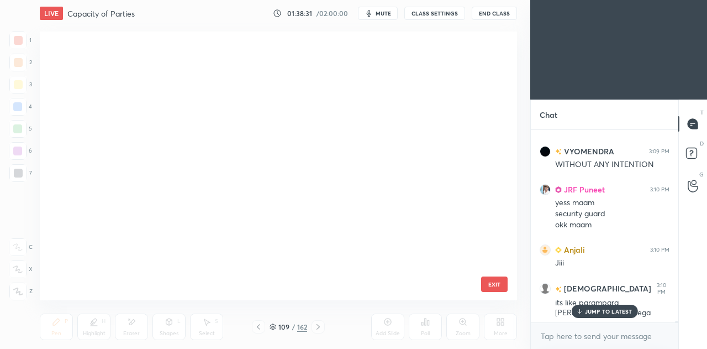
scroll to position [265, 472]
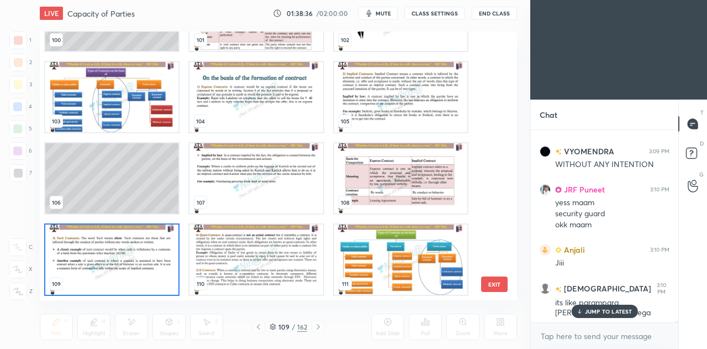
click at [157, 256] on img "grid" at bounding box center [111, 259] width 133 height 70
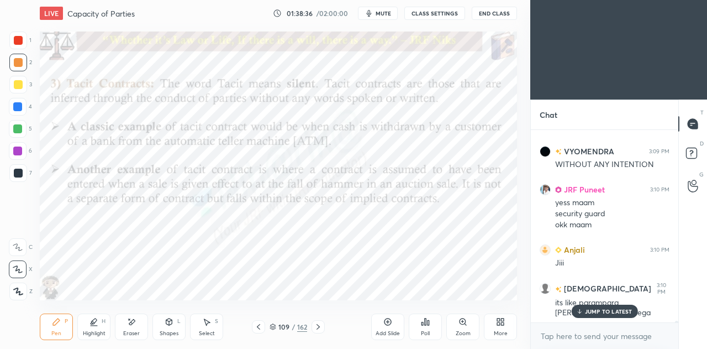
click at [157, 257] on img "grid" at bounding box center [111, 259] width 133 height 70
click at [691, 150] on rect at bounding box center [691, 153] width 10 height 10
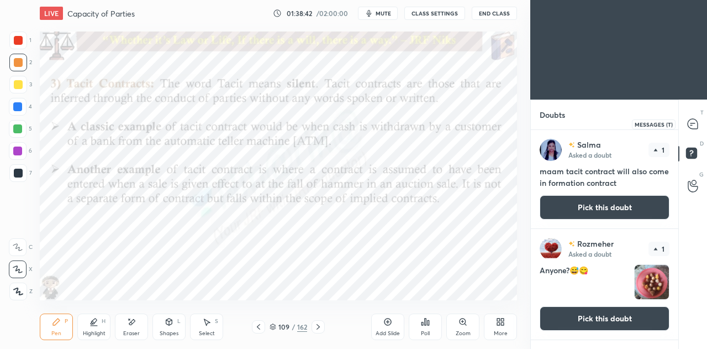
click at [692, 126] on icon at bounding box center [693, 124] width 10 height 10
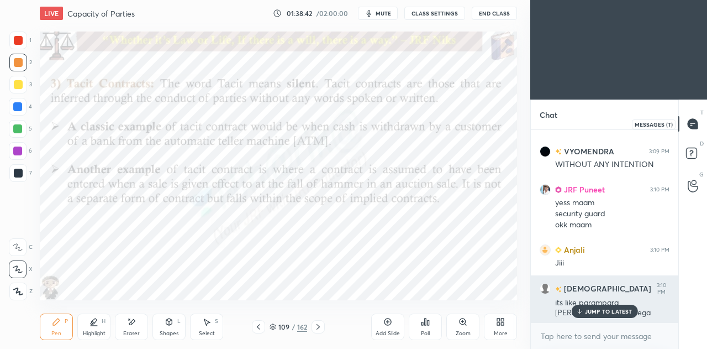
scroll to position [25454, 0]
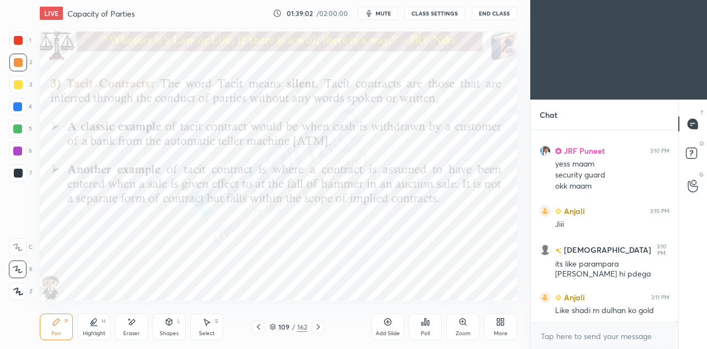
click at [386, 323] on icon at bounding box center [387, 321] width 9 height 9
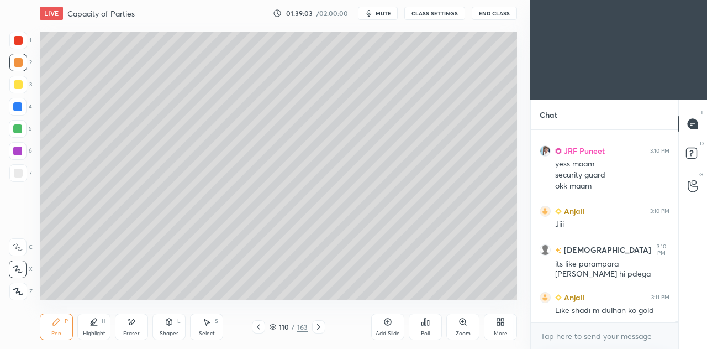
click at [162, 328] on div "Shapes L" at bounding box center [168, 326] width 33 height 27
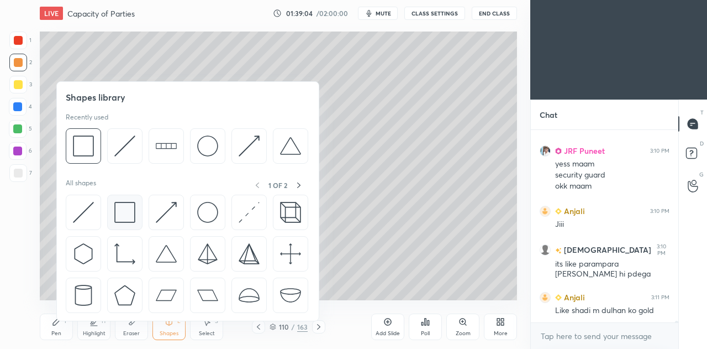
click at [127, 211] on img at bounding box center [124, 212] width 21 height 21
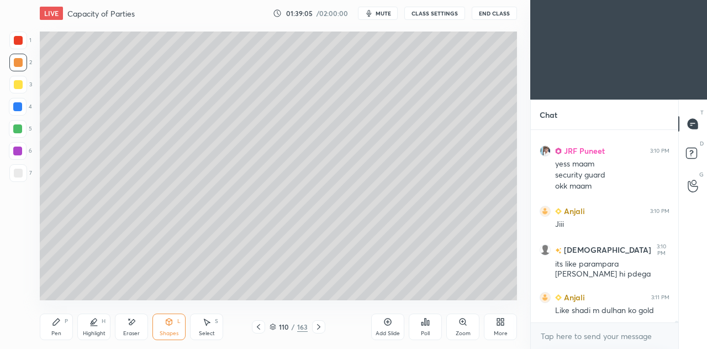
scroll to position [25492, 0]
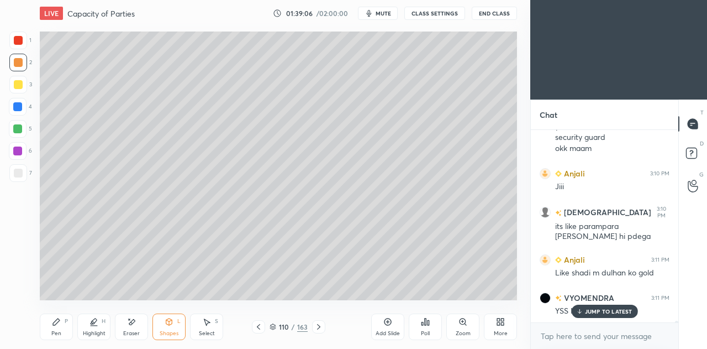
click at [12, 178] on div at bounding box center [18, 173] width 18 height 18
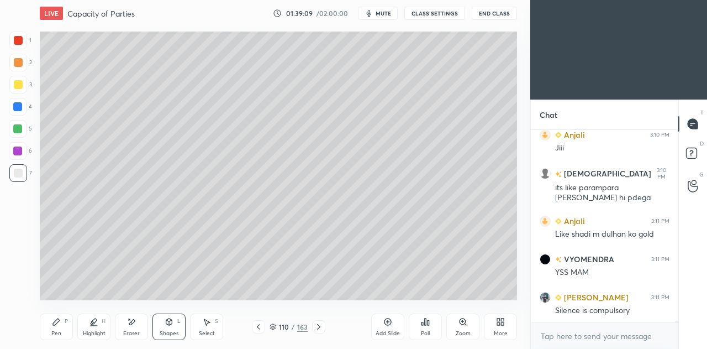
click at [60, 324] on icon at bounding box center [56, 321] width 9 height 9
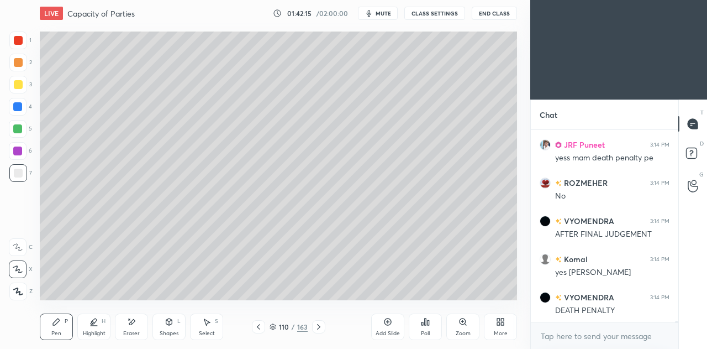
scroll to position [26523, 0]
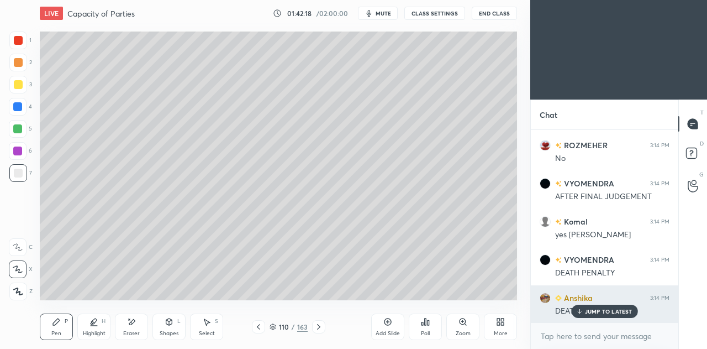
click at [609, 311] on p "JUMP TO LATEST" at bounding box center [609, 311] width 48 height 7
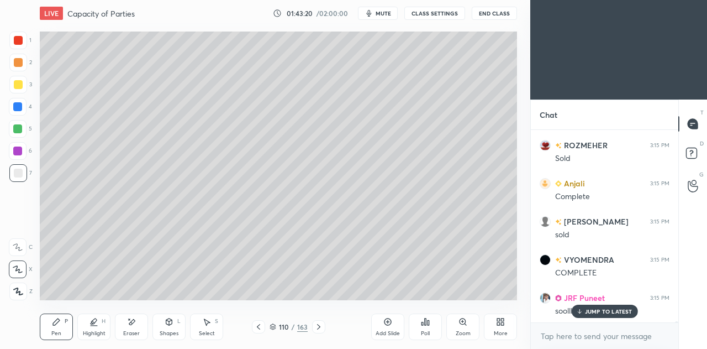
scroll to position [27555, 0]
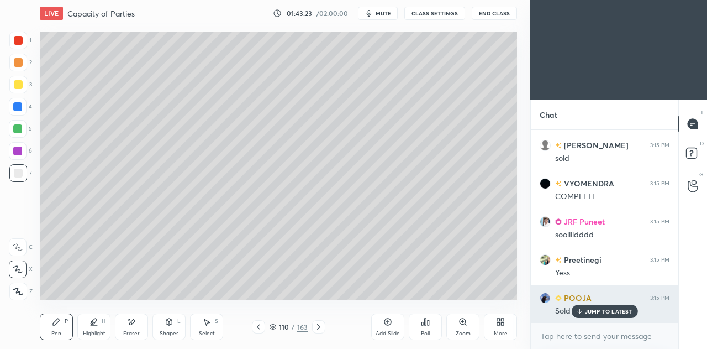
click at [598, 311] on p "JUMP TO LATEST" at bounding box center [609, 311] width 48 height 7
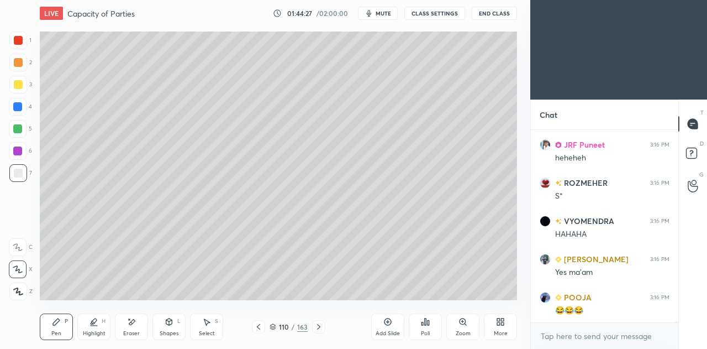
scroll to position [27946, 0]
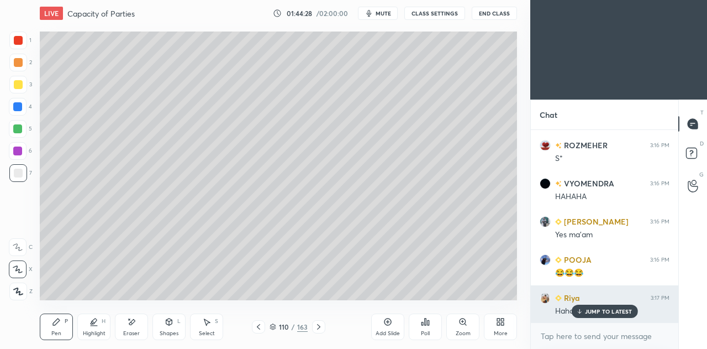
click at [628, 316] on div "JUMP TO LATEST" at bounding box center [604, 310] width 66 height 13
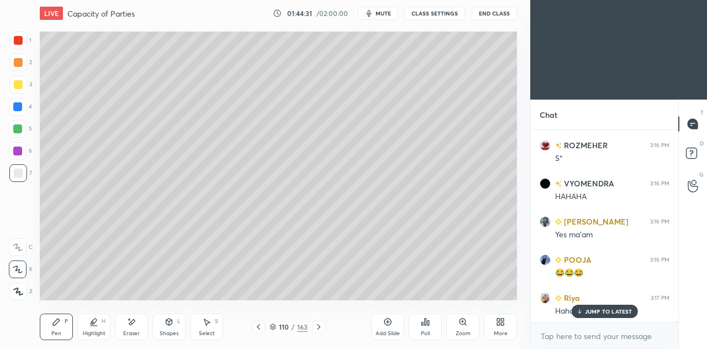
click at [258, 328] on icon at bounding box center [258, 326] width 9 height 9
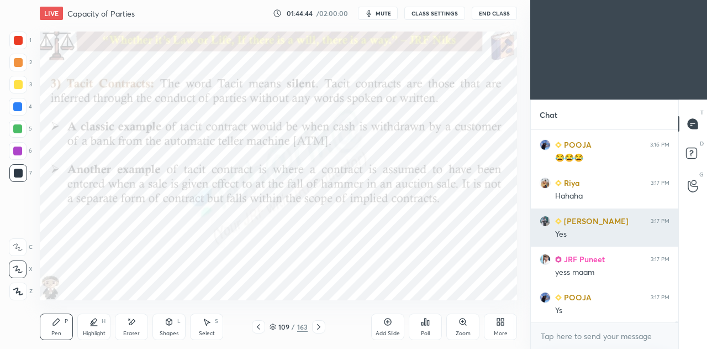
scroll to position [28099, 0]
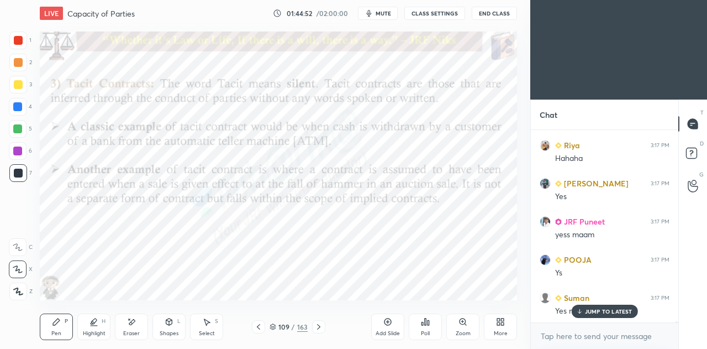
click at [274, 327] on icon at bounding box center [273, 326] width 7 height 7
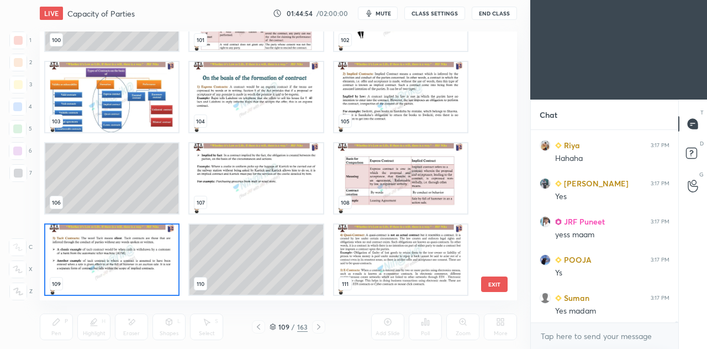
scroll to position [28137, 0]
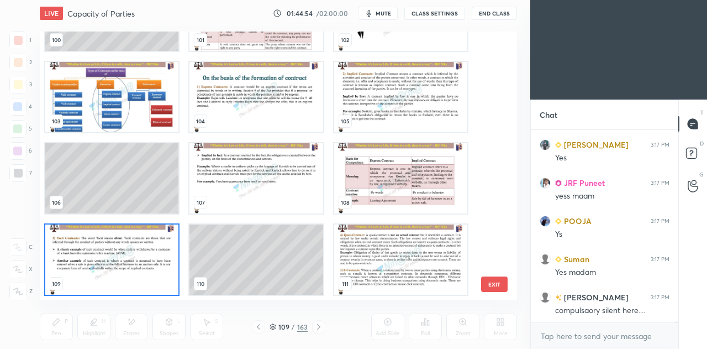
click at [120, 107] on img "grid" at bounding box center [111, 97] width 133 height 70
click at [122, 109] on img "grid" at bounding box center [111, 97] width 133 height 70
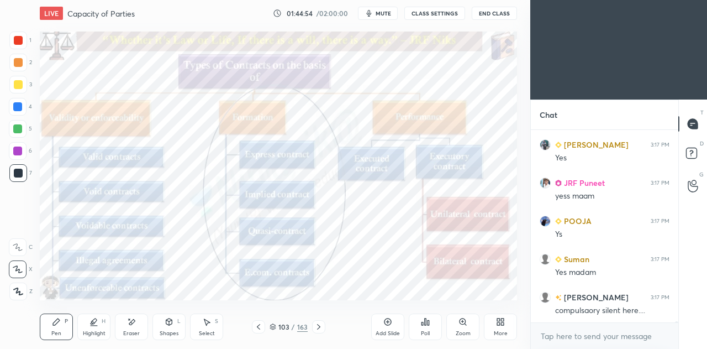
click at [124, 108] on img "grid" at bounding box center [111, 97] width 133 height 70
click at [319, 323] on icon at bounding box center [318, 326] width 9 height 9
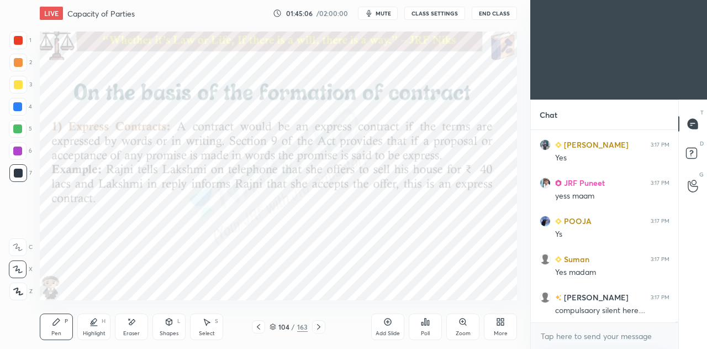
click at [322, 324] on icon at bounding box center [318, 326] width 9 height 9
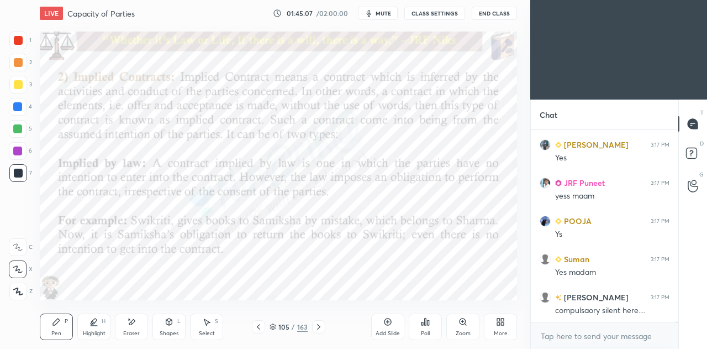
click at [324, 321] on div at bounding box center [318, 326] width 13 height 13
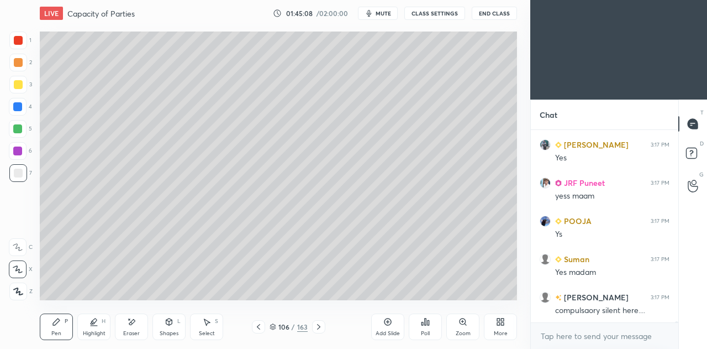
click at [323, 328] on div at bounding box center [318, 326] width 13 height 13
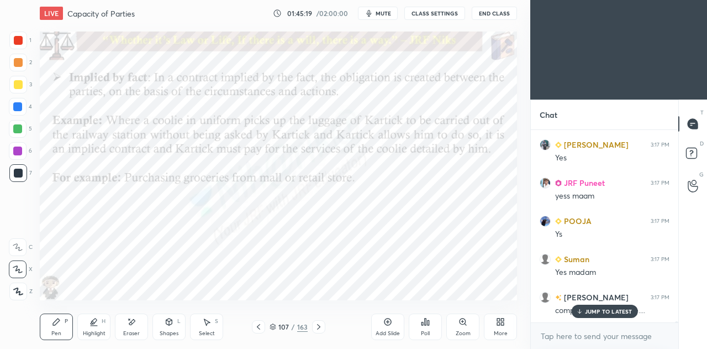
scroll to position [28175, 0]
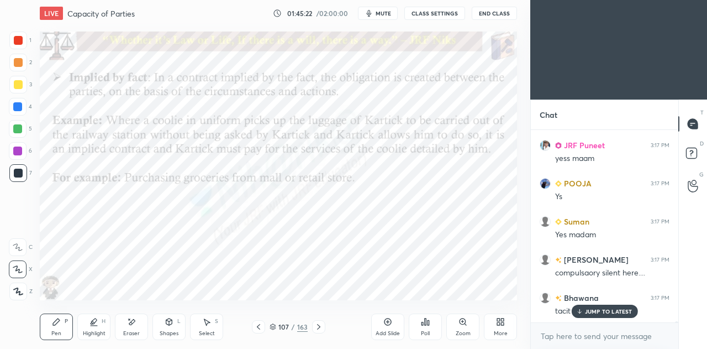
click at [320, 324] on icon at bounding box center [318, 326] width 9 height 9
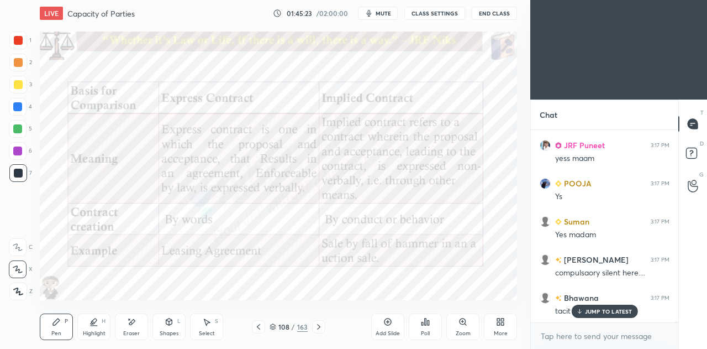
click at [319, 324] on icon at bounding box center [318, 326] width 9 height 9
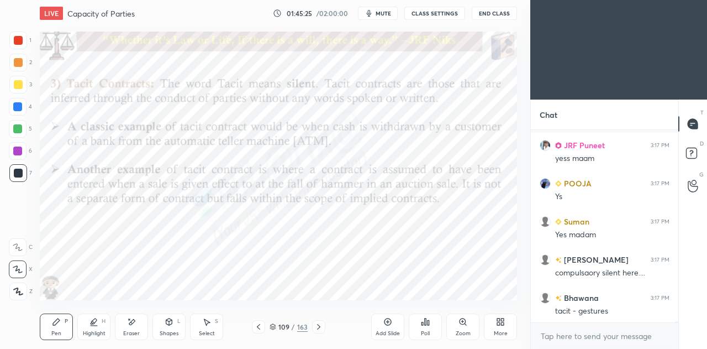
scroll to position [28224, 0]
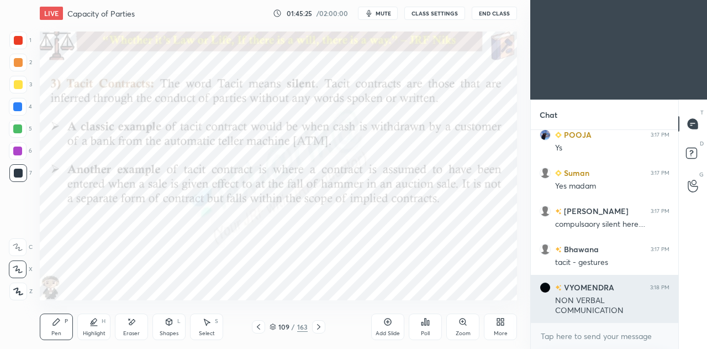
click at [596, 311] on div "NON VERBAL COMMUNICATION" at bounding box center [612, 305] width 114 height 21
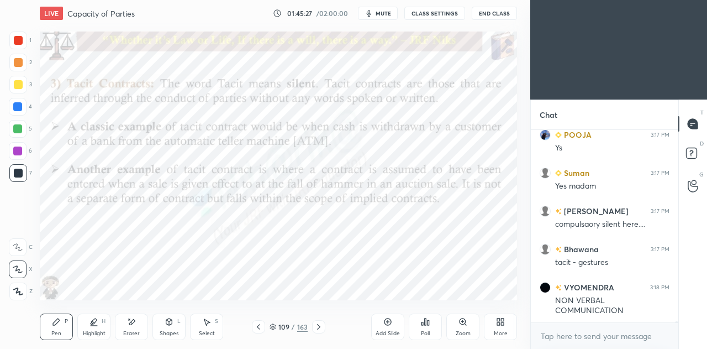
click at [320, 327] on icon at bounding box center [318, 326] width 9 height 9
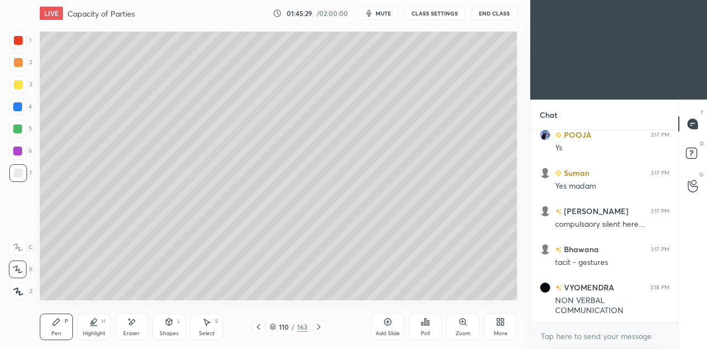
click at [321, 325] on icon at bounding box center [318, 326] width 9 height 9
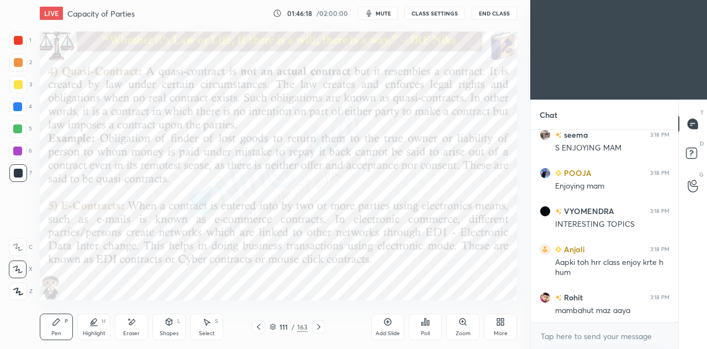
scroll to position [28881, 0]
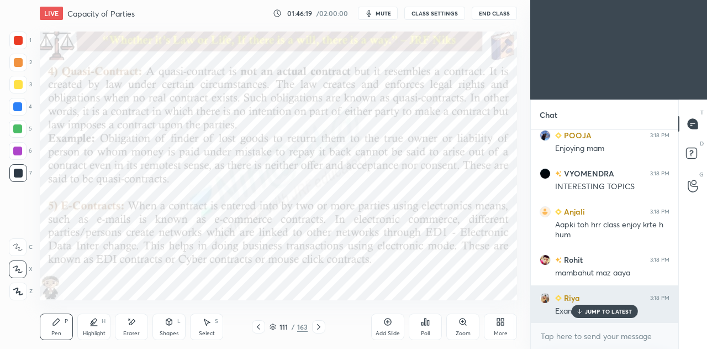
click at [596, 310] on p "JUMP TO LATEST" at bounding box center [609, 311] width 48 height 7
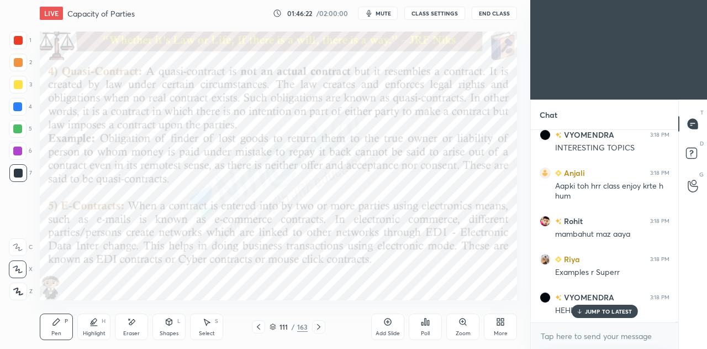
scroll to position [28957, 0]
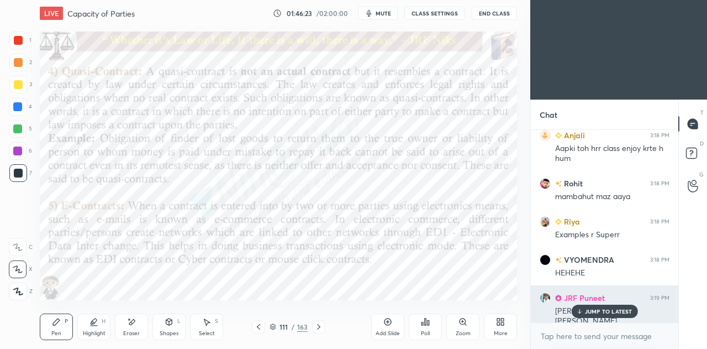
click at [604, 314] on p "JUMP TO LATEST" at bounding box center [609, 311] width 48 height 7
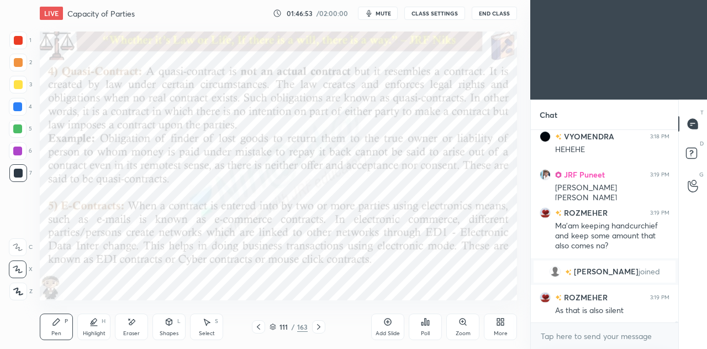
scroll to position [27374, 0]
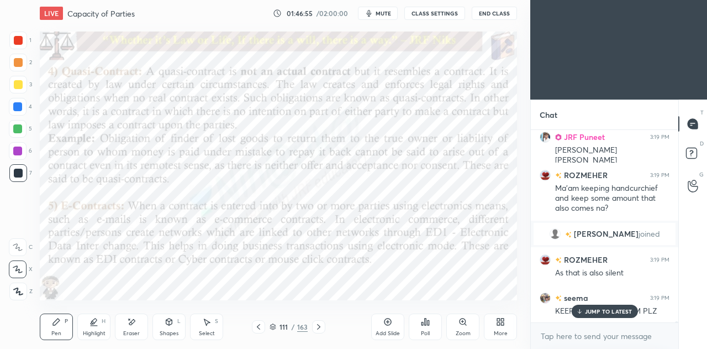
click at [599, 307] on div "JUMP TO LATEST" at bounding box center [604, 310] width 66 height 13
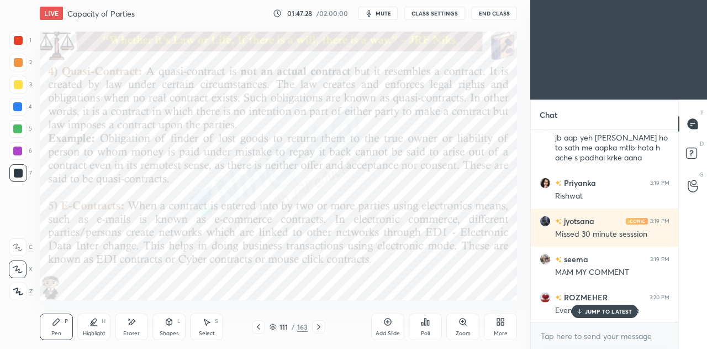
scroll to position [27719, 0]
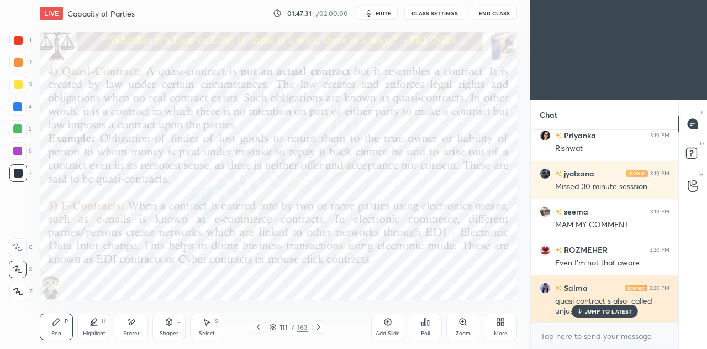
click at [604, 314] on p "JUMP TO LATEST" at bounding box center [609, 311] width 48 height 7
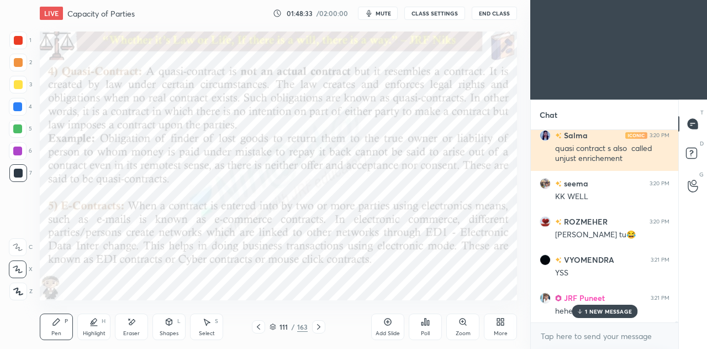
scroll to position [27910, 0]
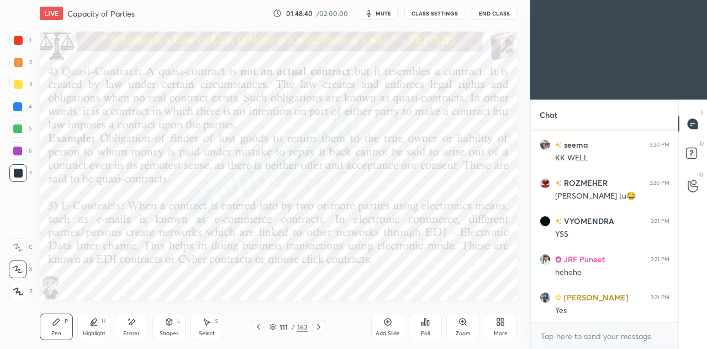
click at [390, 319] on icon at bounding box center [388, 321] width 7 height 7
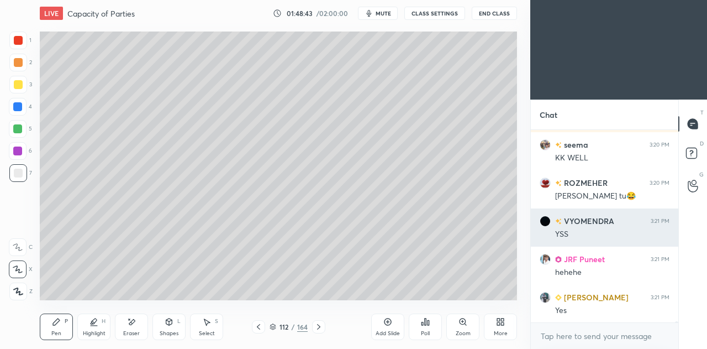
scroll to position [27967, 0]
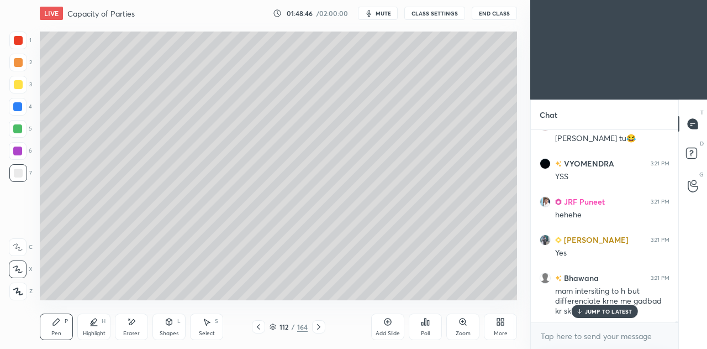
click at [124, 327] on div "Eraser" at bounding box center [131, 326] width 33 height 27
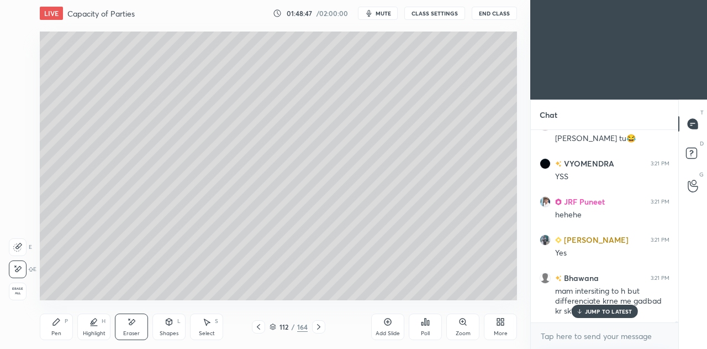
click at [53, 333] on div "Pen" at bounding box center [56, 333] width 10 height 6
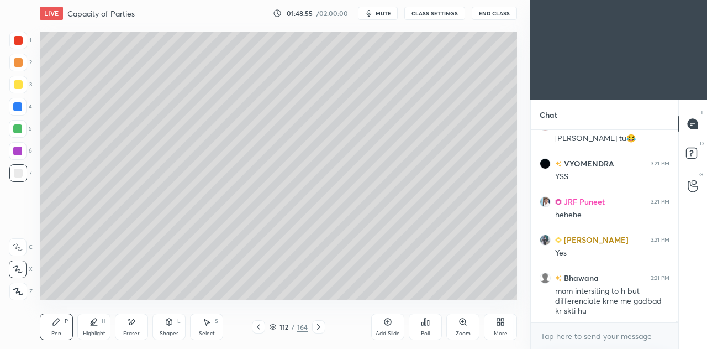
scroll to position [28006, 0]
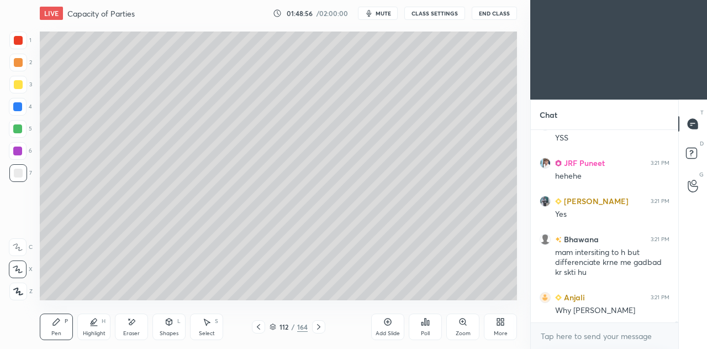
click at [21, 82] on div at bounding box center [18, 84] width 9 height 9
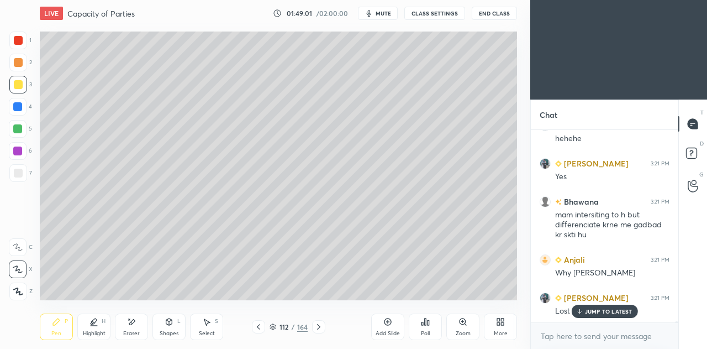
click at [591, 314] on p "JUMP TO LATEST" at bounding box center [609, 311] width 48 height 7
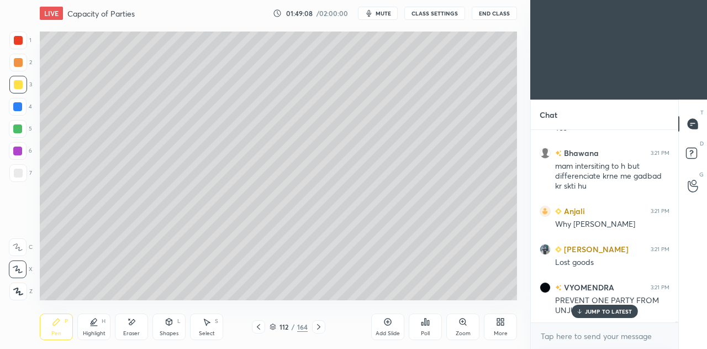
scroll to position [28140, 0]
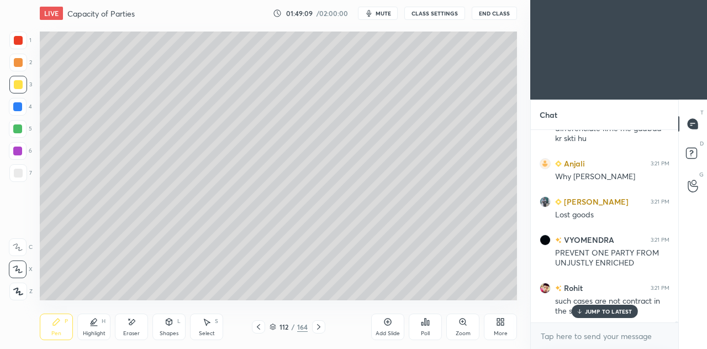
click at [625, 311] on p "JUMP TO LATEST" at bounding box center [609, 311] width 48 height 7
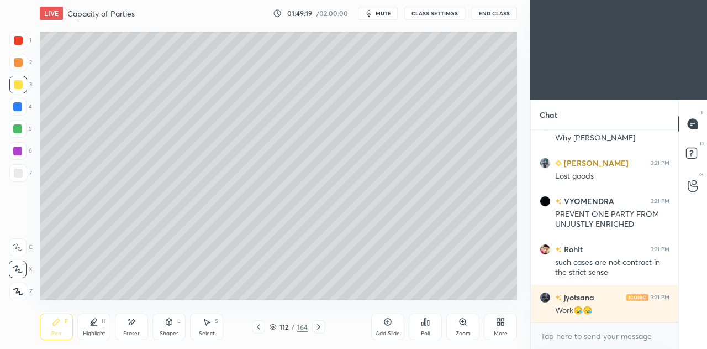
click at [19, 169] on div at bounding box center [18, 173] width 9 height 9
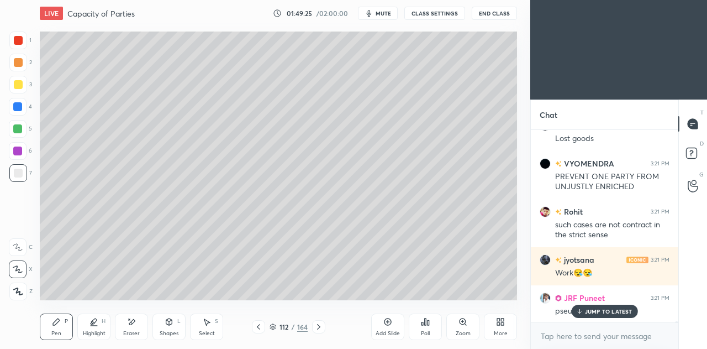
click at [206, 320] on icon at bounding box center [207, 322] width 6 height 7
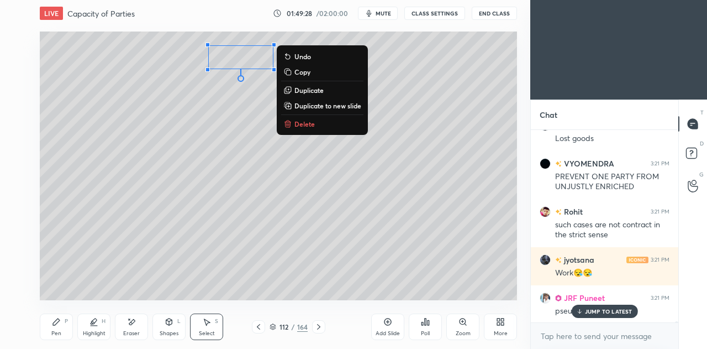
click at [177, 112] on div "0 ° Undo Copy Duplicate Duplicate to new slide Delete" at bounding box center [278, 165] width 477 height 269
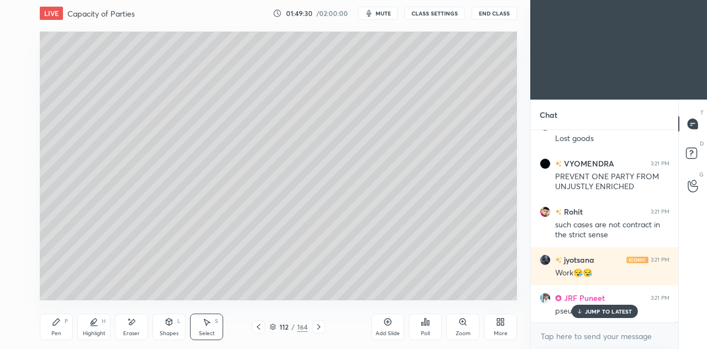
click at [202, 332] on div "Select" at bounding box center [207, 333] width 16 height 6
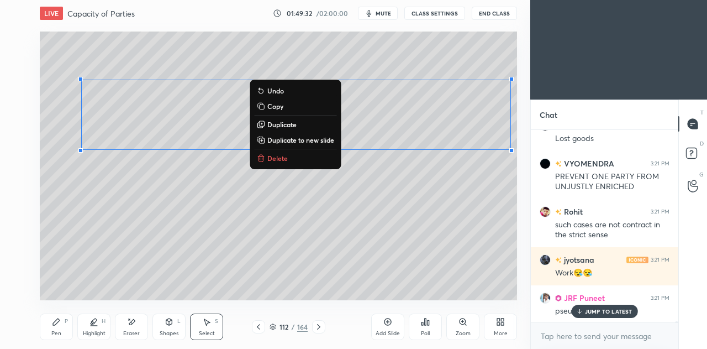
scroll to position [28255, 0]
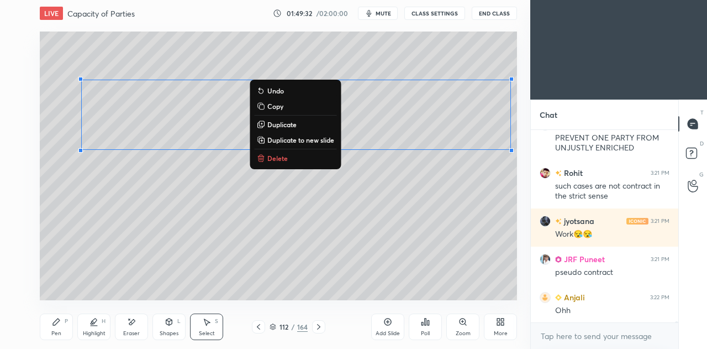
click at [387, 59] on div "0 ° Undo Copy Duplicate Duplicate to new slide Delete" at bounding box center [278, 165] width 477 height 269
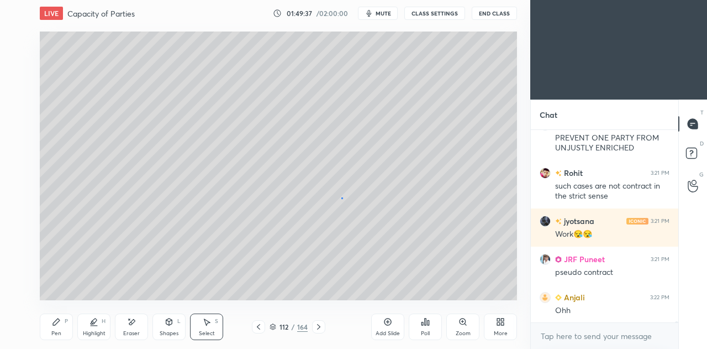
click at [343, 198] on div "0 ° Undo Copy Duplicate Duplicate to new slide Delete" at bounding box center [278, 165] width 477 height 269
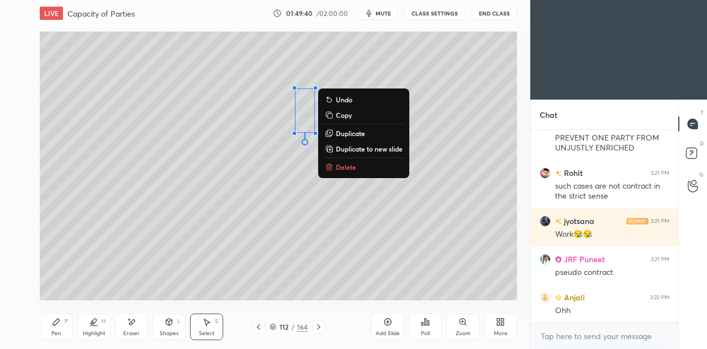
click at [270, 183] on div "0 ° Undo Copy Duplicate Duplicate to new slide Delete" at bounding box center [278, 165] width 477 height 269
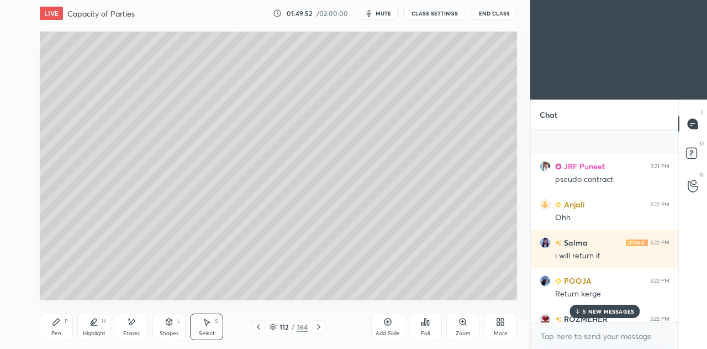
scroll to position [28445, 0]
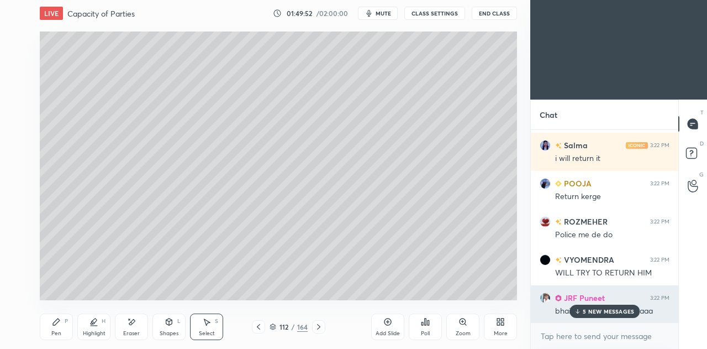
click at [596, 312] on p "5 NEW MESSAGES" at bounding box center [608, 311] width 51 height 7
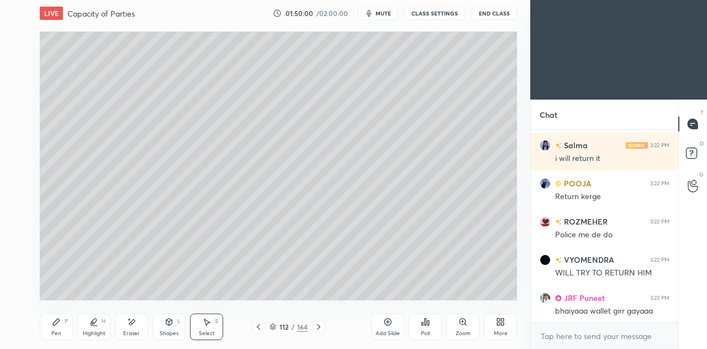
click at [59, 328] on div "Pen P" at bounding box center [56, 326] width 33 height 27
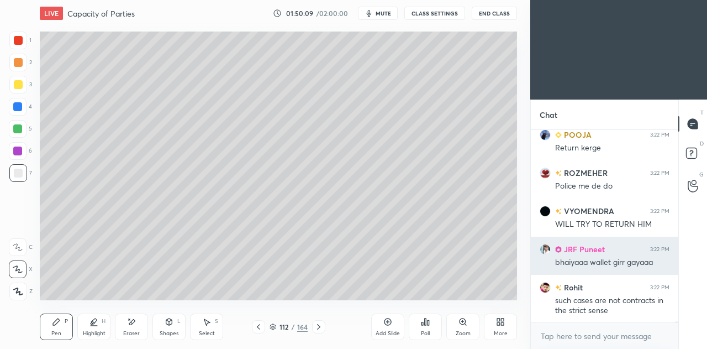
scroll to position [28531, 0]
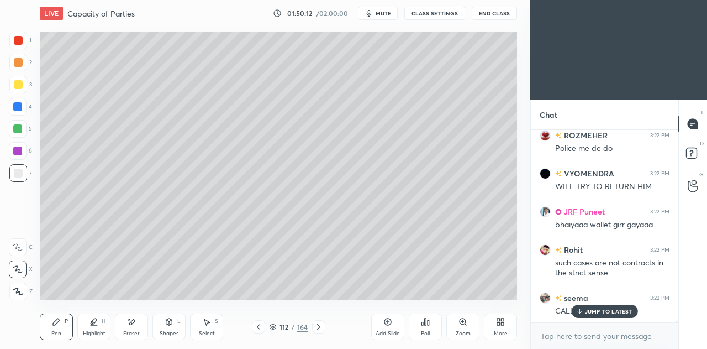
click at [598, 314] on p "JUMP TO LATEST" at bounding box center [609, 311] width 48 height 7
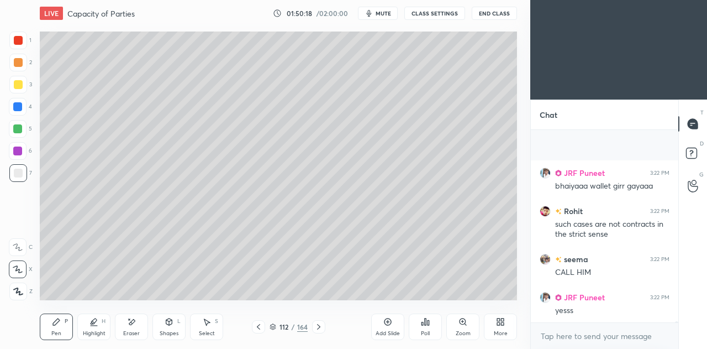
scroll to position [28646, 0]
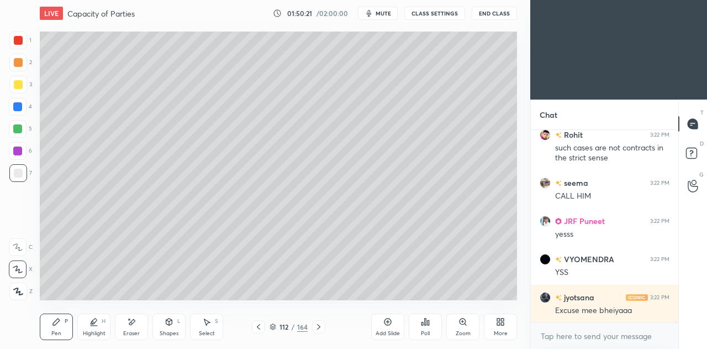
click at [259, 326] on icon at bounding box center [258, 326] width 9 height 9
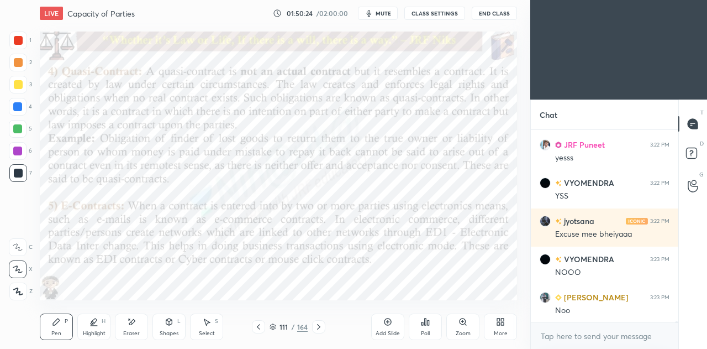
scroll to position [28760, 0]
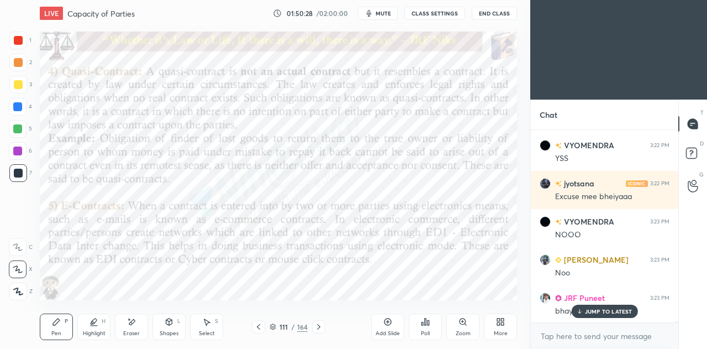
click at [318, 328] on icon at bounding box center [318, 327] width 3 height 6
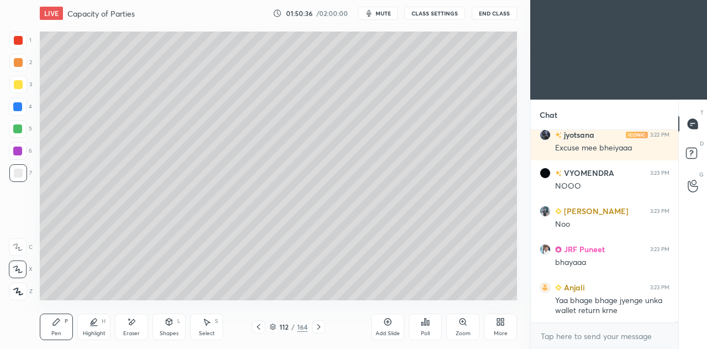
scroll to position [28846, 0]
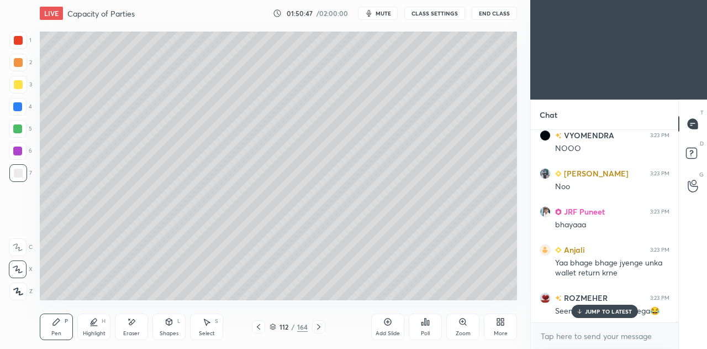
click at [260, 328] on icon at bounding box center [258, 326] width 9 height 9
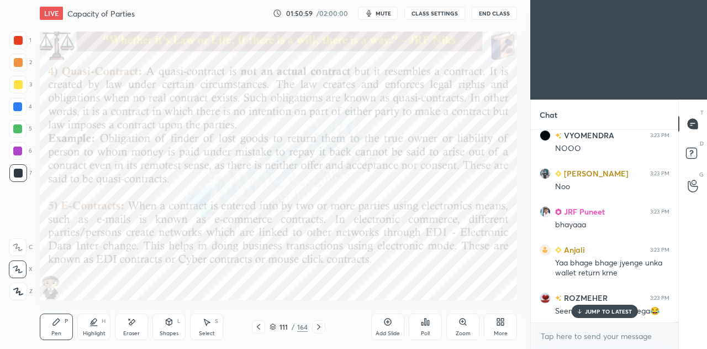
scroll to position [28857, 0]
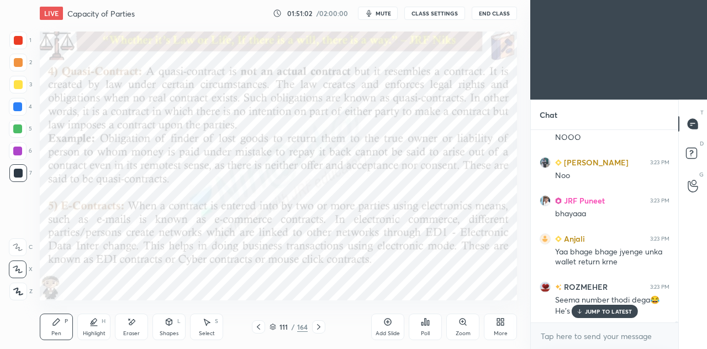
click at [323, 322] on div at bounding box center [318, 326] width 13 height 13
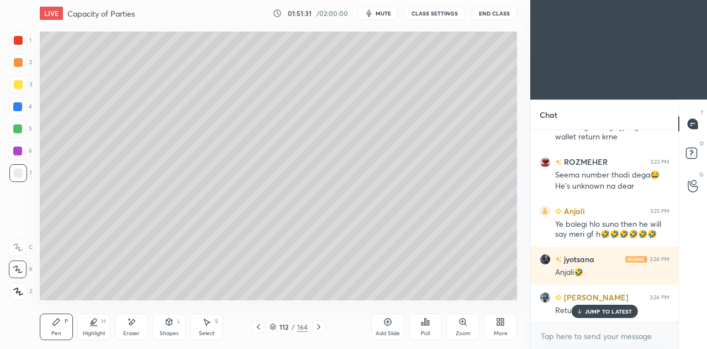
scroll to position [29019, 0]
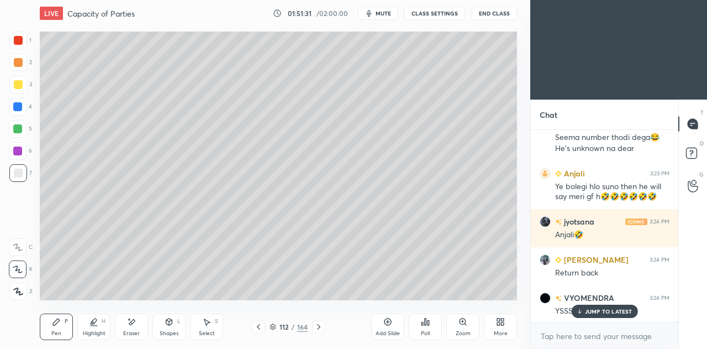
click at [260, 326] on icon at bounding box center [258, 326] width 9 height 9
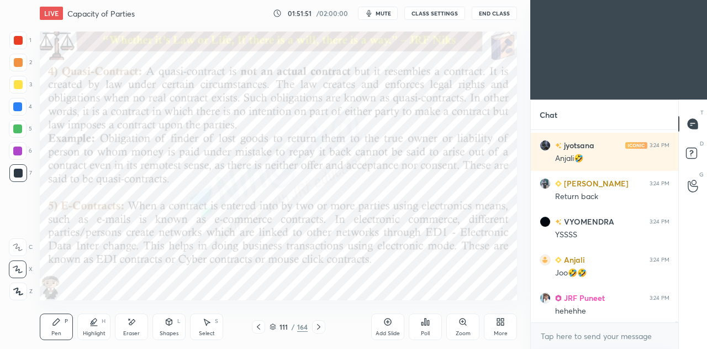
scroll to position [29134, 0]
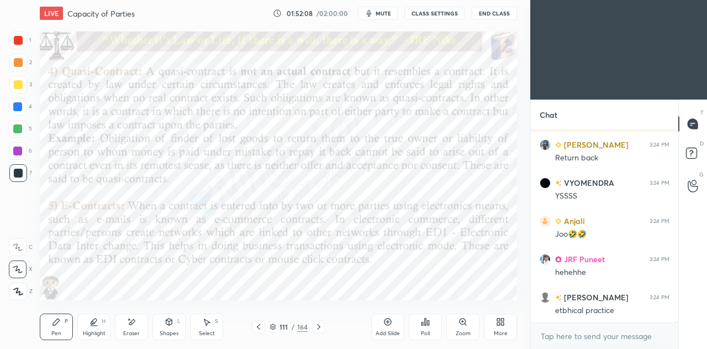
click at [318, 330] on icon at bounding box center [318, 326] width 9 height 9
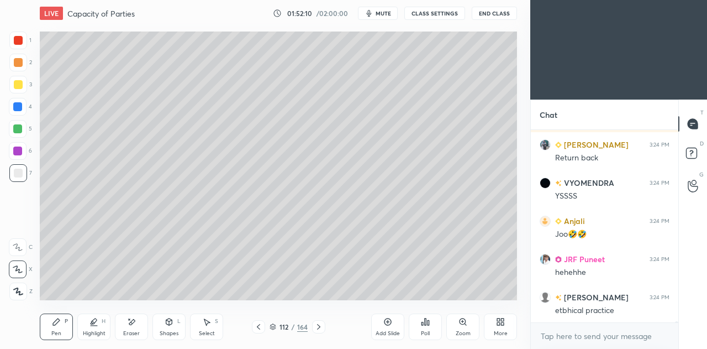
click at [386, 323] on icon at bounding box center [387, 321] width 9 height 9
click at [22, 86] on div at bounding box center [18, 85] width 18 height 18
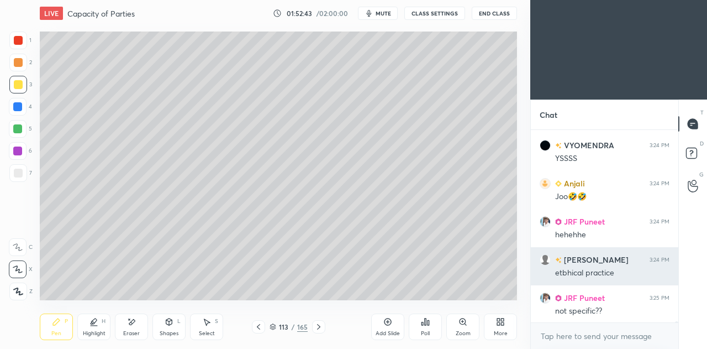
scroll to position [29210, 0]
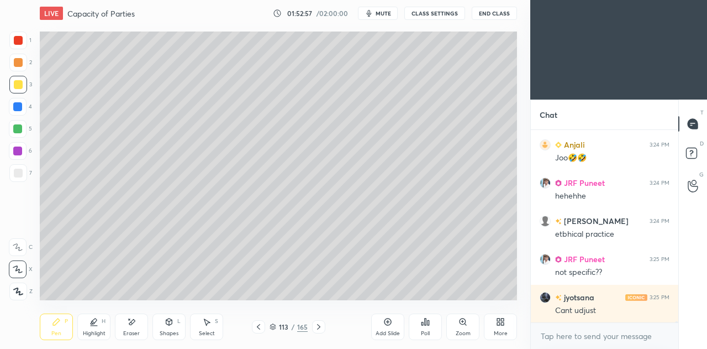
click at [131, 328] on div "Eraser" at bounding box center [131, 326] width 33 height 27
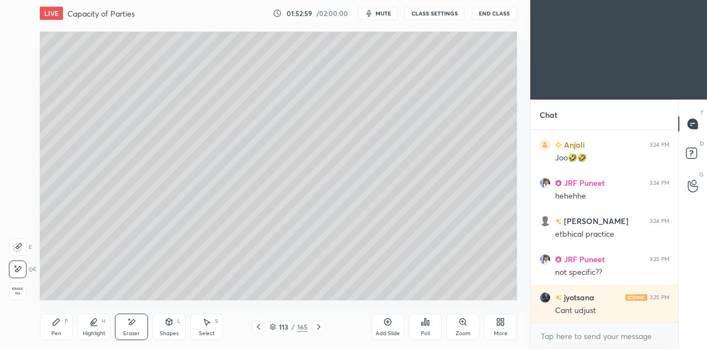
click at [52, 330] on div "Pen" at bounding box center [56, 333] width 10 height 6
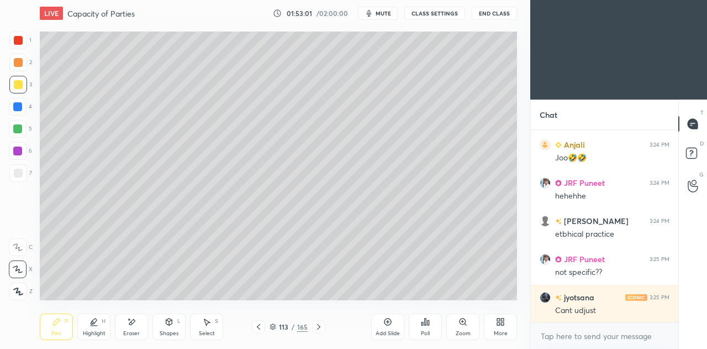
scroll to position [29221, 0]
click at [129, 325] on icon at bounding box center [131, 321] width 9 height 9
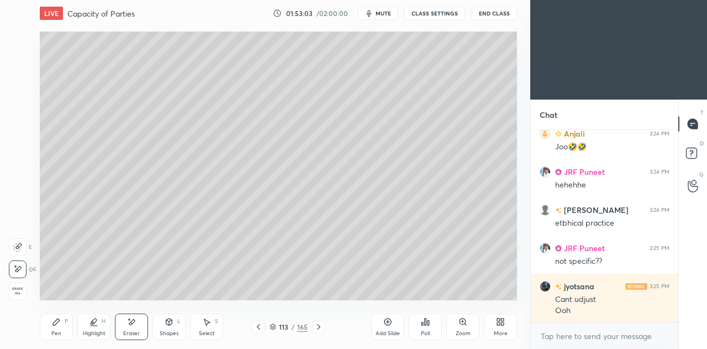
click at [55, 322] on icon at bounding box center [56, 321] width 7 height 7
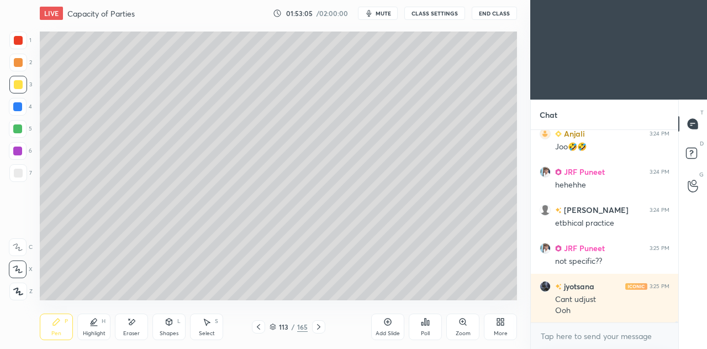
scroll to position [29259, 0]
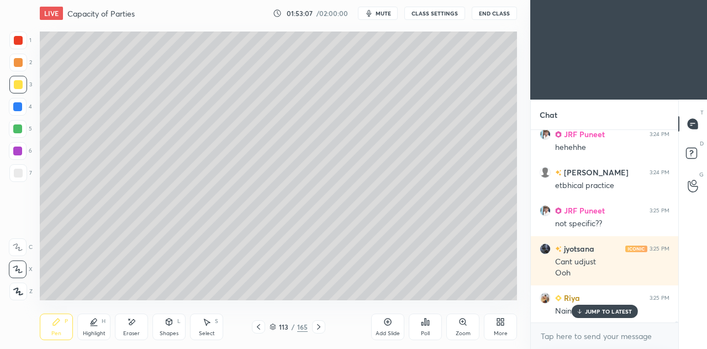
click at [584, 308] on div "JUMP TO LATEST" at bounding box center [604, 310] width 66 height 13
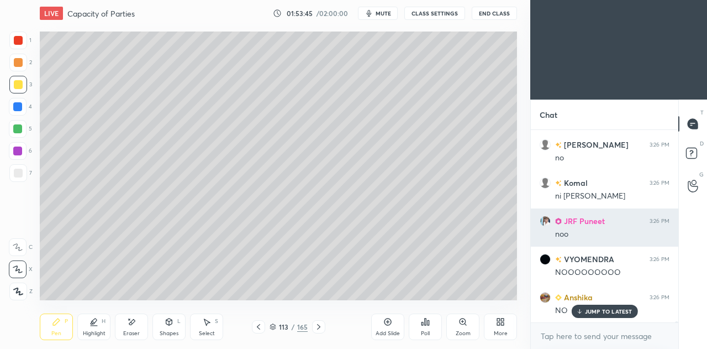
scroll to position [29804, 0]
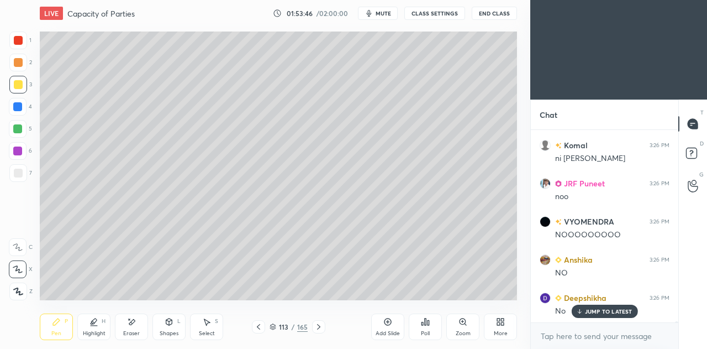
click at [22, 170] on div at bounding box center [18, 173] width 9 height 9
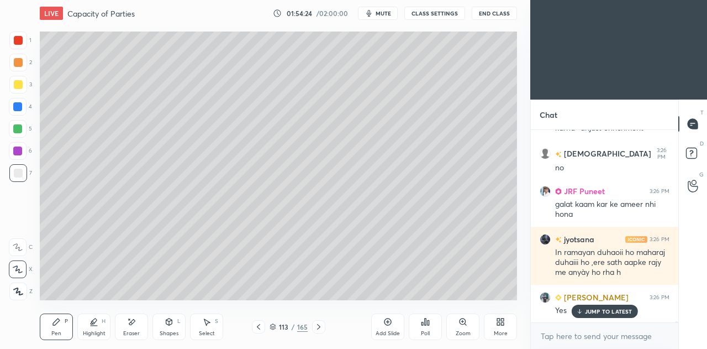
scroll to position [30102, 0]
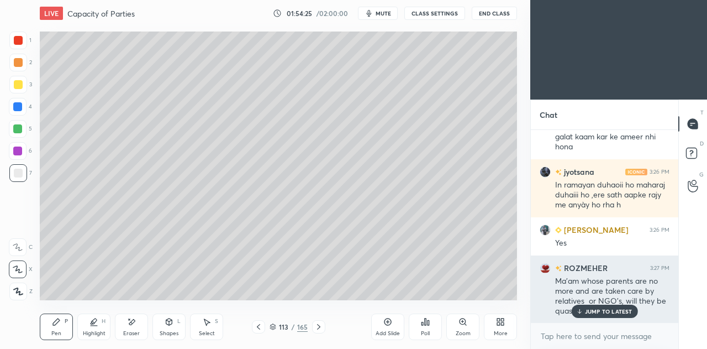
click at [610, 311] on p "JUMP TO LATEST" at bounding box center [609, 311] width 48 height 7
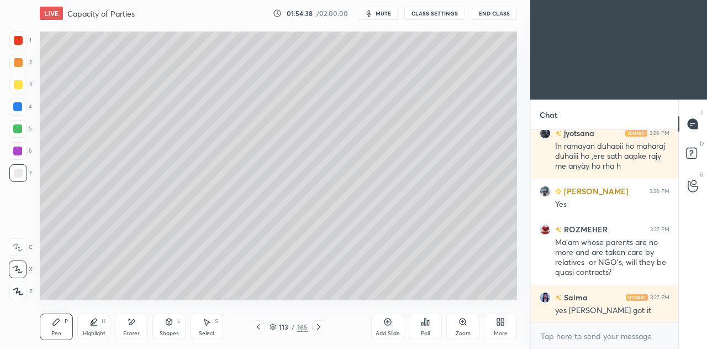
scroll to position [30178, 0]
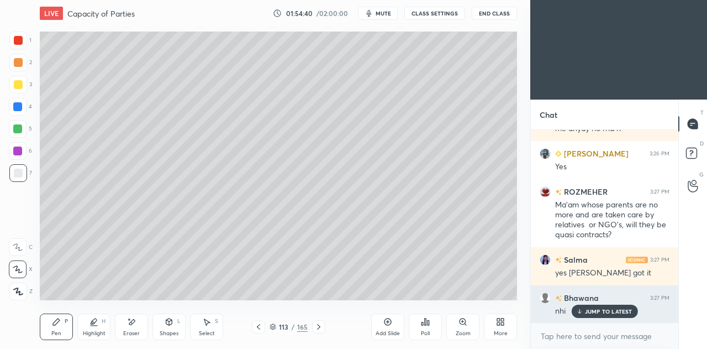
click at [605, 312] on p "JUMP TO LATEST" at bounding box center [609, 311] width 48 height 7
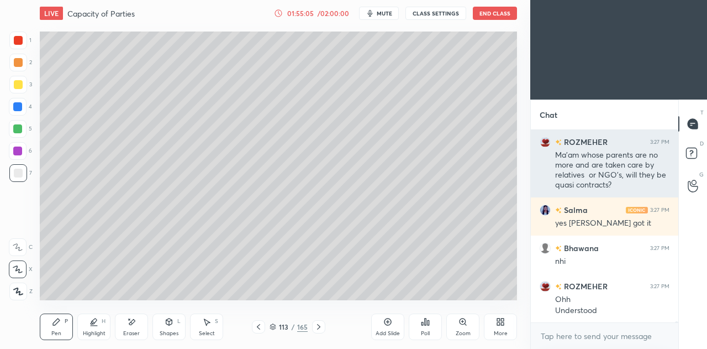
scroll to position [30266, 0]
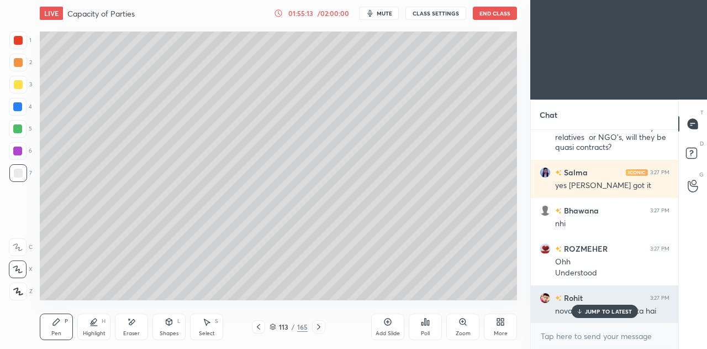
click at [602, 313] on p "JUMP TO LATEST" at bounding box center [609, 311] width 48 height 7
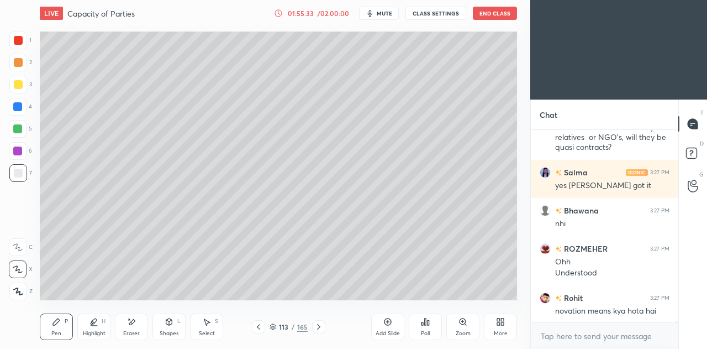
click at [260, 325] on icon at bounding box center [258, 326] width 9 height 9
click at [259, 327] on icon at bounding box center [258, 326] width 9 height 9
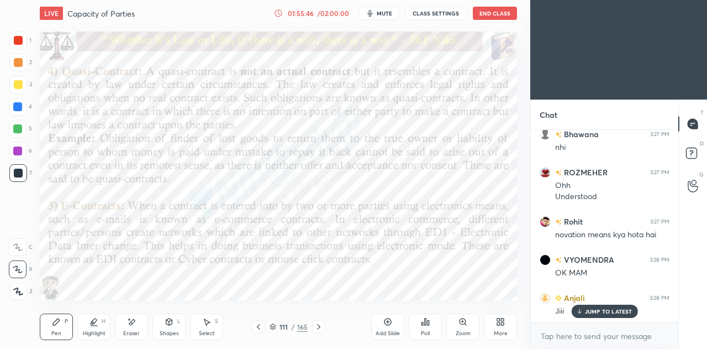
scroll to position [30381, 0]
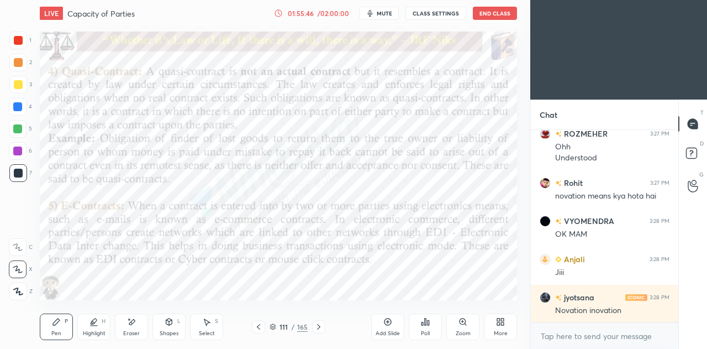
click at [317, 325] on icon at bounding box center [318, 327] width 3 height 6
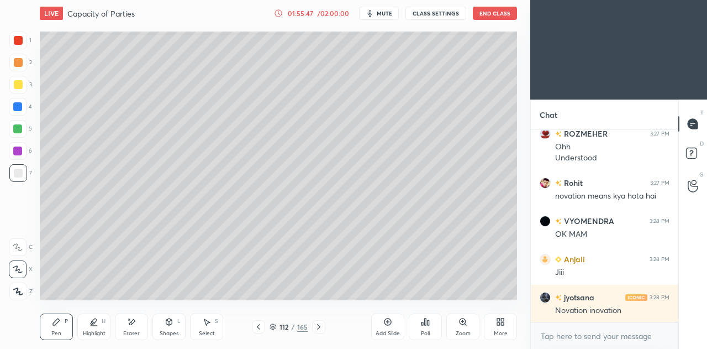
click at [317, 325] on icon at bounding box center [318, 326] width 9 height 9
click at [259, 325] on icon at bounding box center [258, 326] width 9 height 9
click at [320, 325] on icon at bounding box center [318, 326] width 9 height 9
click at [265, 327] on div "113 / 165" at bounding box center [288, 326] width 73 height 13
click at [262, 323] on icon at bounding box center [258, 326] width 9 height 9
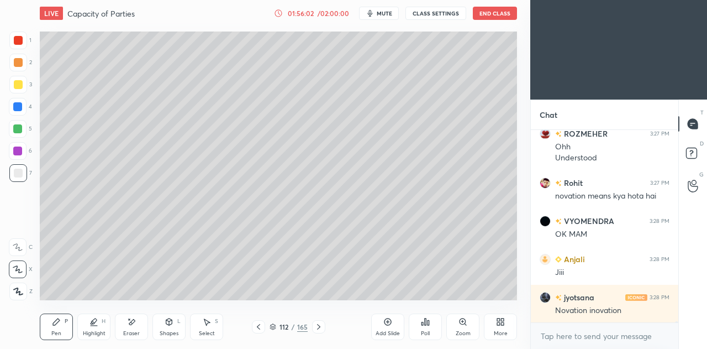
click at [261, 328] on icon at bounding box center [258, 326] width 9 height 9
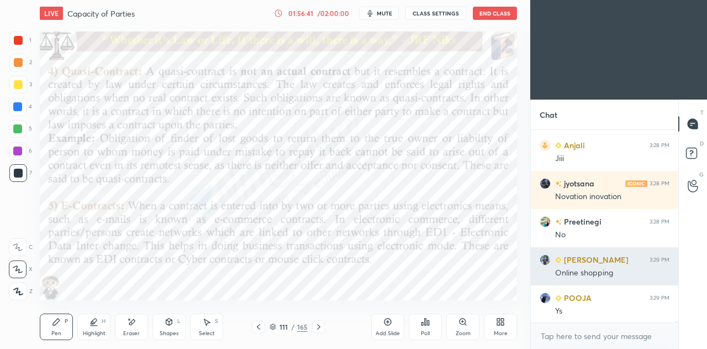
scroll to position [30533, 0]
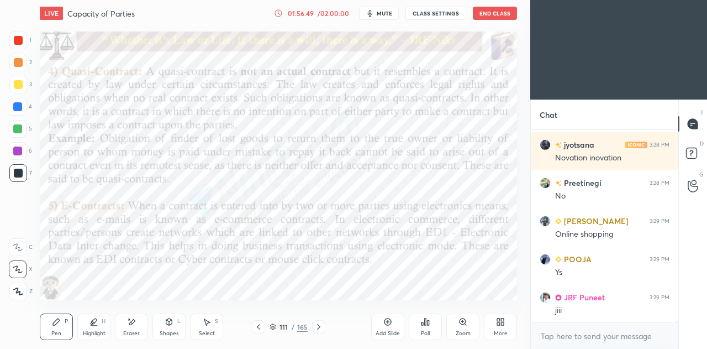
click at [319, 327] on icon at bounding box center [318, 327] width 3 height 6
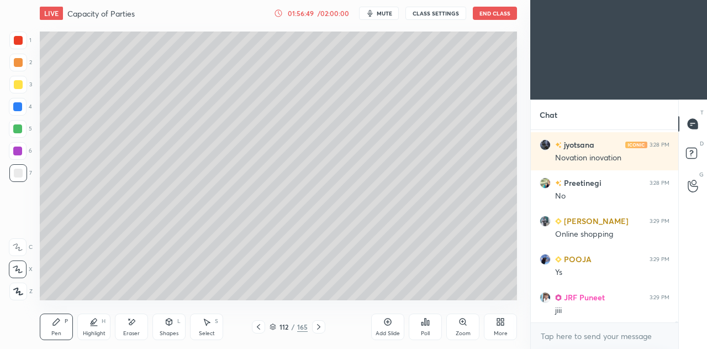
click at [319, 328] on icon at bounding box center [318, 327] width 3 height 6
click at [319, 327] on icon at bounding box center [318, 327] width 3 height 6
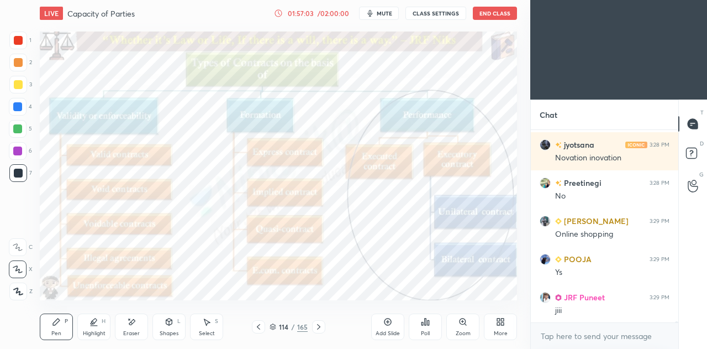
click at [319, 329] on icon at bounding box center [318, 326] width 9 height 9
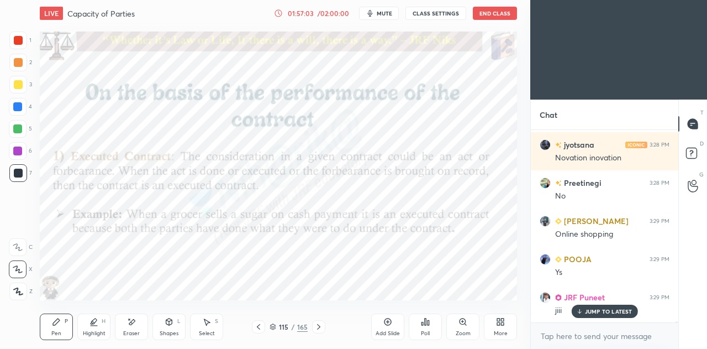
scroll to position [30571, 0]
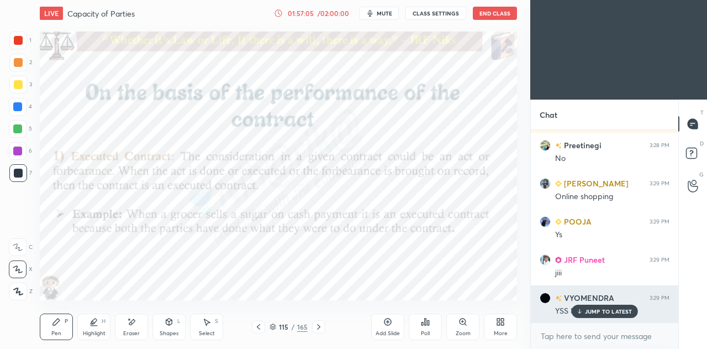
click at [611, 311] on p "JUMP TO LATEST" at bounding box center [609, 311] width 48 height 7
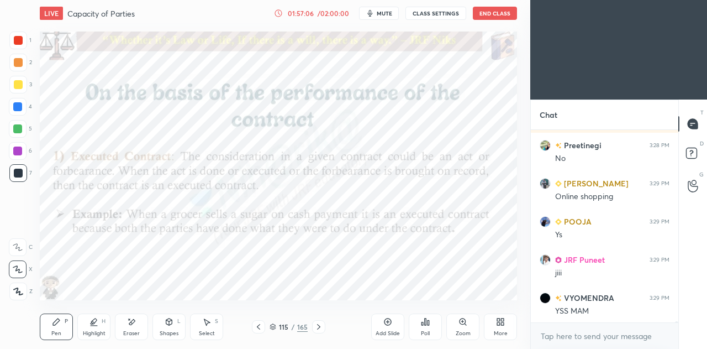
scroll to position [30609, 0]
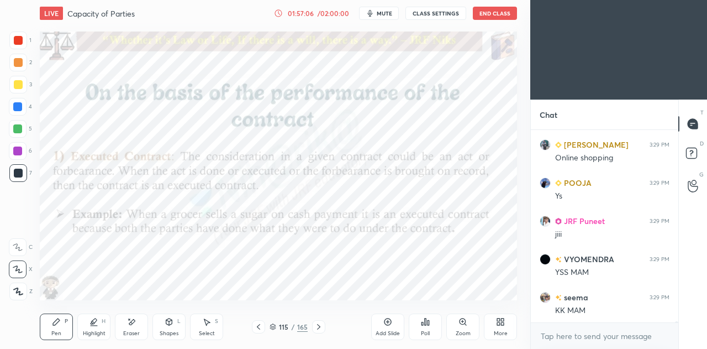
click at [262, 324] on icon at bounding box center [258, 326] width 9 height 9
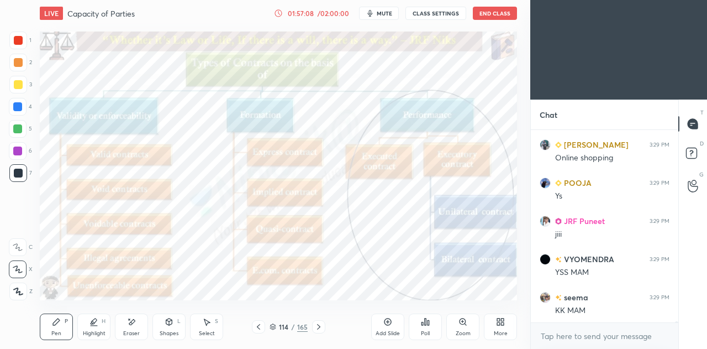
scroll to position [30647, 0]
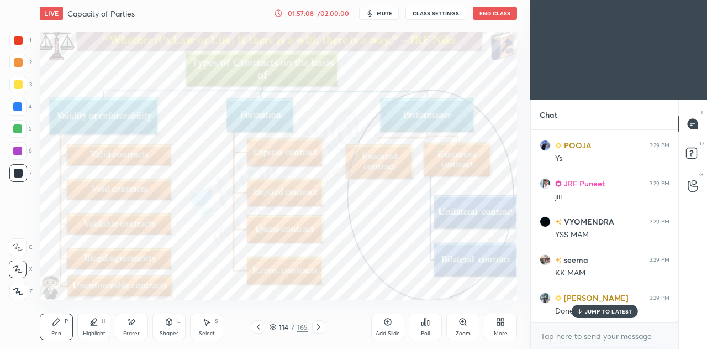
click at [320, 326] on icon at bounding box center [318, 326] width 9 height 9
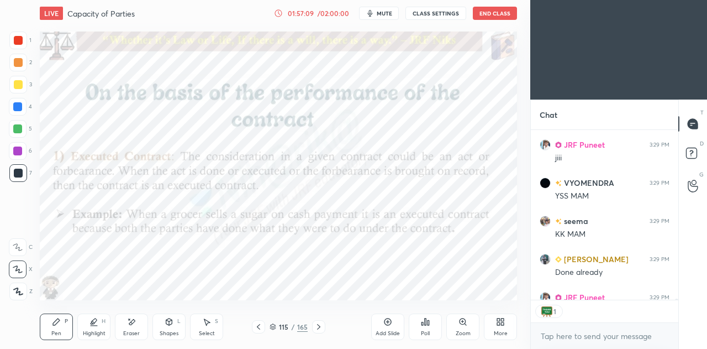
scroll to position [166, 144]
click at [260, 327] on icon at bounding box center [258, 326] width 9 height 9
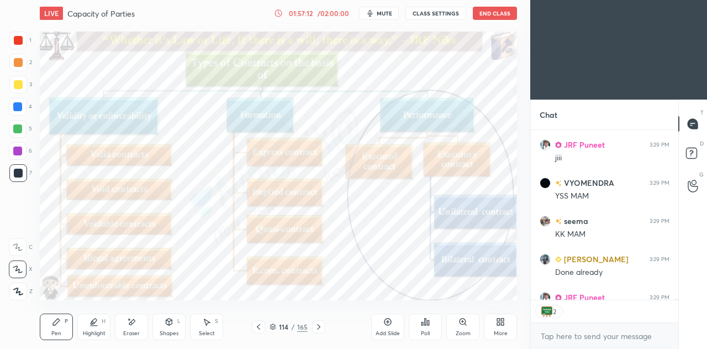
click at [317, 327] on icon at bounding box center [318, 326] width 9 height 9
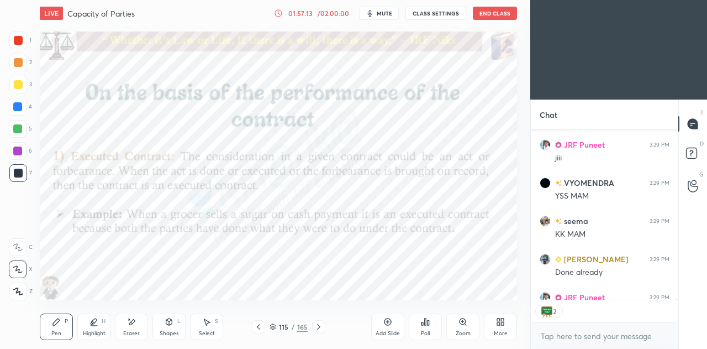
scroll to position [30746, 0]
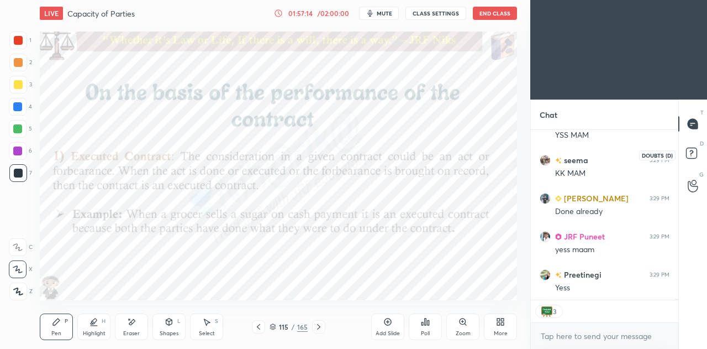
click at [691, 155] on rect at bounding box center [691, 153] width 10 height 10
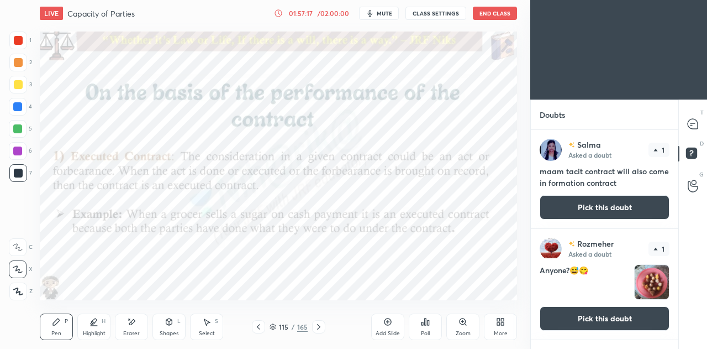
click at [259, 327] on icon at bounding box center [258, 326] width 9 height 9
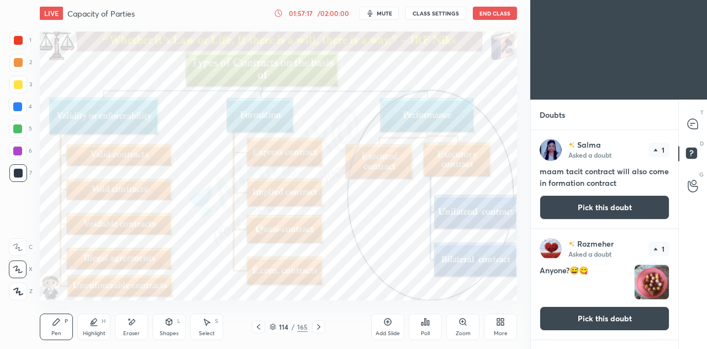
click at [579, 318] on button "Pick this doubt" at bounding box center [605, 318] width 130 height 24
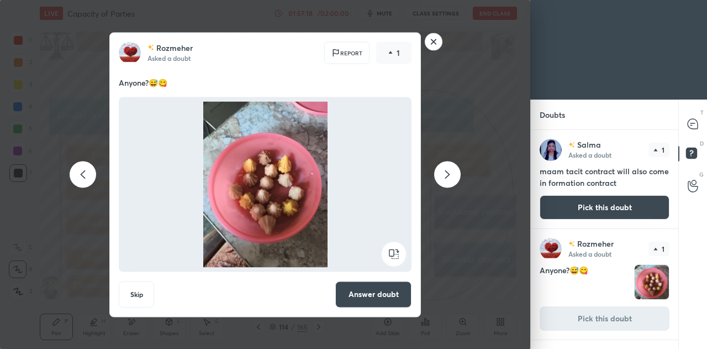
click at [378, 290] on button "Answer doubt" at bounding box center [373, 294] width 76 height 27
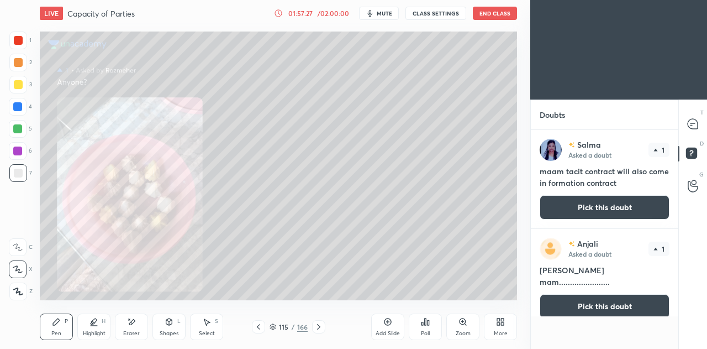
click at [577, 294] on button "Pick this doubt" at bounding box center [605, 306] width 130 height 24
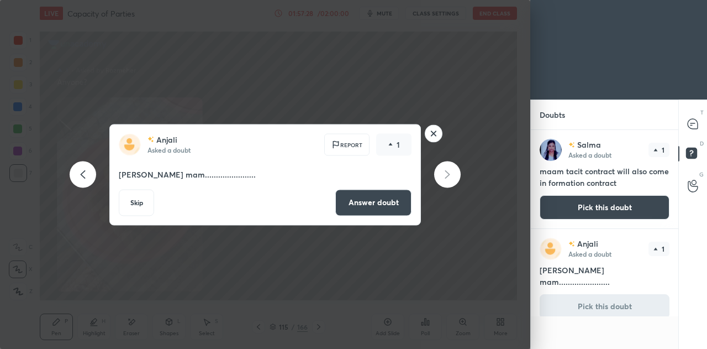
click at [384, 195] on button "Answer doubt" at bounding box center [373, 202] width 76 height 27
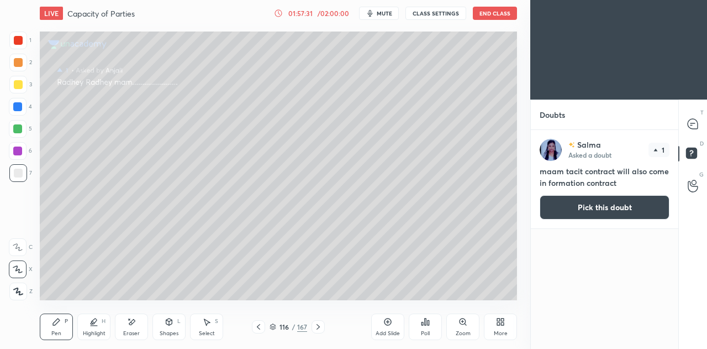
click at [260, 324] on icon at bounding box center [258, 327] width 3 height 6
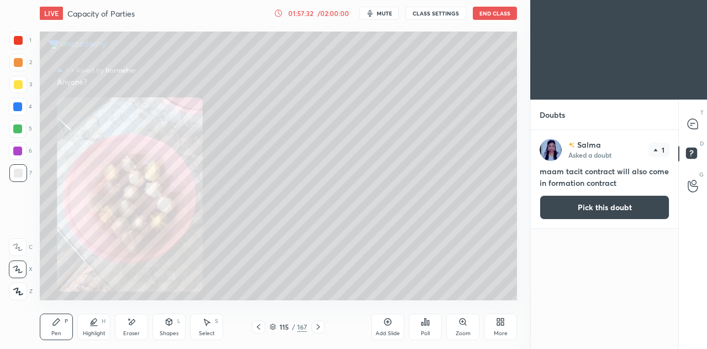
click at [316, 324] on icon at bounding box center [318, 326] width 9 height 9
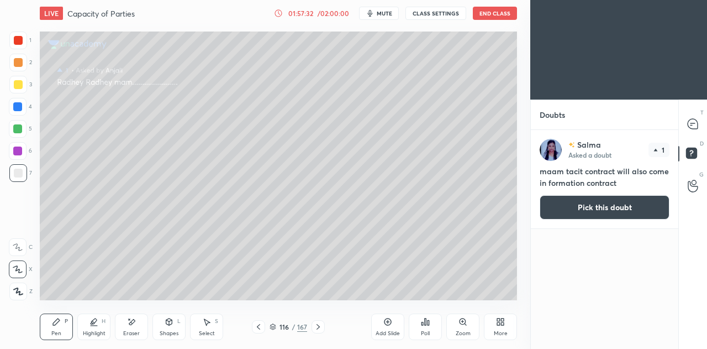
click at [575, 206] on button "Pick this doubt" at bounding box center [605, 207] width 130 height 24
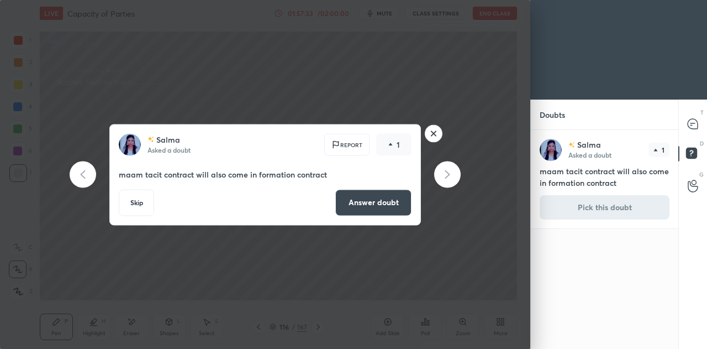
click at [371, 199] on button "Answer doubt" at bounding box center [373, 202] width 76 height 27
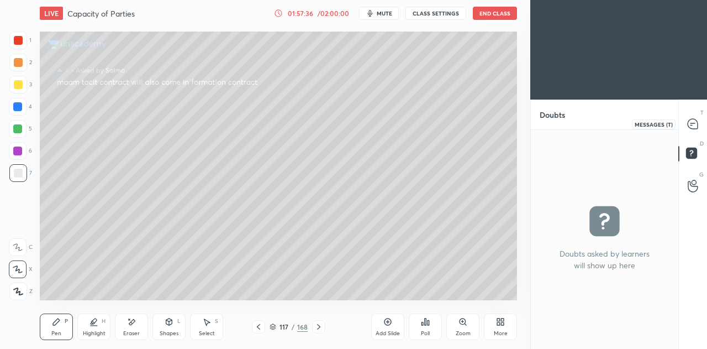
click at [697, 130] on div at bounding box center [693, 124] width 22 height 20
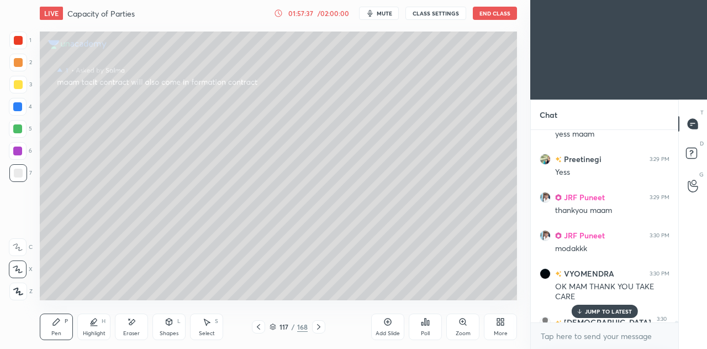
scroll to position [31018, 0]
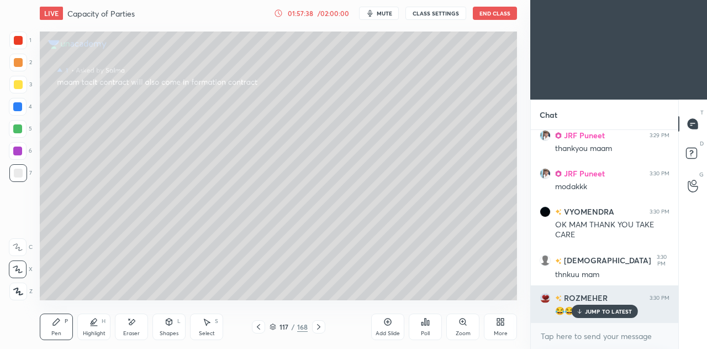
click at [618, 307] on div "JUMP TO LATEST" at bounding box center [604, 310] width 66 height 13
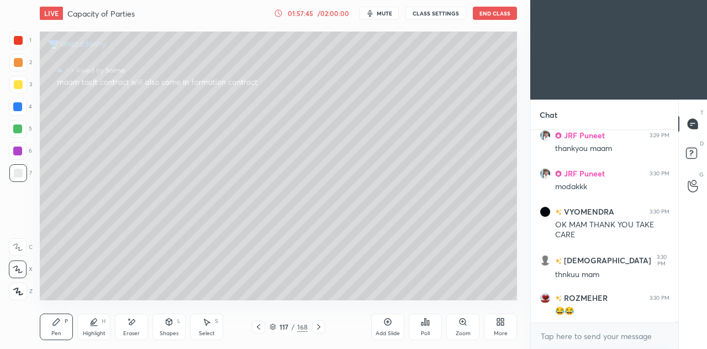
scroll to position [31057, 0]
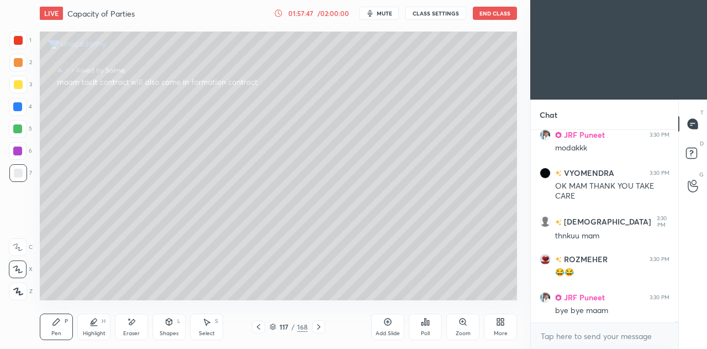
click at [500, 11] on button "End Class" at bounding box center [495, 13] width 44 height 13
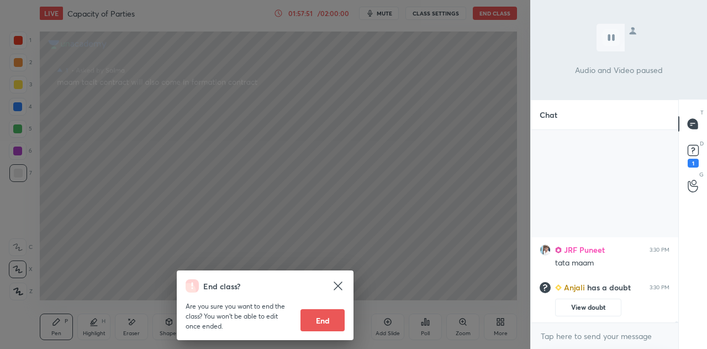
scroll to position [0, 0]
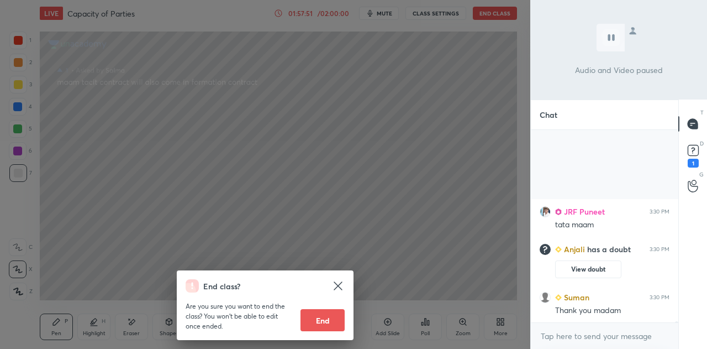
click at [337, 286] on icon at bounding box center [338, 285] width 8 height 8
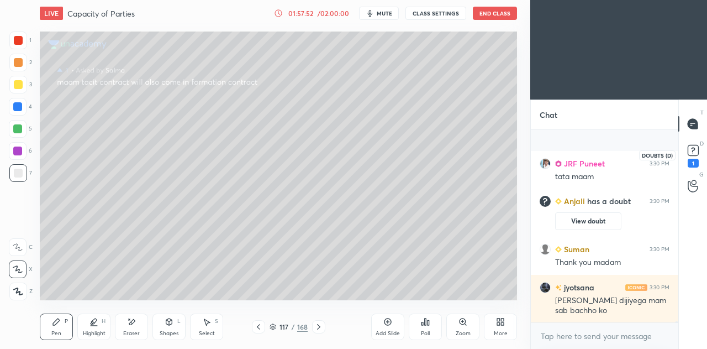
click at [693, 151] on icon at bounding box center [693, 150] width 4 height 4
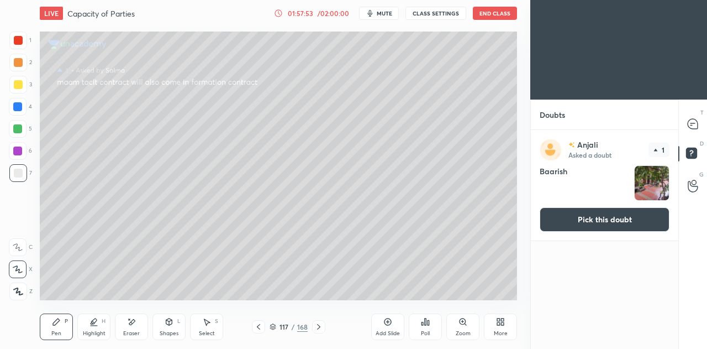
click at [603, 215] on button "Pick this doubt" at bounding box center [605, 219] width 130 height 24
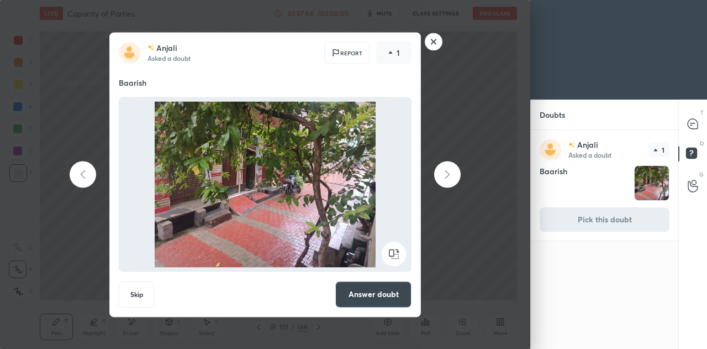
click at [356, 291] on button "Answer doubt" at bounding box center [373, 294] width 76 height 27
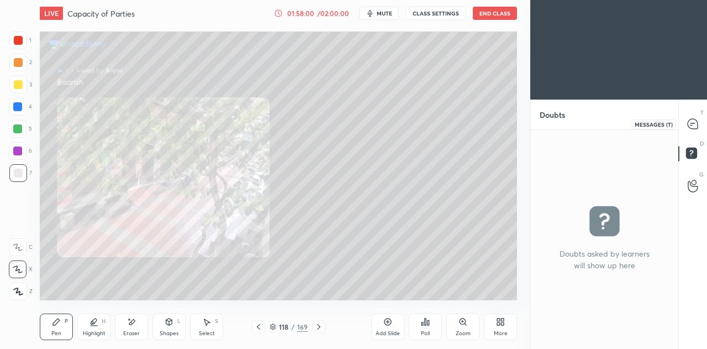
click at [691, 125] on icon at bounding box center [692, 125] width 2 height 0
type textarea "x"
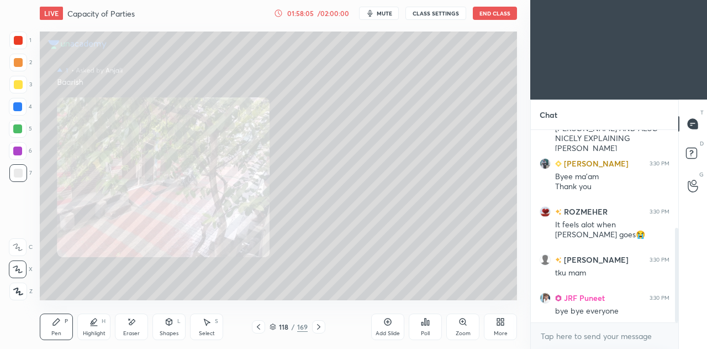
scroll to position [200, 0]
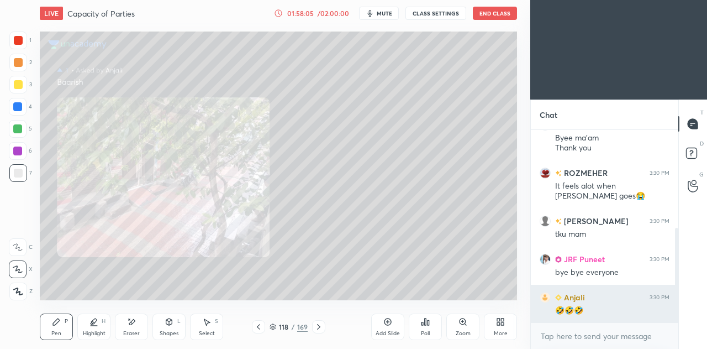
click at [593, 311] on div "🤣🤣🤣" at bounding box center [612, 310] width 114 height 11
click at [495, 17] on button "End Class" at bounding box center [495, 13] width 44 height 13
